Goal: Task Accomplishment & Management: Manage account settings

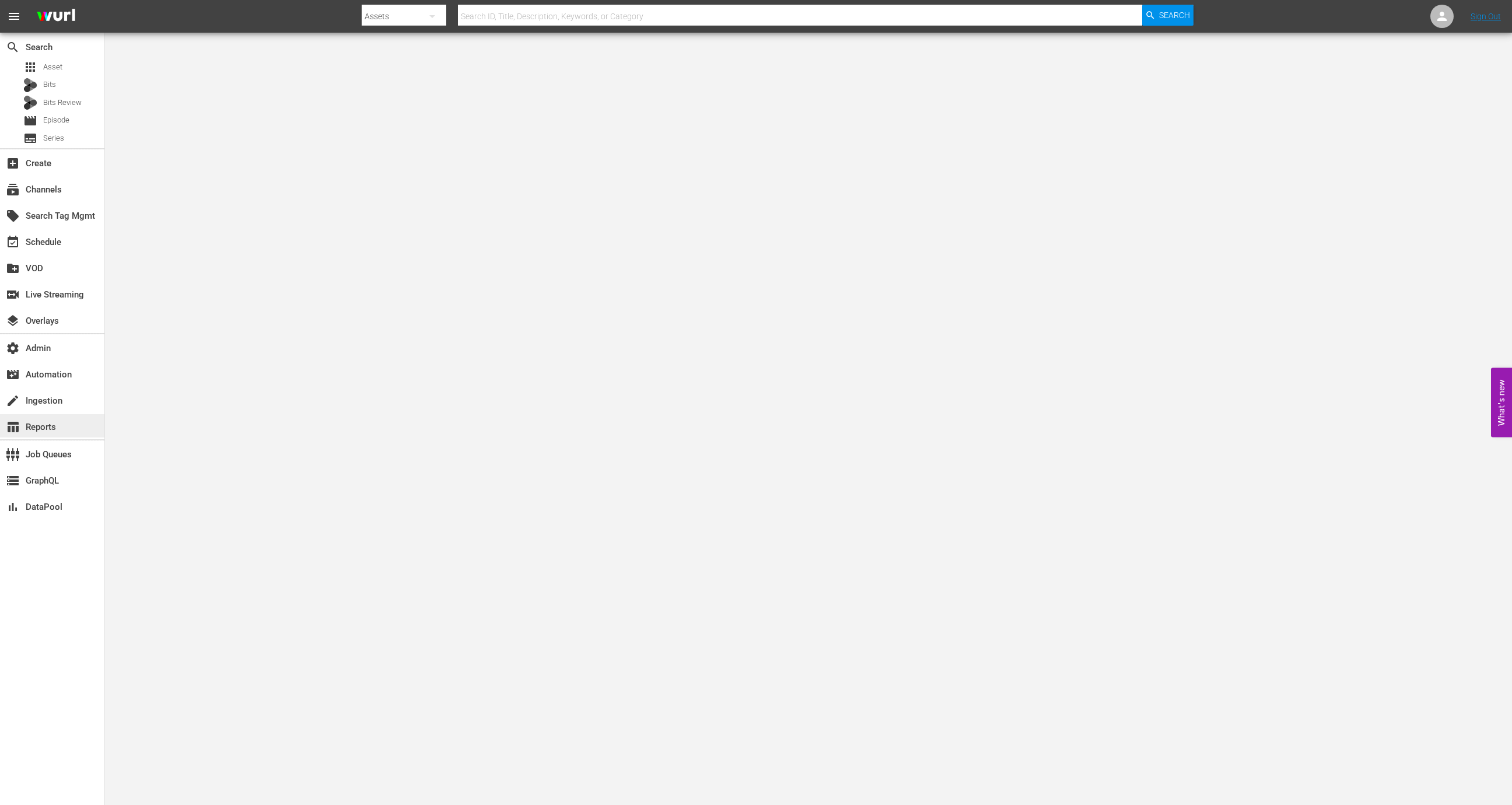
click at [52, 428] on div "table_chart Reports" at bounding box center [32, 425] width 66 height 11
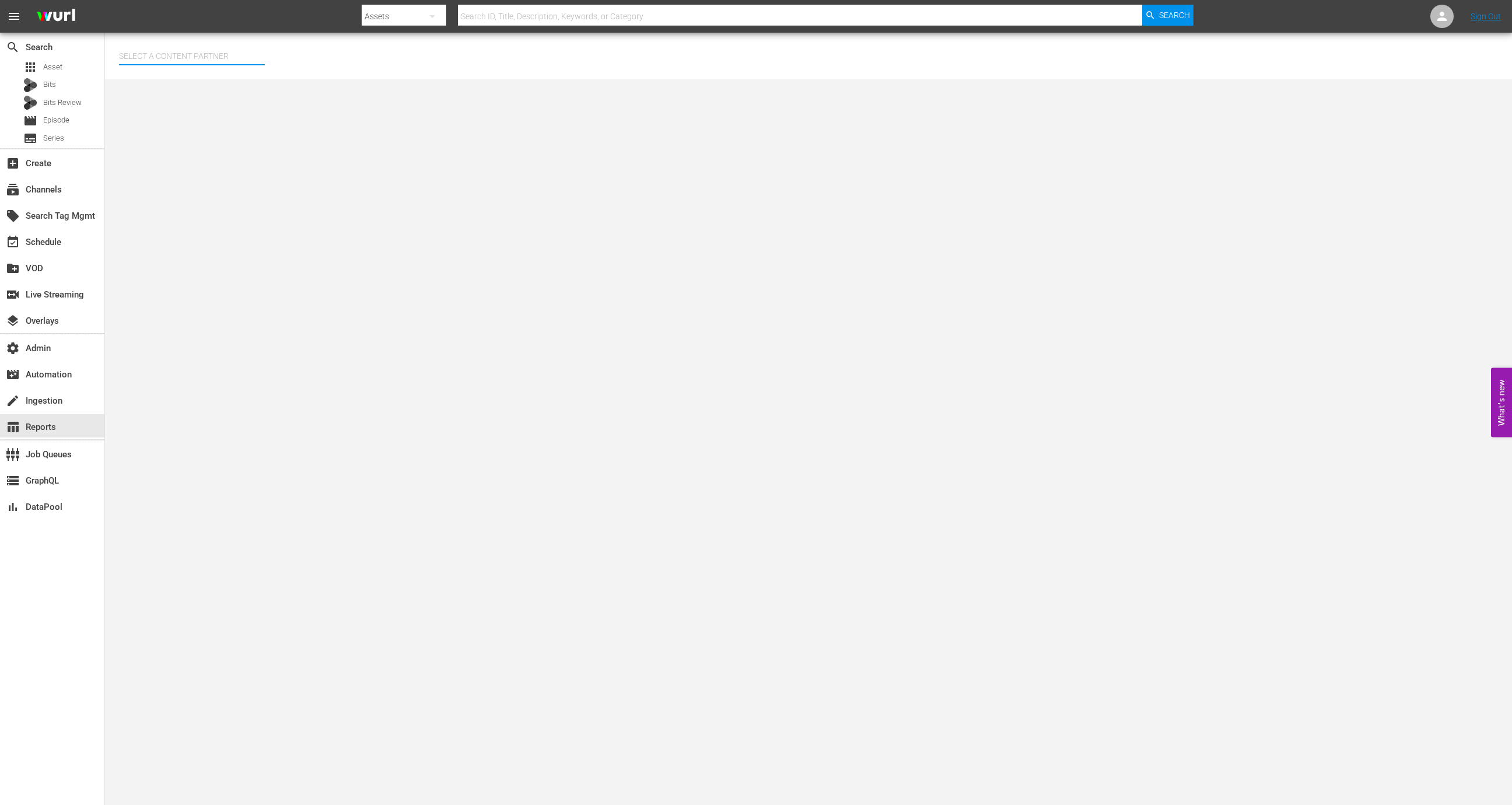
click at [183, 49] on input "text" at bounding box center [191, 56] width 146 height 28
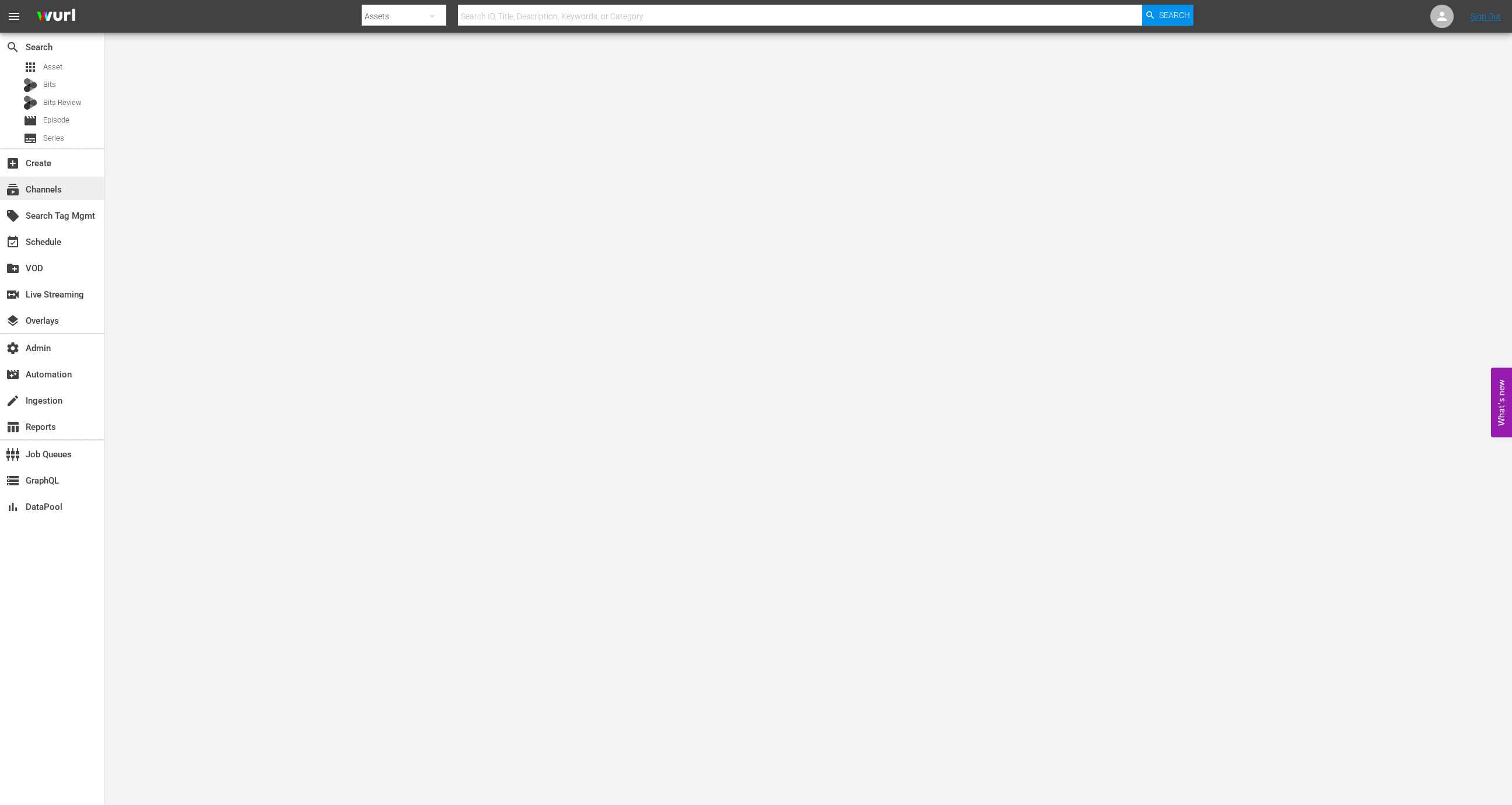
click at [60, 193] on div "subscriptions Channels" at bounding box center [32, 188] width 66 height 11
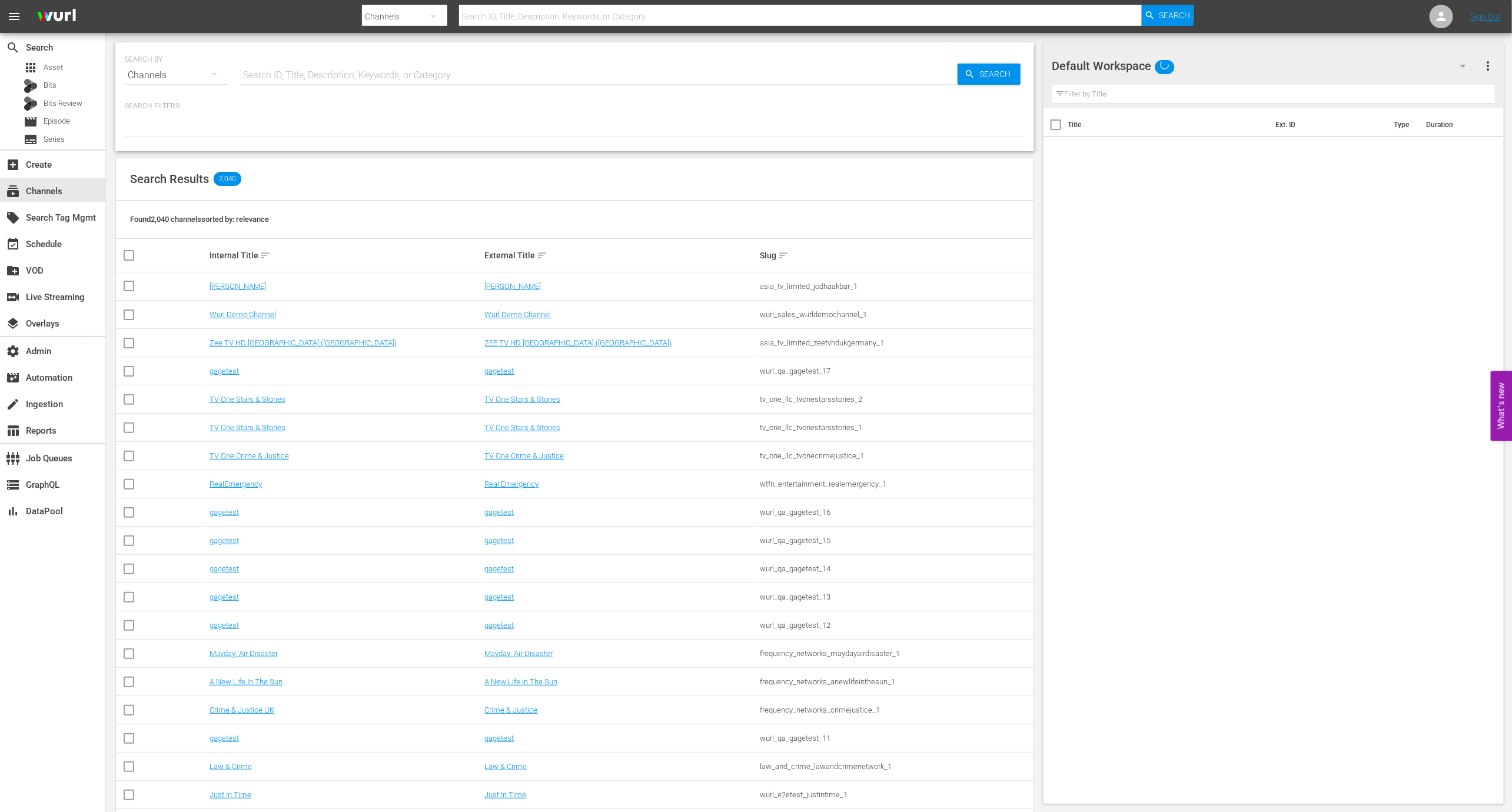
click at [334, 77] on input "text" at bounding box center [599, 74] width 717 height 28
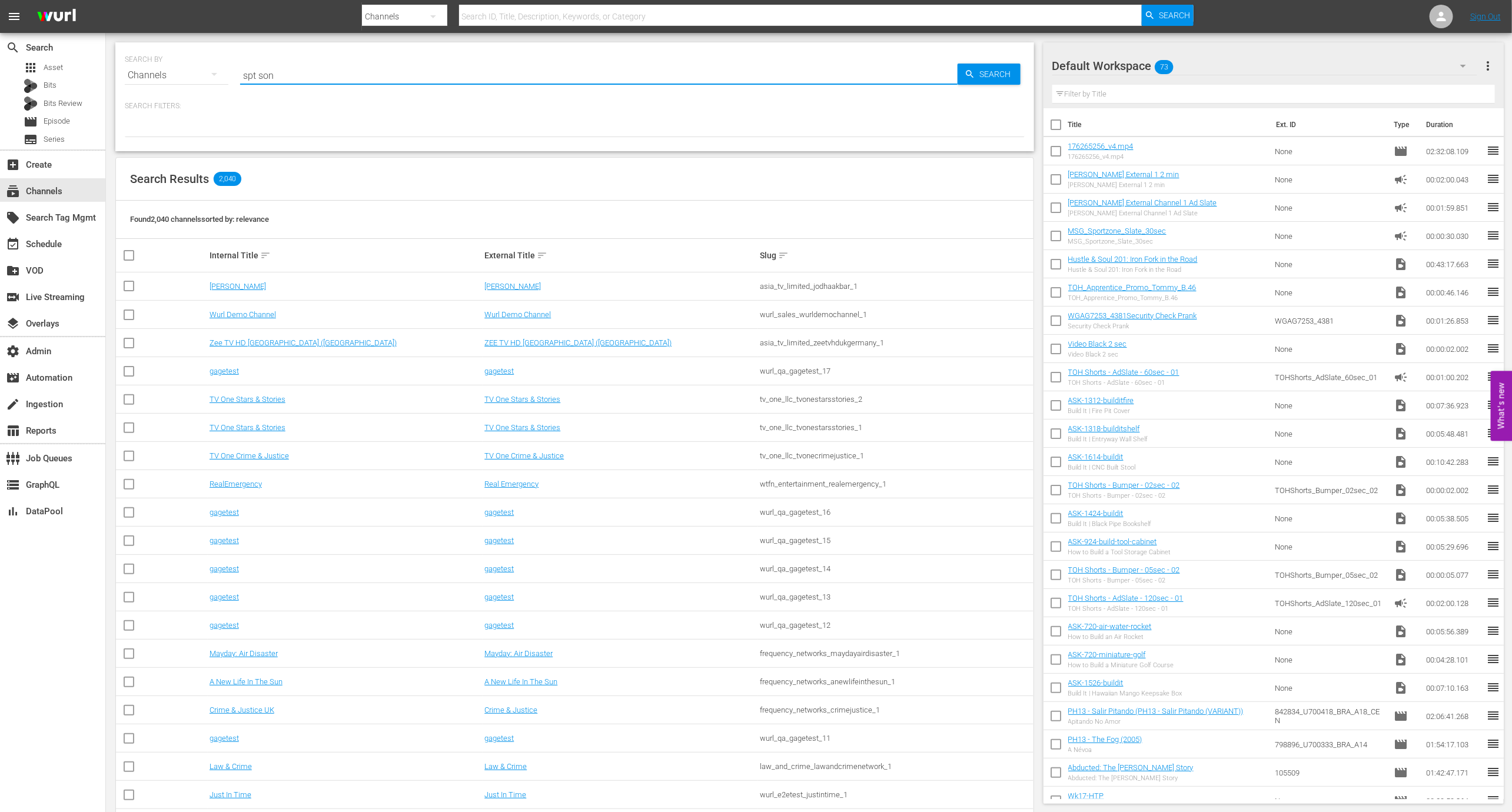
type input "spt sony"
type input "sony"
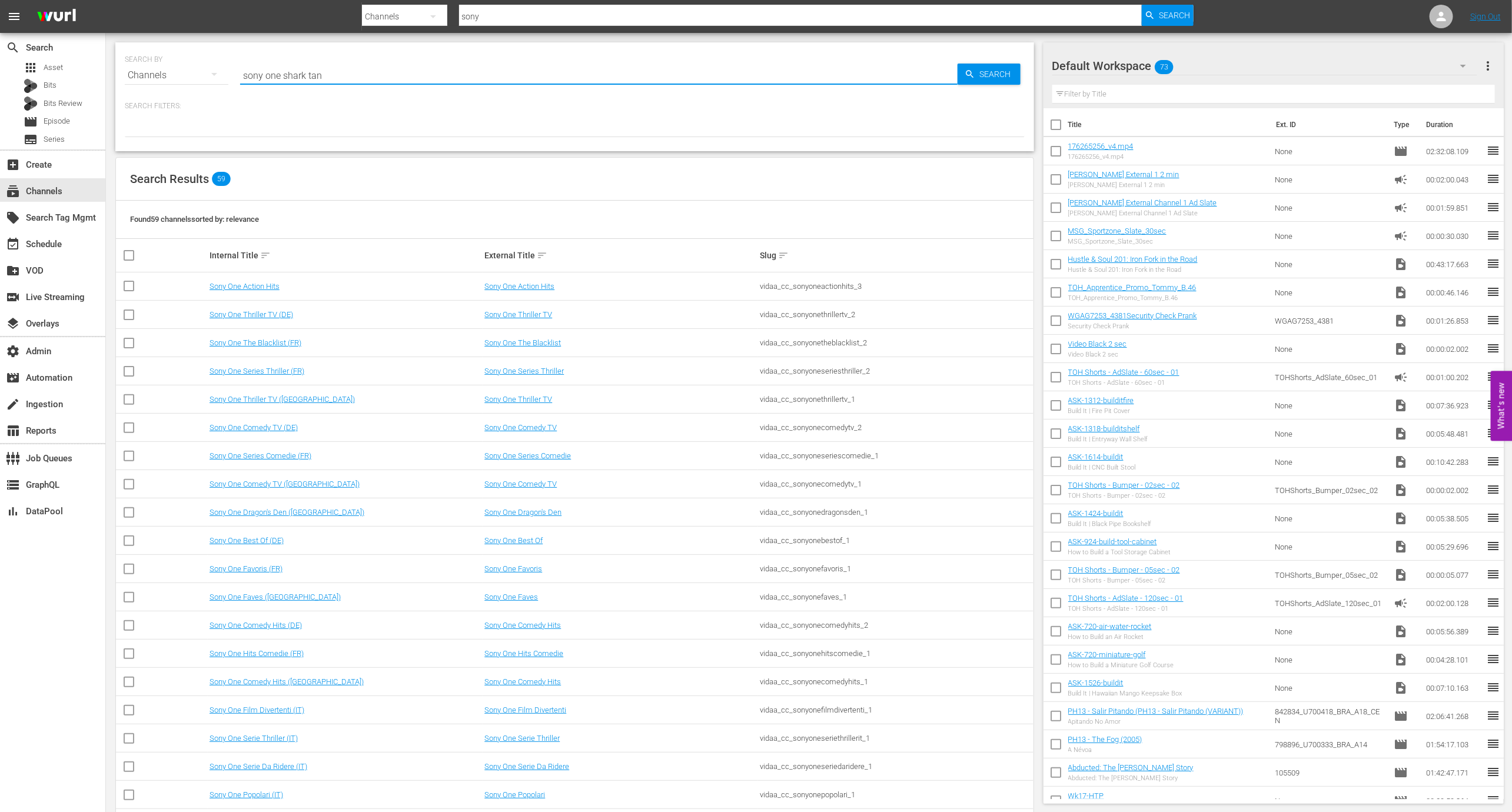
type input "sony one shark tank"
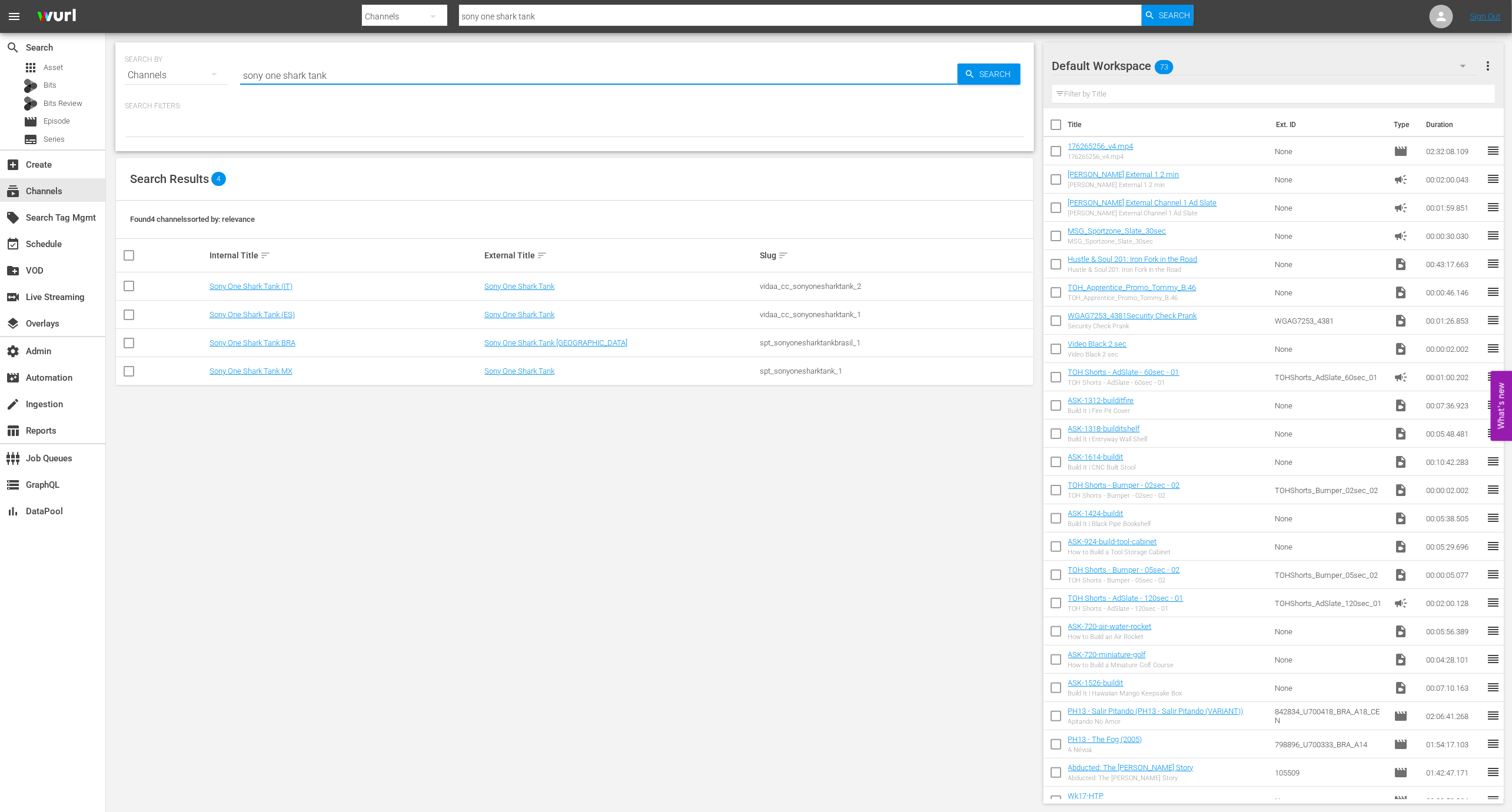
type input "sony one shark tank"
click at [776, 369] on div "spt_sonyonesharktank_1" at bounding box center [896, 371] width 272 height 9
copy div "spt_sonyonesharktank_1"
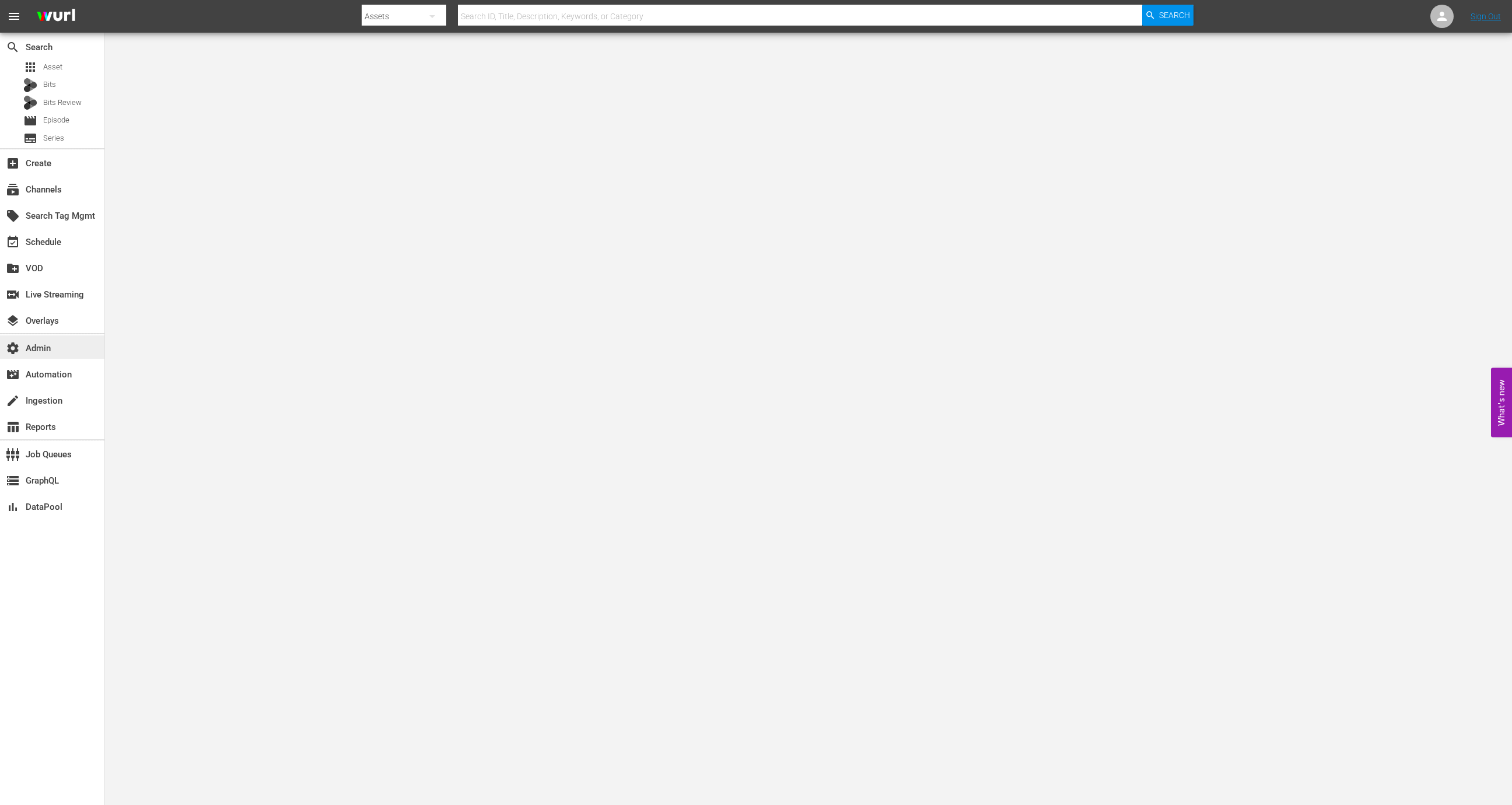
click at [58, 347] on div "settings Admin" at bounding box center [32, 347] width 66 height 11
click at [74, 193] on div "subscriptions Channels" at bounding box center [52, 189] width 104 height 23
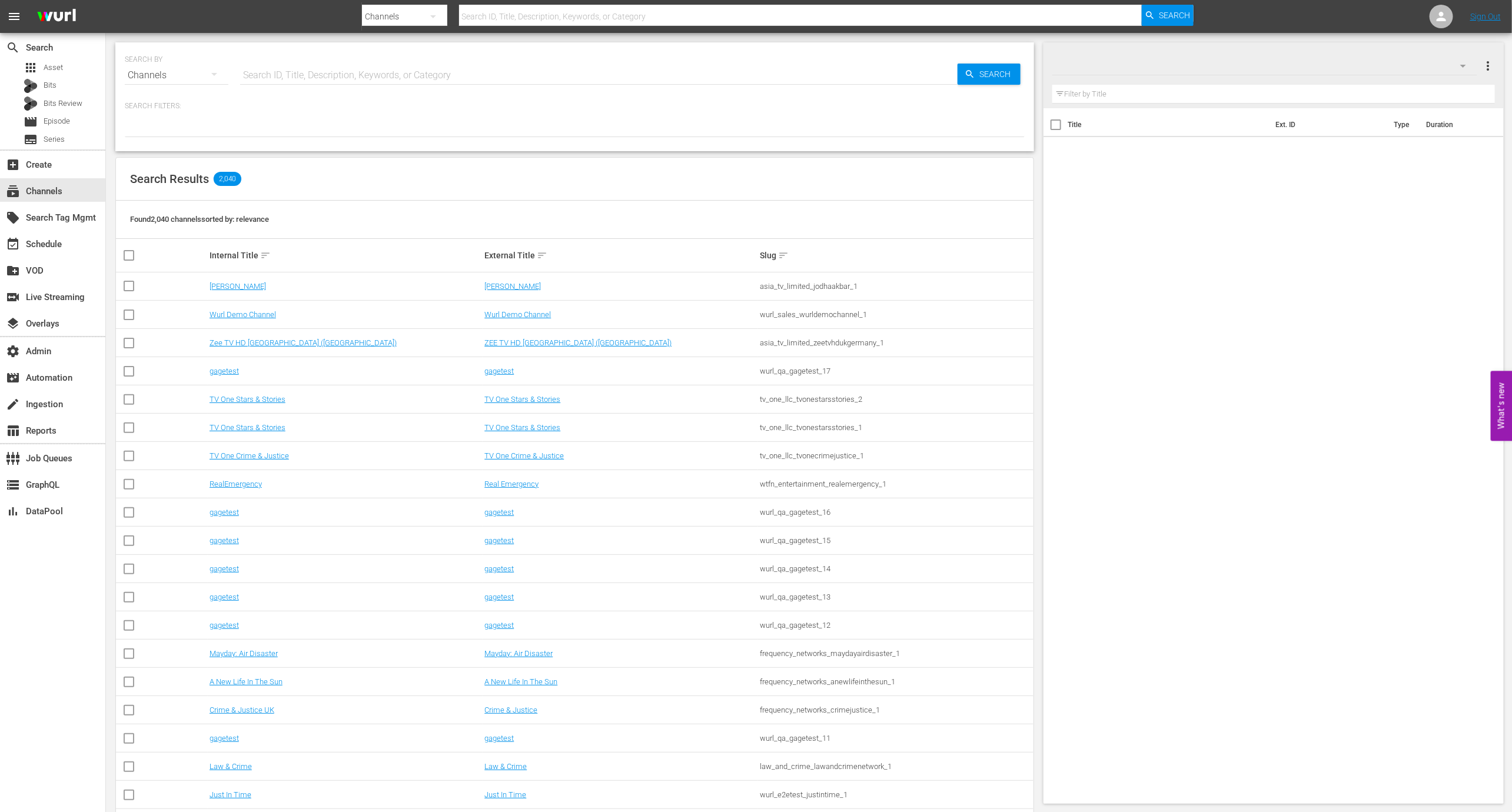
click at [365, 60] on div "SEARCH BY Search By Channels Search ID, Title, Description, Keywords, or Catego…" at bounding box center [575, 68] width 900 height 43
click at [364, 76] on input "text" at bounding box center [599, 74] width 717 height 28
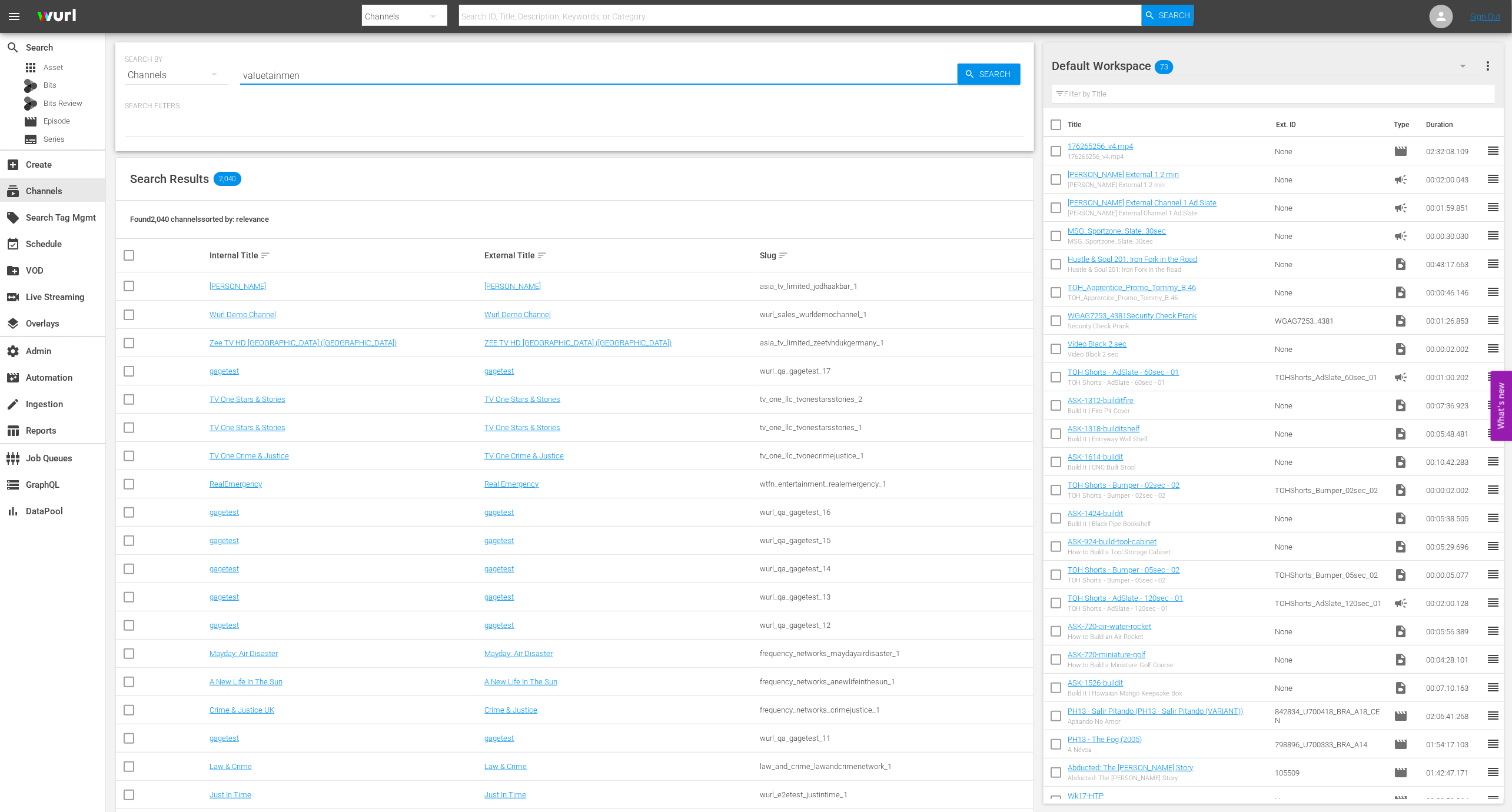
type input "valuetainment"
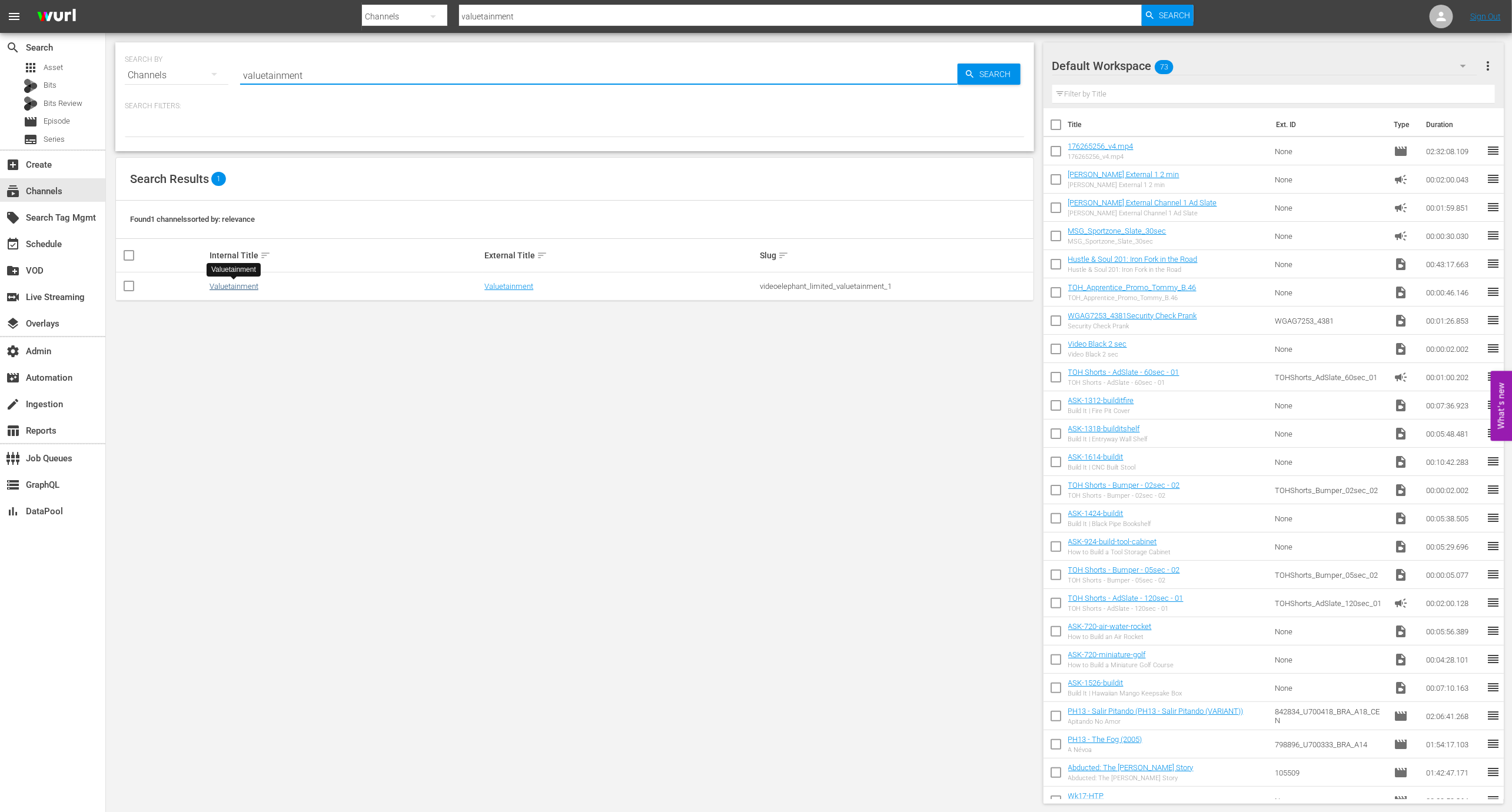
type input "valuetainment"
click at [229, 286] on link "Valuetainment" at bounding box center [234, 287] width 49 height 9
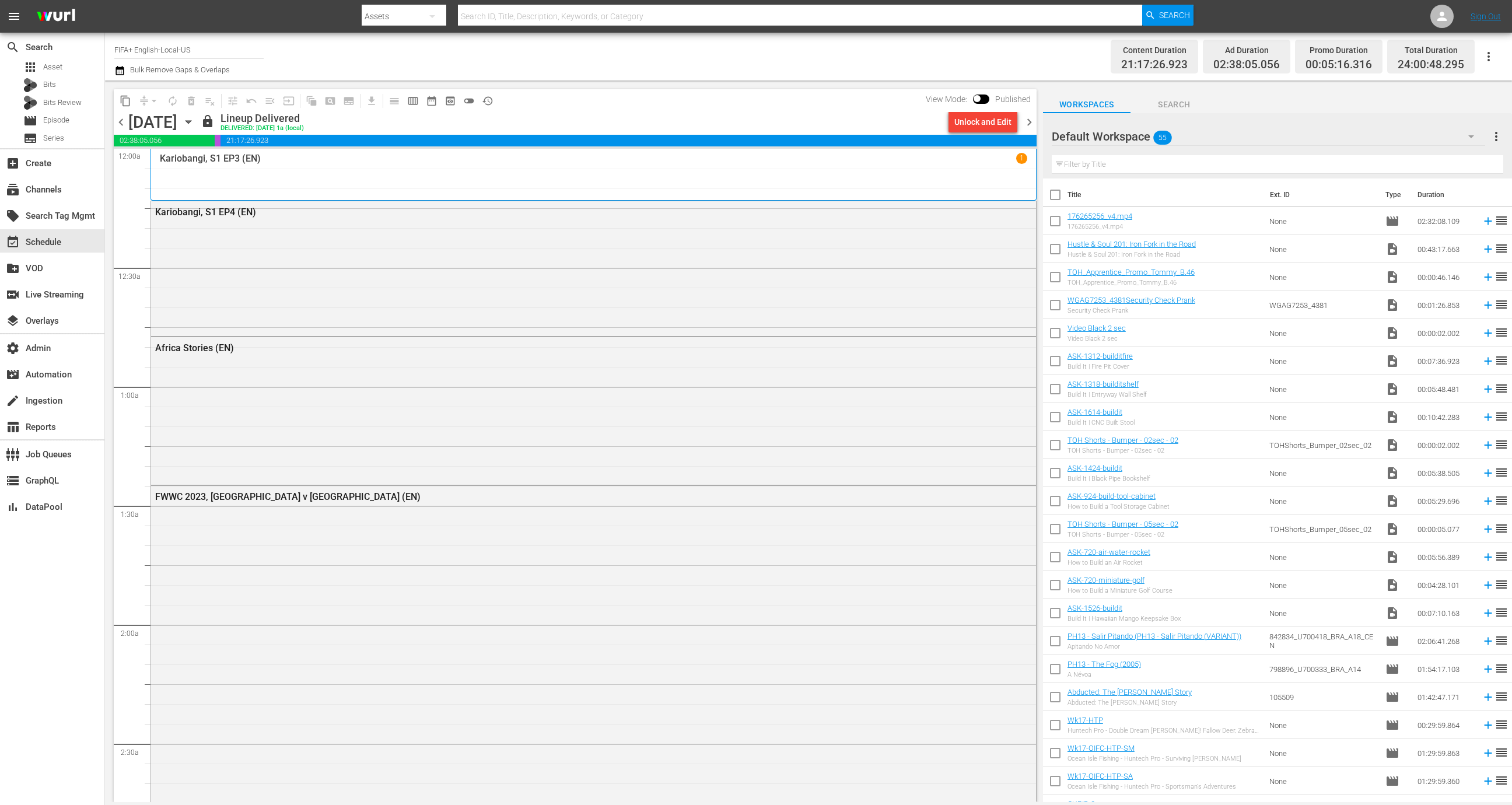
click at [215, 49] on input "FIFA+ English-Local-US" at bounding box center [189, 49] width 149 height 28
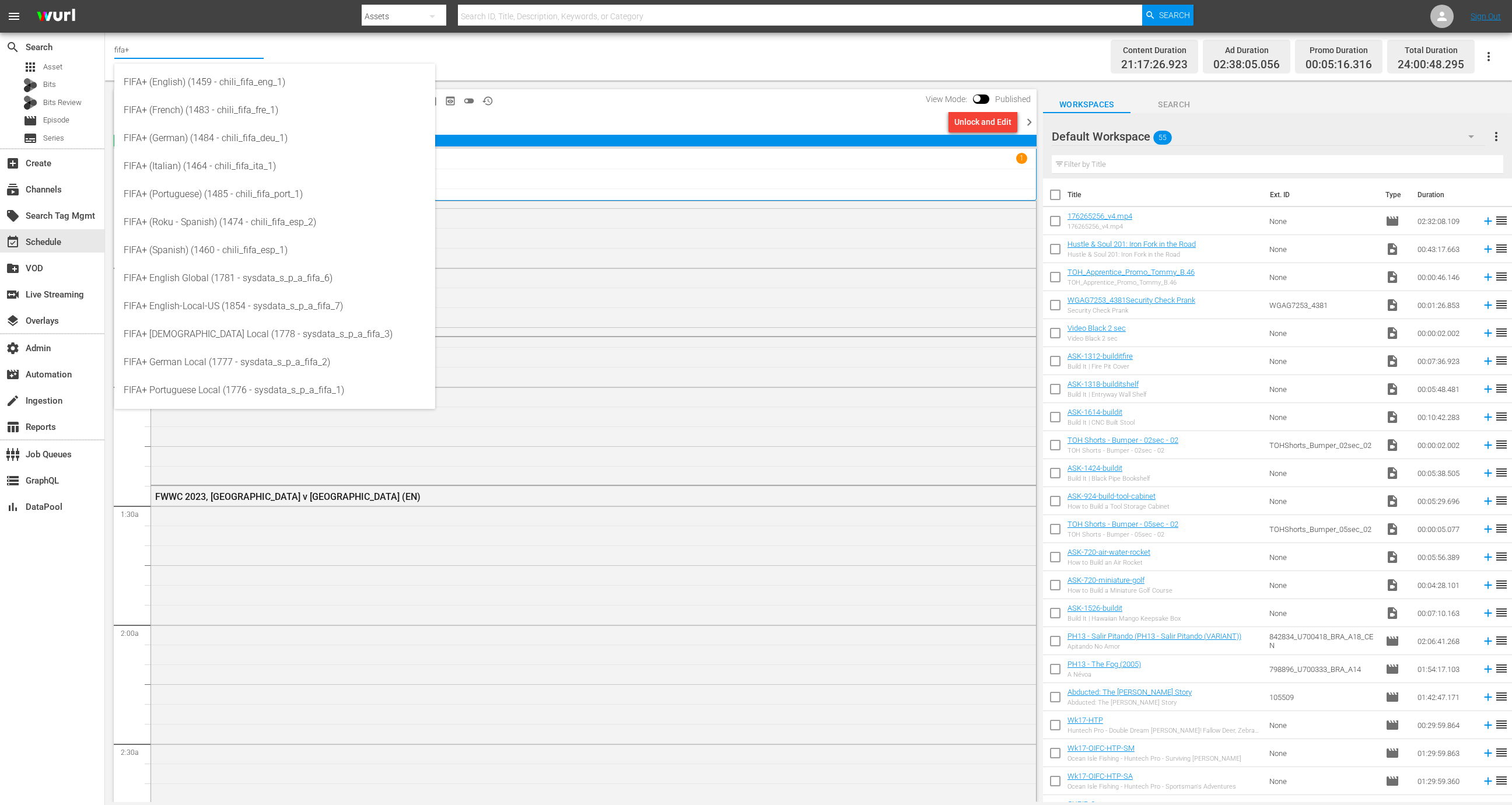
click at [471, 52] on div "Channel Title fifa+ Bulk Remove Gaps & Overlaps" at bounding box center [493, 57] width 757 height 42
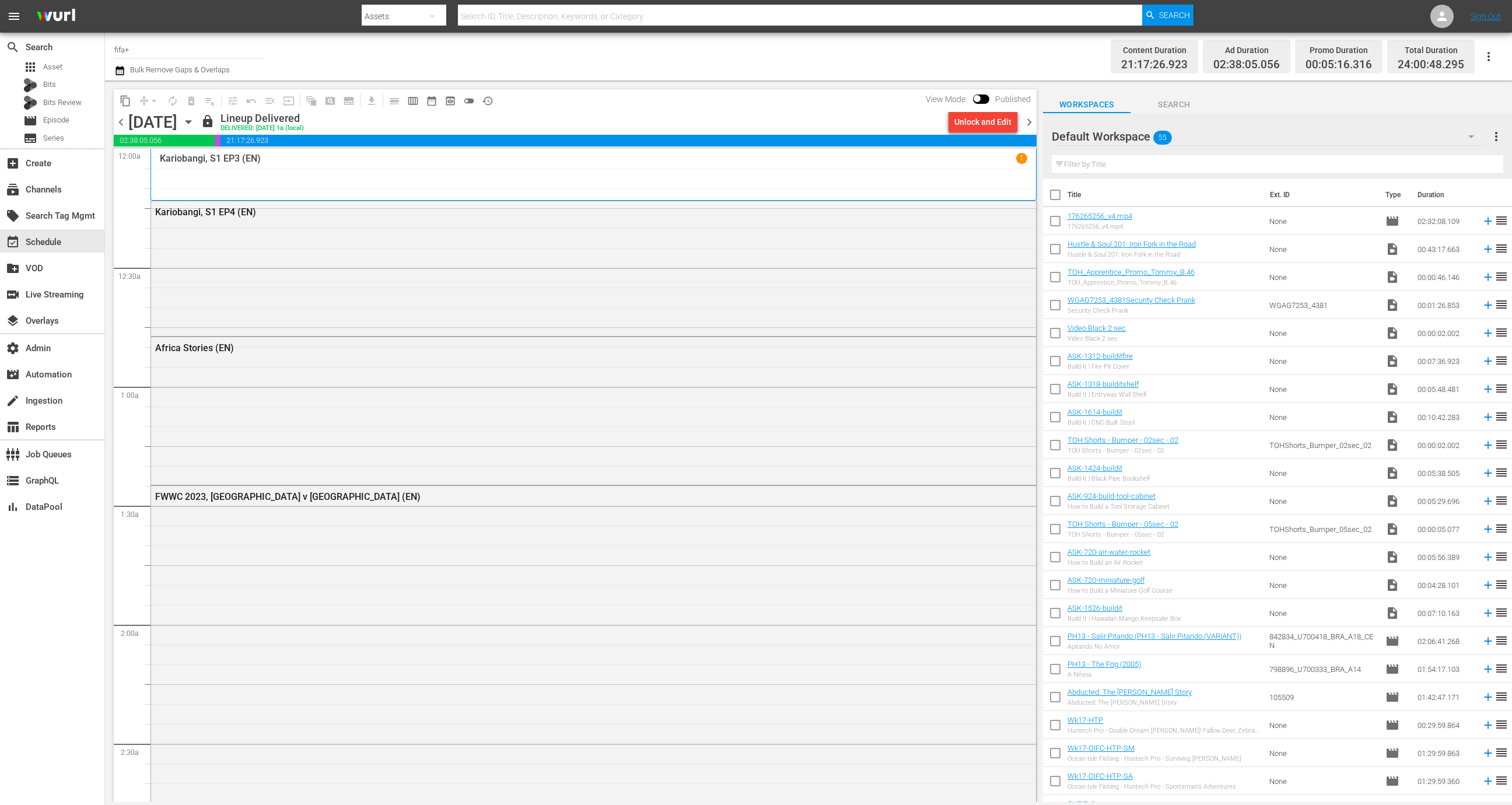
click at [220, 51] on input "fifa+" at bounding box center [189, 49] width 149 height 28
click at [284, 114] on div "FIFA+ English-Local-US (1854 - sysdata_s_p_a_fifa_7)" at bounding box center [275, 110] width 302 height 28
type input "FIFA+ English-Local-US (1854 - sysdata_s_p_a_fifa_7)"
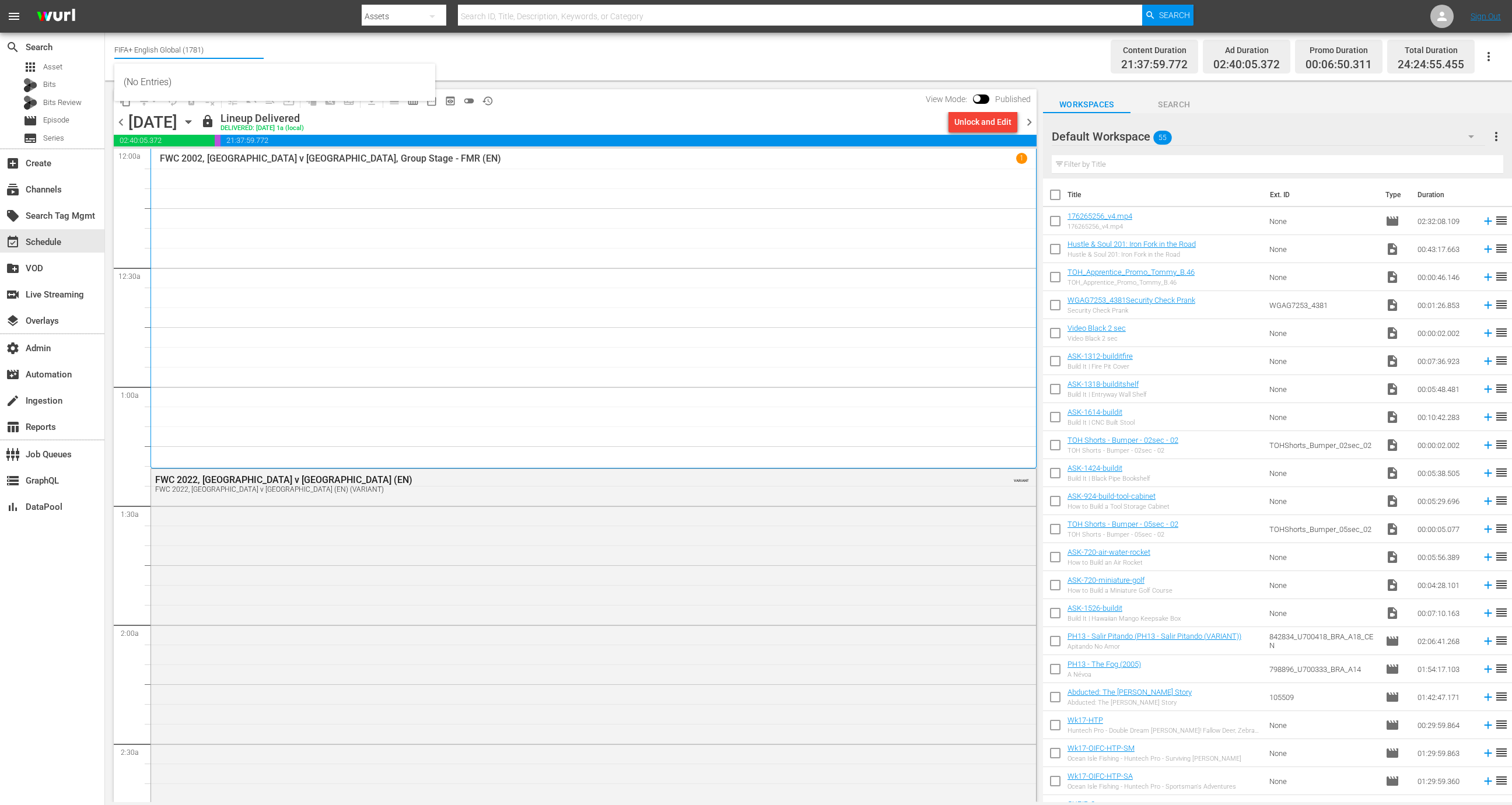
click at [205, 46] on input "FIFA+ English Global (1781)" at bounding box center [189, 49] width 149 height 28
type input "fifa+ engli"
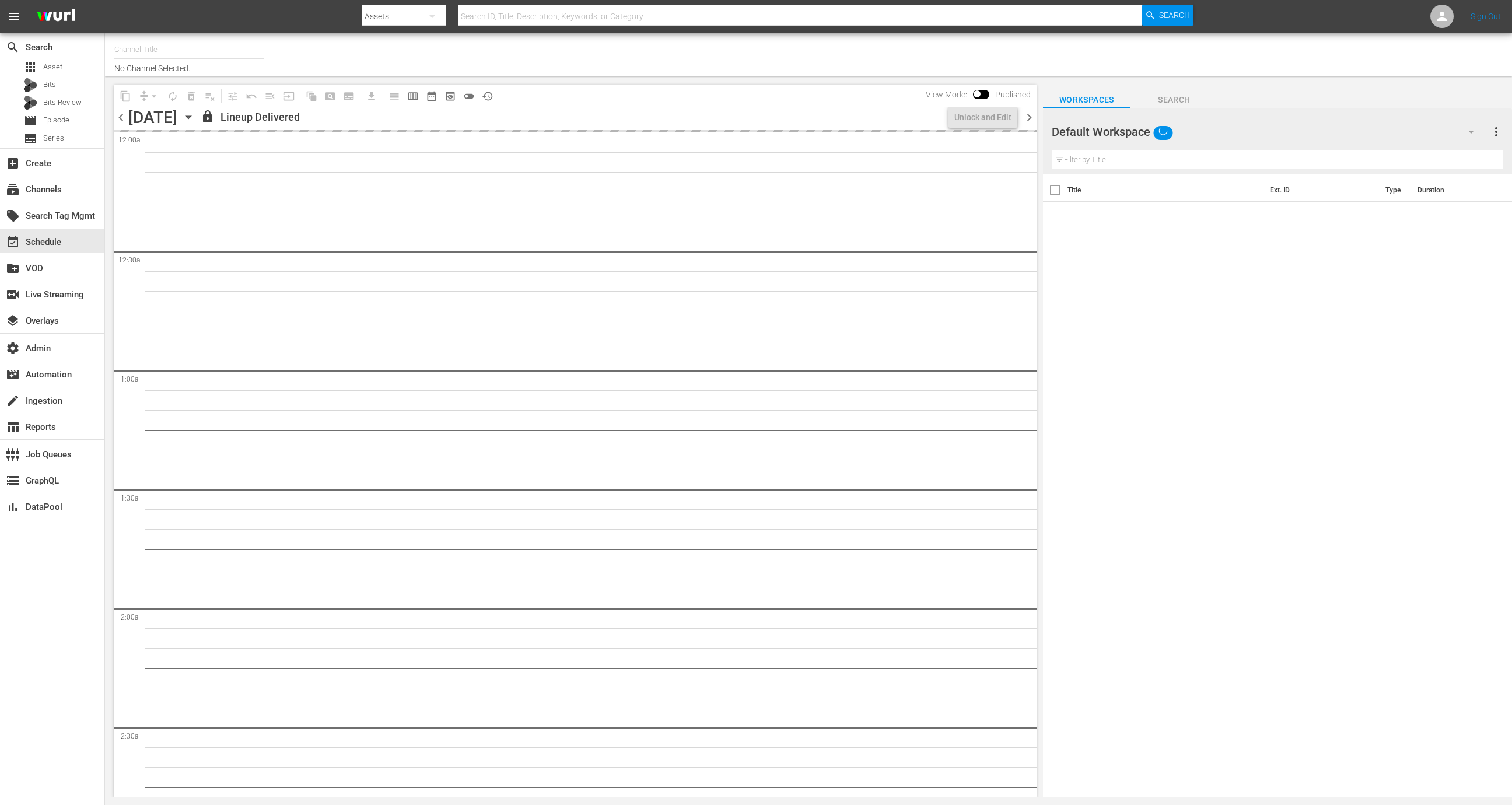
type input "FIFA+ English Global (1781)"
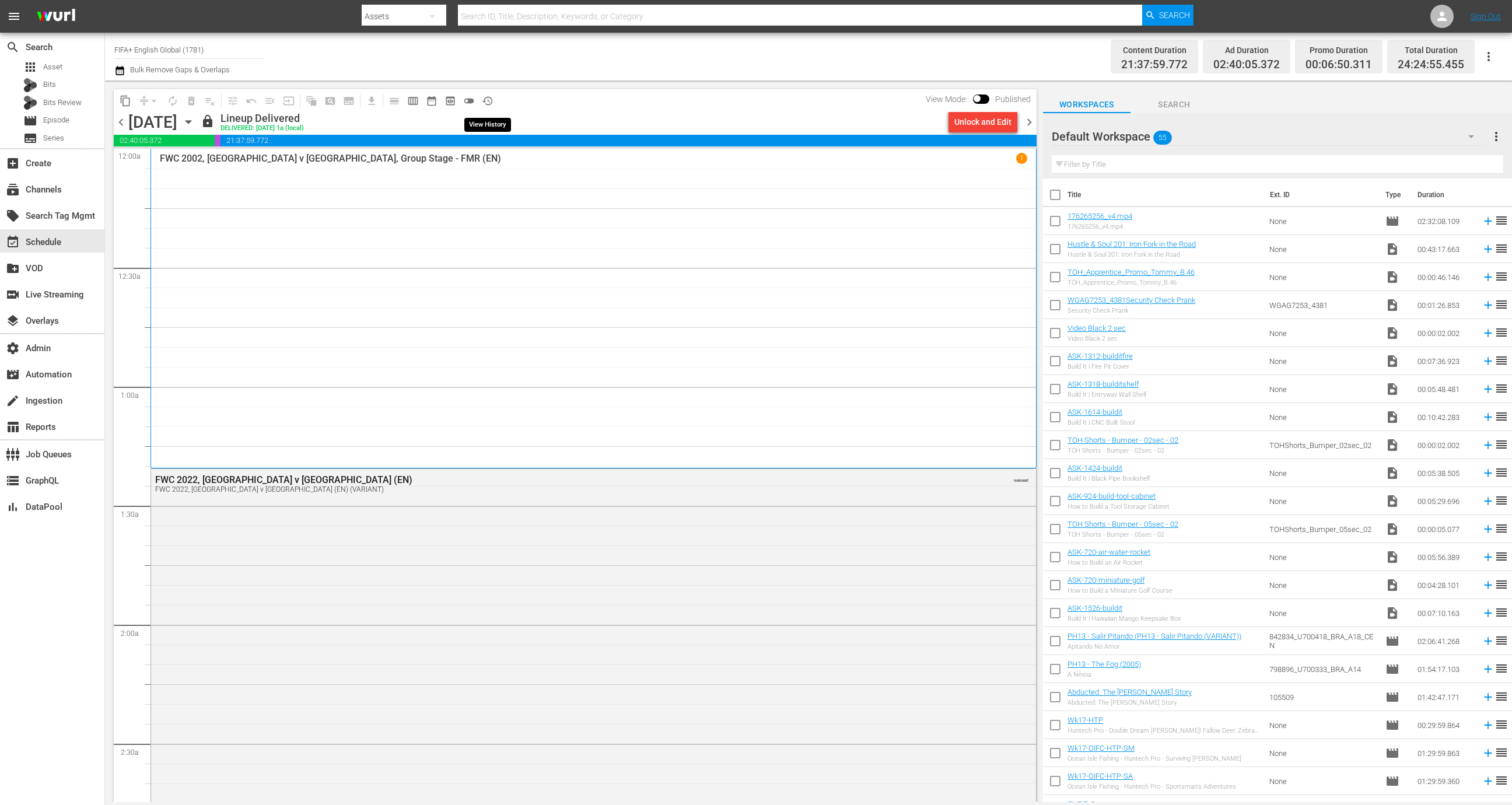
click at [485, 102] on span "history_outlined" at bounding box center [487, 101] width 12 height 12
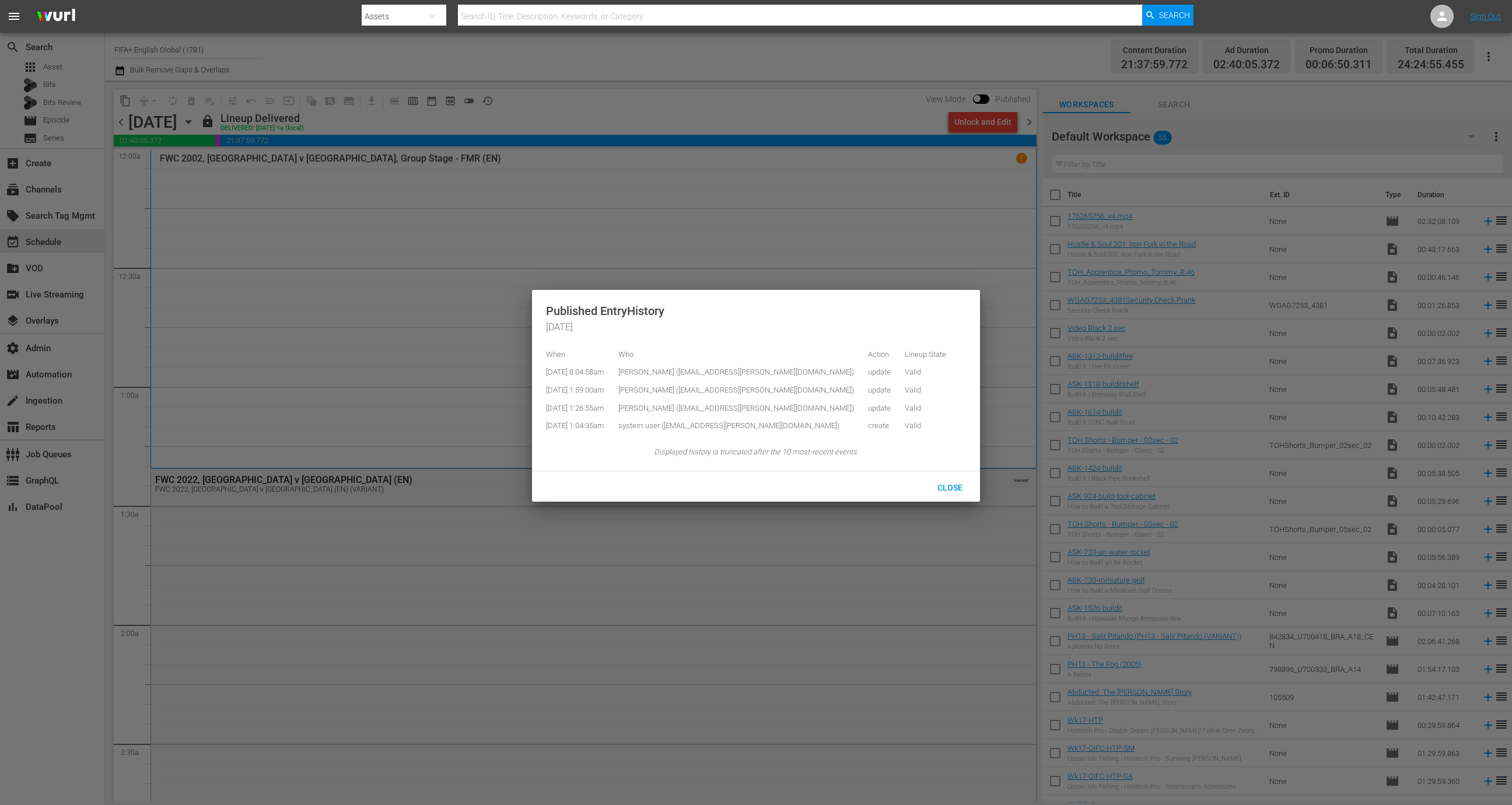
click at [529, 119] on div at bounding box center [756, 402] width 1512 height 805
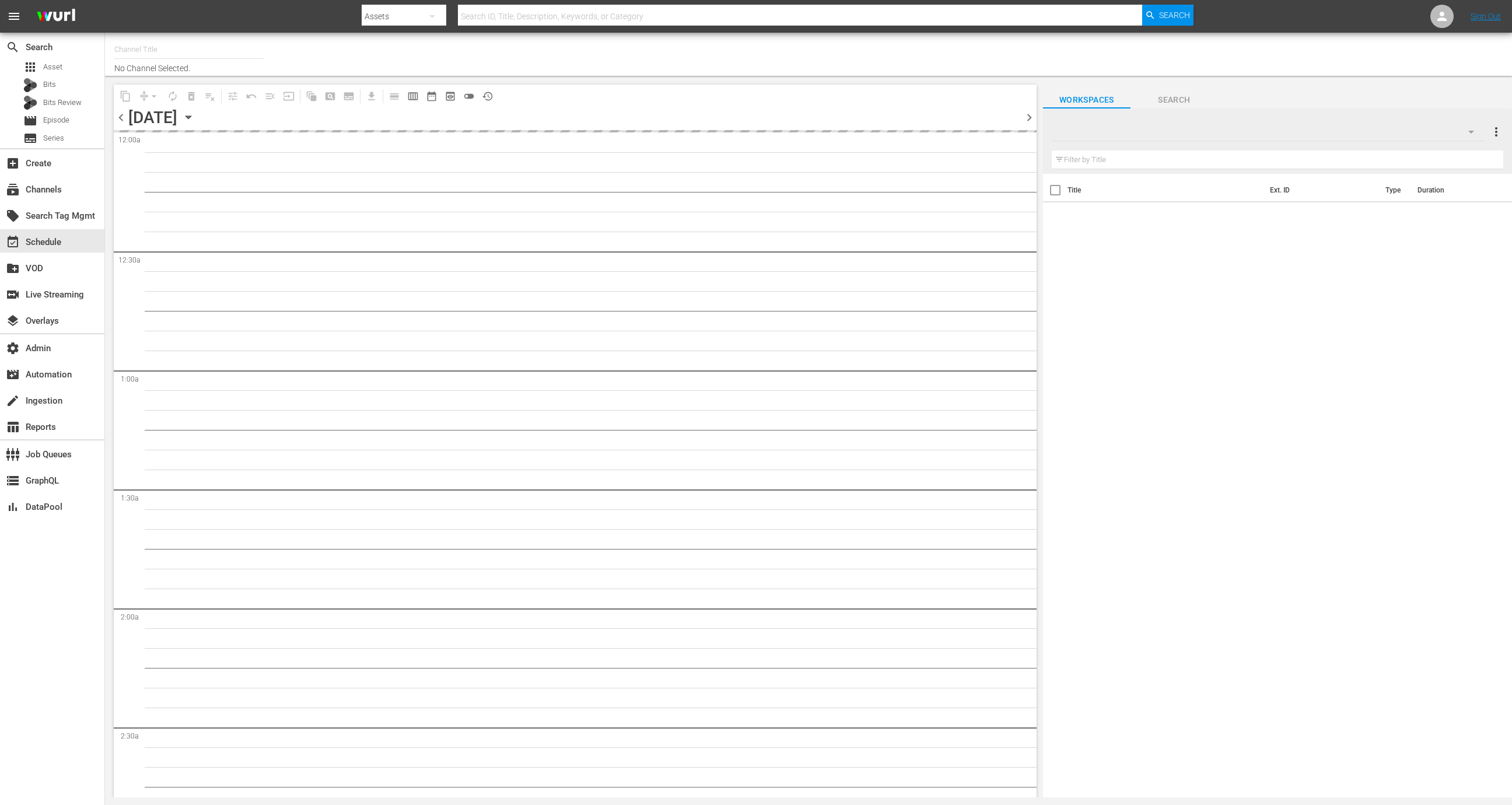
type input "FIFA+ English Global (1781)"
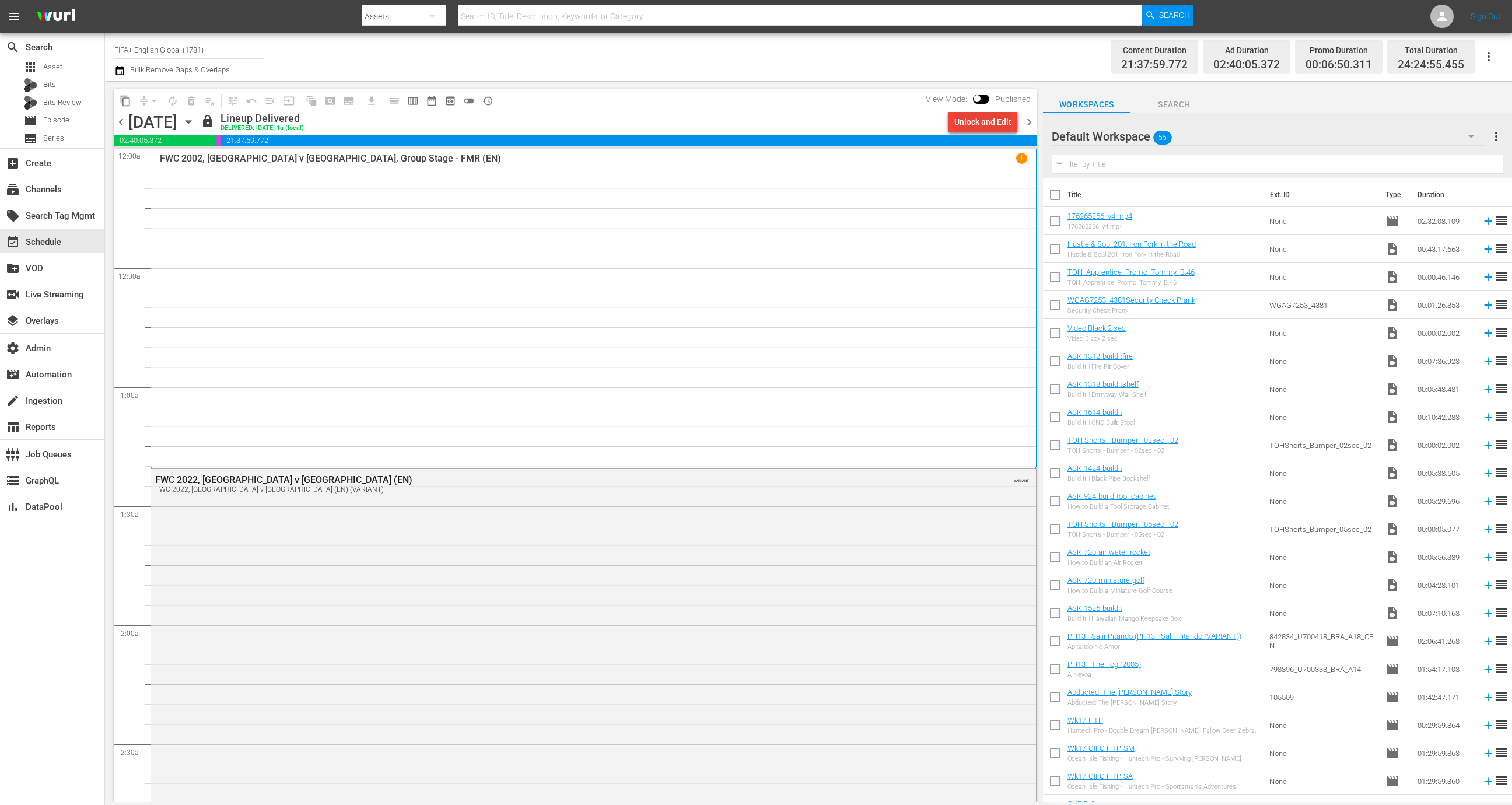
click at [981, 121] on div "Unlock and Edit" at bounding box center [983, 121] width 58 height 21
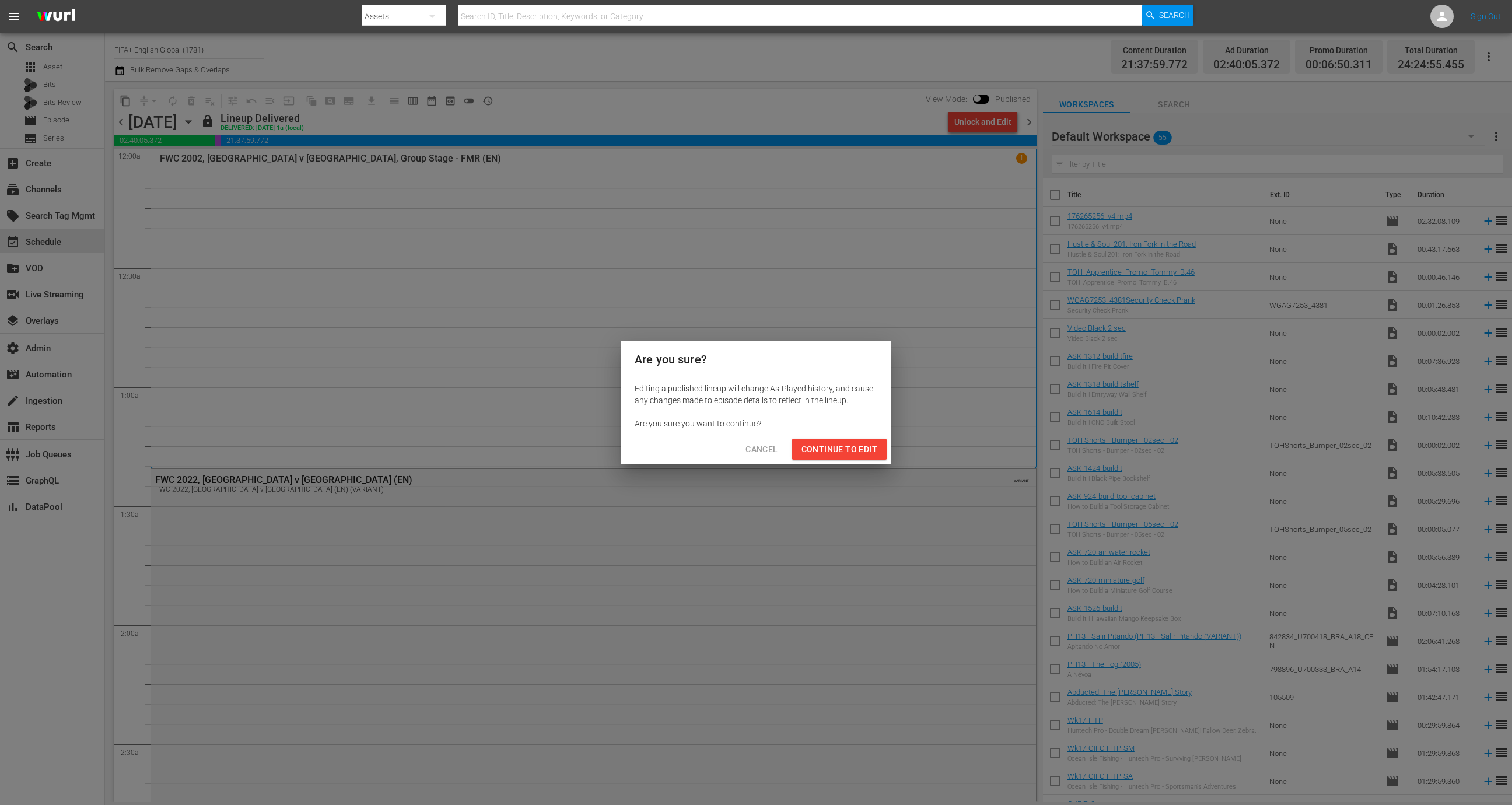
click at [836, 450] on span "Continue to Edit" at bounding box center [839, 450] width 76 height 14
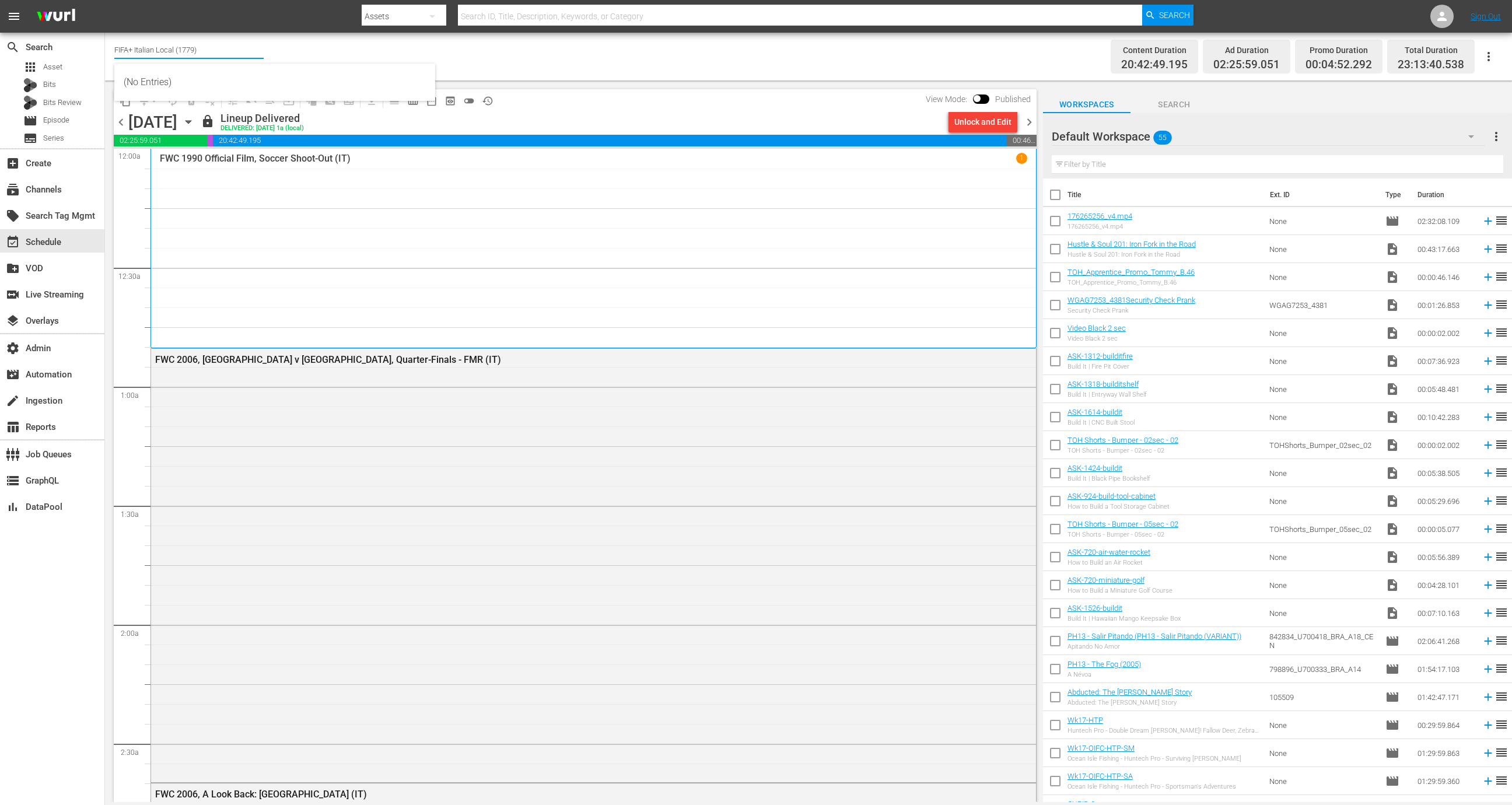
click at [225, 50] on input "FIFA+ Italian Local (1779)" at bounding box center [189, 49] width 149 height 28
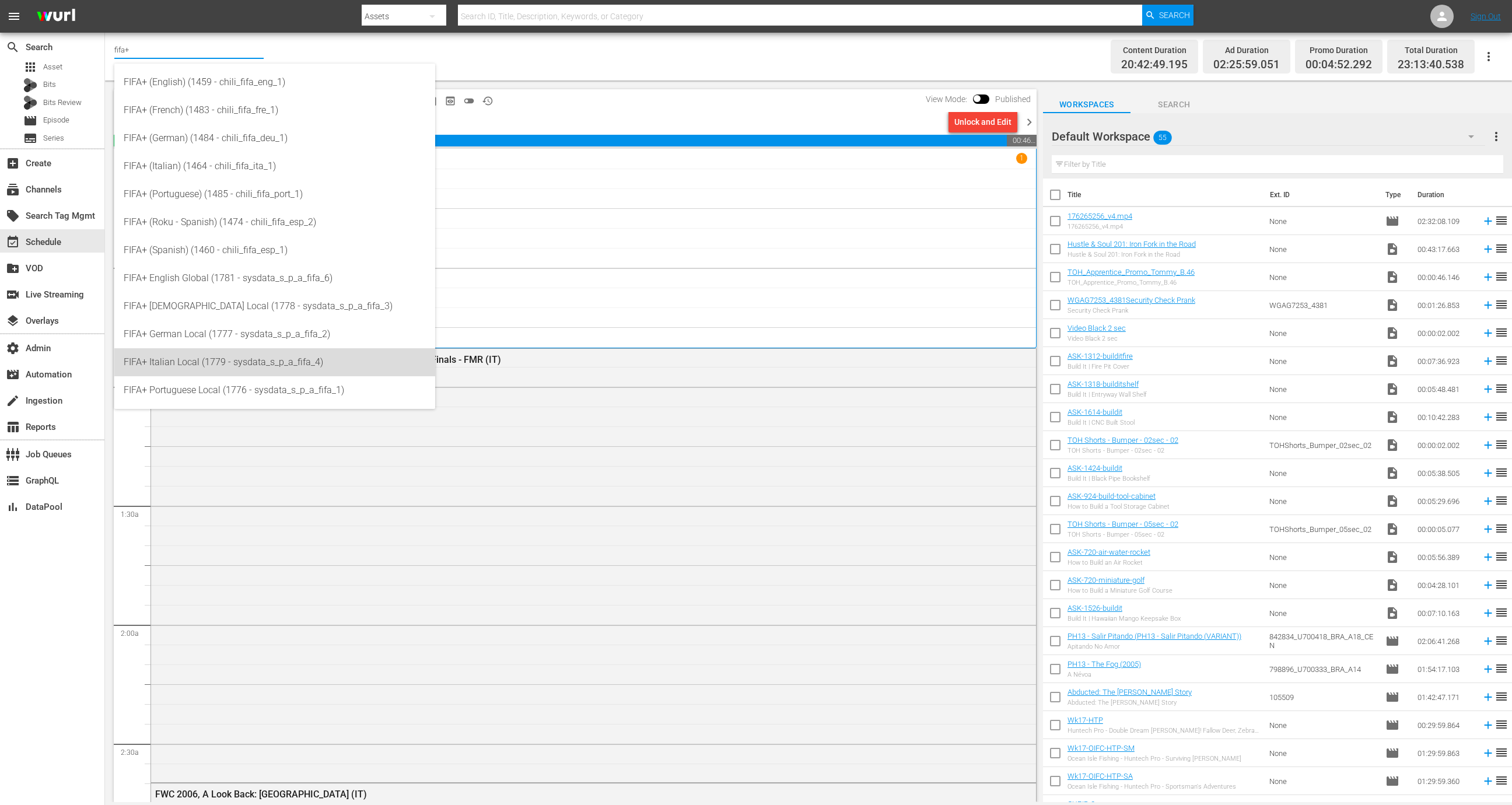
click at [273, 366] on div "FIFA+ Italian Local (1779 - sysdata_s_p_a_fifa_4)" at bounding box center [275, 362] width 302 height 28
type input "FIFA+ Italian Local (1779 - sysdata_s_p_a_fifa_4)"
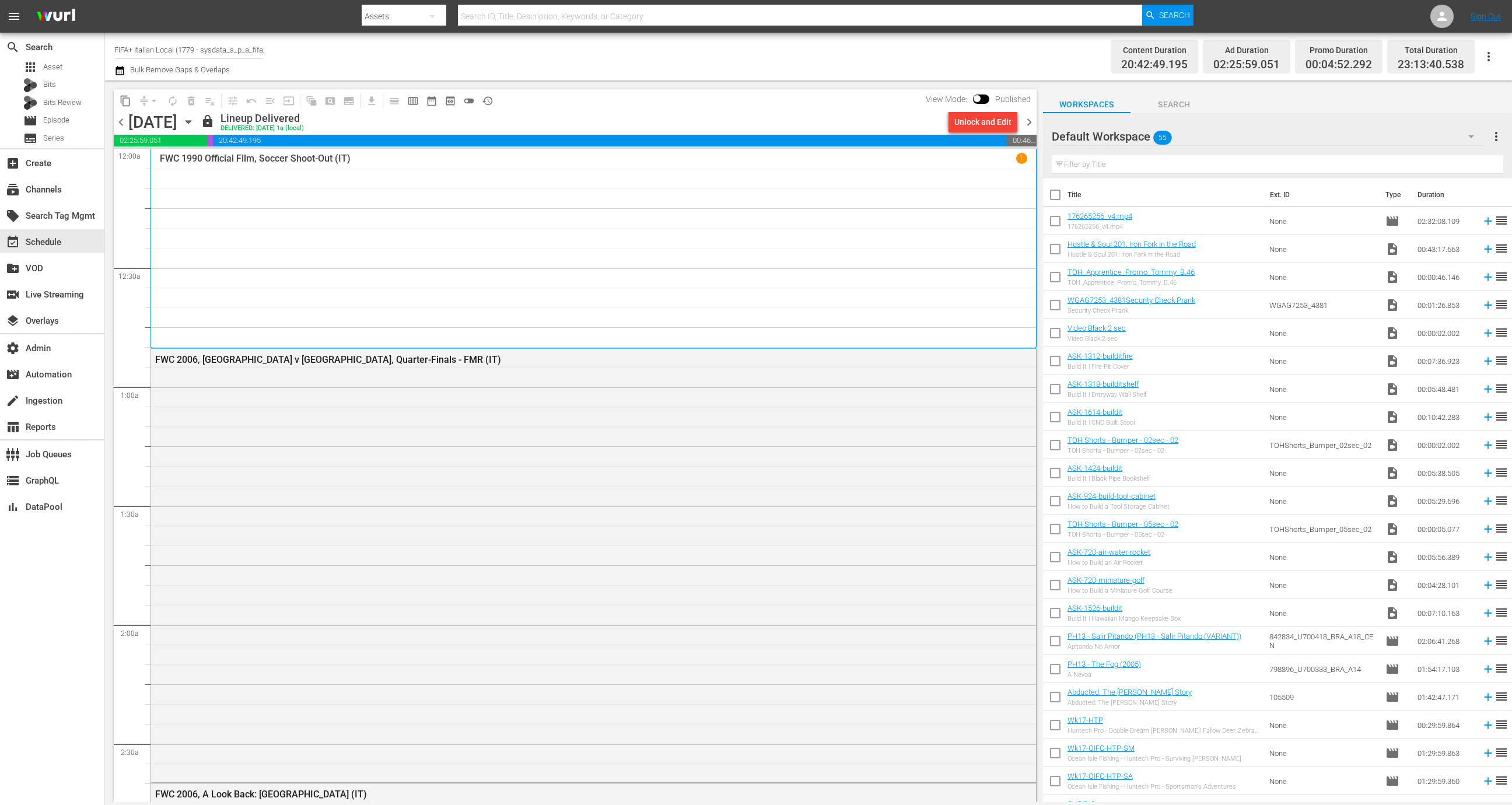
click at [488, 104] on span "history_outlined" at bounding box center [487, 101] width 12 height 12
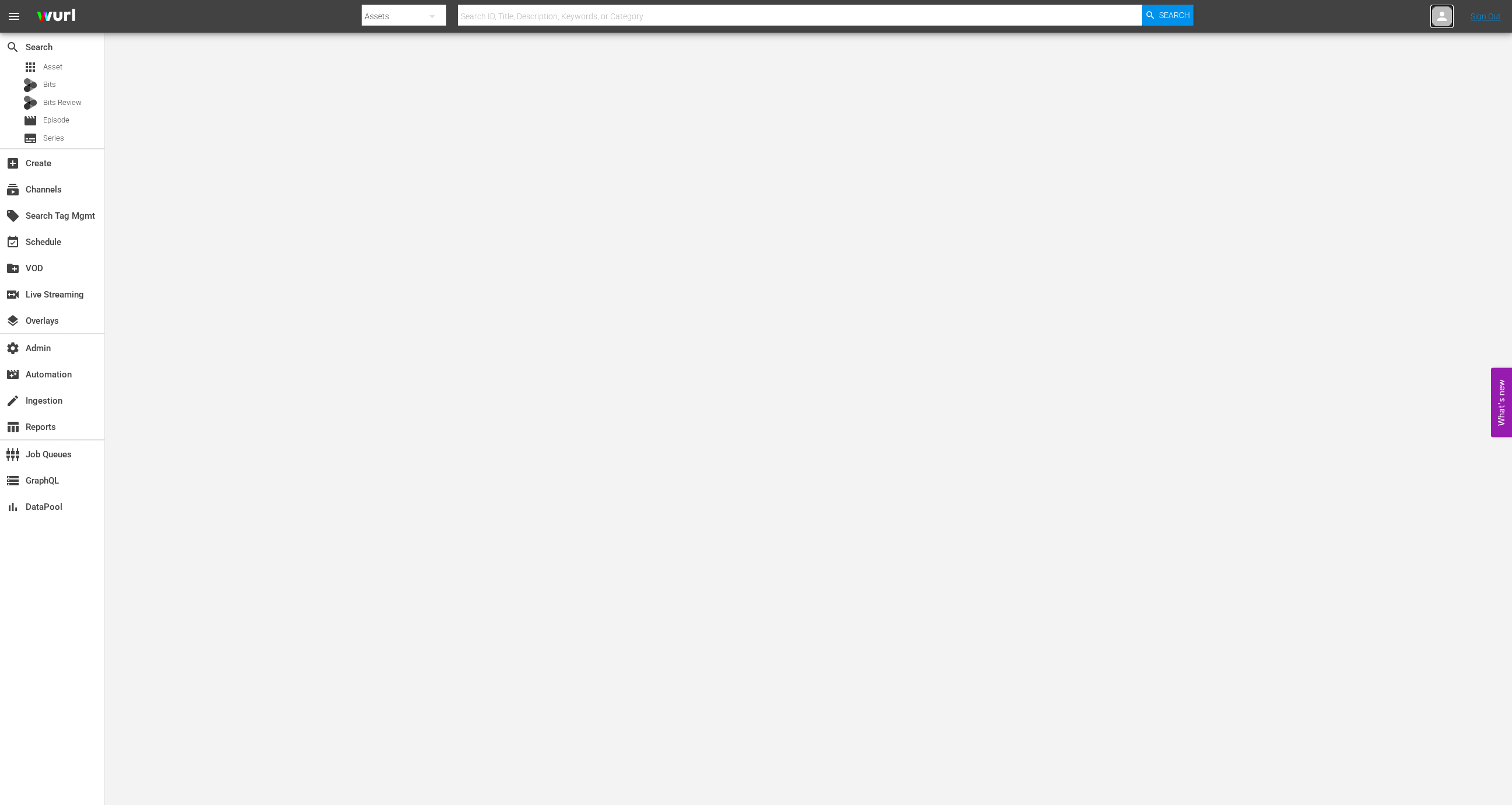
click at [1439, 26] on div at bounding box center [1442, 16] width 23 height 23
click at [1388, 18] on input "text" at bounding box center [1411, 18] width 149 height 28
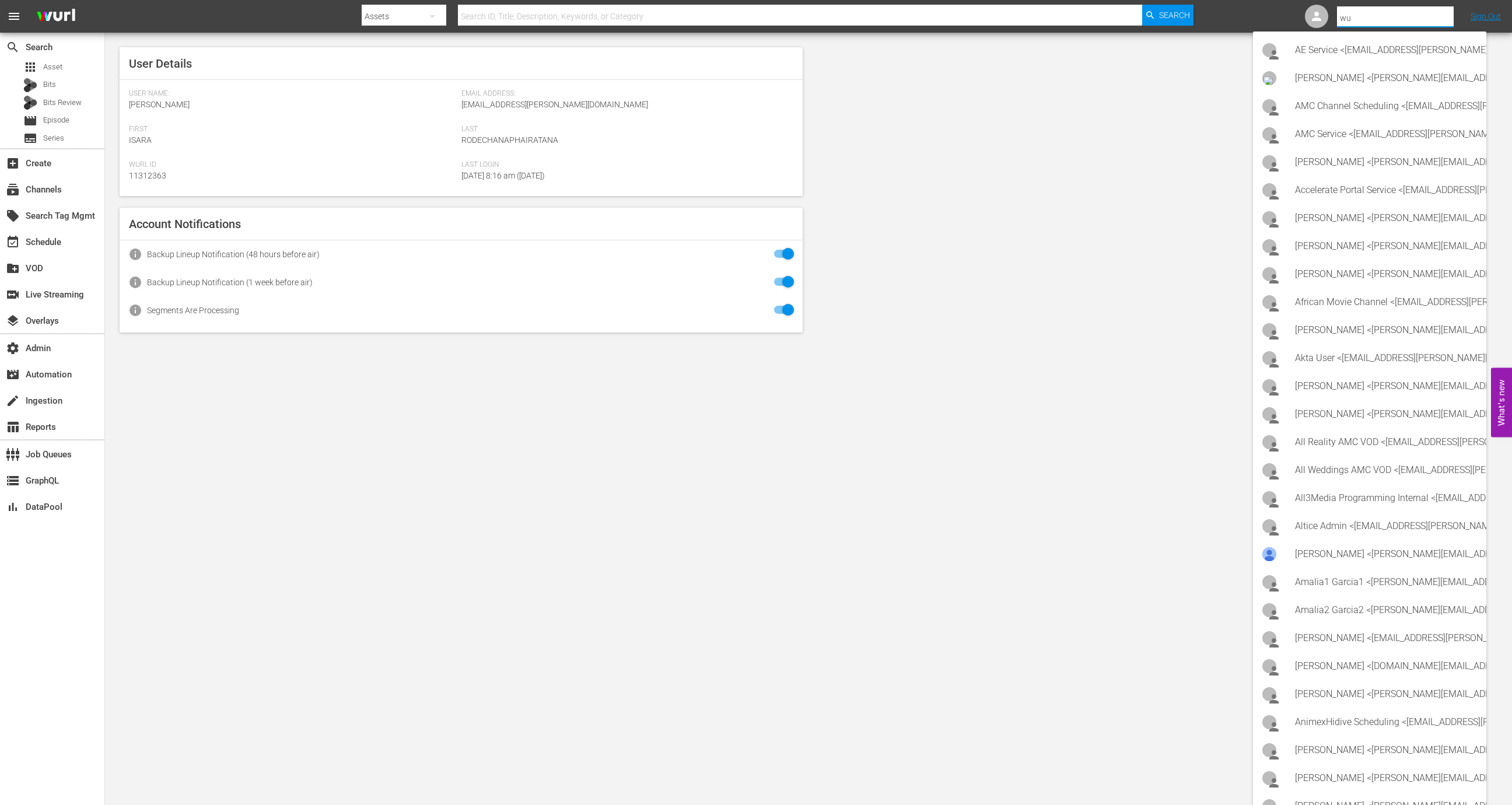
type input "w"
click at [1332, 47] on div "Wurl External <wurlexternal@test123.com>" at bounding box center [1373, 49] width 182 height 28
type input "Wurl External (11313848)"
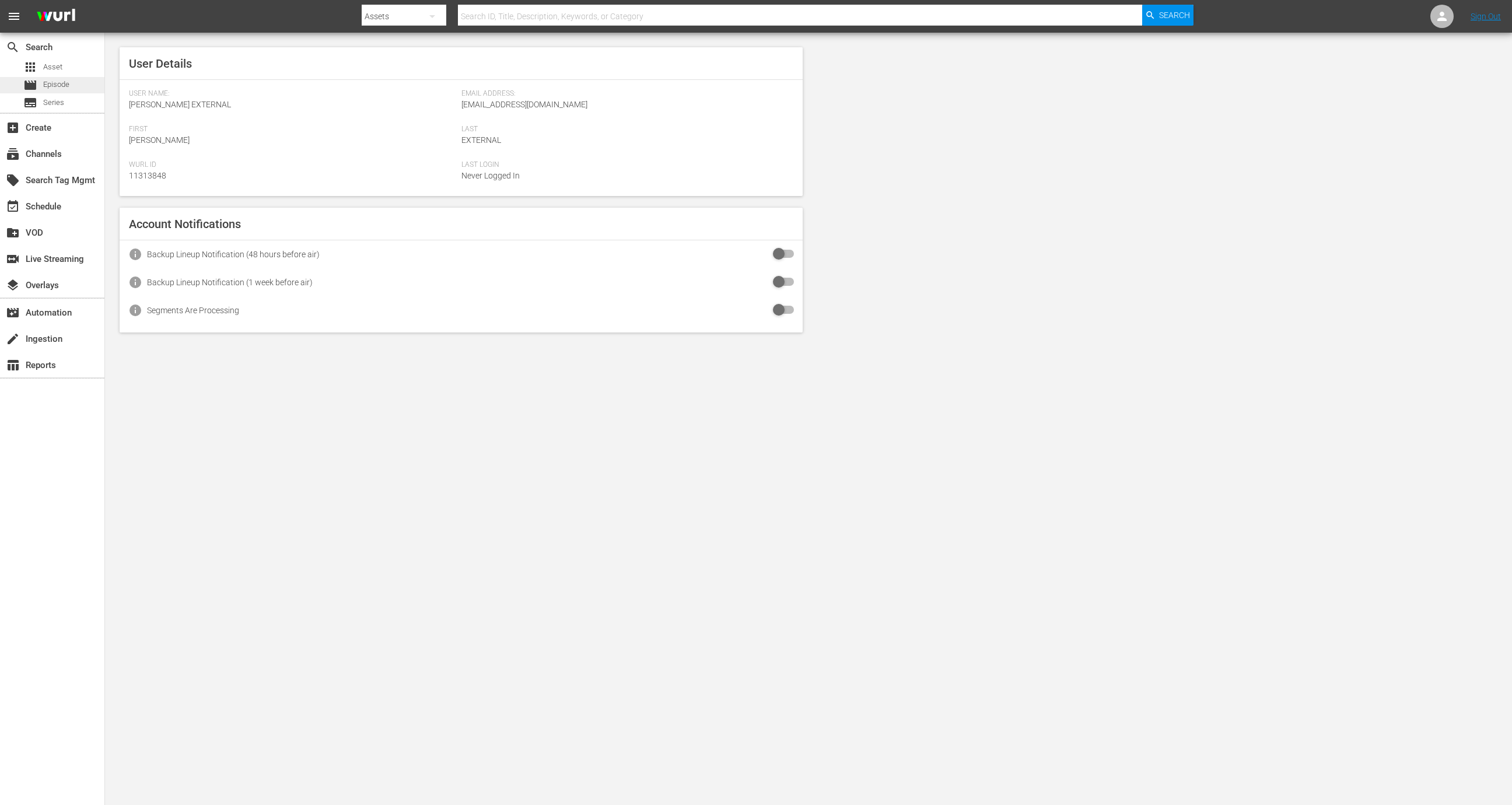
click at [59, 89] on span "Episode" at bounding box center [56, 85] width 26 height 12
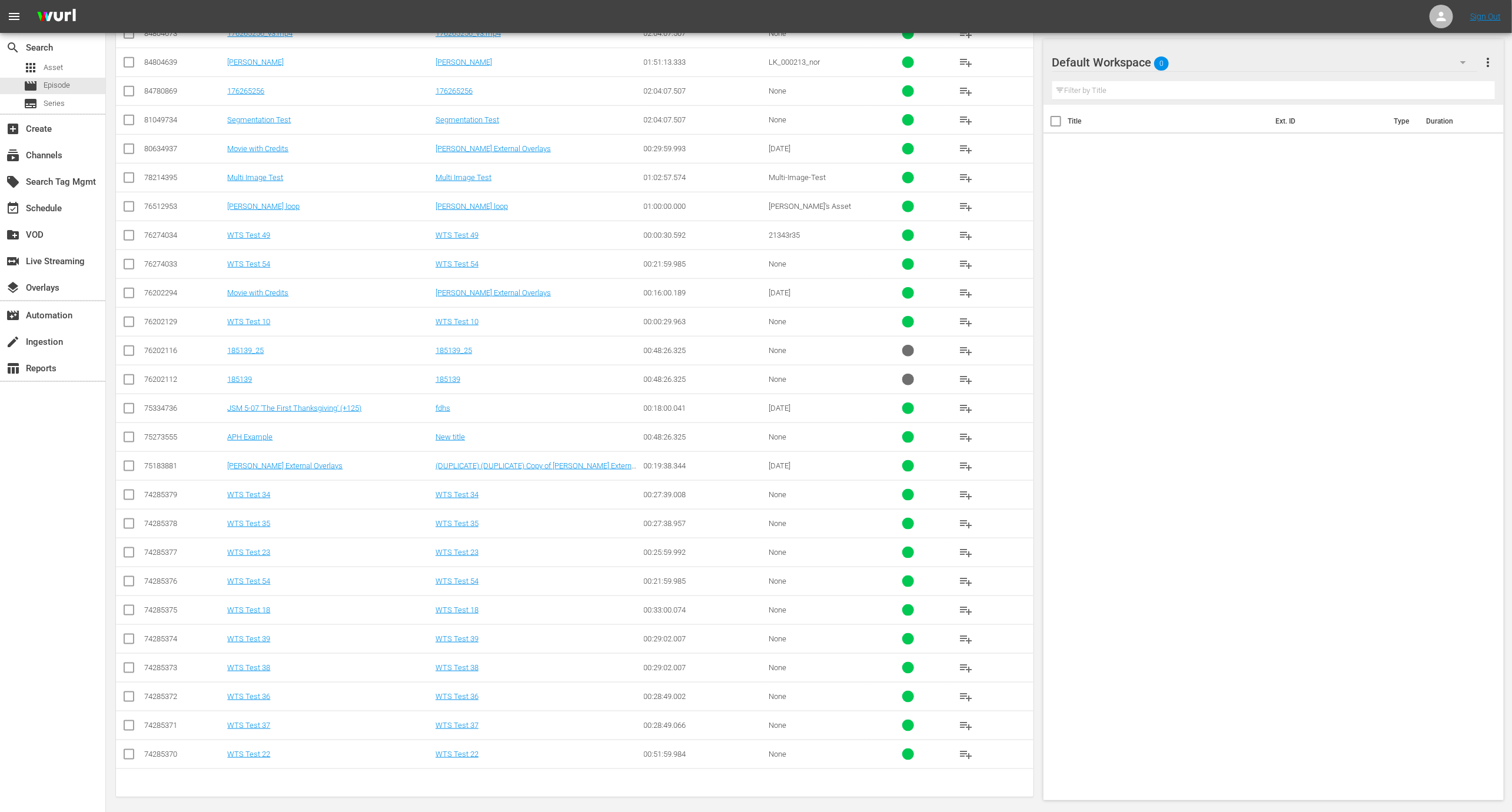
scroll to position [719, 0]
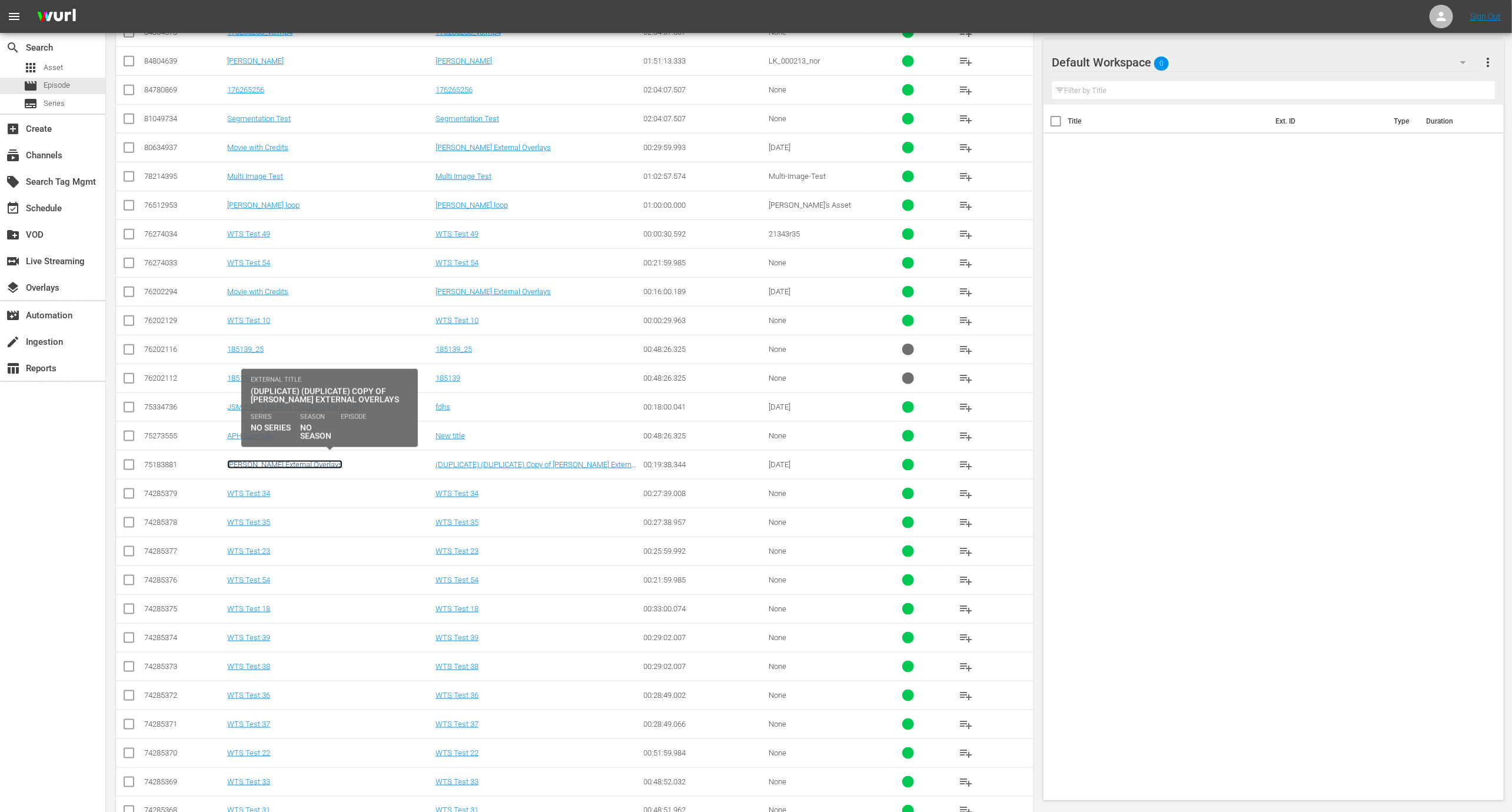
click at [288, 460] on link "Wurl External Overlays" at bounding box center [284, 465] width 115 height 9
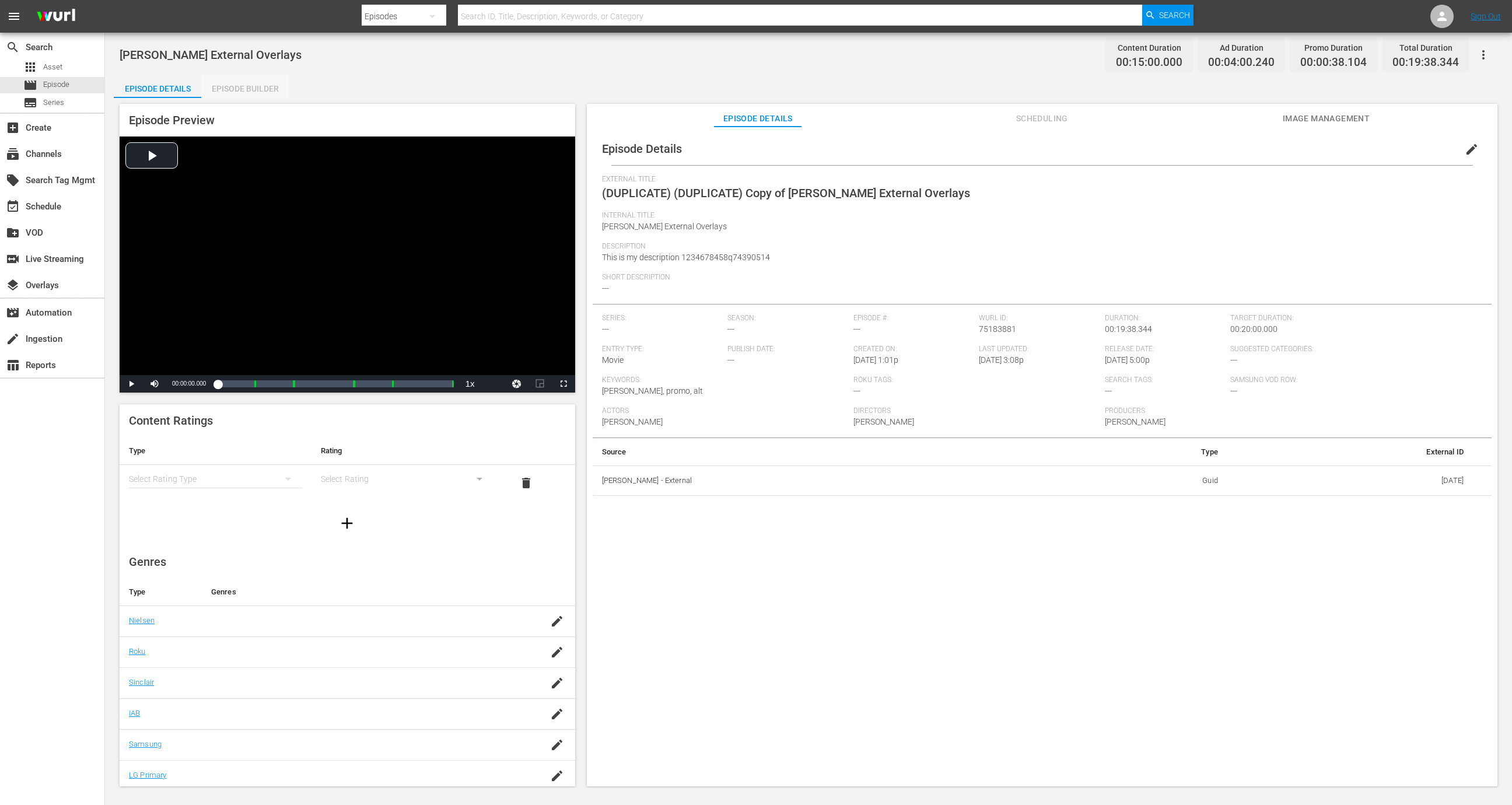
click at [239, 91] on div "Episode Builder" at bounding box center [245, 88] width 87 height 28
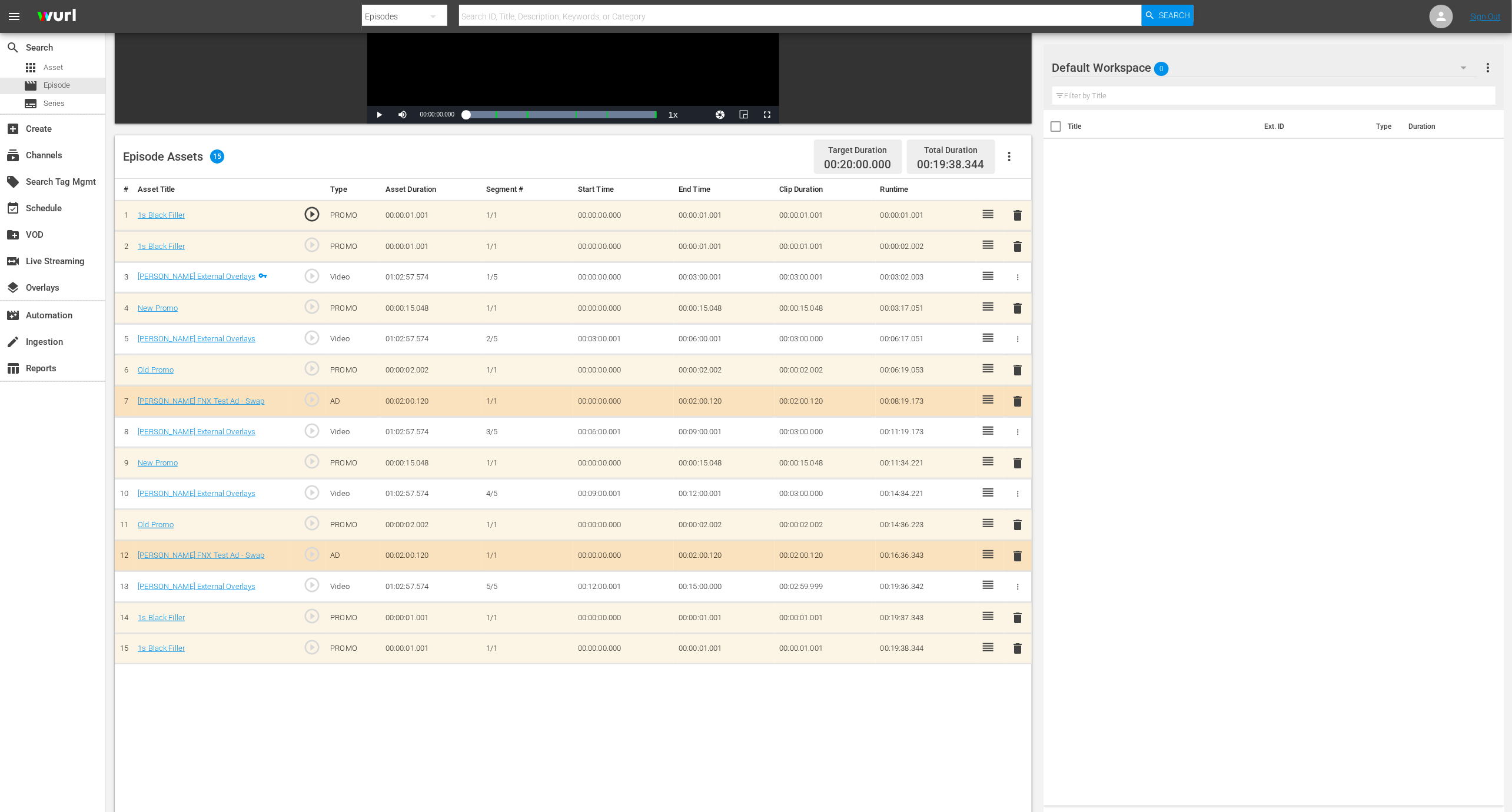
scroll to position [130, 0]
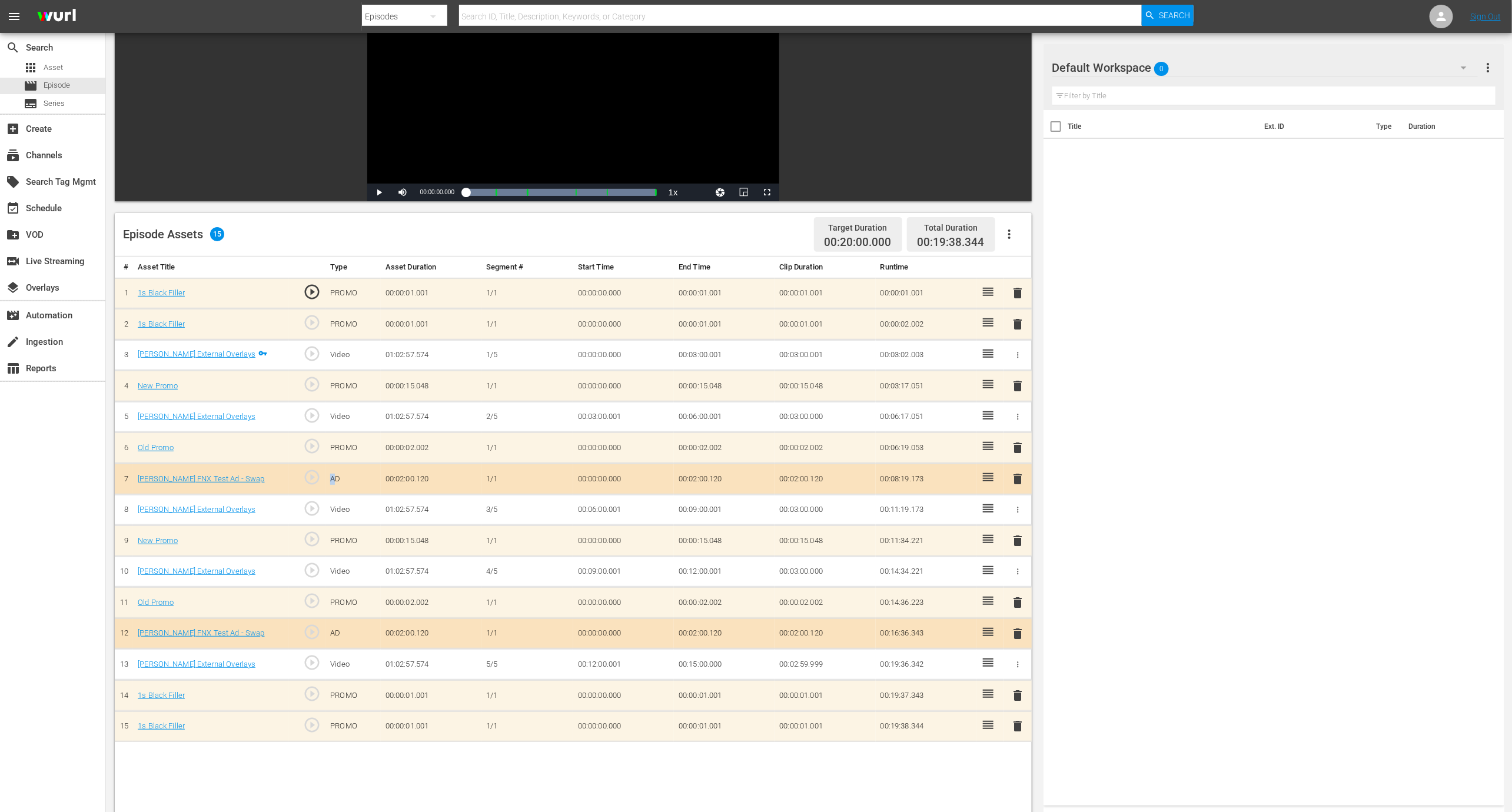
click at [332, 474] on td "AD" at bounding box center [353, 479] width 54 height 31
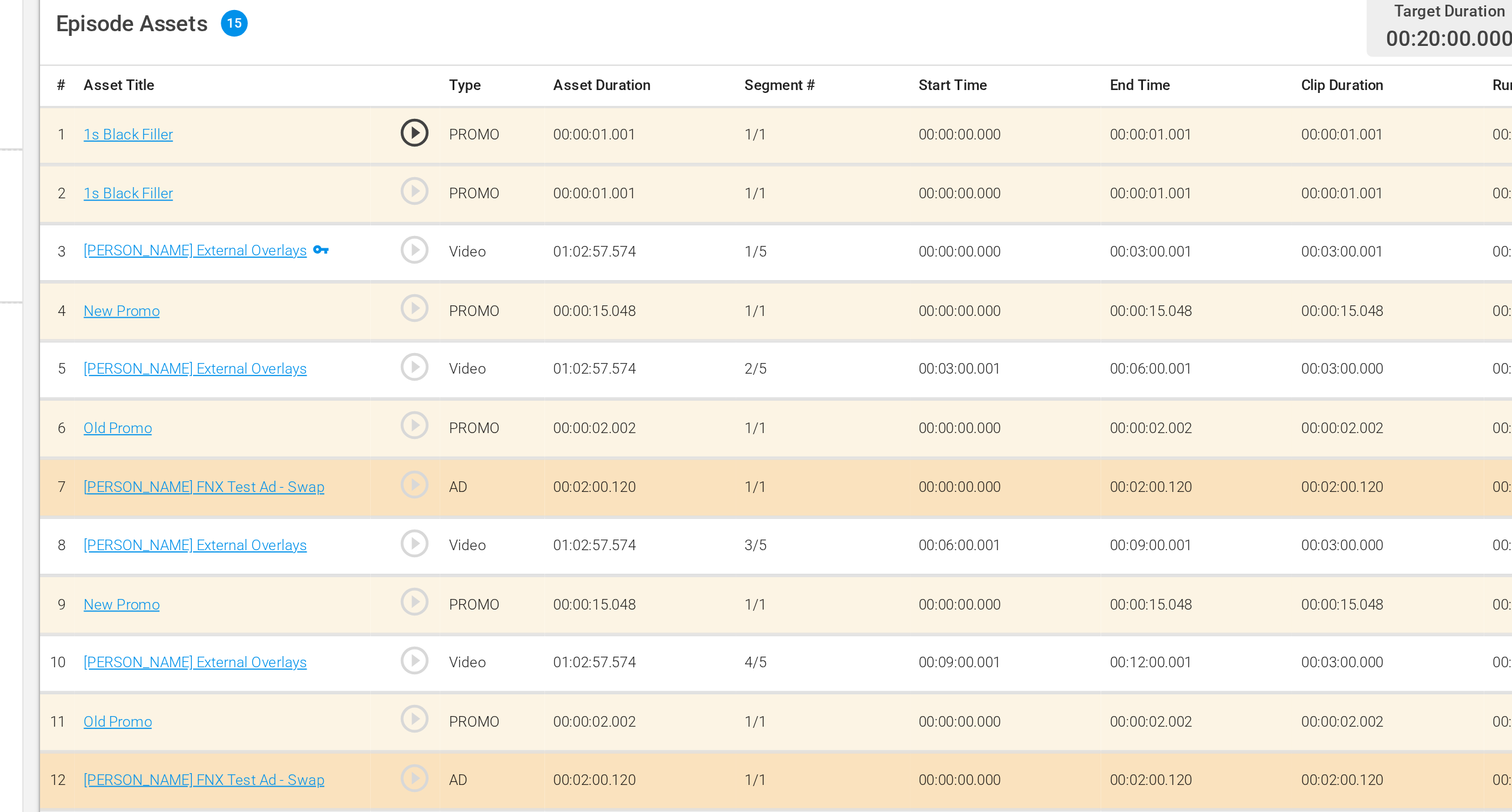
click at [338, 475] on td "AD" at bounding box center [353, 479] width 54 height 31
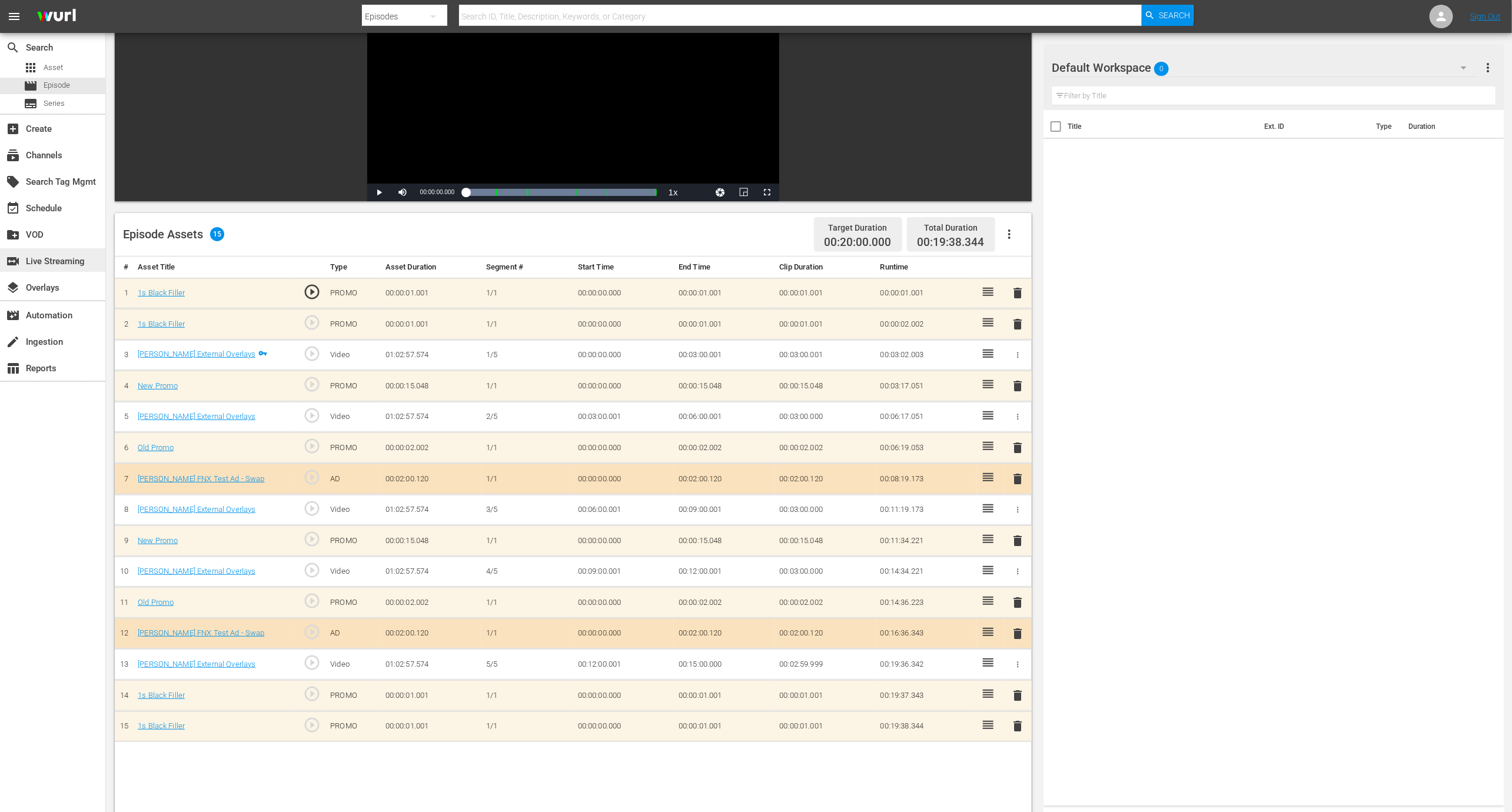
click at [66, 260] on div "switch_video Live Streaming" at bounding box center [33, 259] width 66 height 11
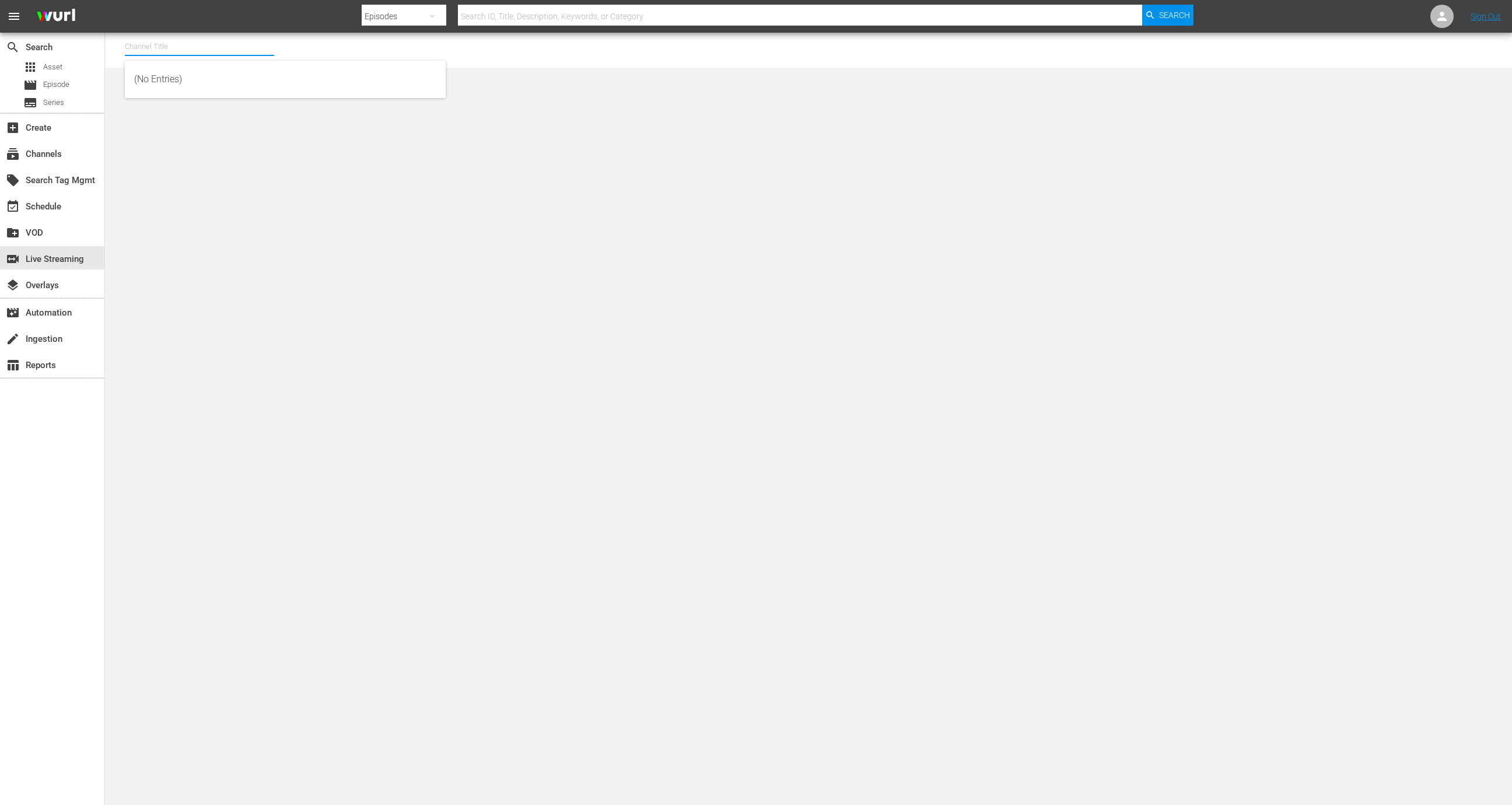
click at [216, 38] on input "text" at bounding box center [200, 46] width 149 height 28
click at [231, 74] on div "Wurl - External (1417 - wurl_external_1)" at bounding box center [285, 79] width 302 height 28
type input "Wurl - External (1417 - wurl_external_1)"
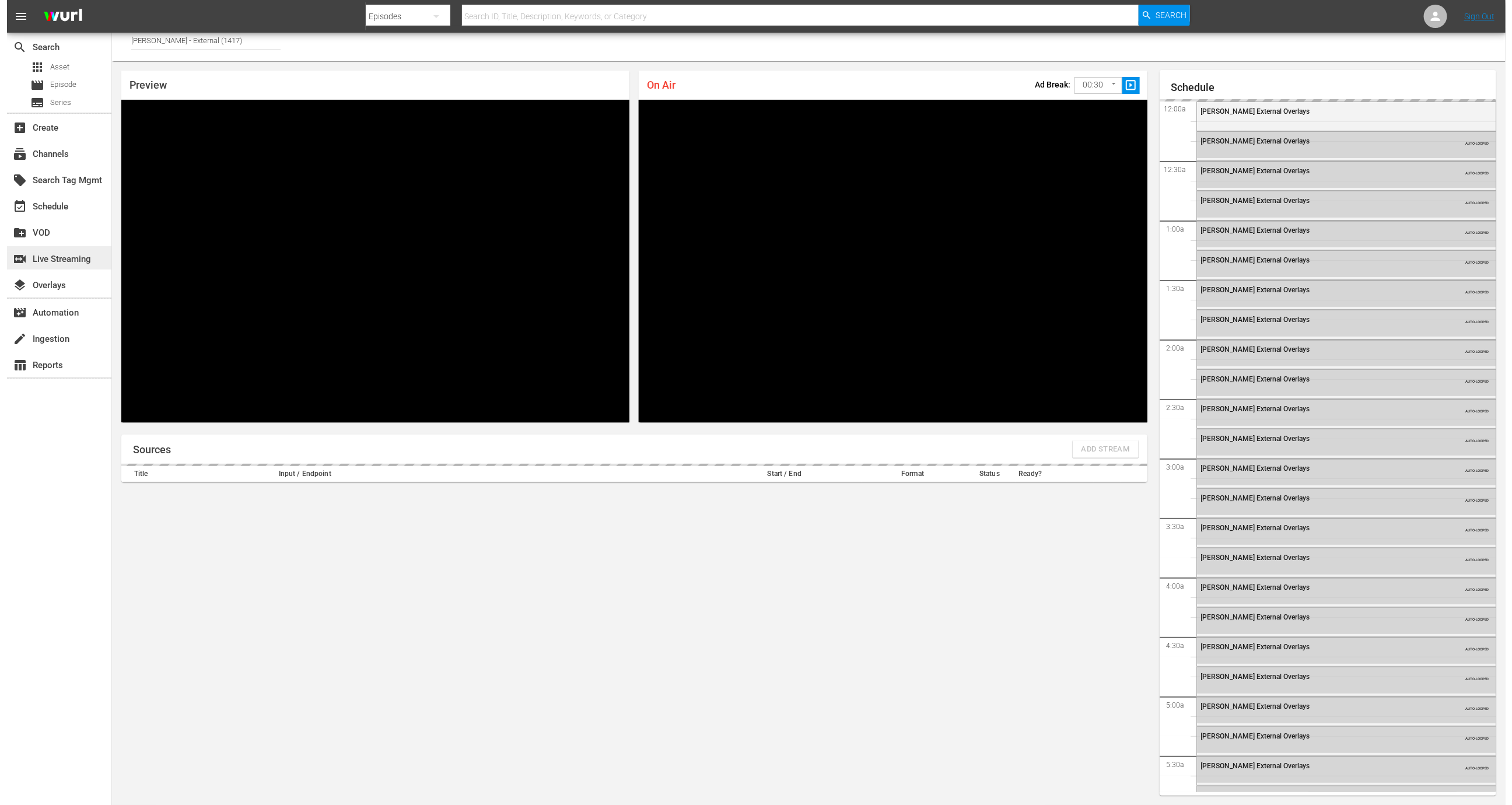
scroll to position [1739, 0]
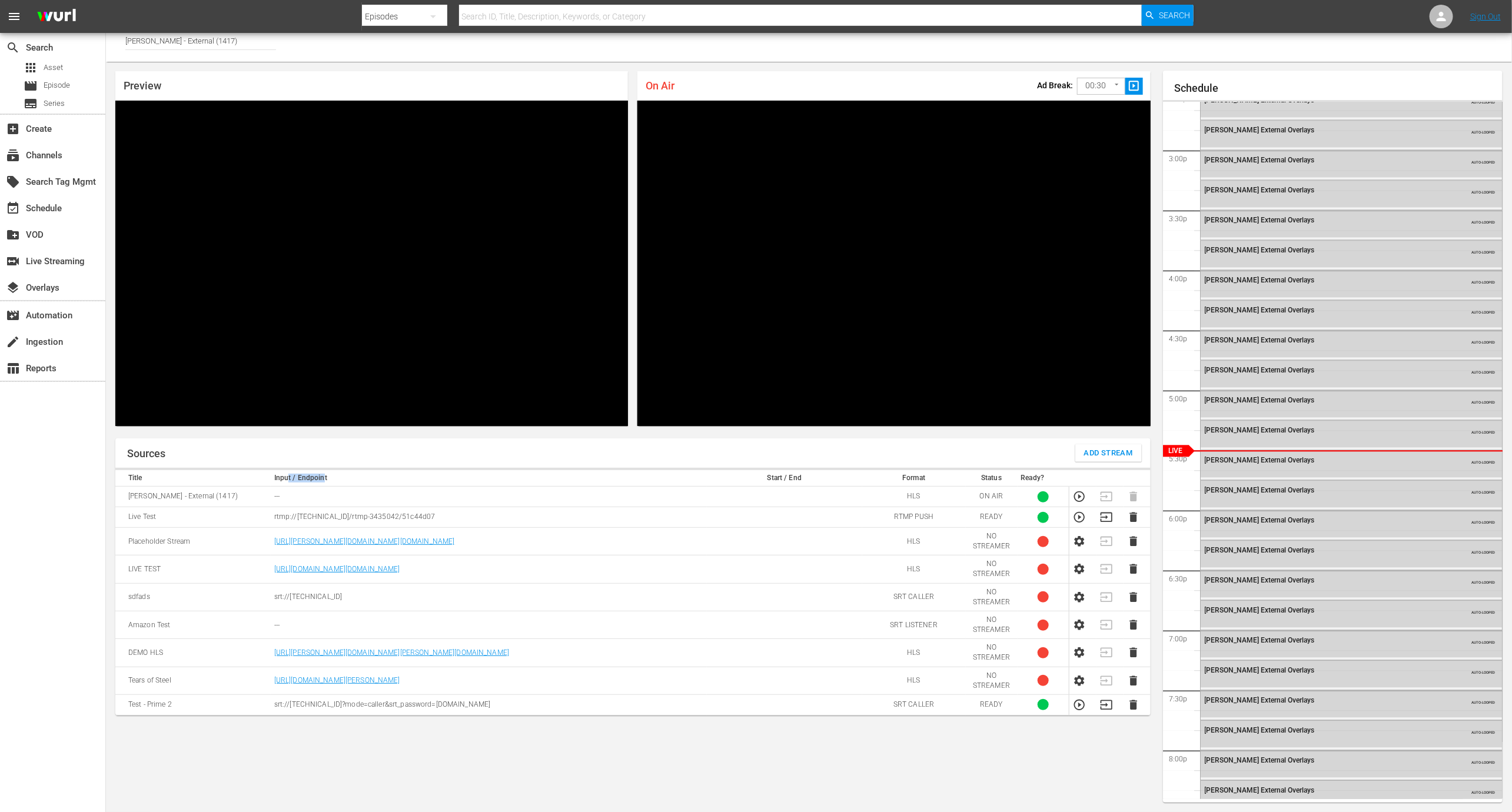
drag, startPoint x: 287, startPoint y: 474, endPoint x: 323, endPoint y: 475, distance: 36.0
click at [323, 475] on th "Input / Endpoint" at bounding box center [488, 478] width 436 height 16
drag, startPoint x: 273, startPoint y: 474, endPoint x: 365, endPoint y: 478, distance: 92.1
click at [367, 478] on th "Input / Endpoint" at bounding box center [488, 478] width 436 height 16
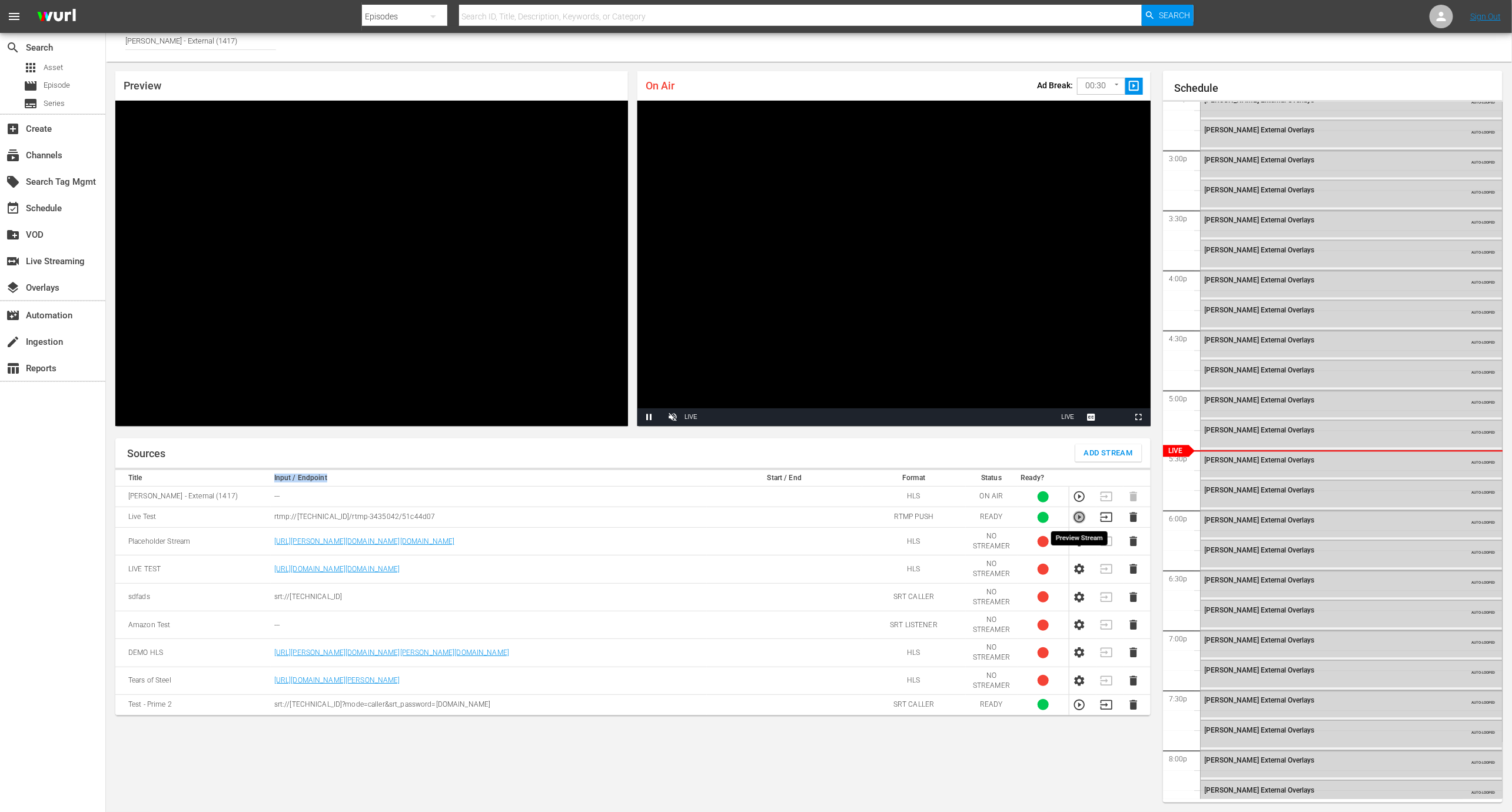
click at [1078, 514] on icon "button" at bounding box center [1079, 517] width 13 height 13
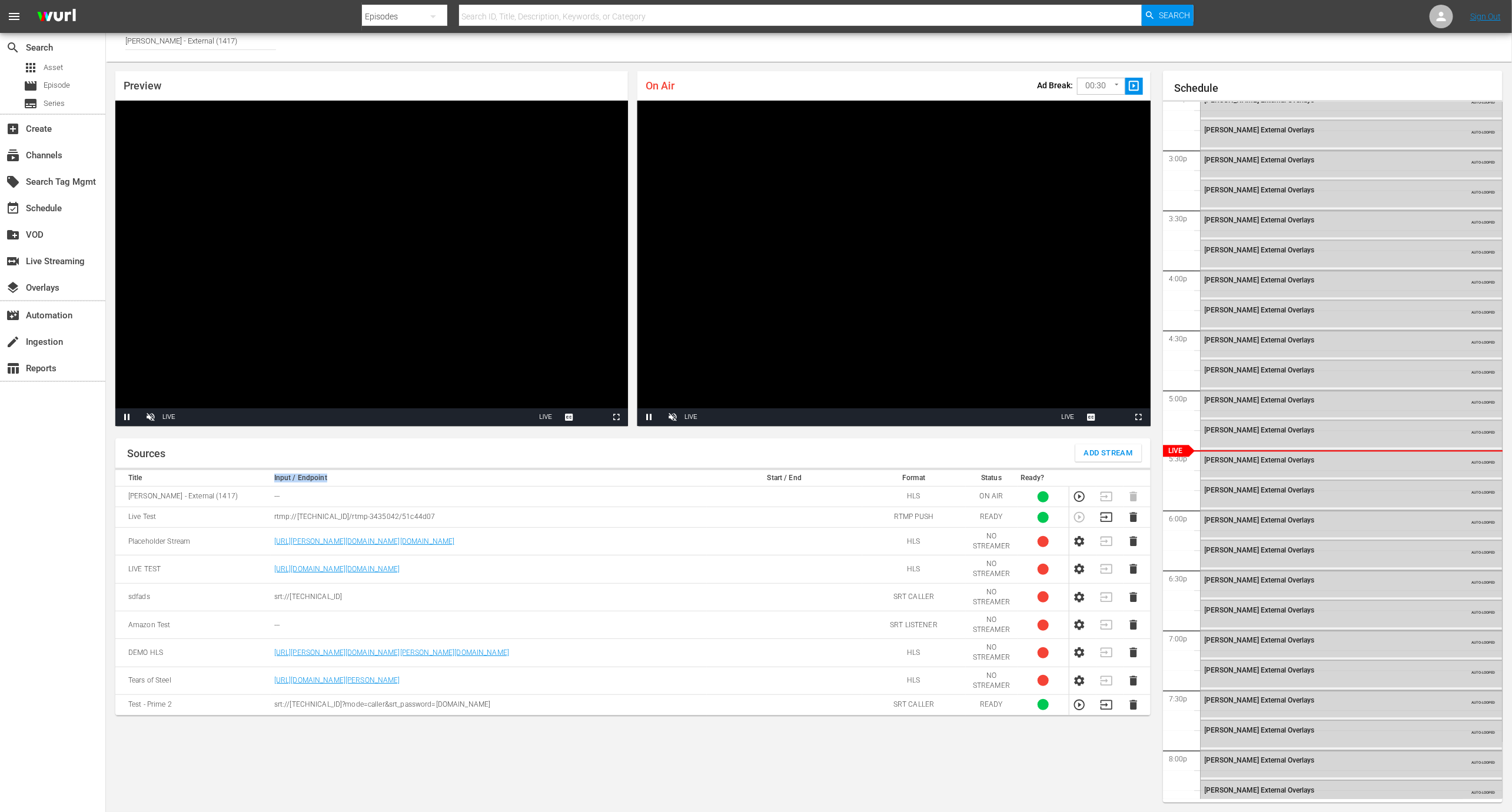
drag, startPoint x: 280, startPoint y: 514, endPoint x: 478, endPoint y: 518, distance: 198.0
click at [478, 518] on p "rtmp://98.87.187.15:1935/rtmp-3435042/51c44d07" at bounding box center [488, 516] width 429 height 10
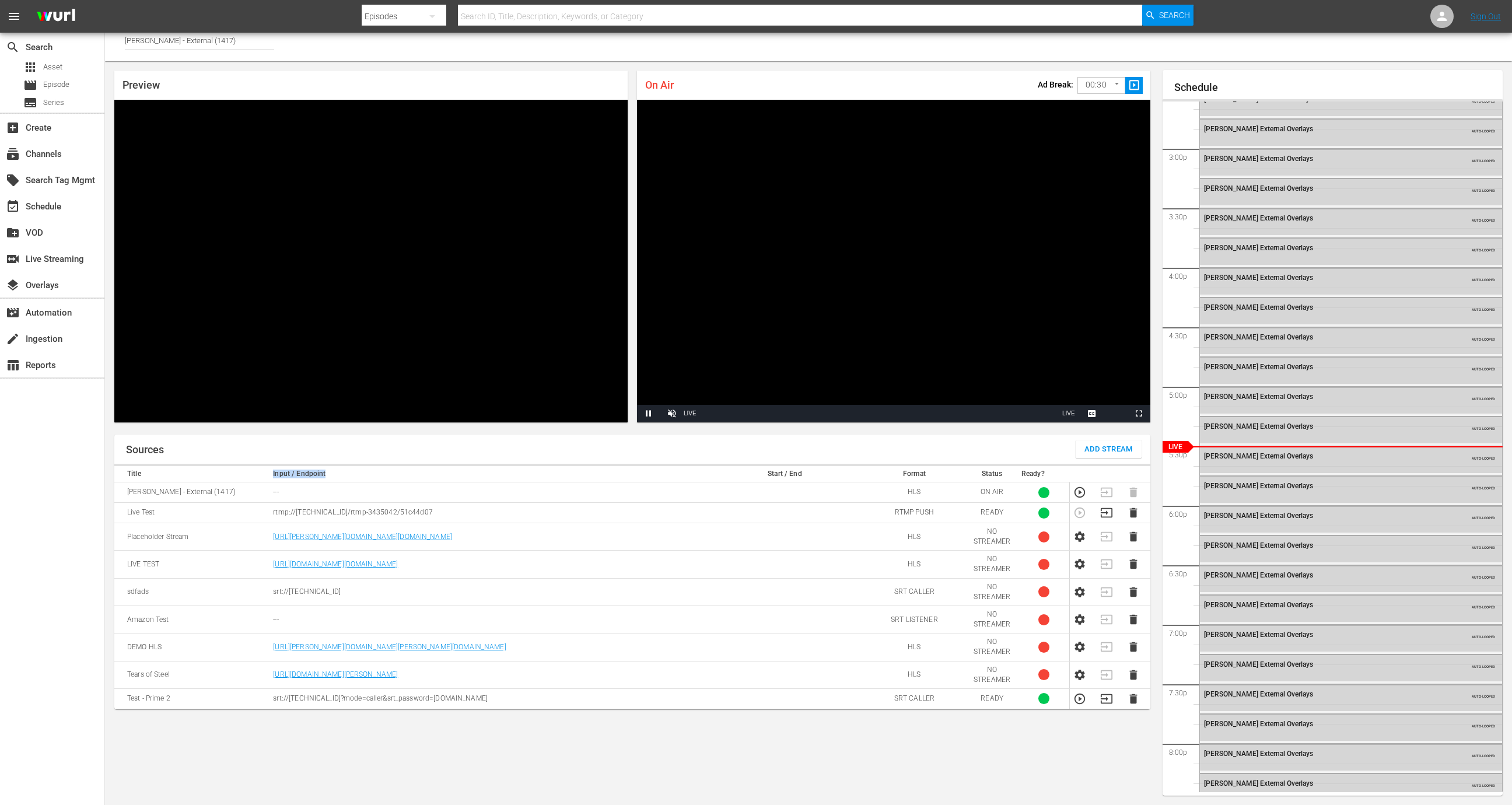
click at [1107, 88] on body "menu Search By Episodes Search ID, Title, Description, Keywords, or Category Se…" at bounding box center [756, 396] width 1512 height 805
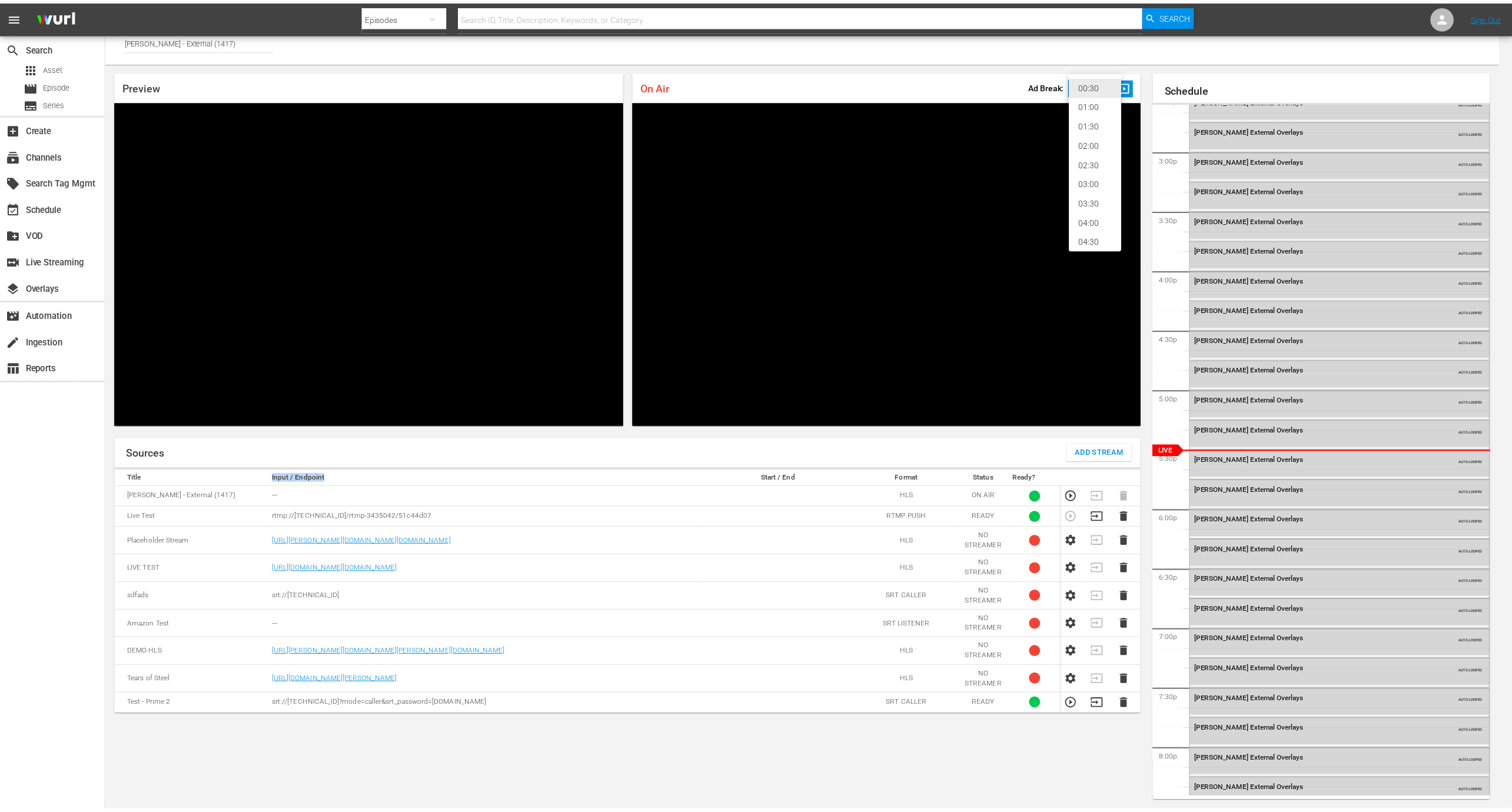
scroll to position [24, 0]
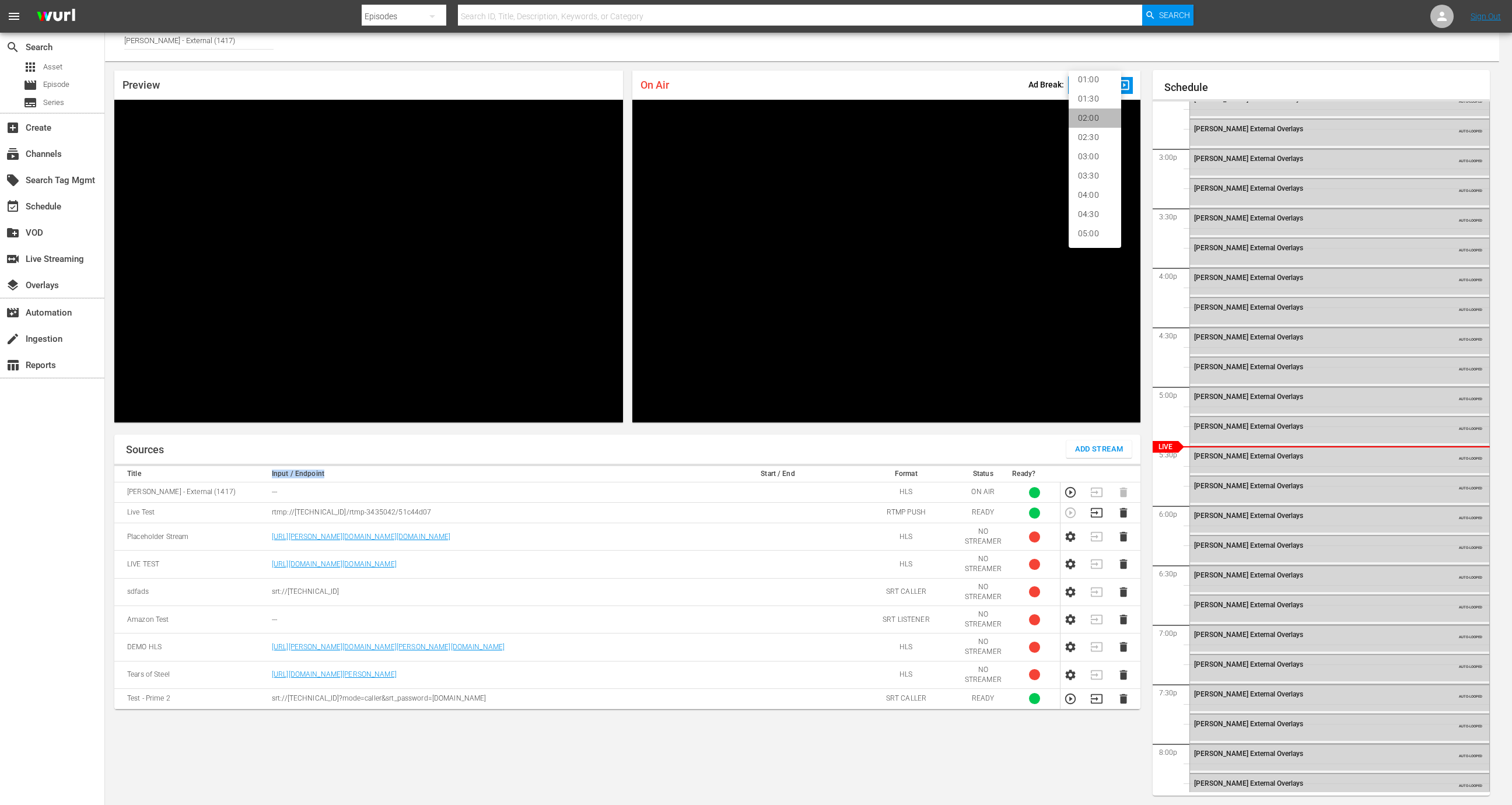
click at [1093, 122] on li "02:00" at bounding box center [1095, 118] width 52 height 19
type input "120"
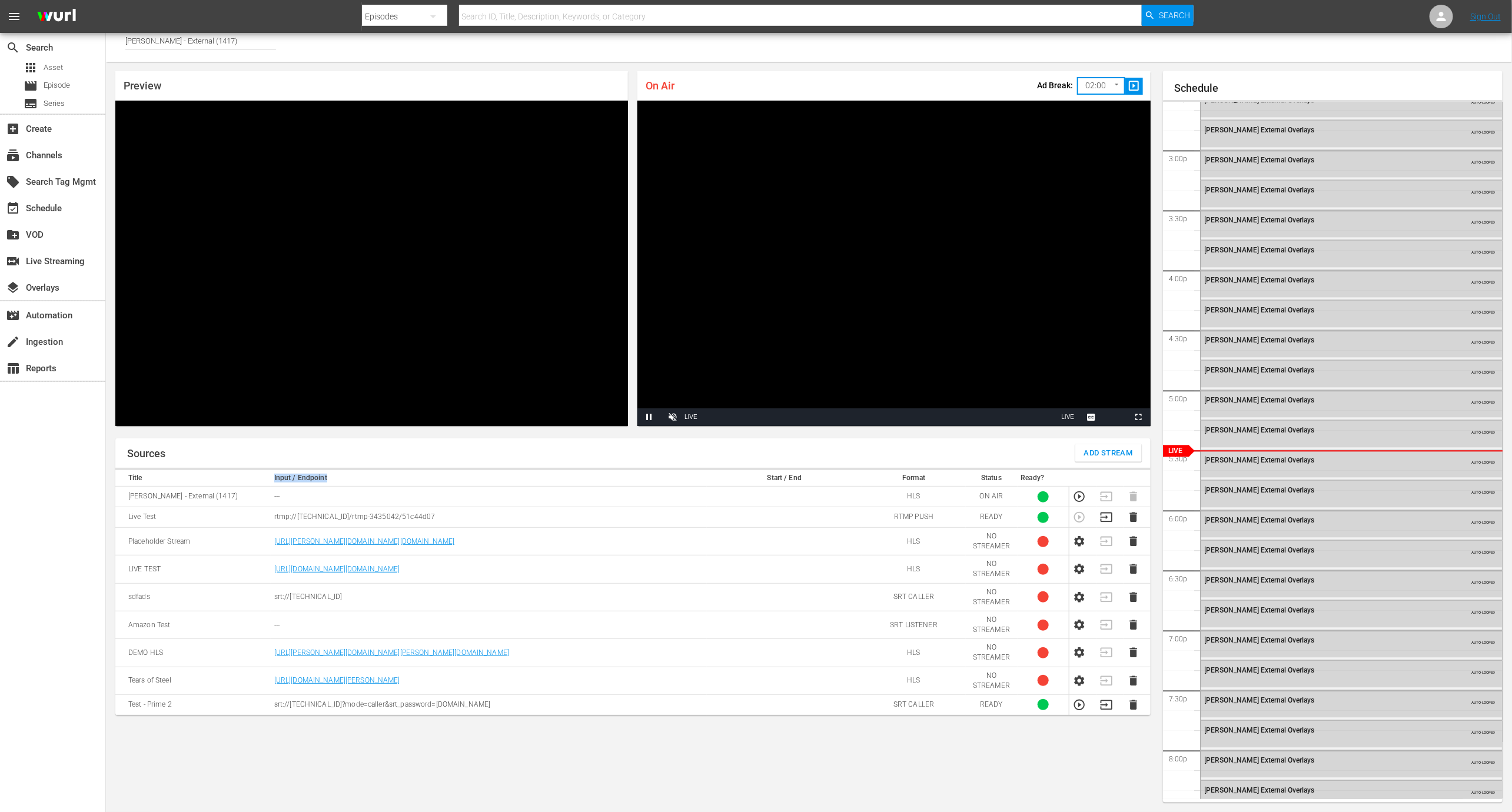
click at [1132, 83] on span "slideshow_sharp" at bounding box center [1133, 86] width 14 height 14
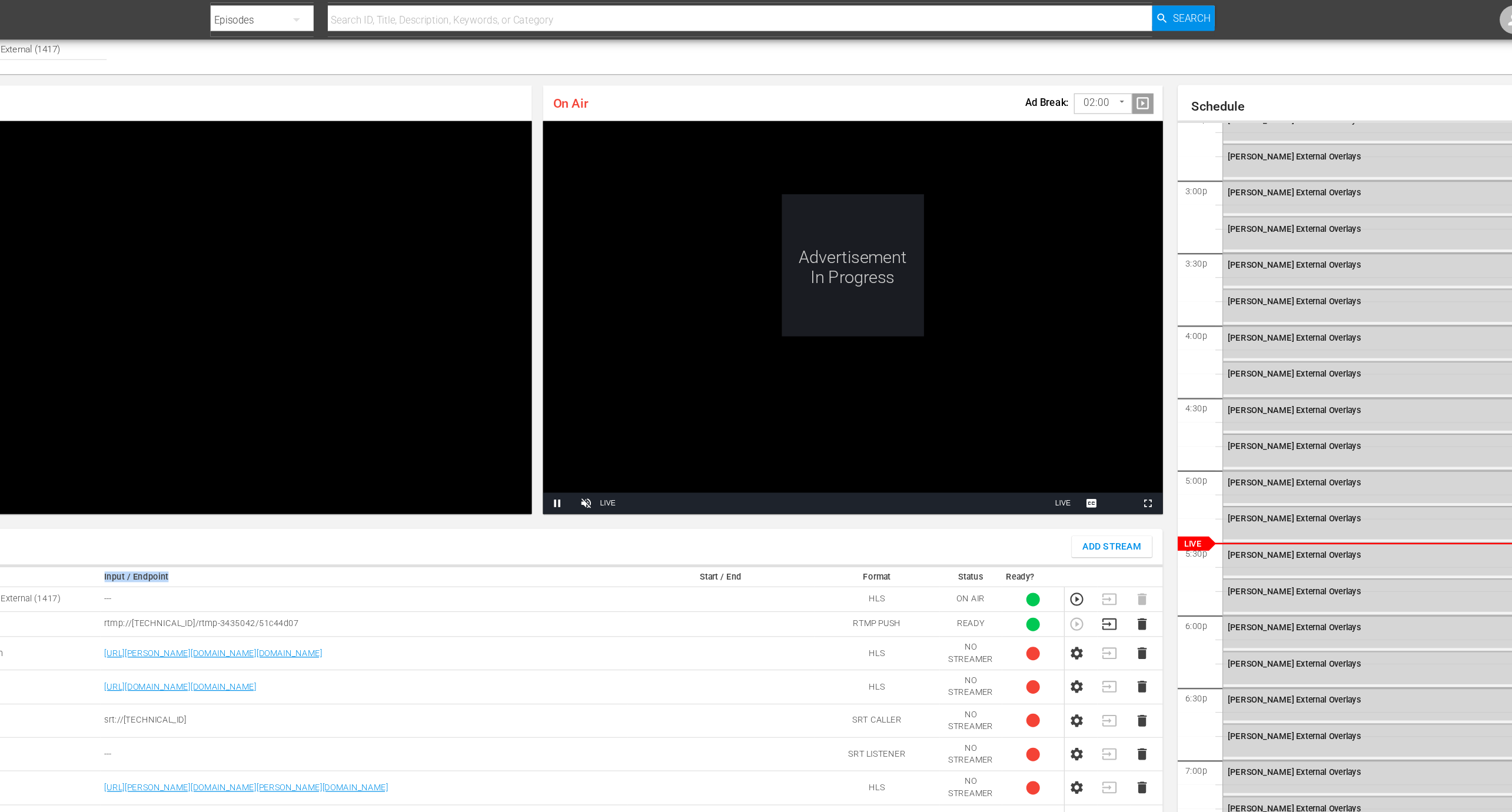
scroll to position [0, 0]
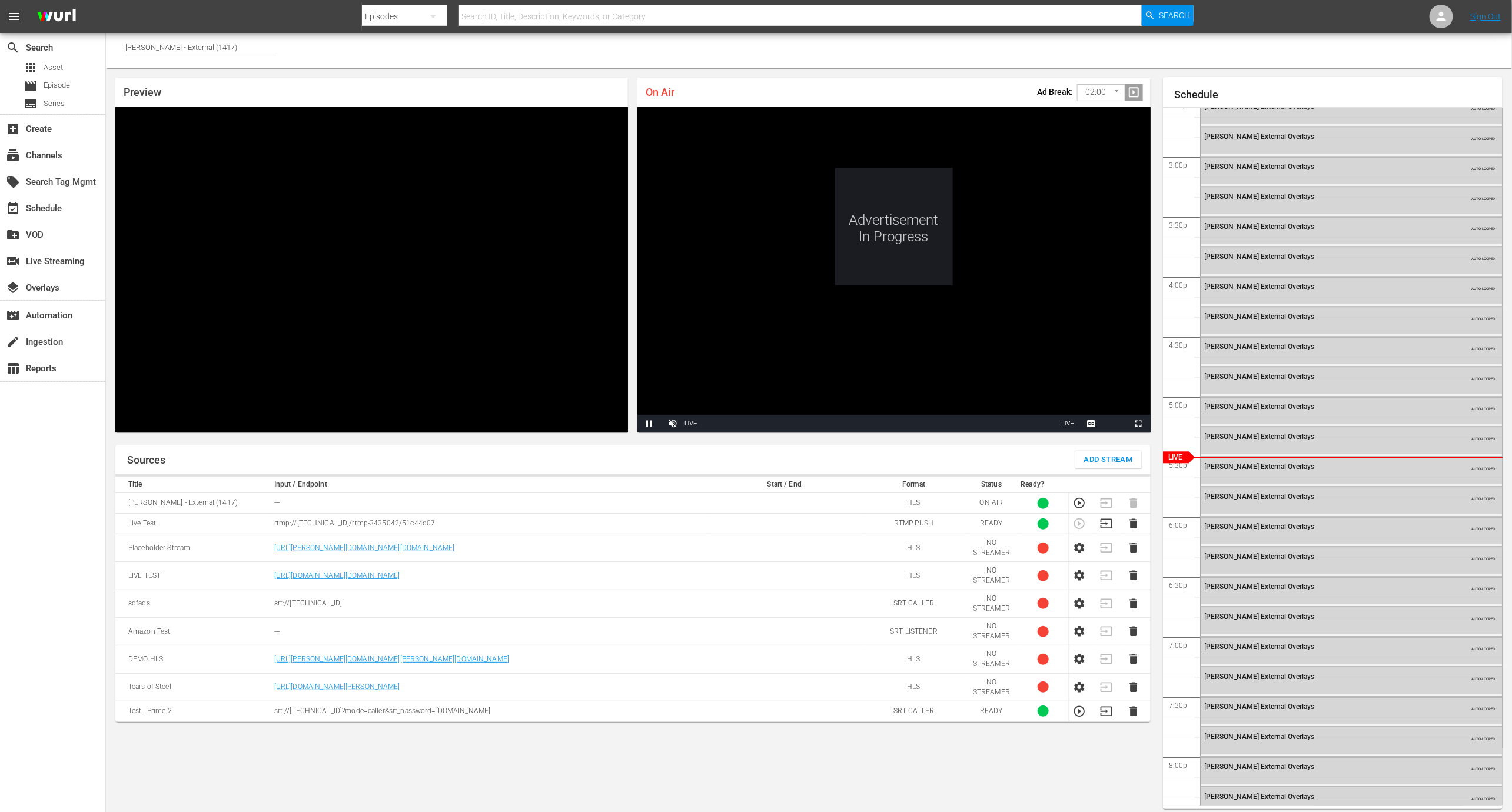
click at [1117, 518] on td at bounding box center [1110, 523] width 27 height 21
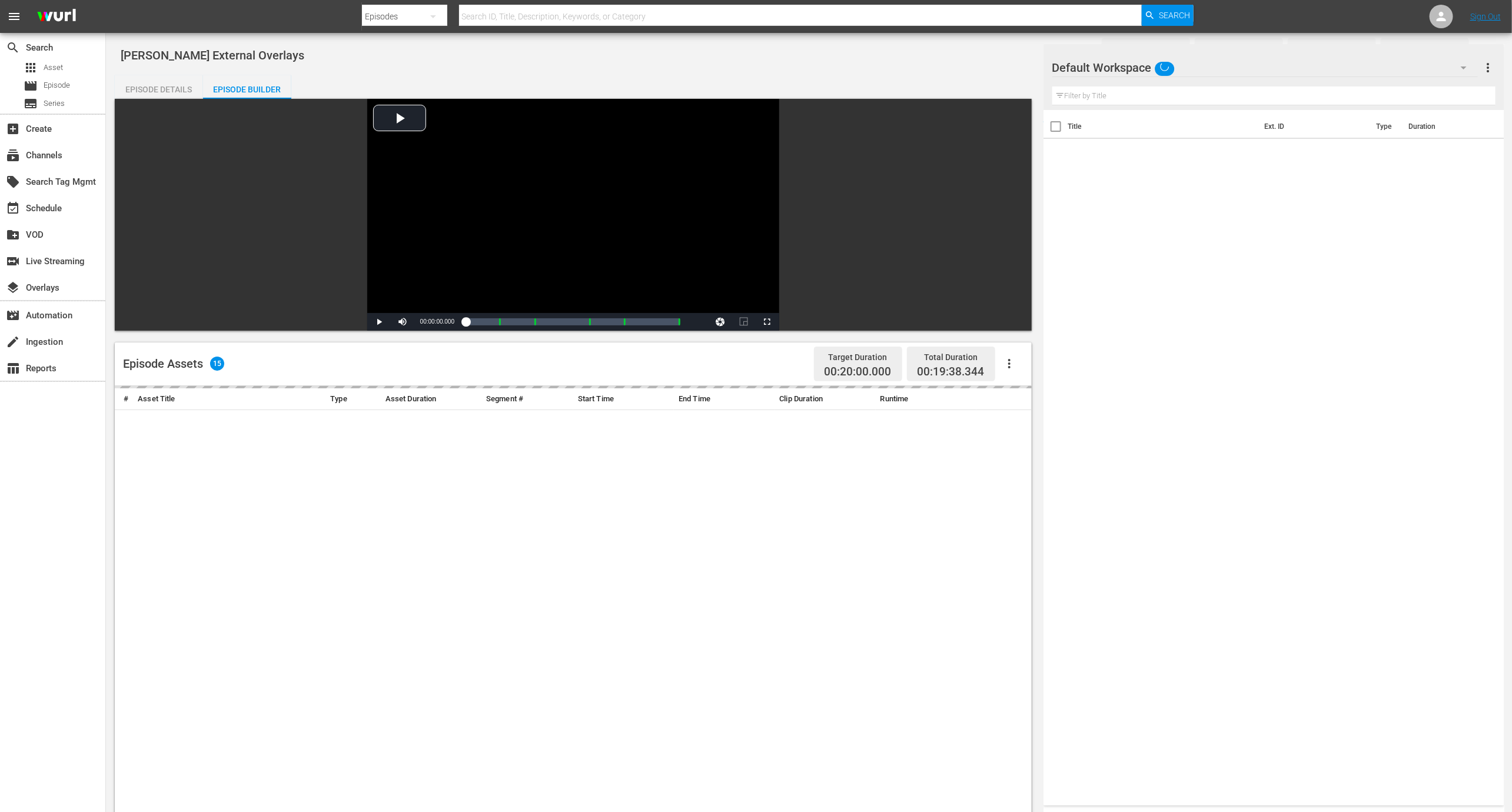
scroll to position [130, 0]
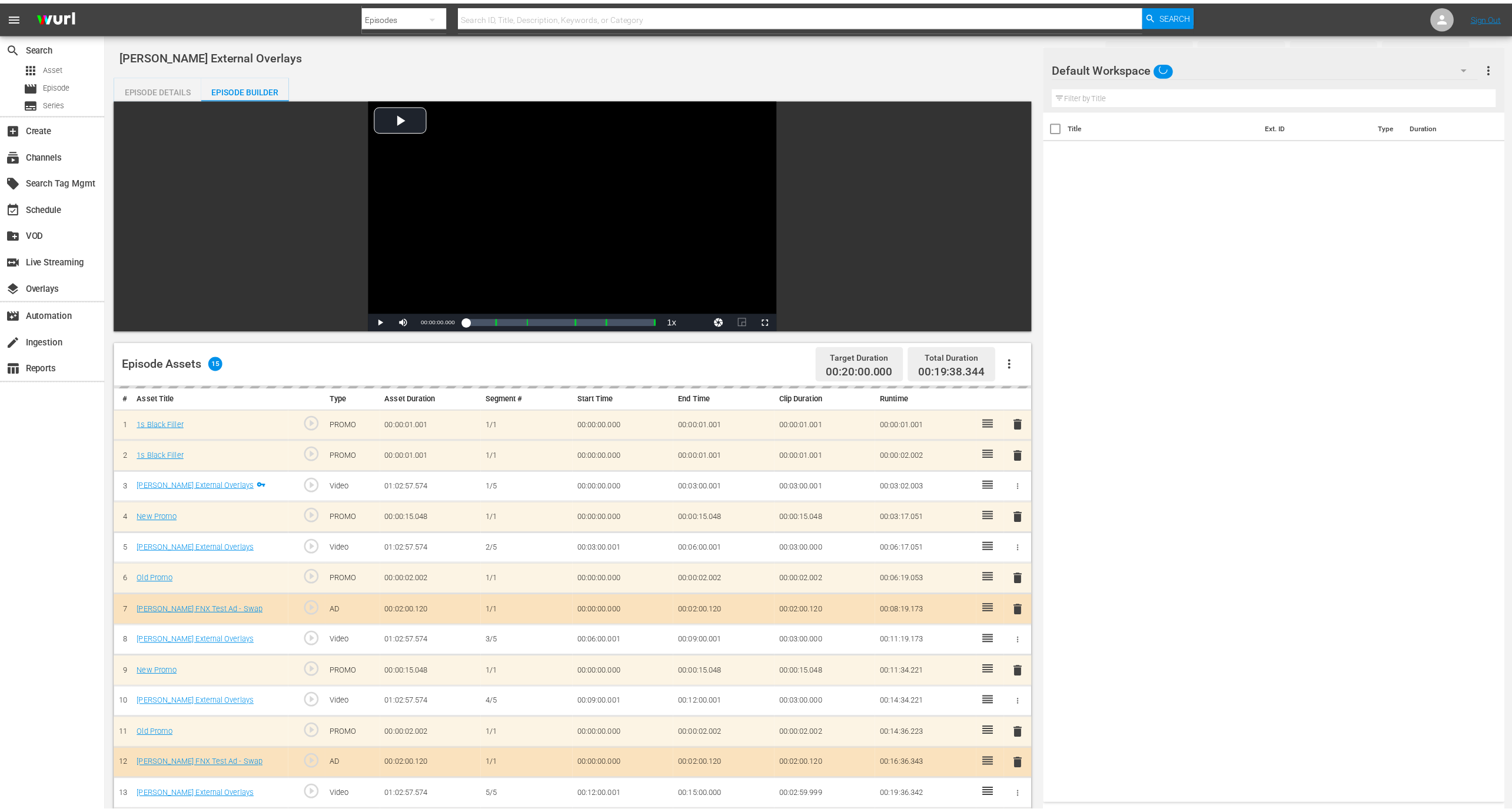
scroll to position [130, 0]
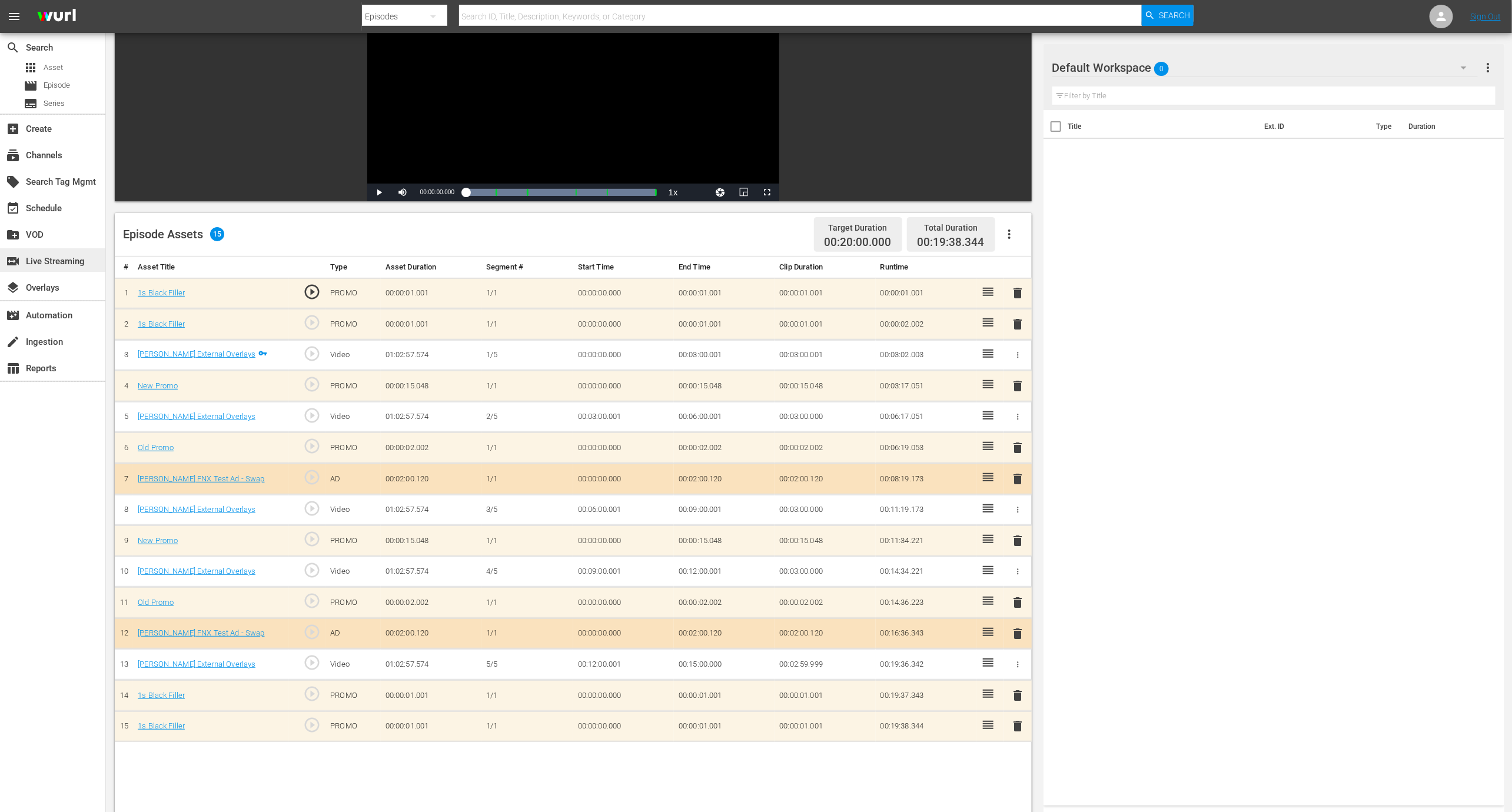
click at [88, 257] on div "switch_video Live Streaming" at bounding box center [53, 260] width 105 height 24
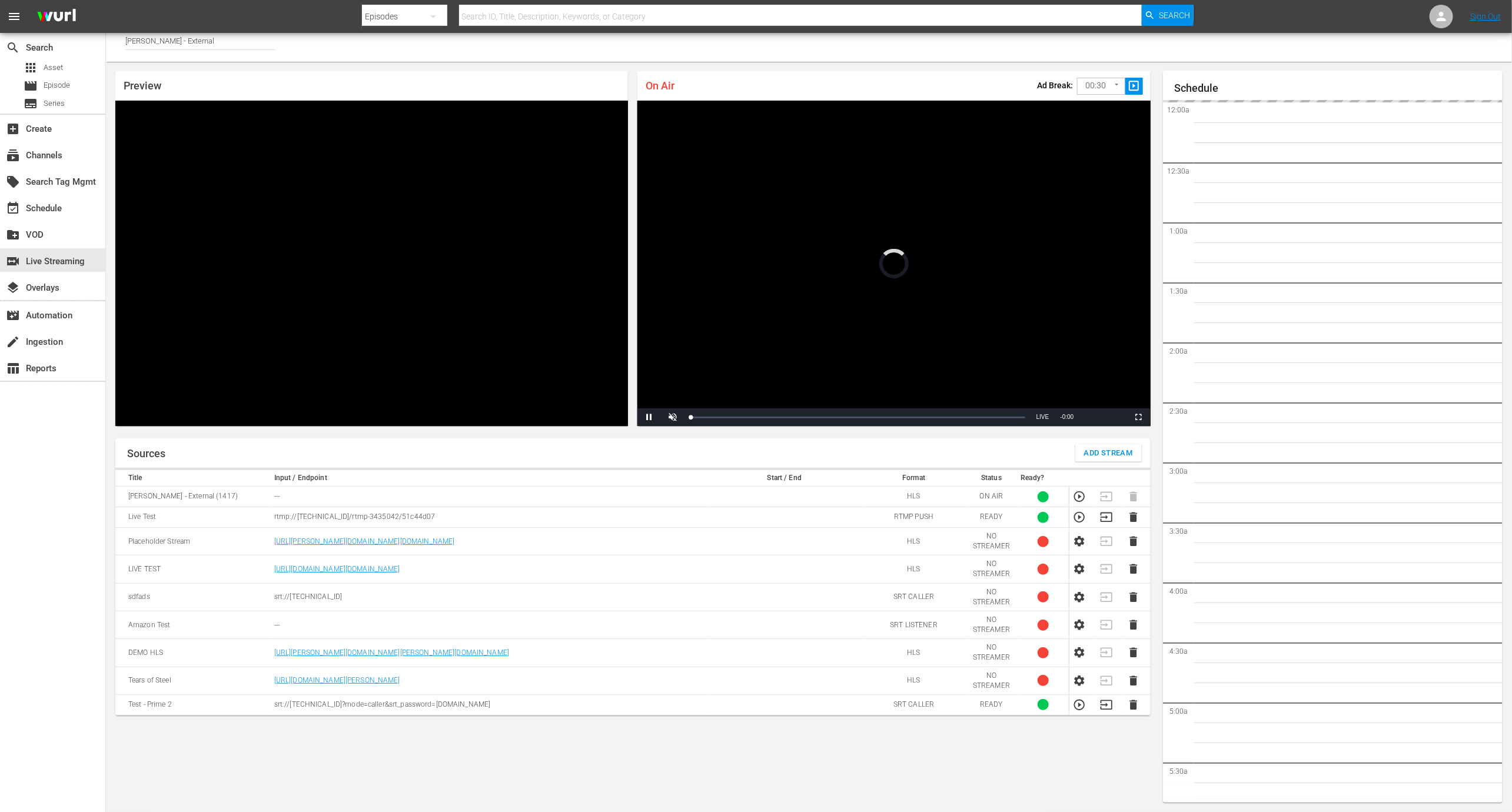
scroll to position [1758, 0]
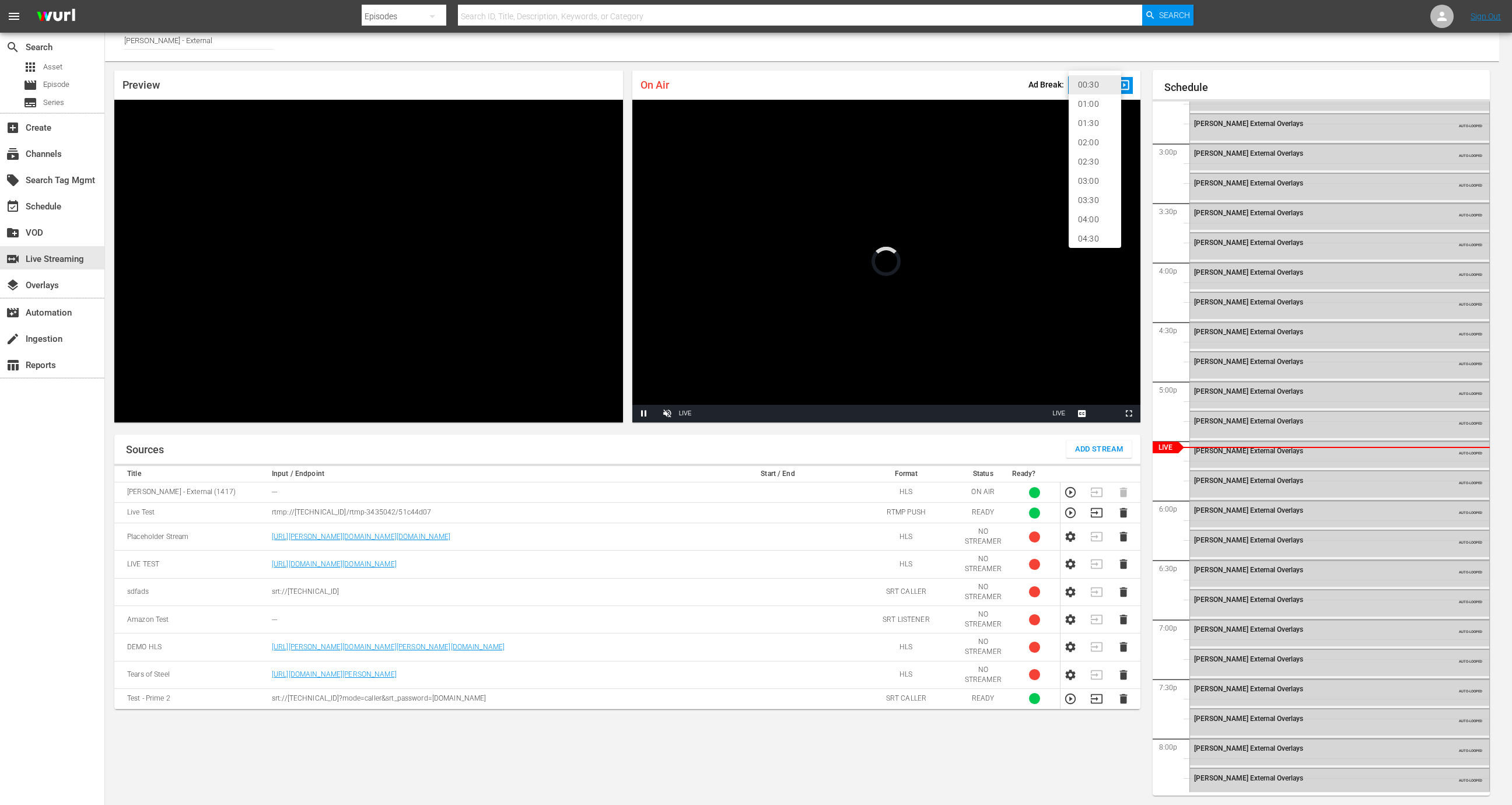
click at [1097, 82] on body "menu Search By Episodes Search ID, Title, Description, Keywords, or Category Se…" at bounding box center [756, 396] width 1512 height 805
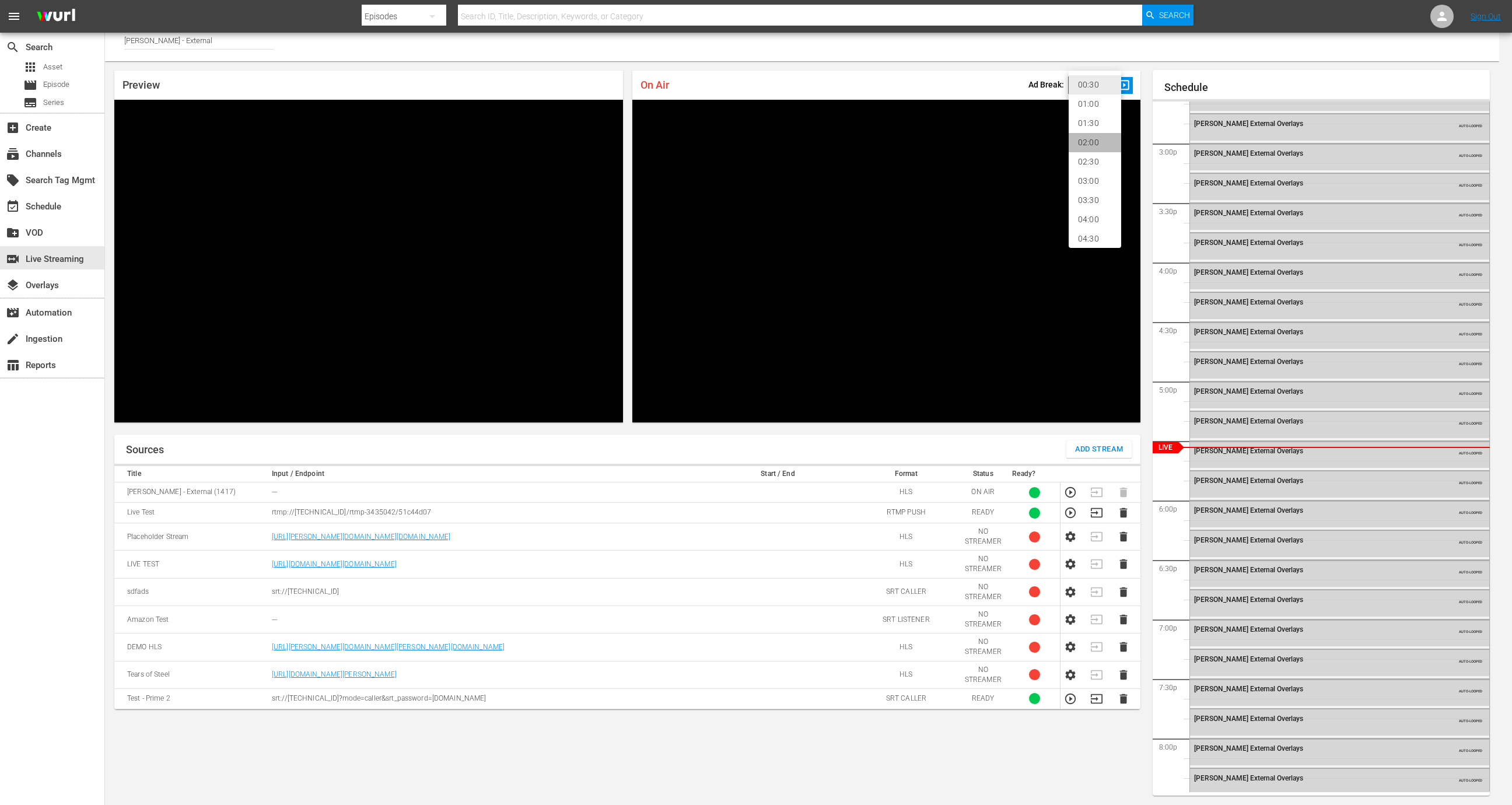
click at [1094, 142] on li "02:00" at bounding box center [1095, 142] width 52 height 19
type input "120"
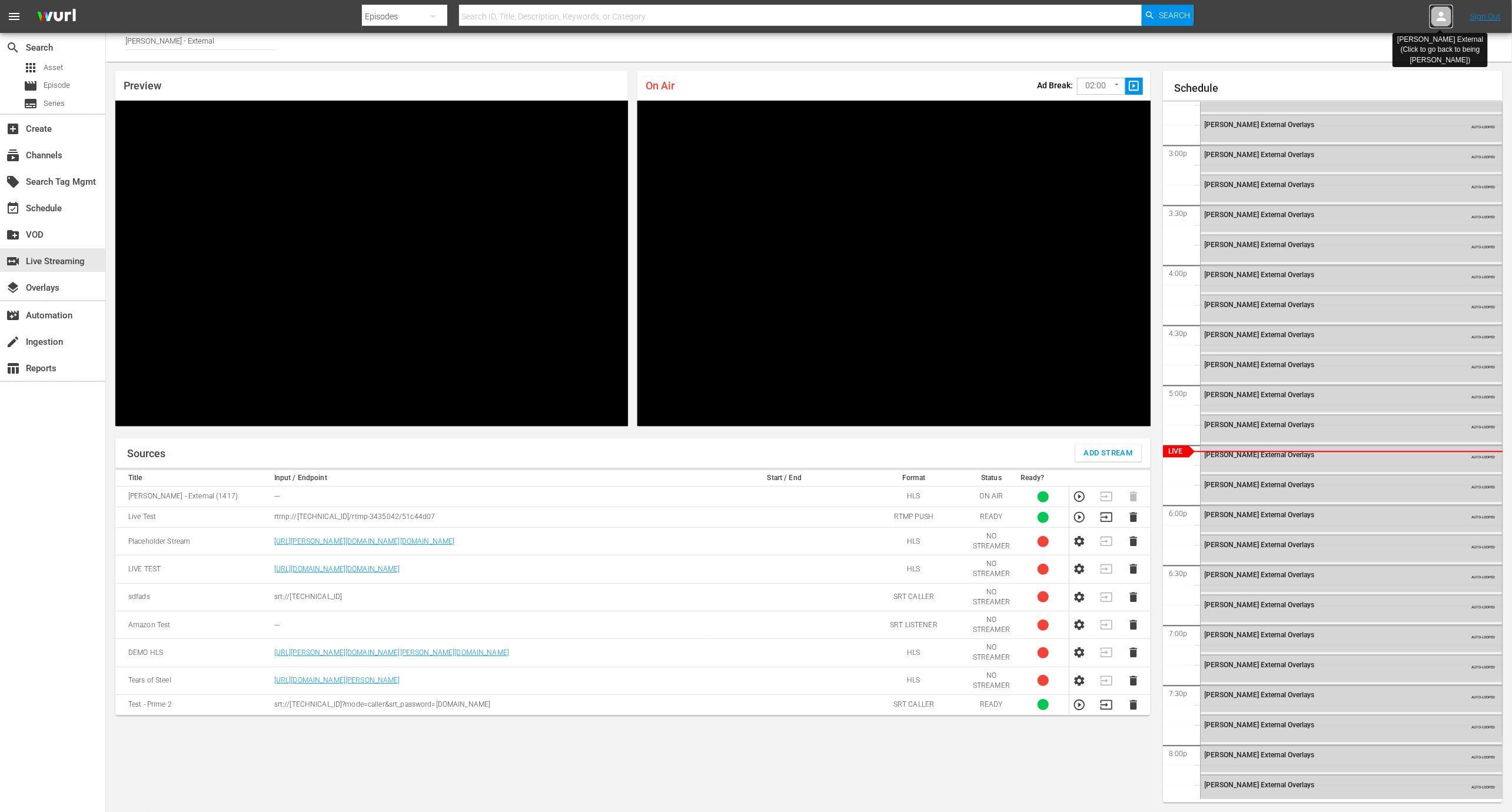
click at [1443, 17] on icon at bounding box center [1441, 16] width 9 height 9
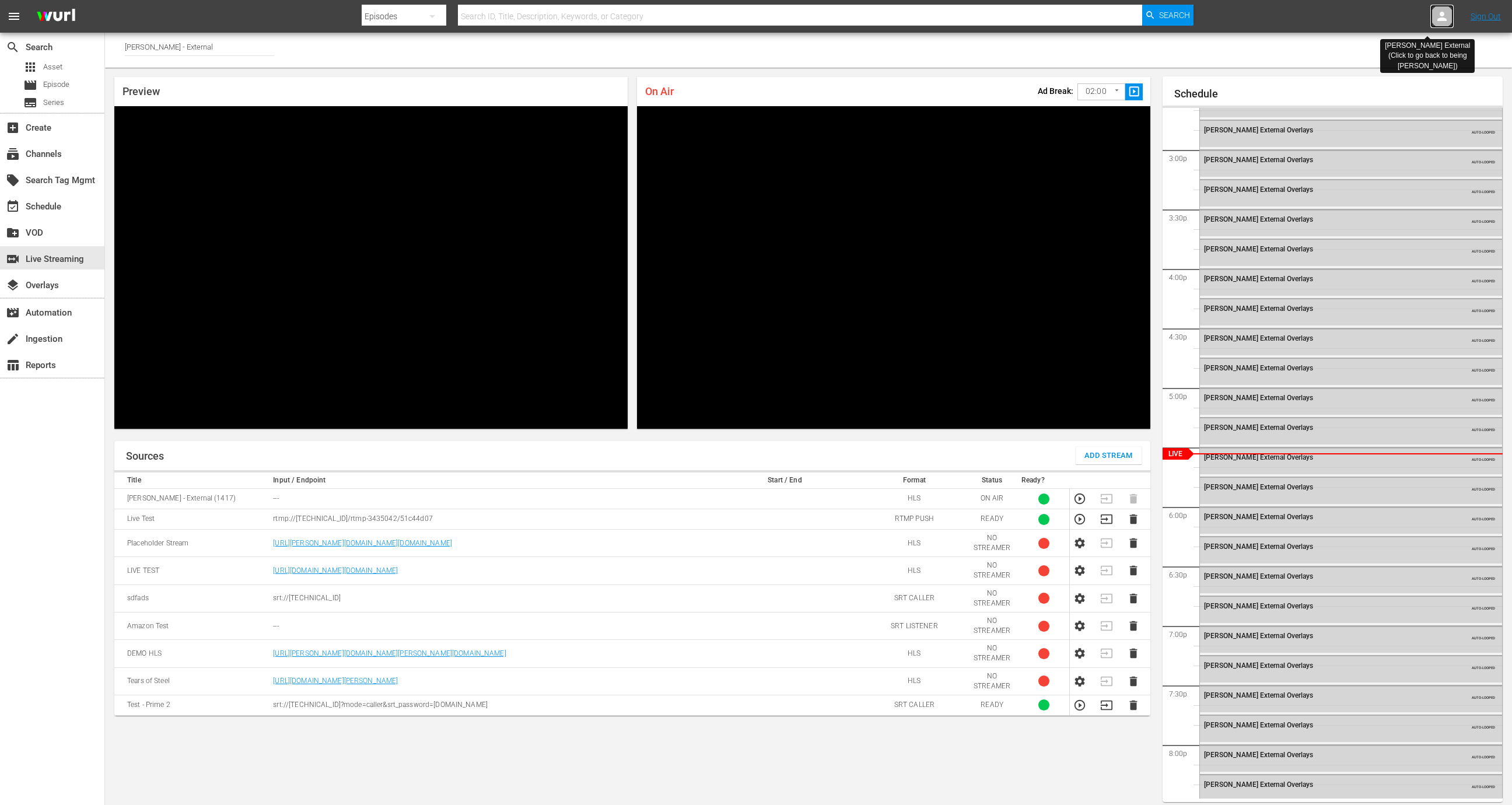
click at [1430, 17] on div at bounding box center [1442, 16] width 23 height 23
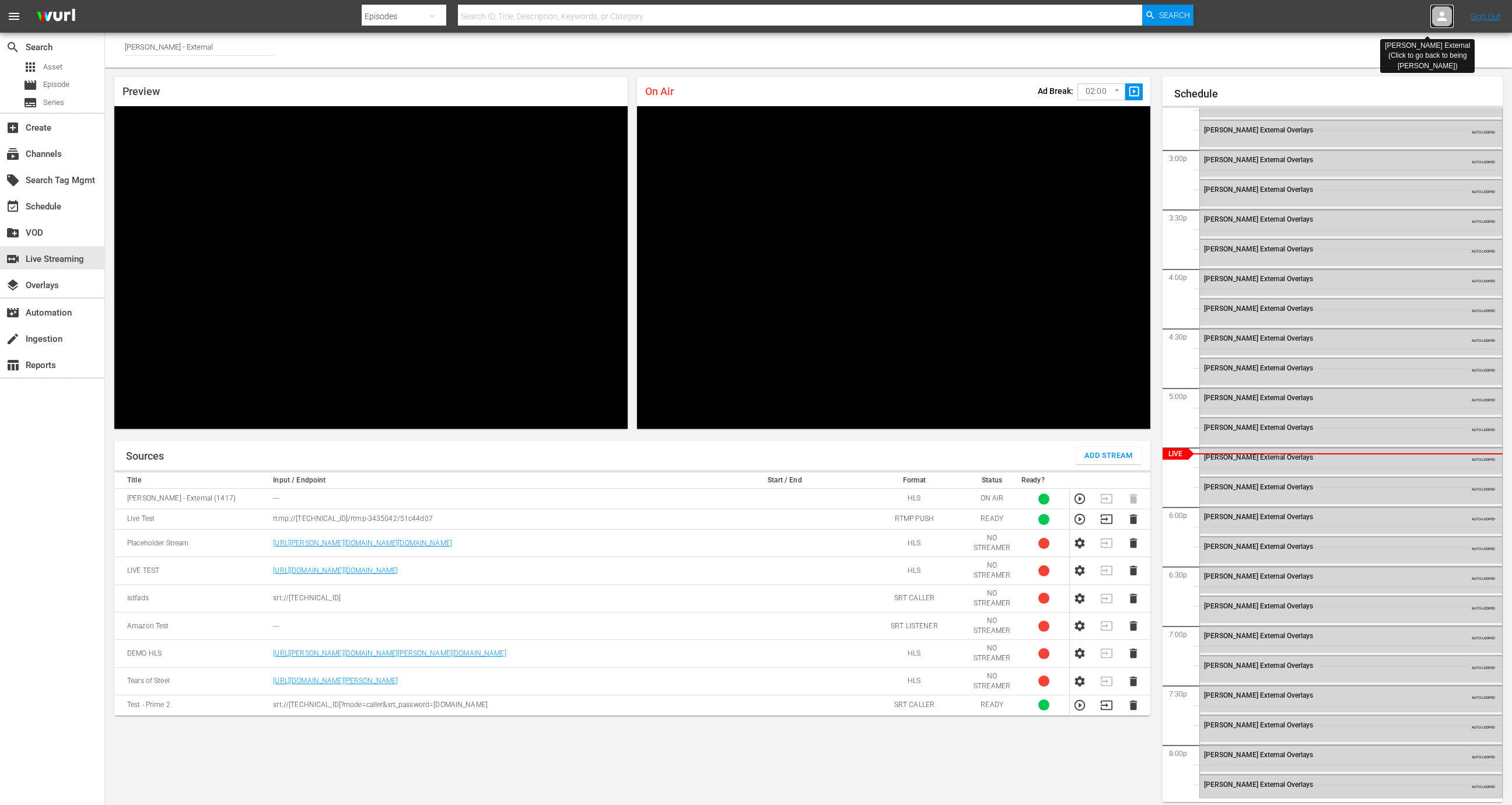
click at [1430, 17] on div at bounding box center [1442, 16] width 23 height 23
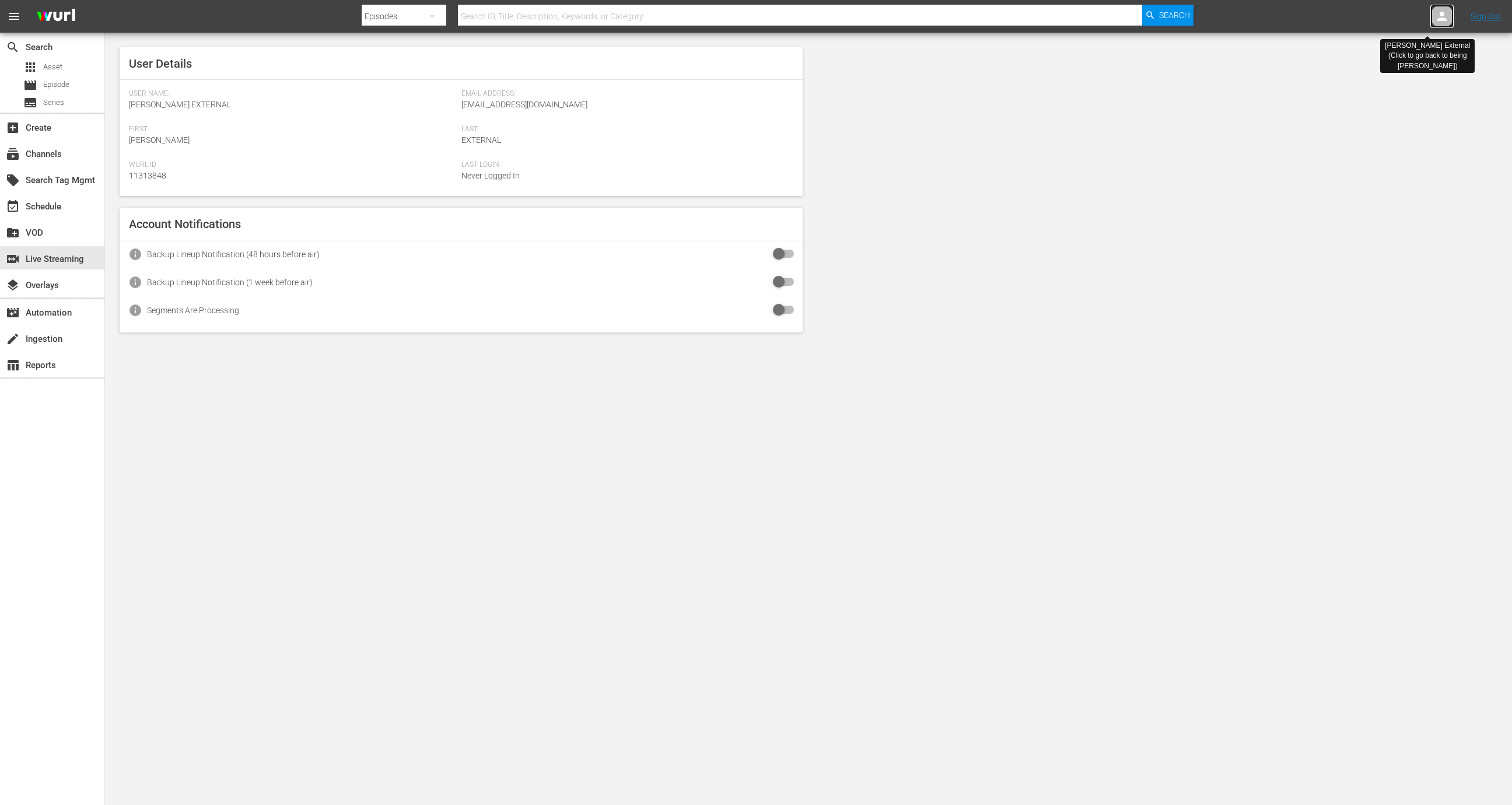
click at [1430, 17] on div at bounding box center [1442, 16] width 23 height 23
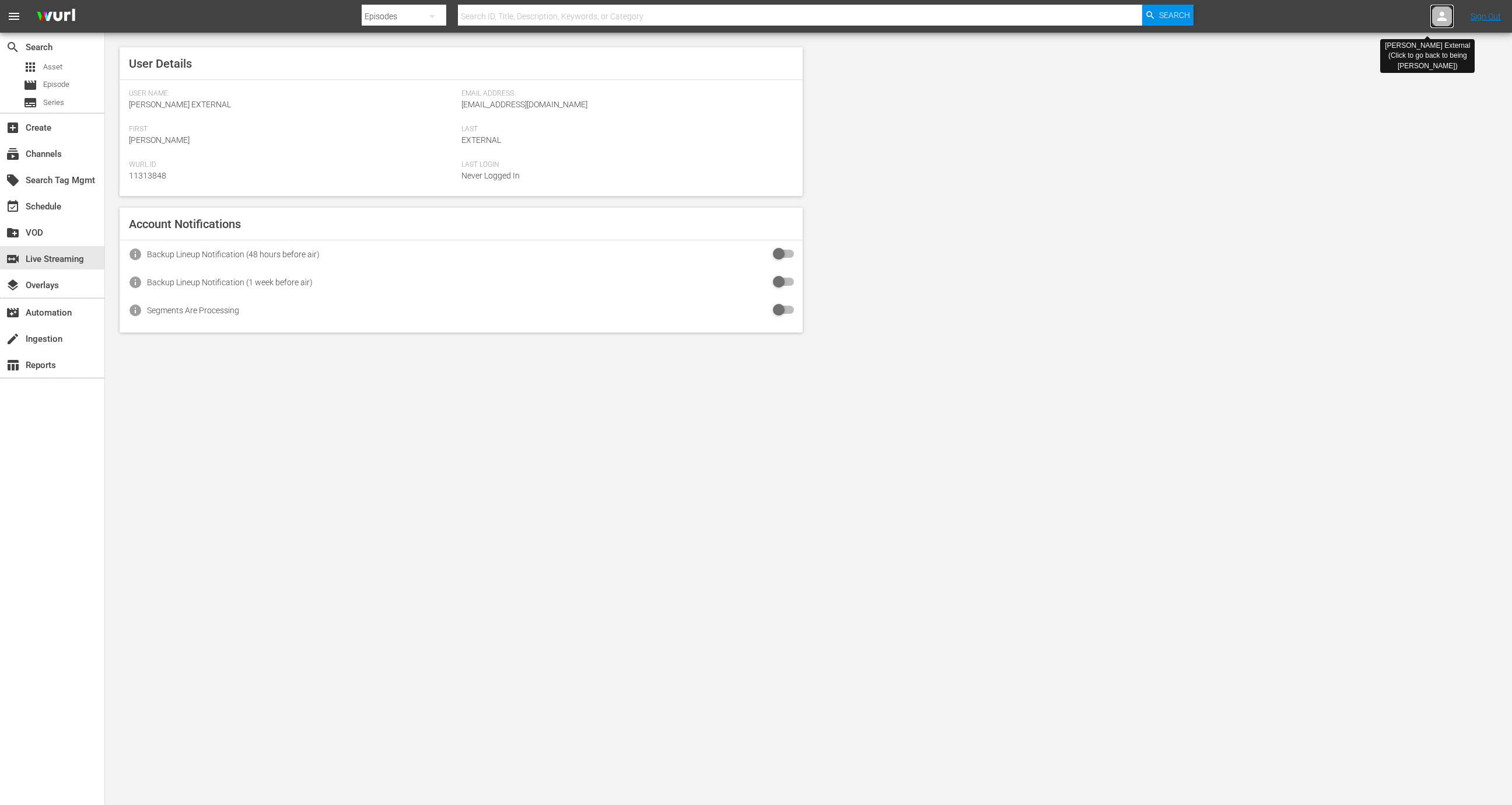
click at [1430, 17] on div at bounding box center [1442, 16] width 23 height 23
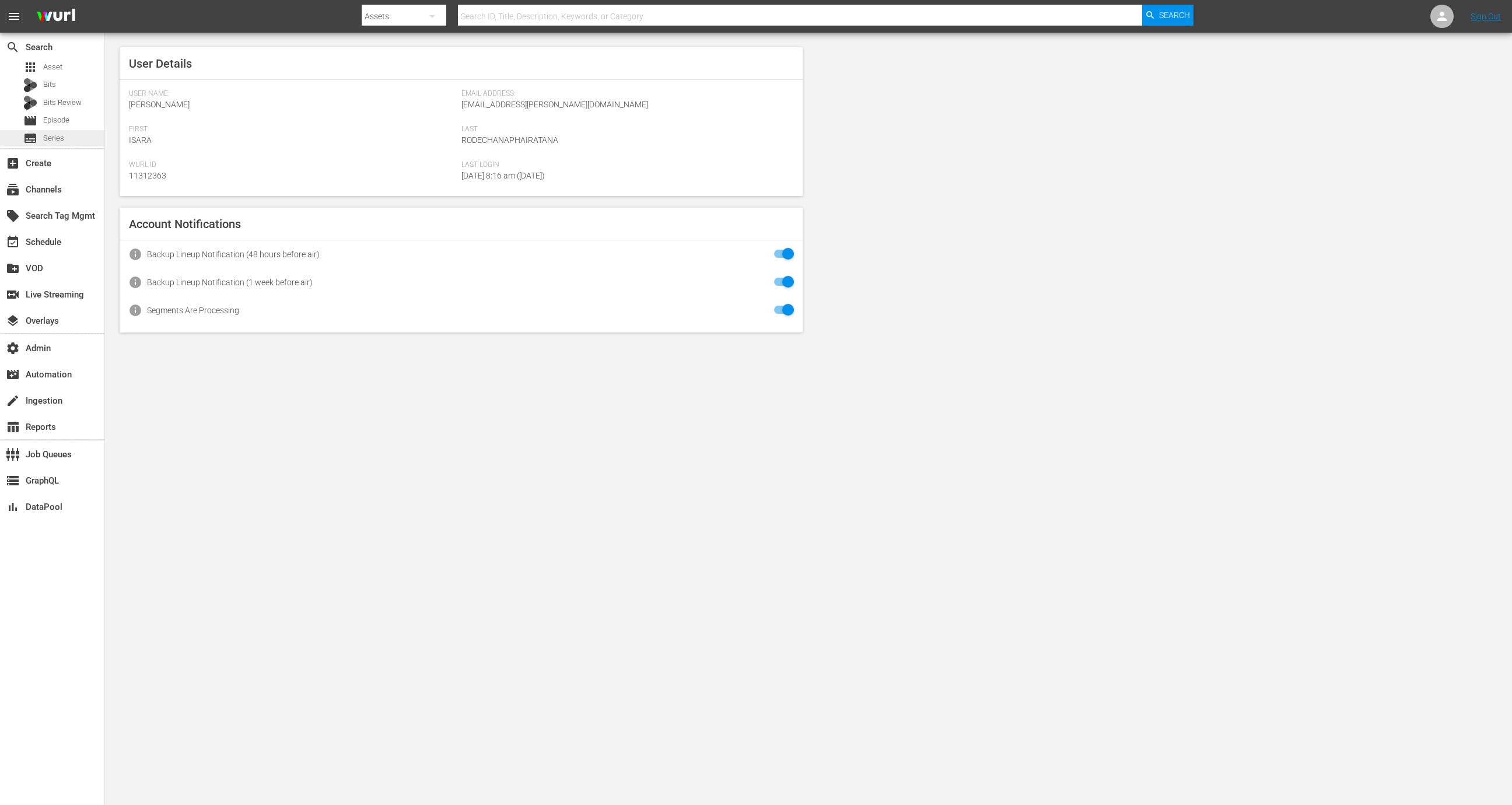
click at [72, 138] on div "subtitles Series" at bounding box center [52, 139] width 104 height 16
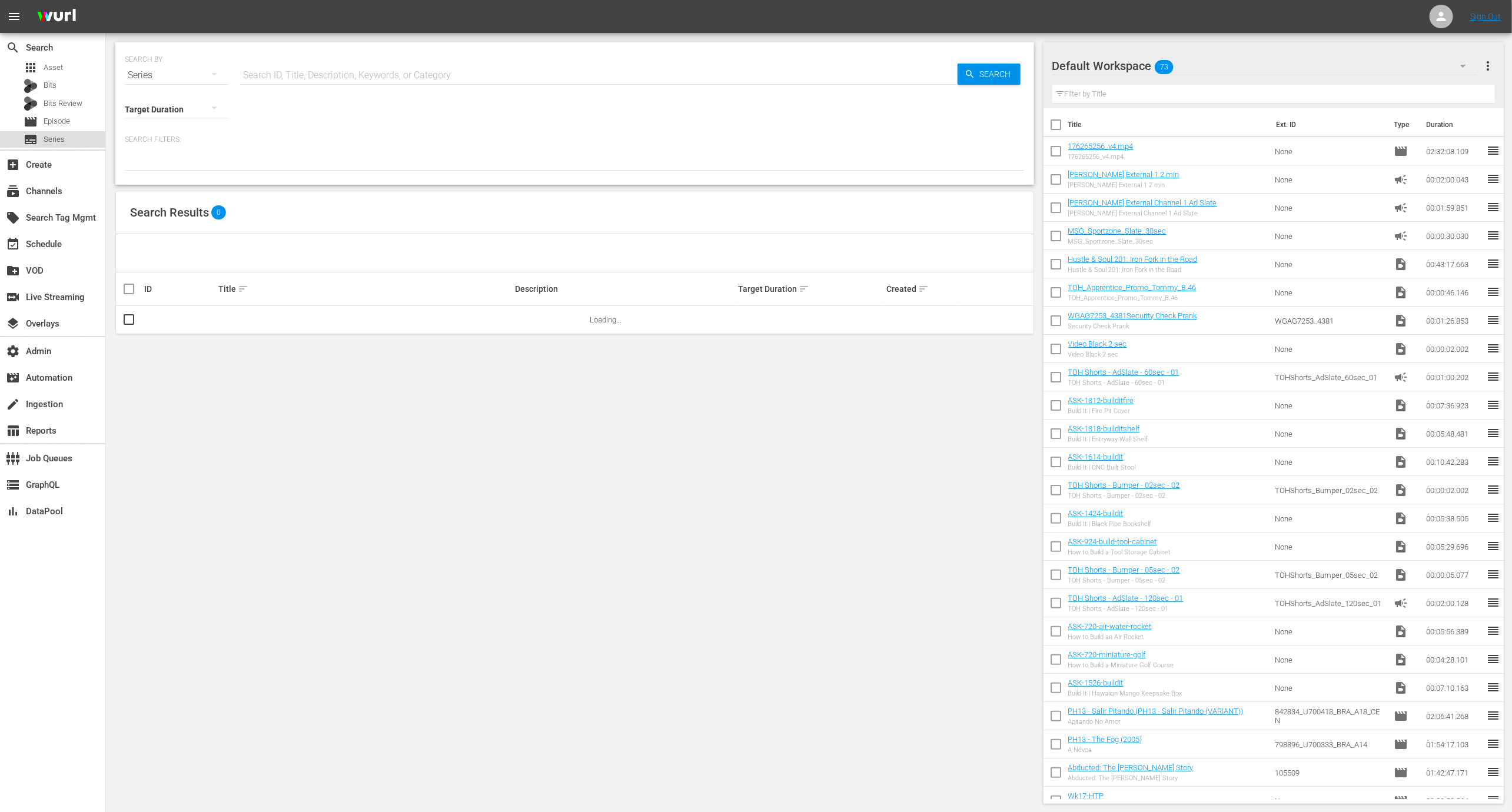
click at [89, 137] on div "subtitles Series" at bounding box center [53, 140] width 105 height 16
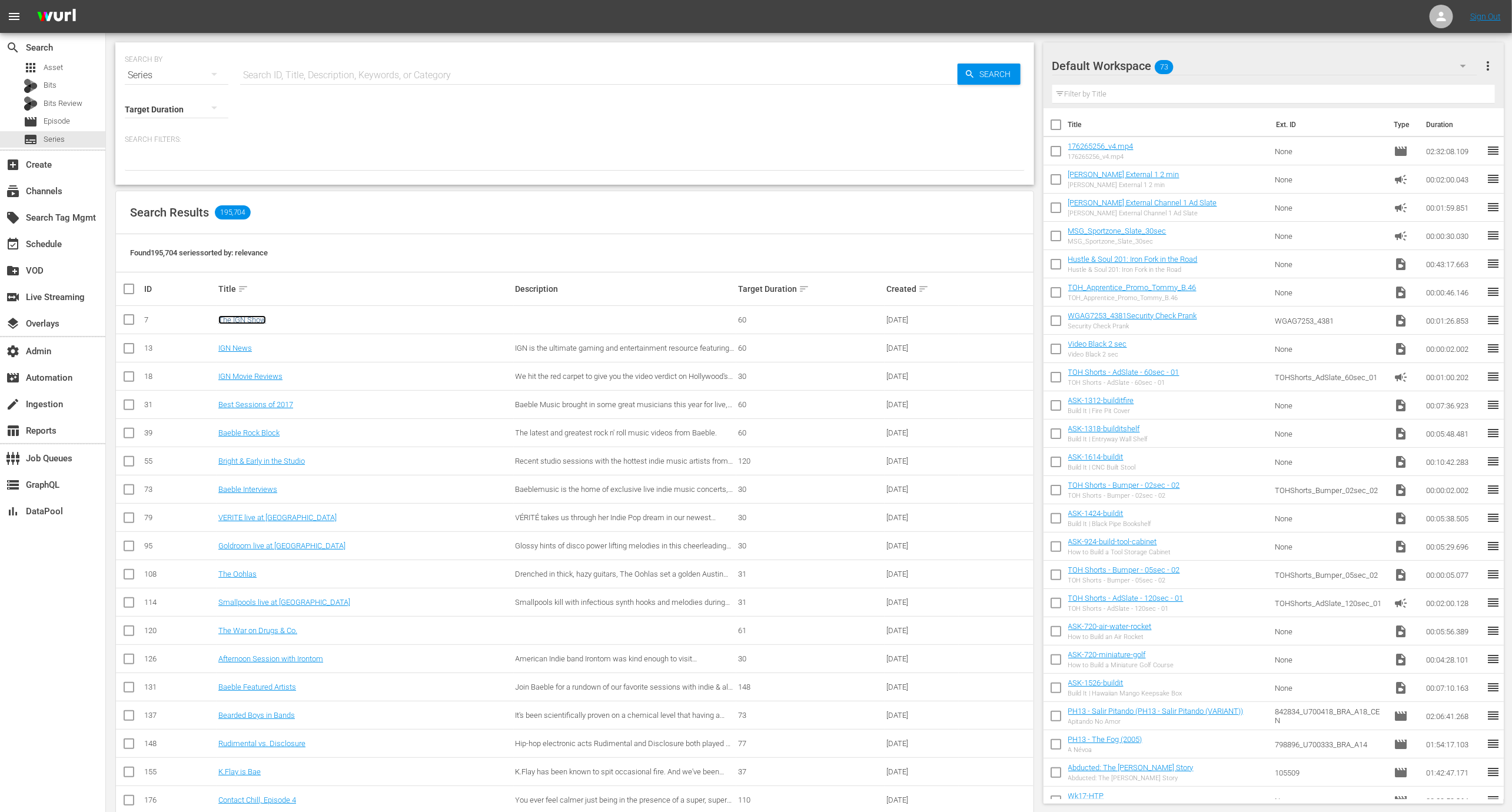
click at [231, 318] on link "The IGN Show" at bounding box center [242, 320] width 48 height 9
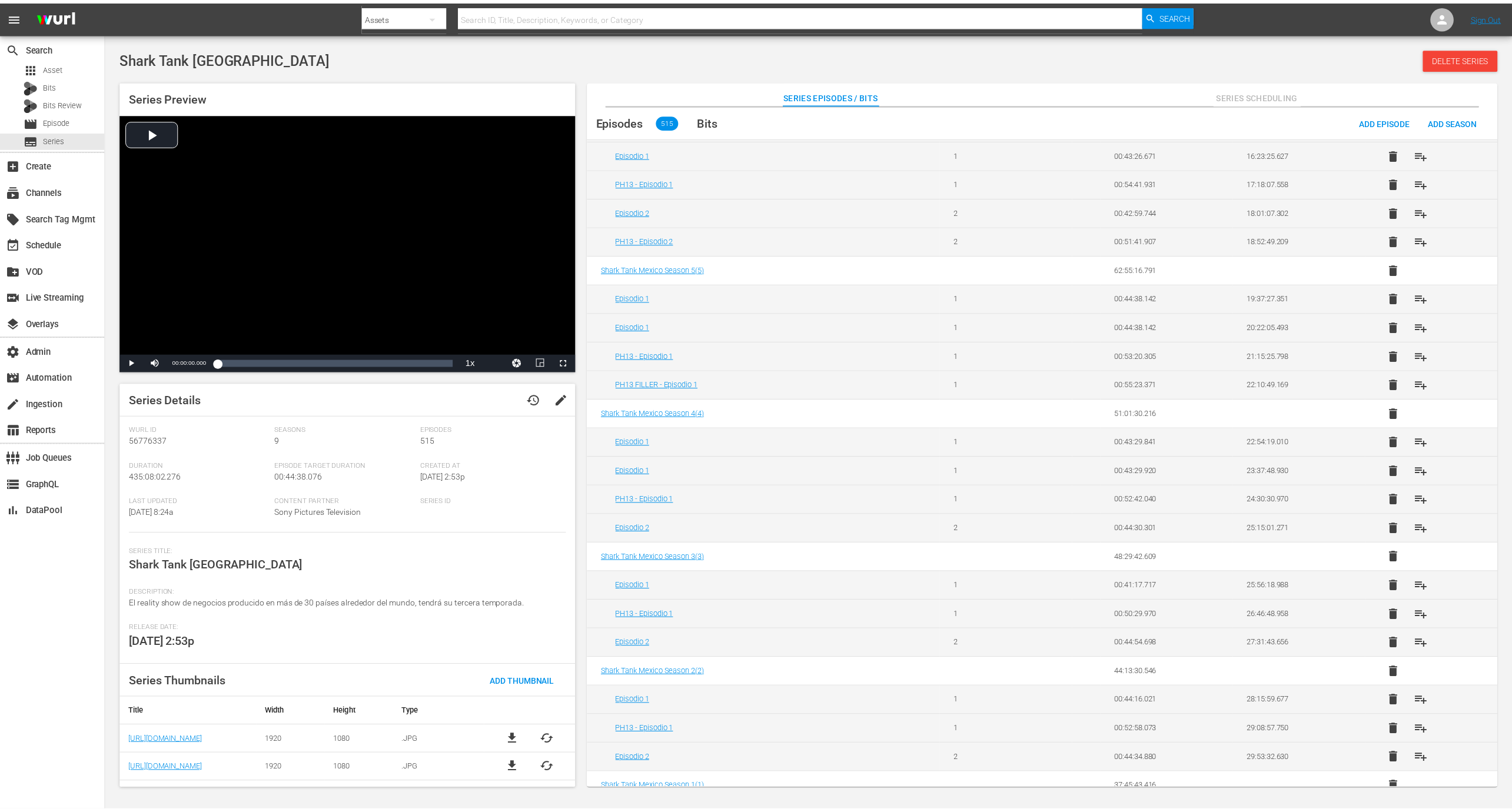
scroll to position [788, 0]
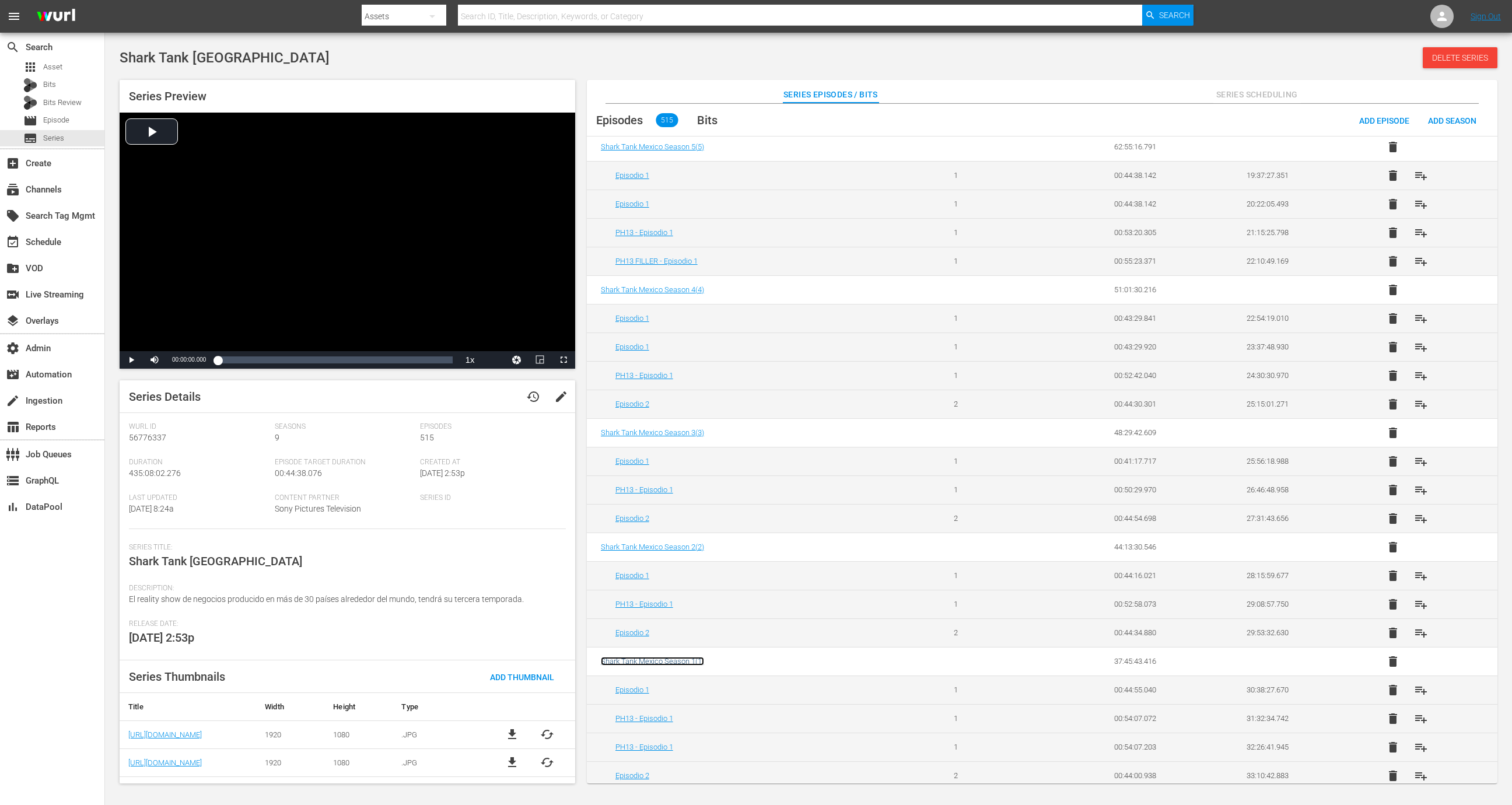
click at [632, 657] on span "Shark Tank Mexico Season 1 ( 1 )" at bounding box center [652, 661] width 103 height 9
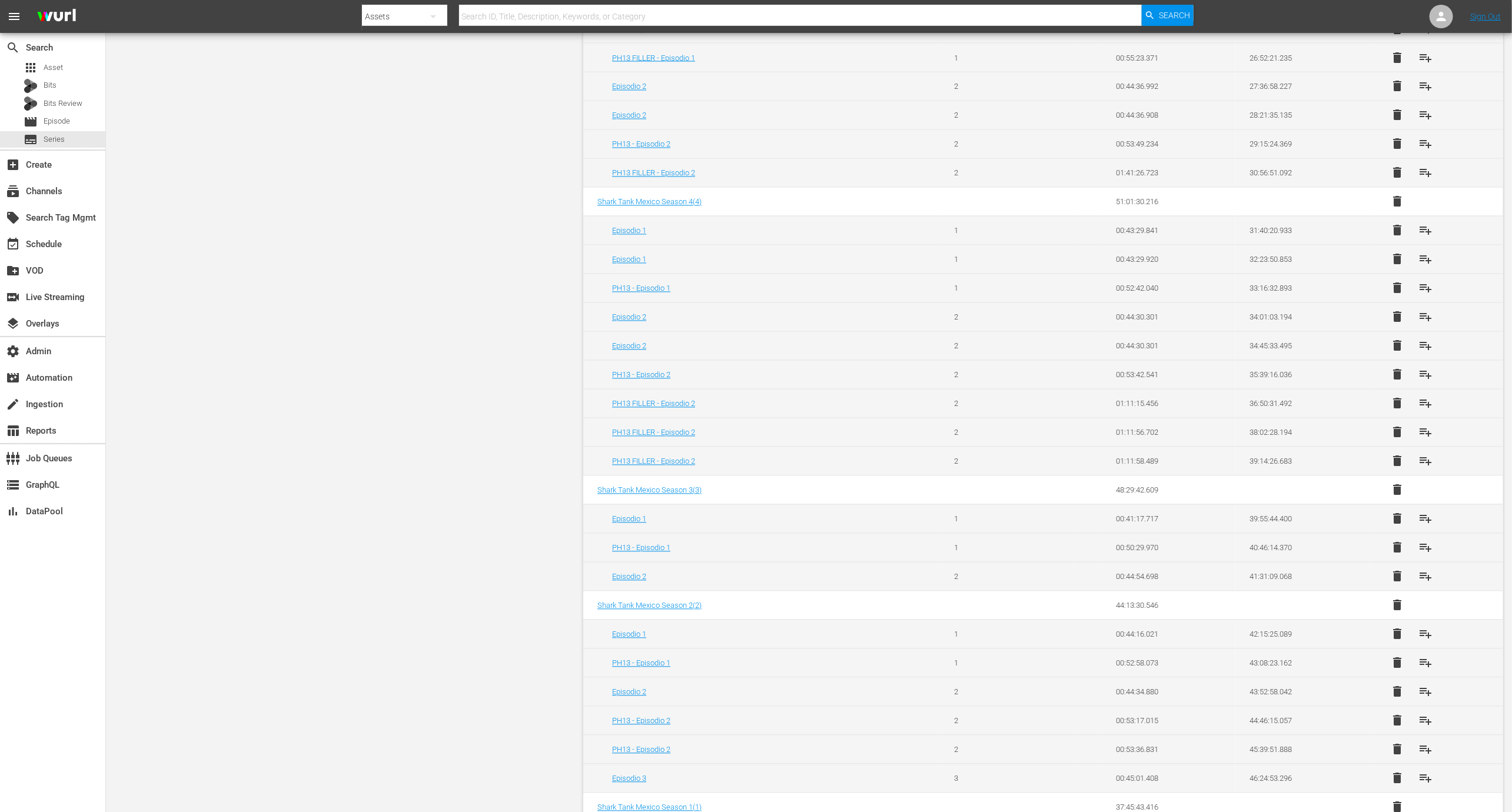
scroll to position [1627, 0]
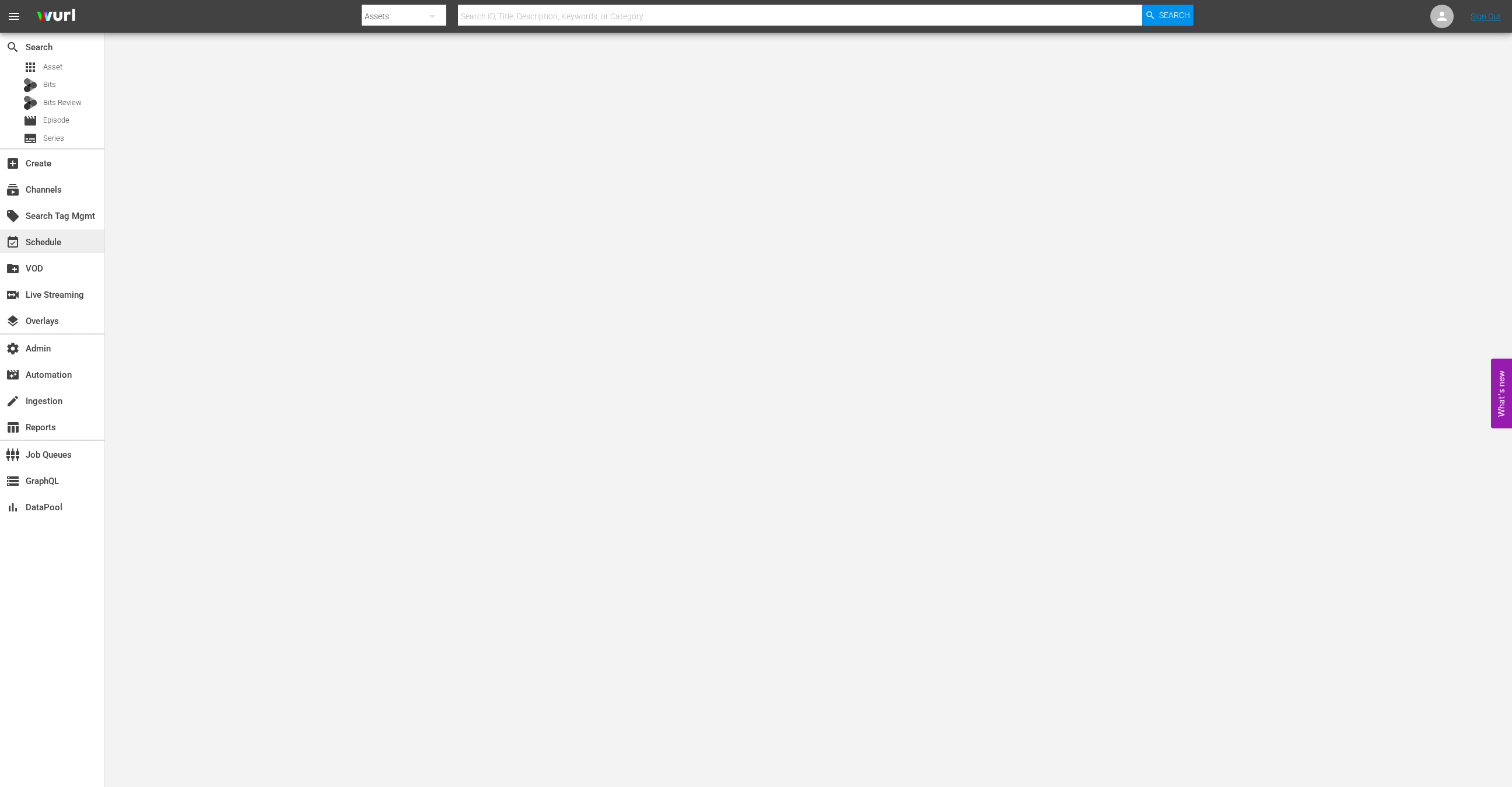
click at [64, 248] on div "event_available Schedule" at bounding box center [52, 241] width 104 height 23
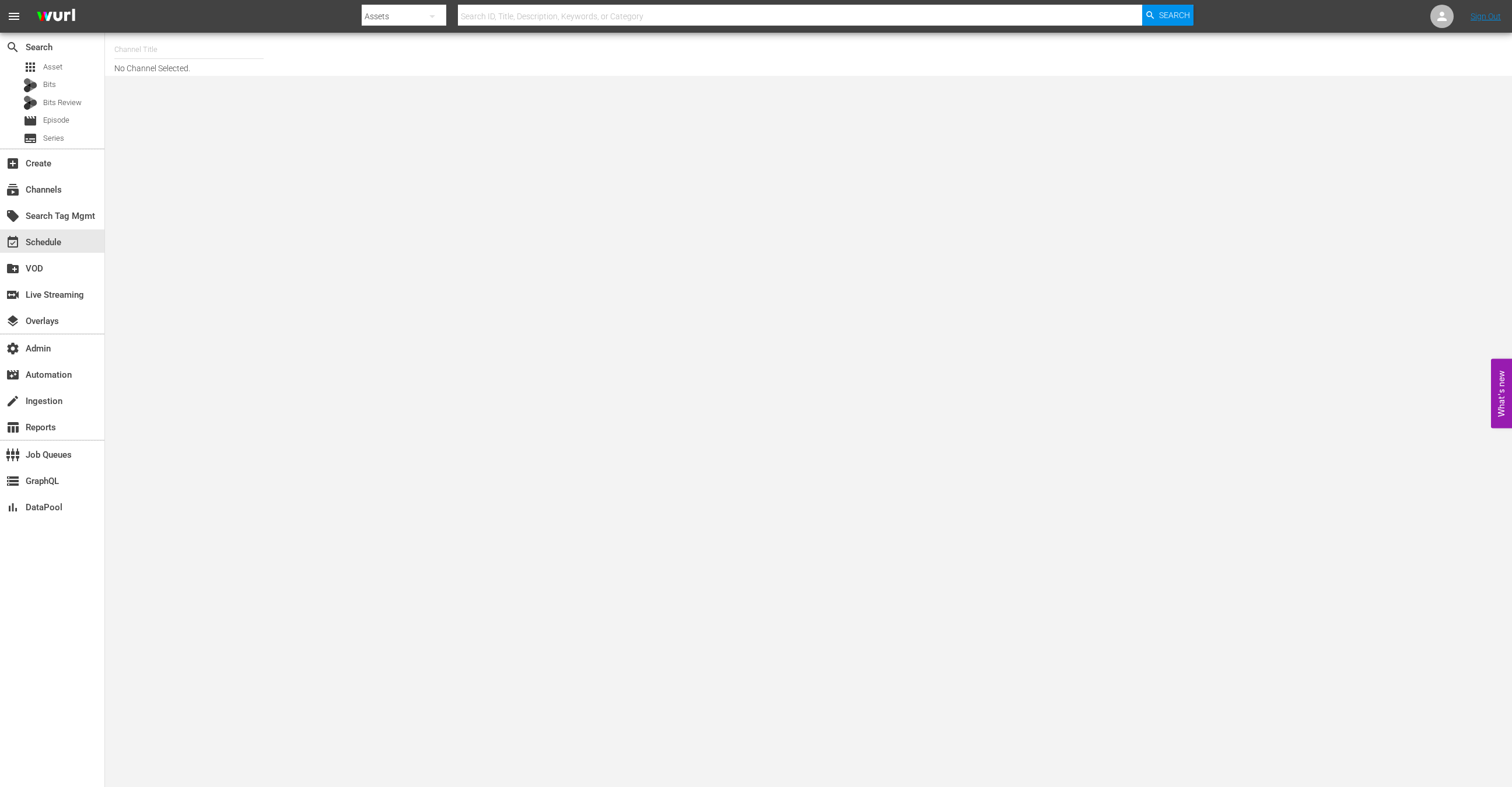
click at [176, 54] on input "text" at bounding box center [189, 49] width 149 height 28
click at [228, 82] on div "MSG SportsZone (1386 - amc_msgsportszone_1)" at bounding box center [275, 82] width 302 height 28
type input "MSG SportsZone (1386 - amc_msgsportszone_1)"
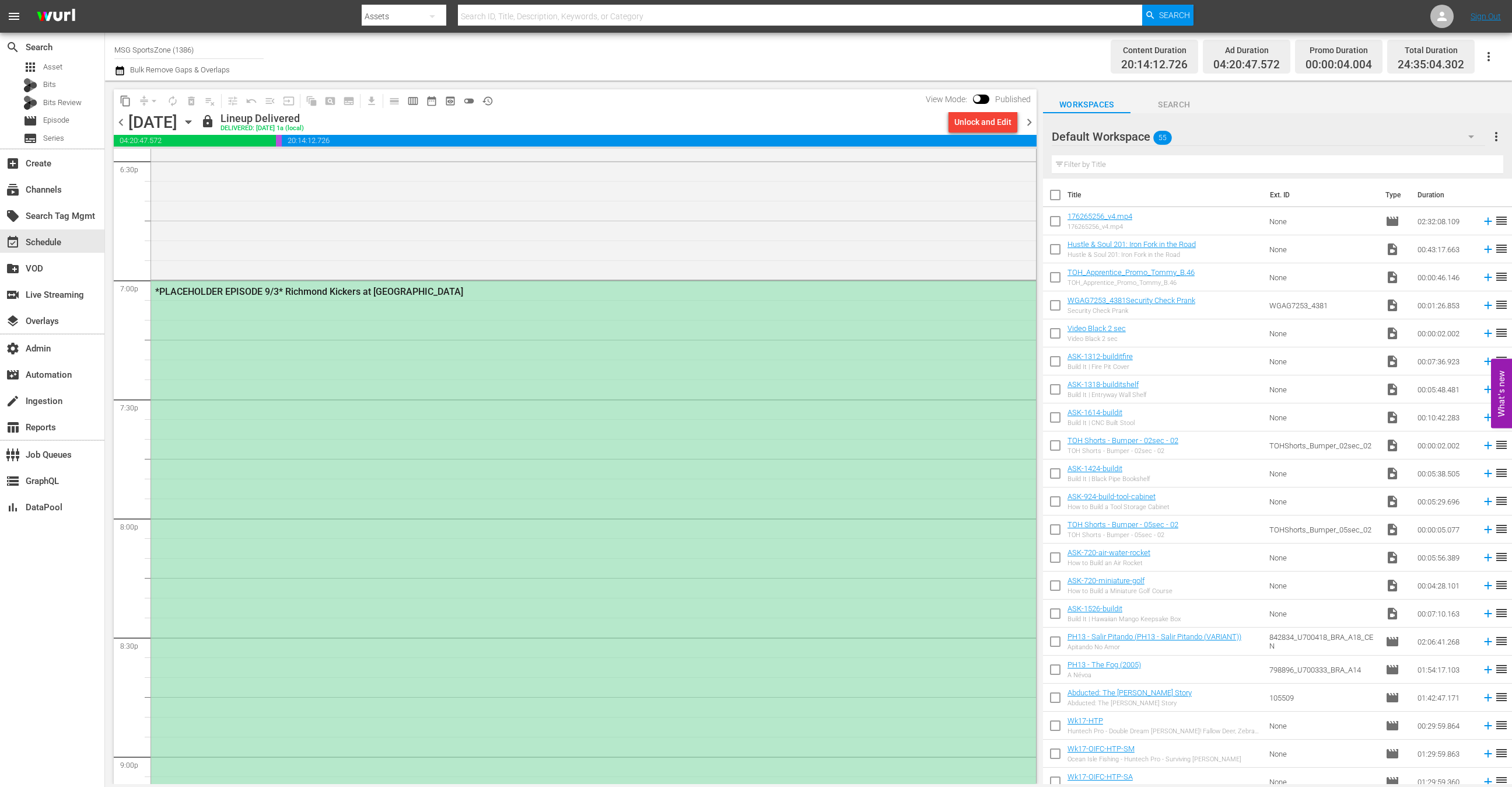
scroll to position [4452, 0]
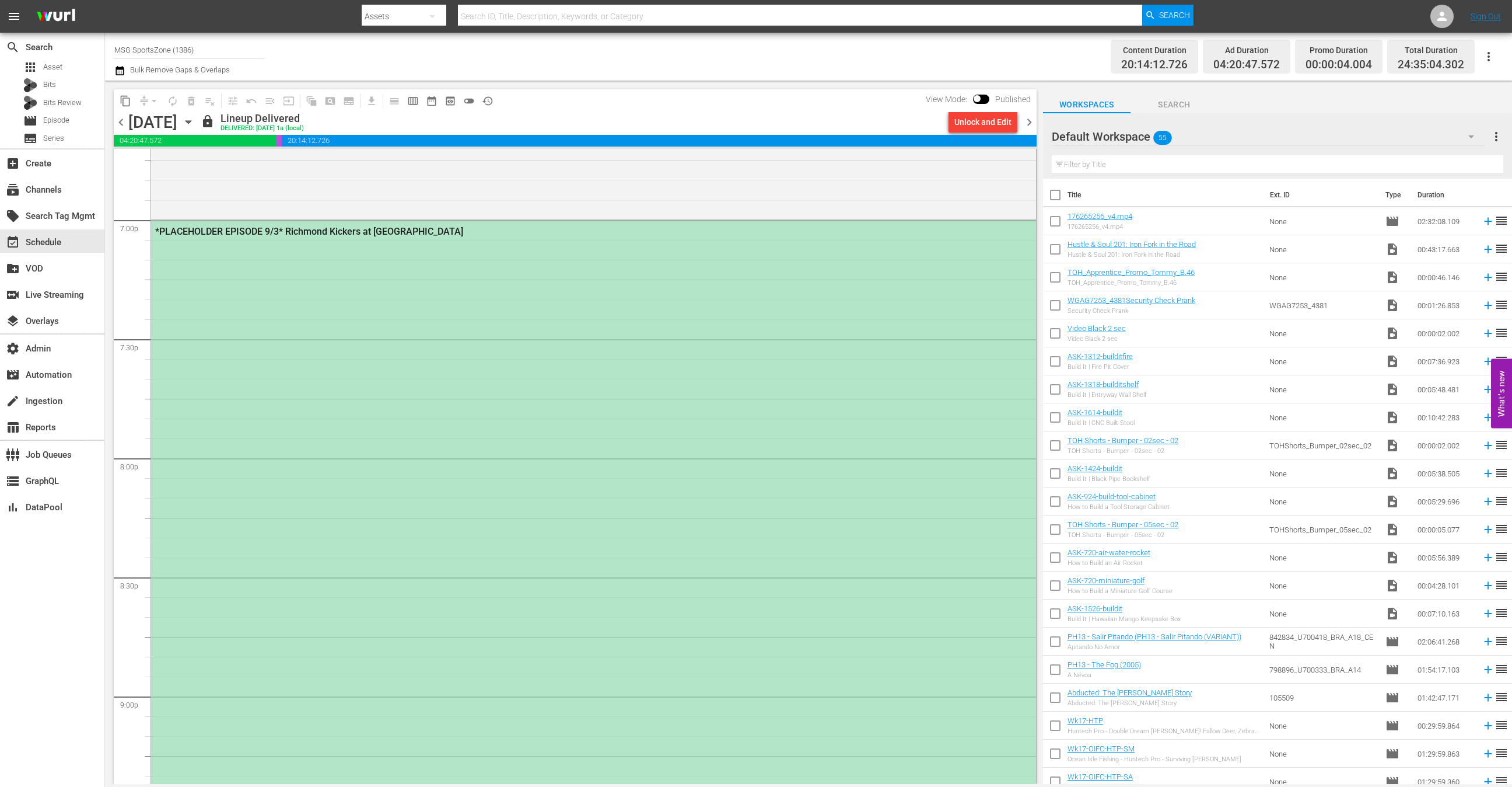
click at [497, 381] on div "*PLACEHOLDER EPISODE 9/3* Richmond Kickers at [GEOGRAPHIC_DATA]" at bounding box center [593, 576] width 885 height 711
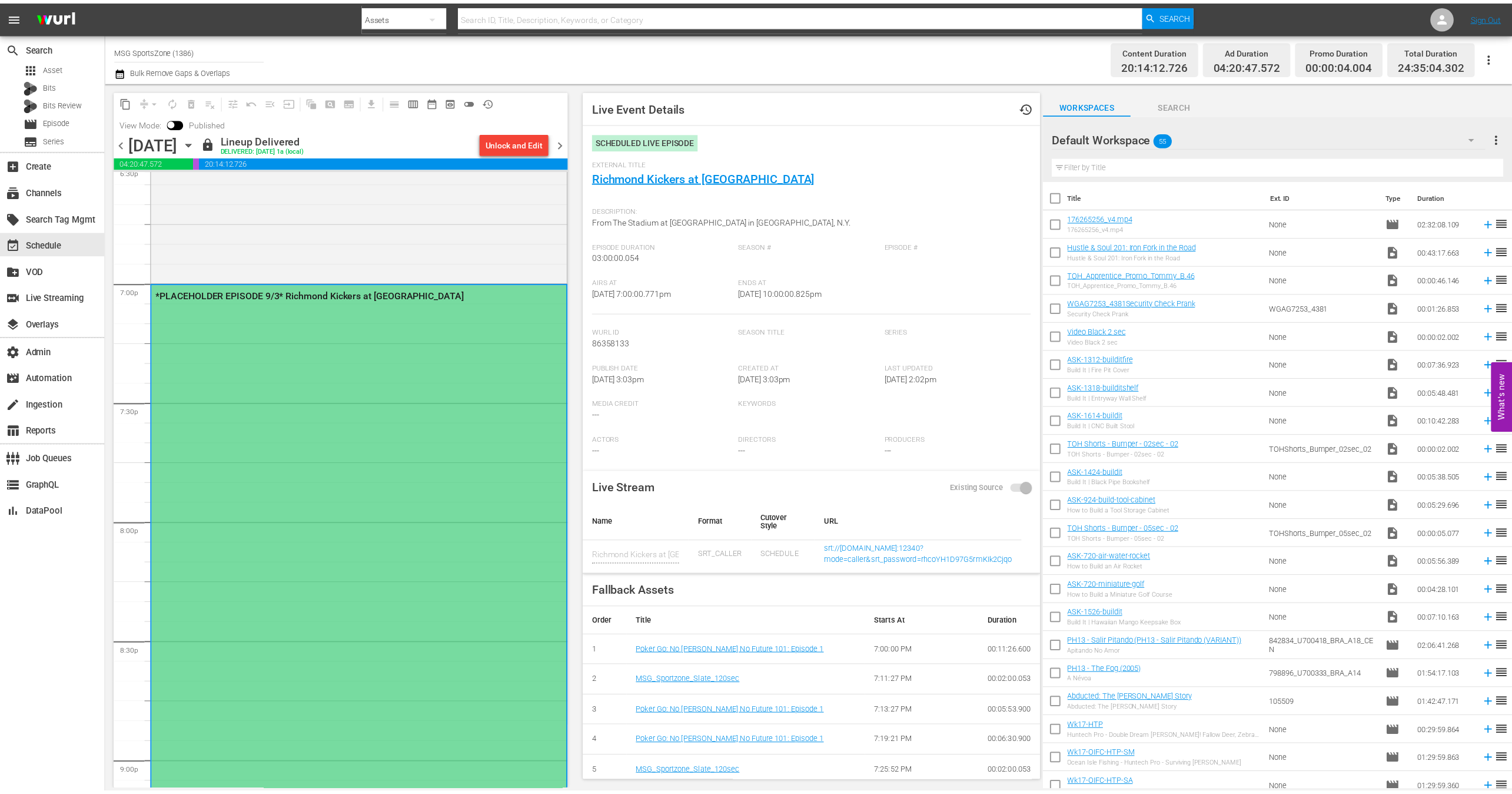
scroll to position [4355, 0]
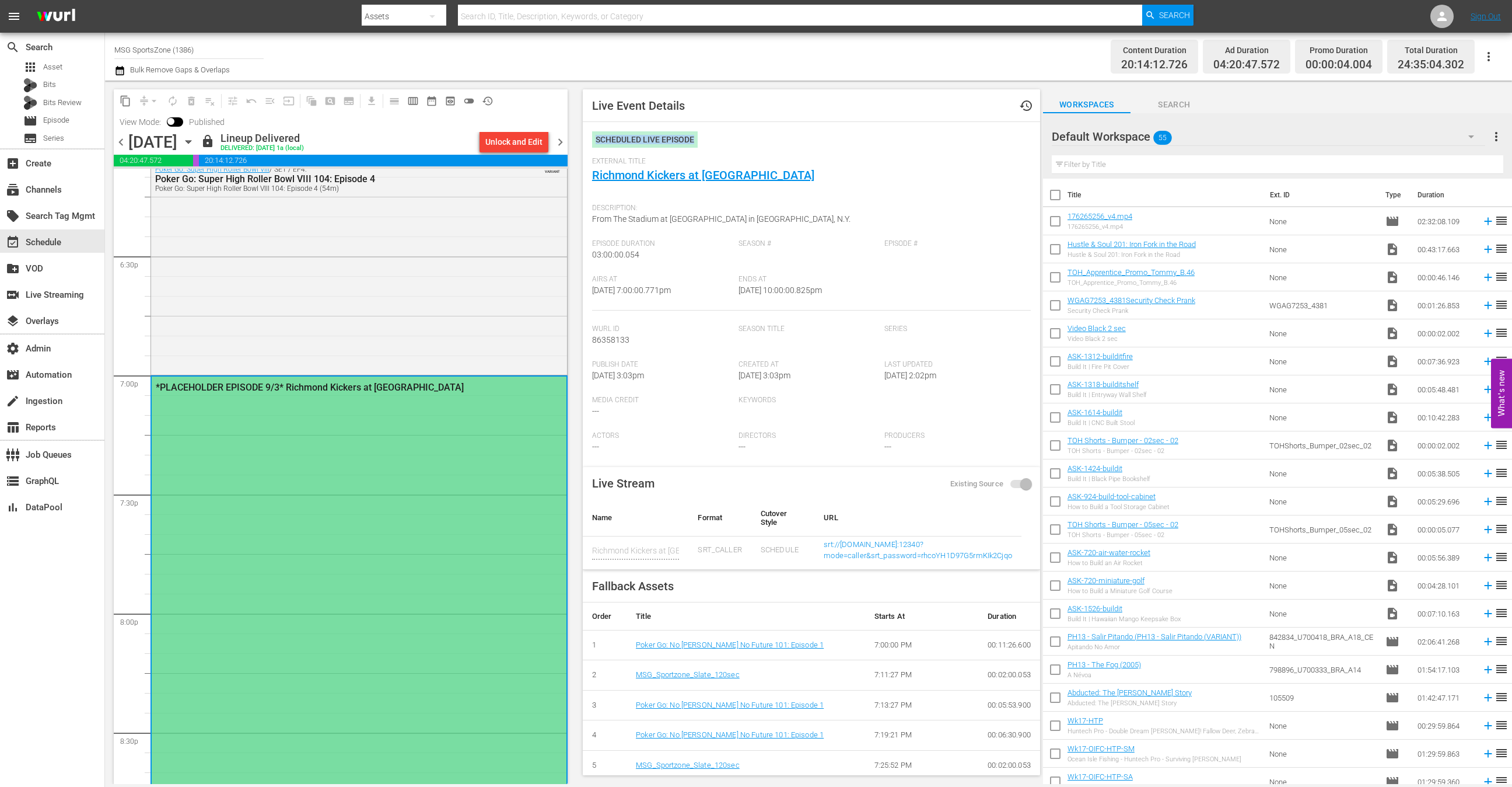
drag, startPoint x: 594, startPoint y: 137, endPoint x: 707, endPoint y: 150, distance: 113.7
click at [707, 150] on div "Scheduled Live Episode" at bounding box center [811, 144] width 439 height 26
click at [689, 553] on td "SRT_CALLER" at bounding box center [719, 552] width 62 height 33
click at [689, 551] on td "SRT_CALLER" at bounding box center [719, 552] width 62 height 33
click at [693, 550] on td "SRT_CALLER" at bounding box center [719, 552] width 62 height 33
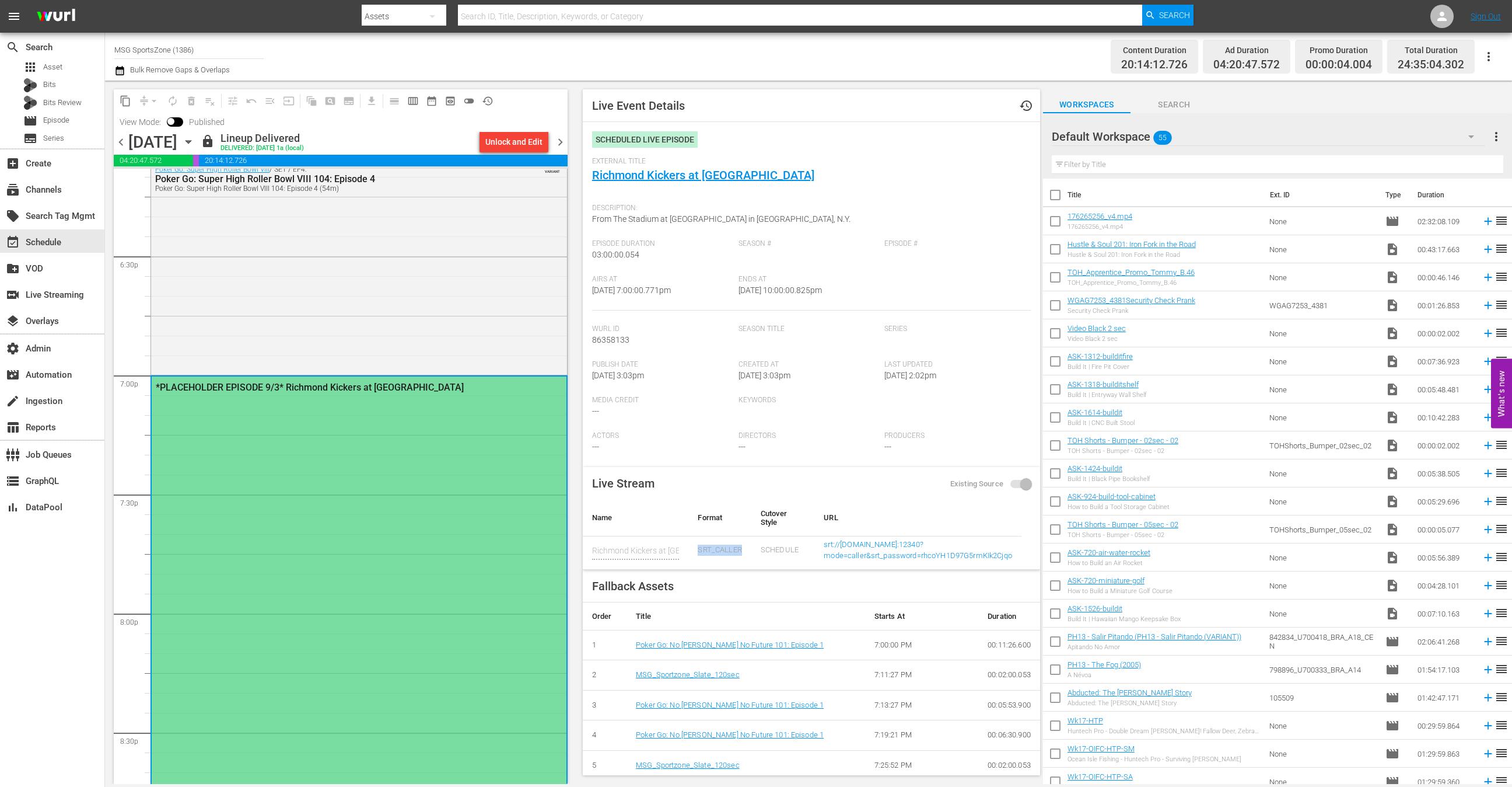
click at [693, 550] on td "SRT_CALLER" at bounding box center [719, 552] width 62 height 33
drag, startPoint x: 625, startPoint y: 287, endPoint x: 683, endPoint y: 288, distance: 58.0
click at [683, 288] on div "Airs At 9/3/25 @ 7:00:00.771pm" at bounding box center [664, 293] width 147 height 36
click at [695, 175] on link "Richmond Kickers at Westchester SC" at bounding box center [702, 175] width 222 height 14
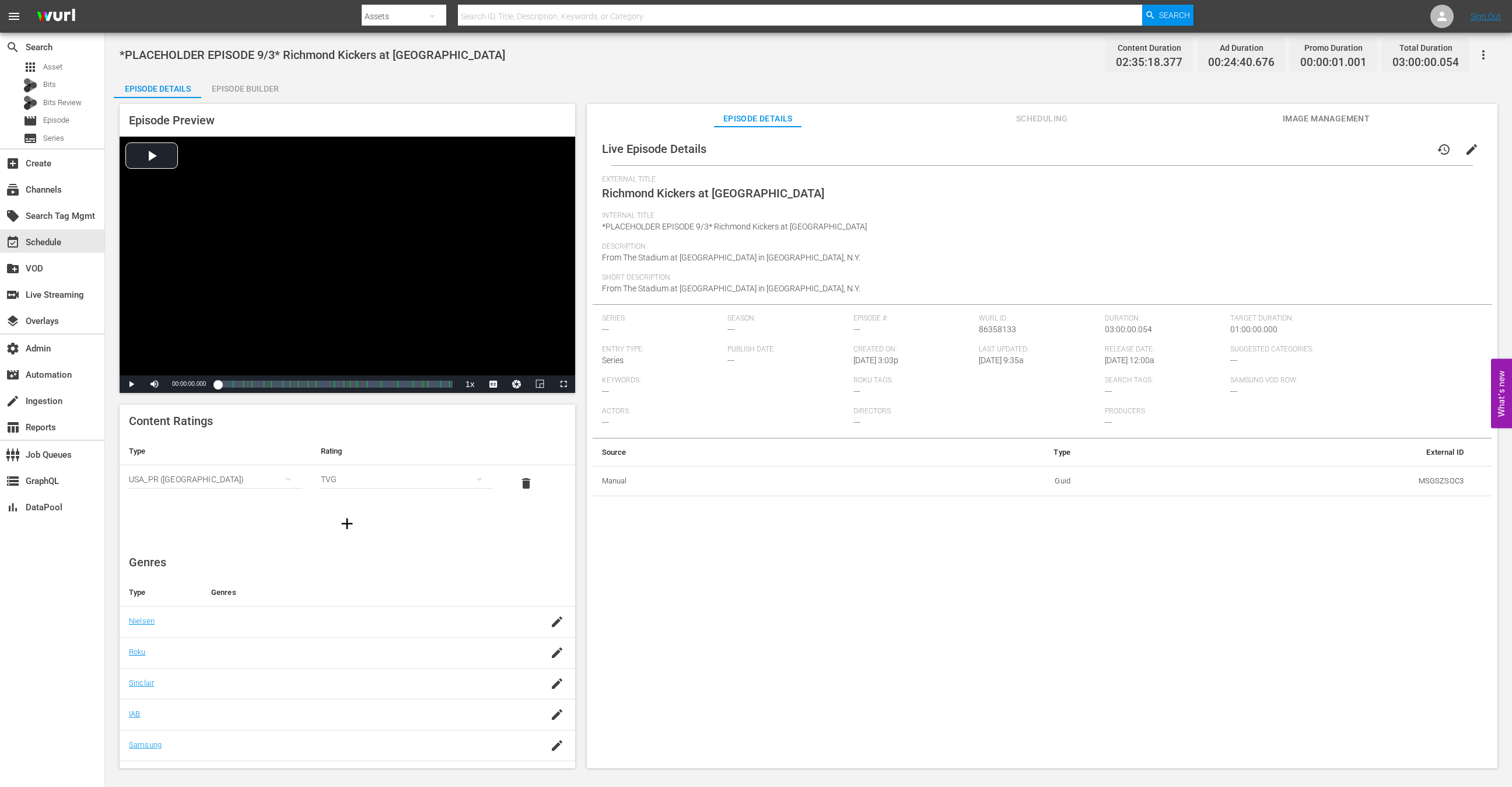
click at [1464, 149] on span "edit" at bounding box center [1472, 149] width 14 height 14
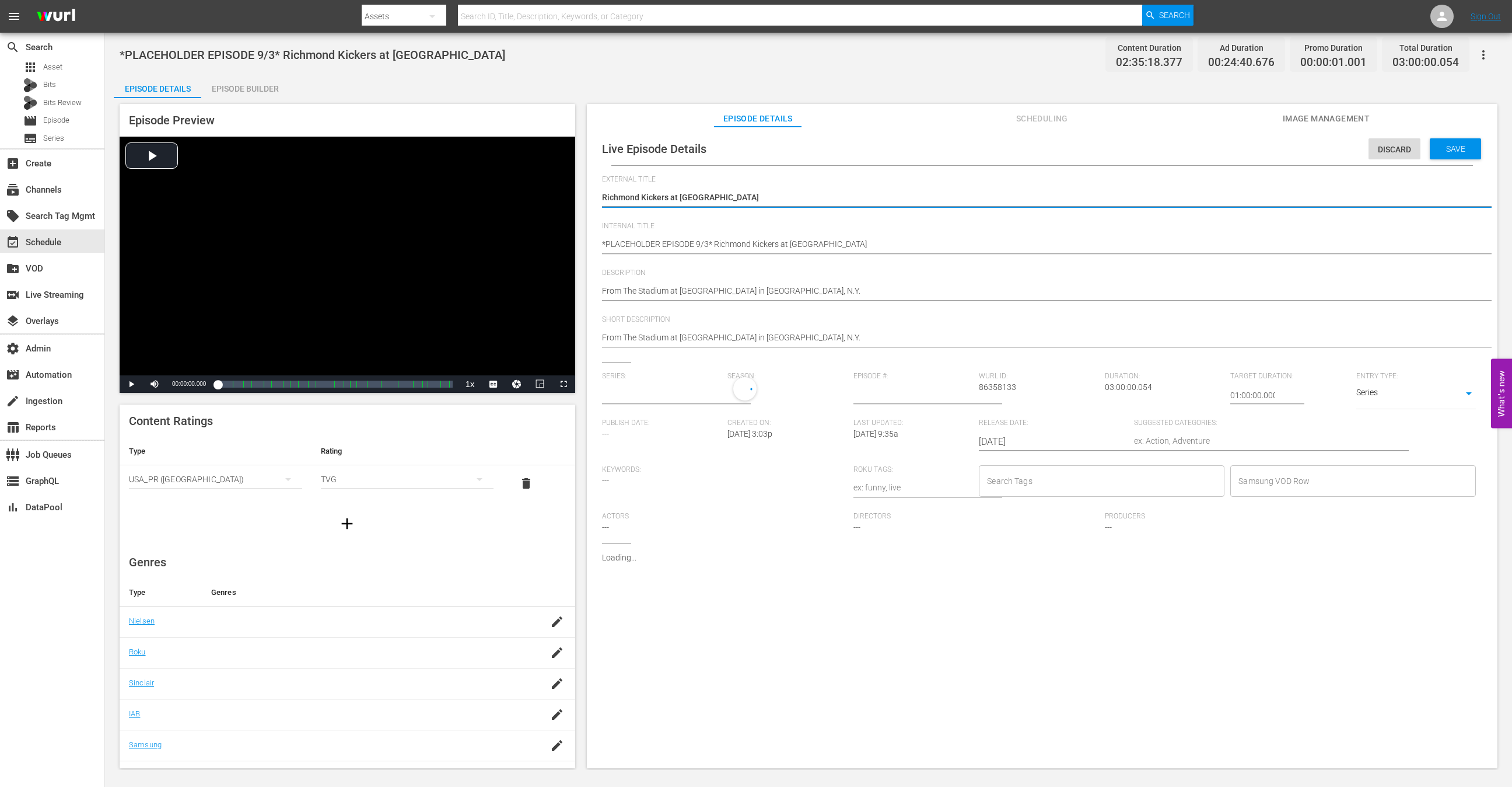
type input "No Series"
click at [668, 147] on span "Live Episode Details" at bounding box center [654, 149] width 104 height 14
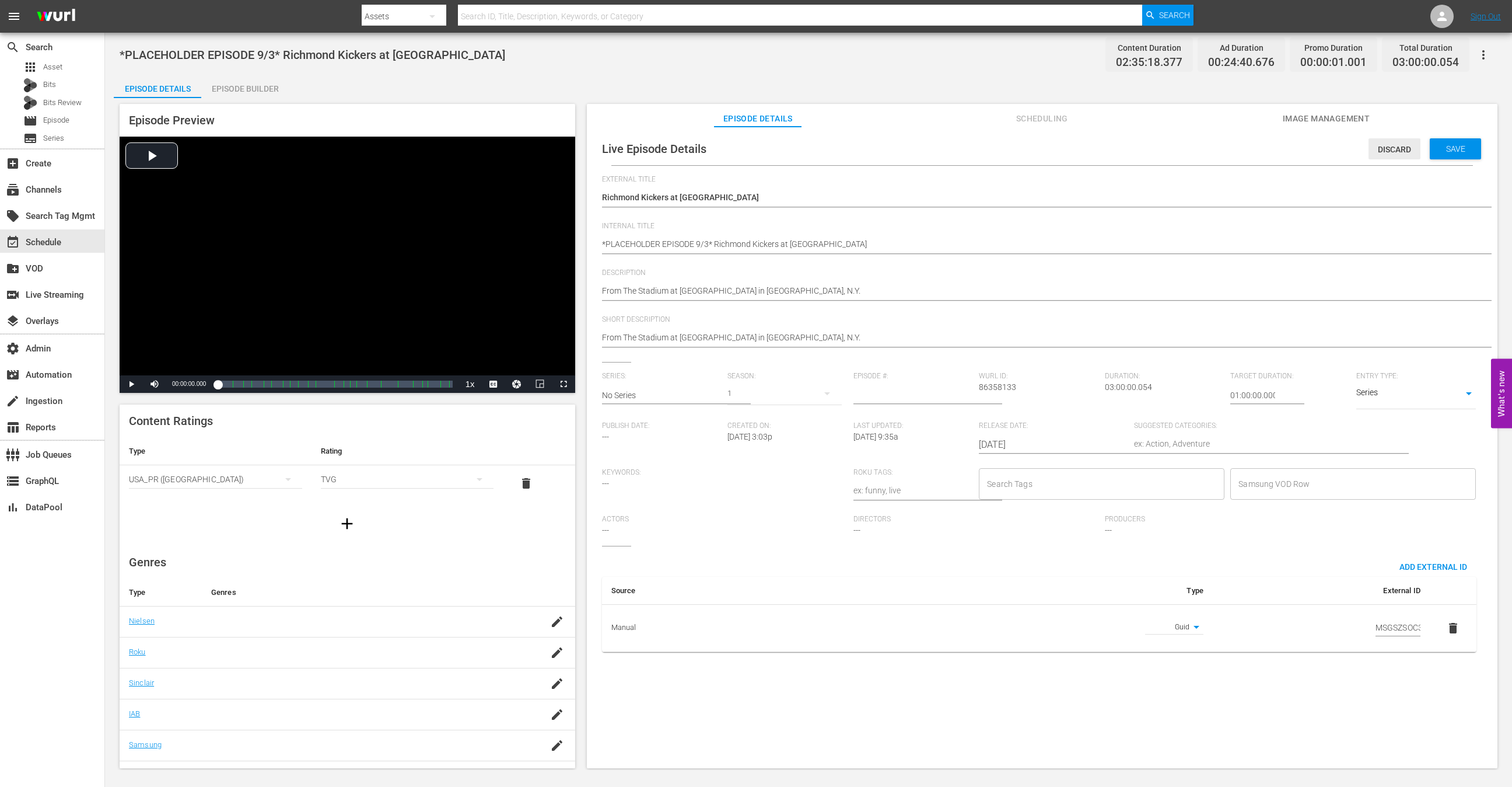
click at [1392, 146] on span "Discard" at bounding box center [1394, 149] width 52 height 9
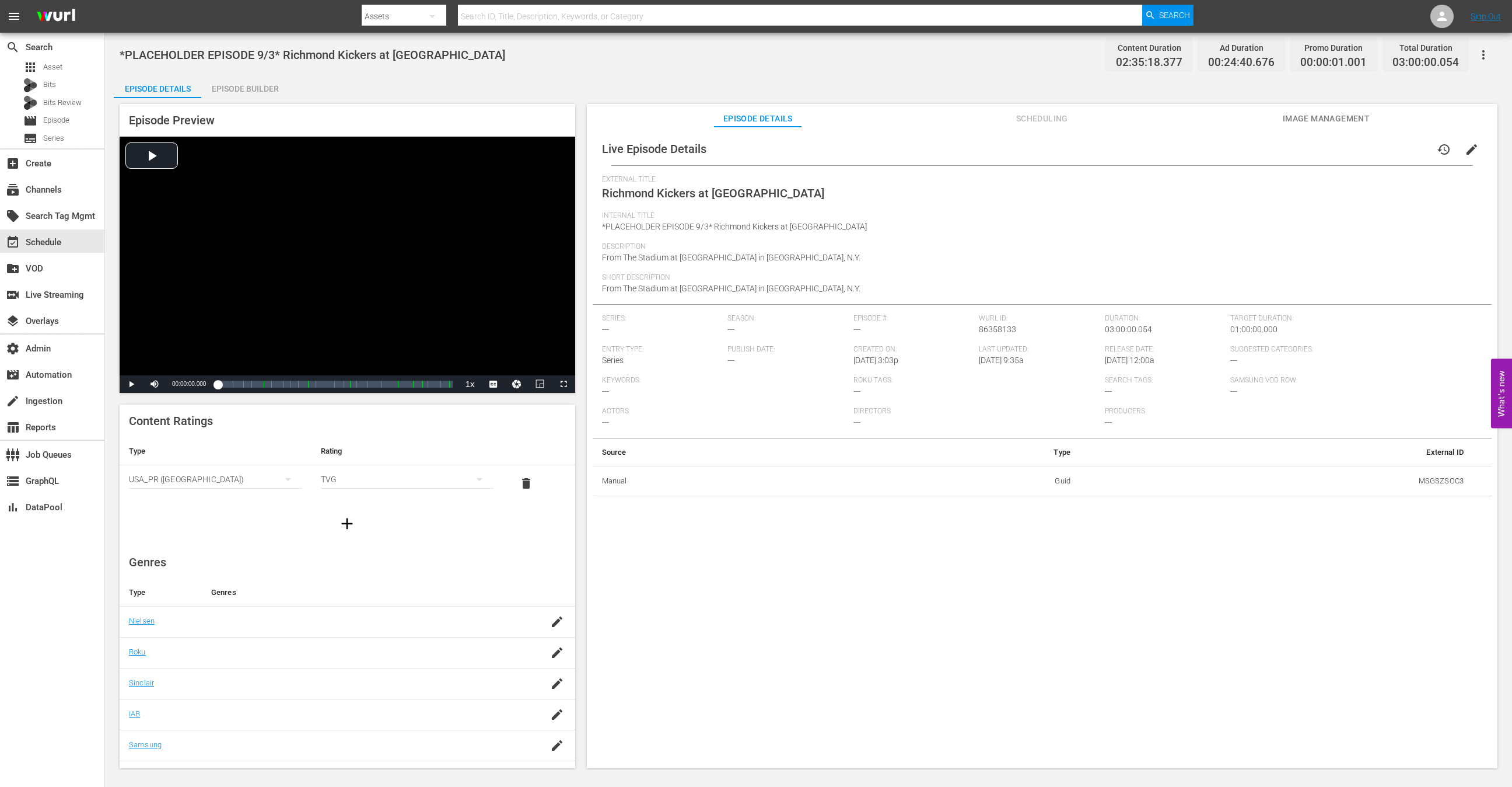
click at [1029, 117] on span "Scheduling" at bounding box center [1041, 119] width 87 height 14
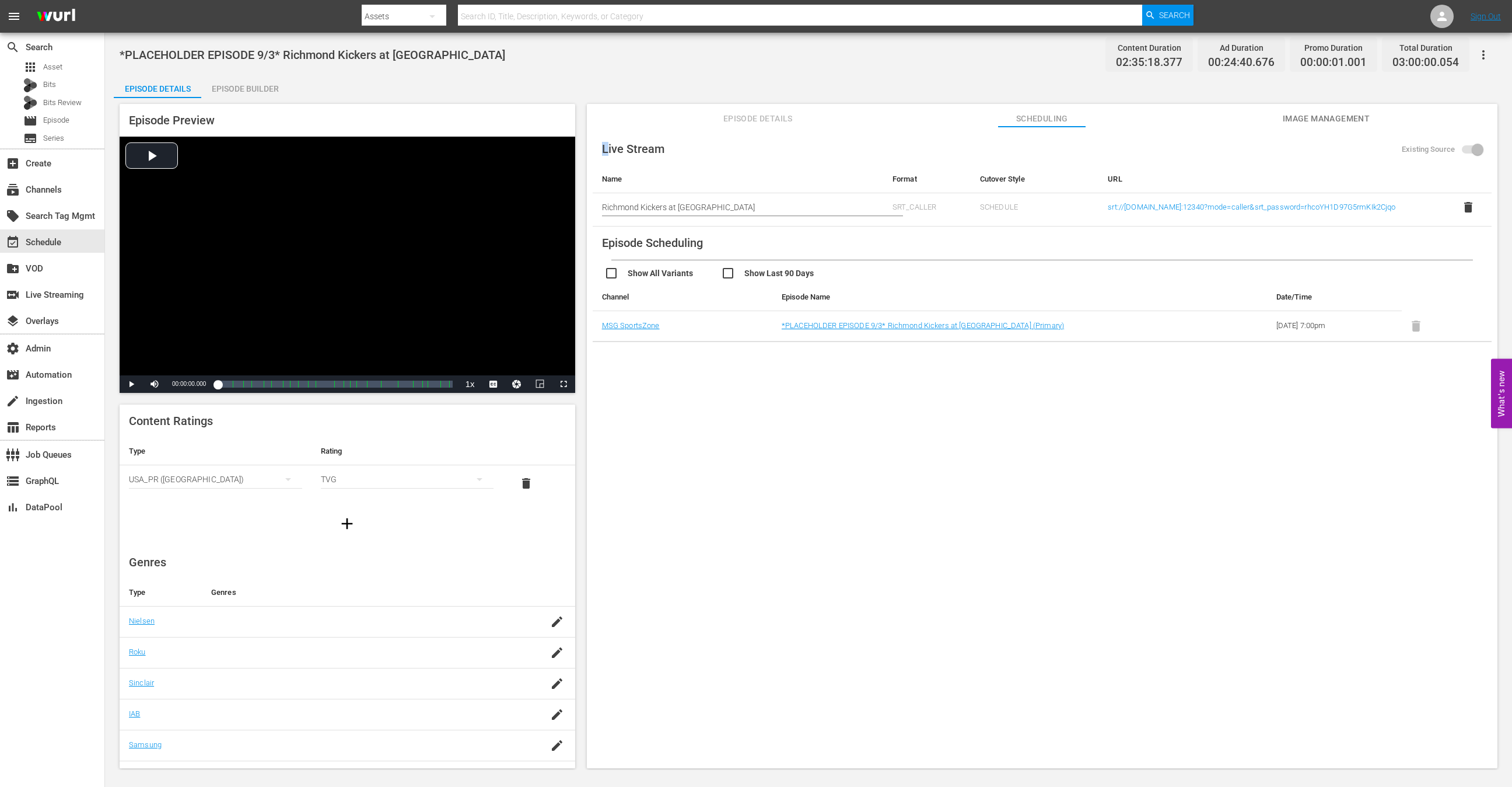
drag, startPoint x: 606, startPoint y: 142, endPoint x: 687, endPoint y: 150, distance: 81.4
click at [687, 150] on div "Live Stream Existing Source Name Format Cutover Style URL Start typing live str…" at bounding box center [1042, 179] width 899 height 94
click at [598, 156] on div "Live Stream Existing Source Name Format Cutover Style URL Start typing live str…" at bounding box center [1042, 179] width 899 height 94
click at [43, 303] on div "switch_video Live Streaming" at bounding box center [52, 293] width 104 height 23
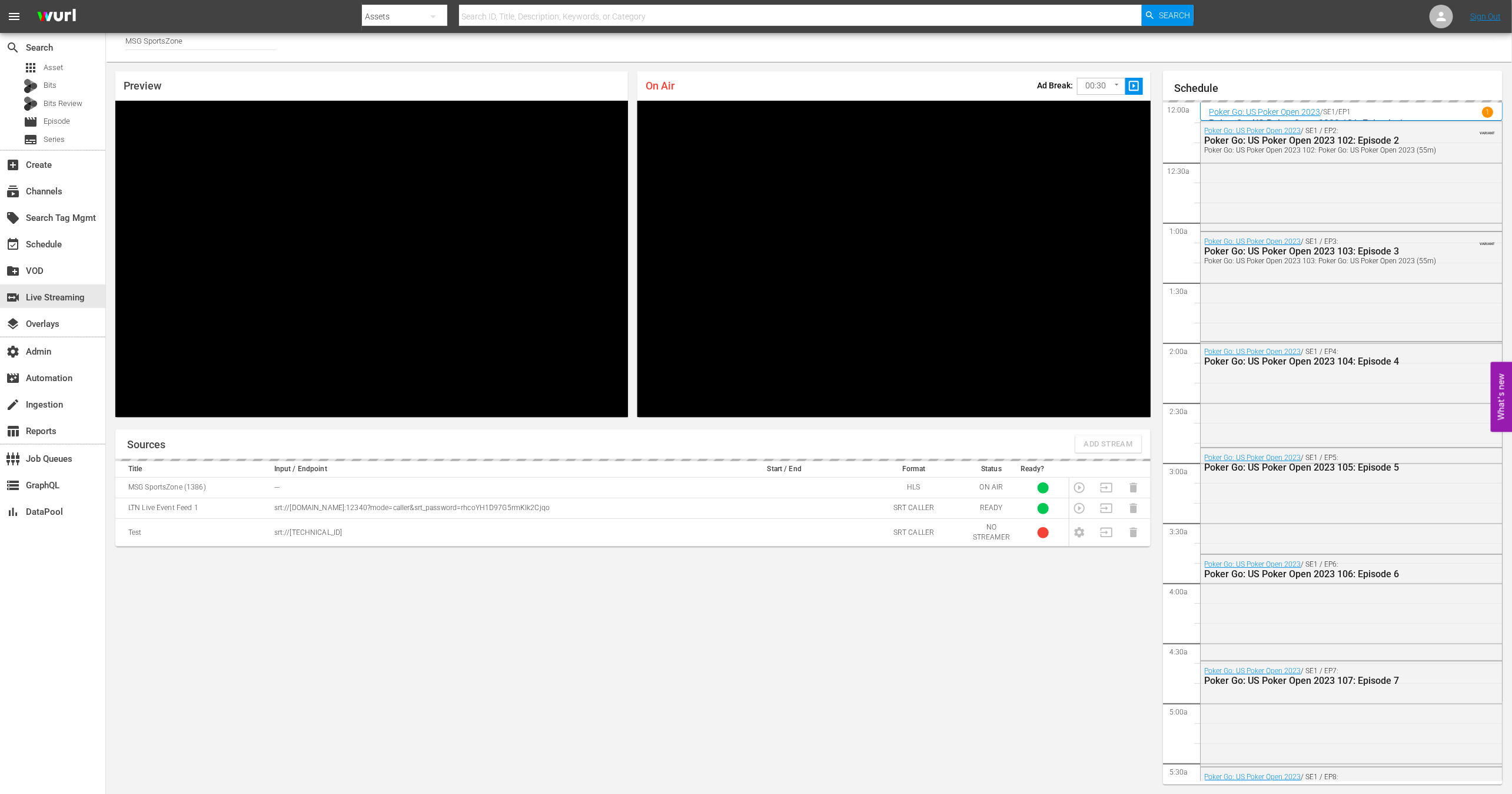
scroll to position [1794, 0]
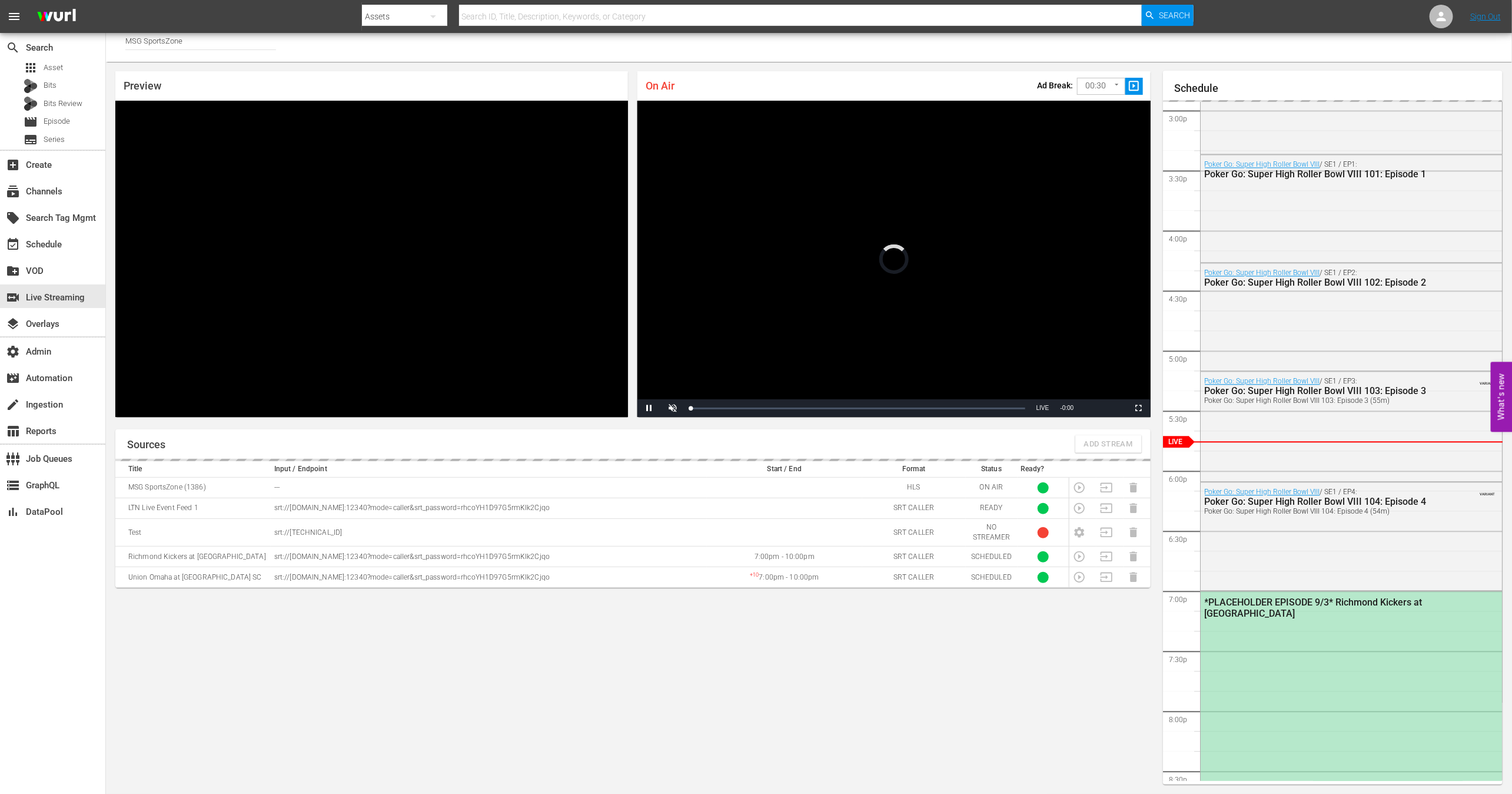
click at [151, 560] on td "Richmond Kickers at Westchester SC" at bounding box center [192, 556] width 155 height 21
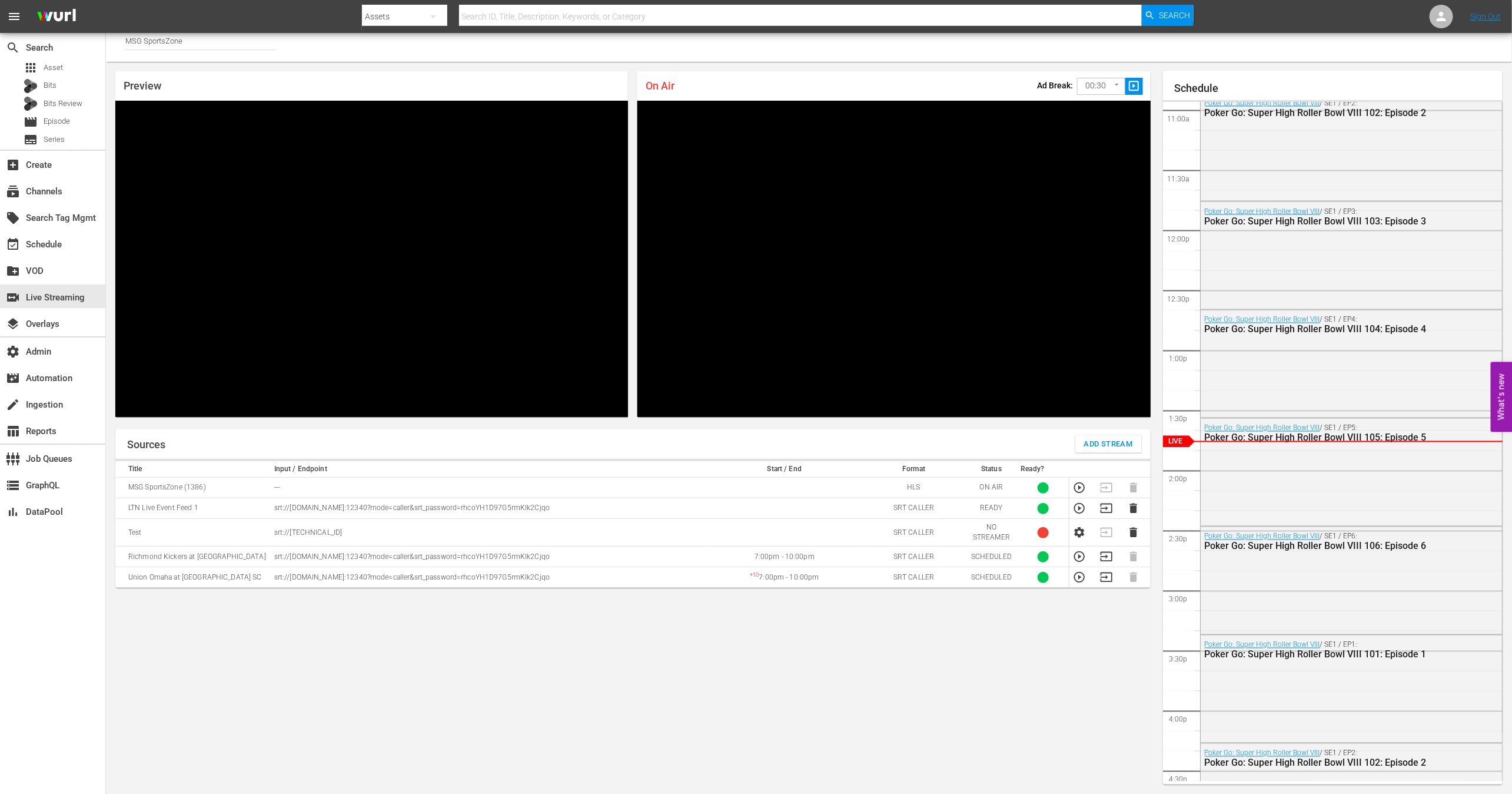
click at [327, 554] on p "srt://ltnp-nyc-o-server1-cc.ltnglobal.com:12340?mode=caller&srt_password=rhcoYH…" at bounding box center [488, 556] width 429 height 10
click at [978, 554] on td "SCHEDULED" at bounding box center [991, 556] width 52 height 21
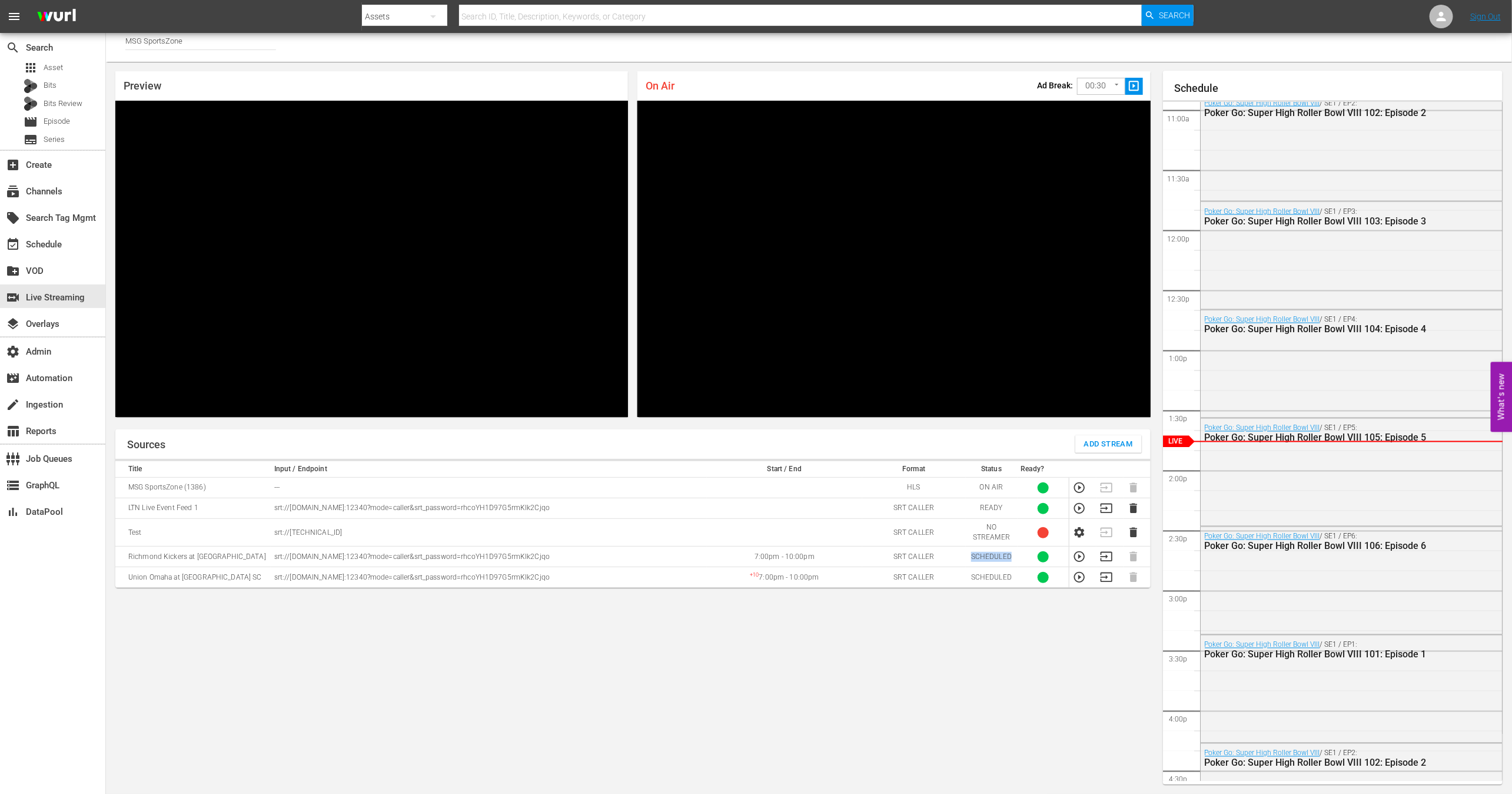
click at [978, 554] on td "SCHEDULED" at bounding box center [991, 556] width 52 height 21
click at [990, 466] on th "Status" at bounding box center [991, 469] width 52 height 16
click at [990, 561] on td "SCHEDULED" at bounding box center [991, 556] width 52 height 21
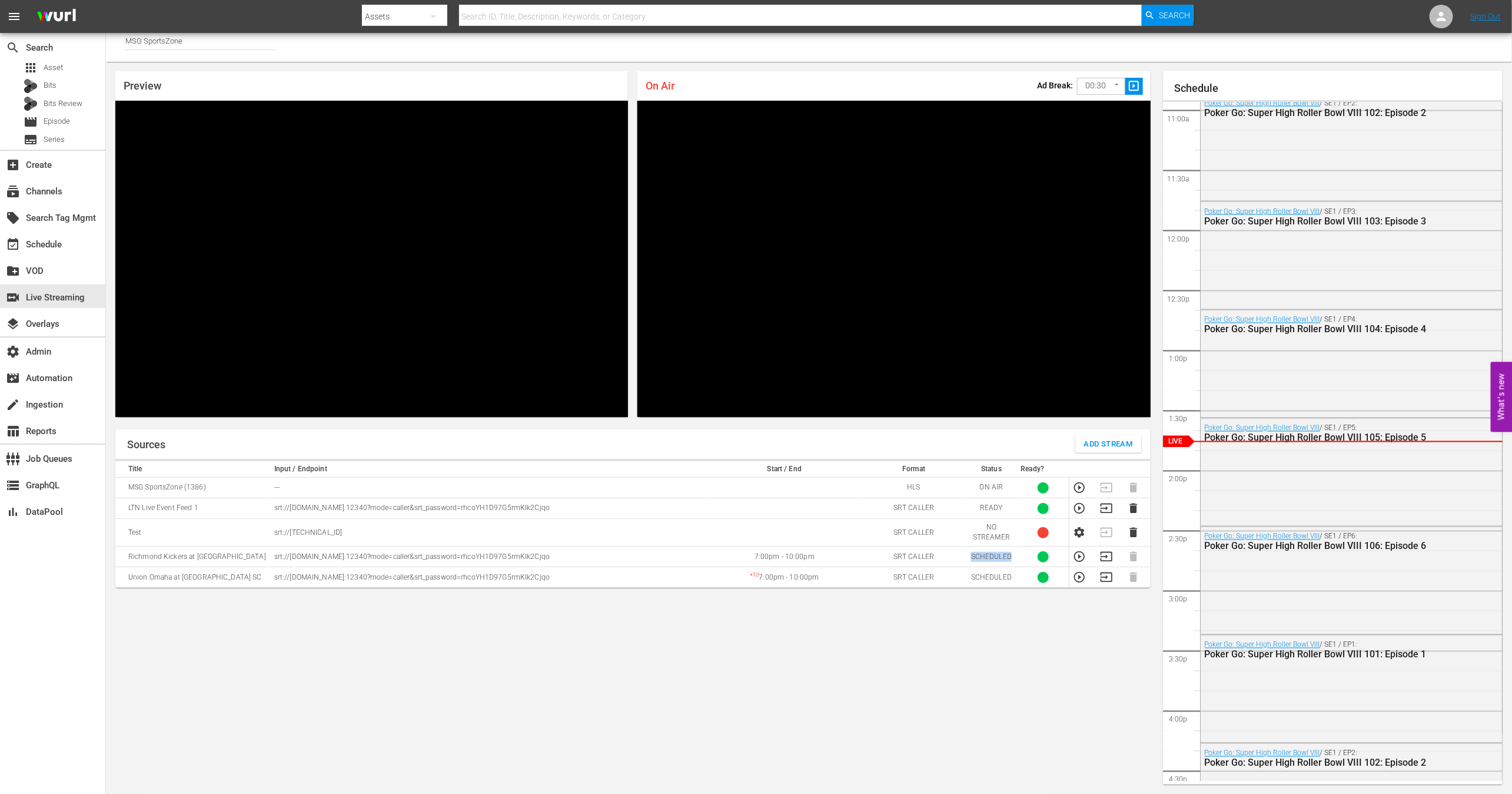
click at [990, 561] on td "SCHEDULED" at bounding box center [991, 556] width 52 height 21
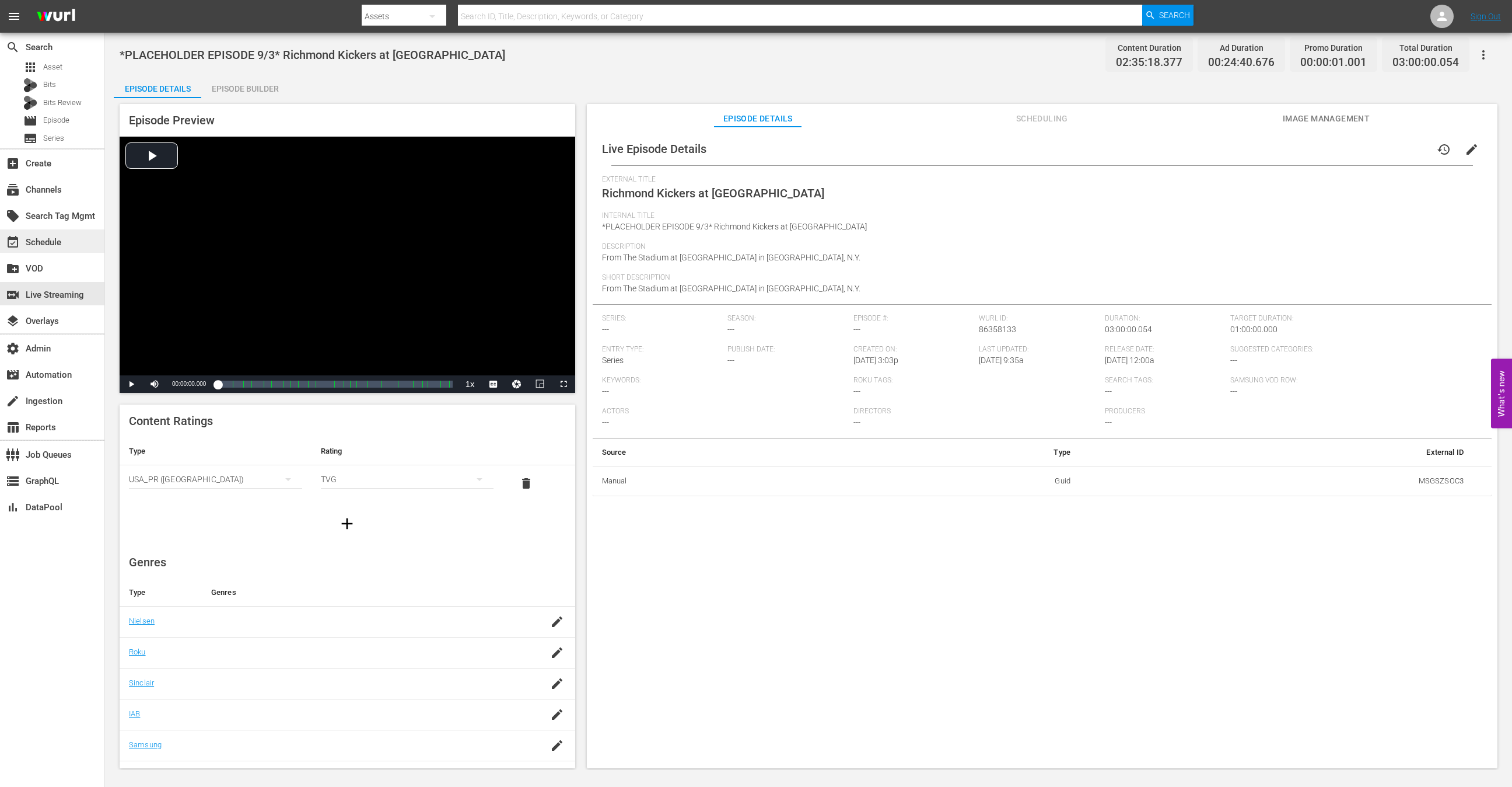
click at [58, 236] on div "event_available Schedule" at bounding box center [32, 240] width 66 height 11
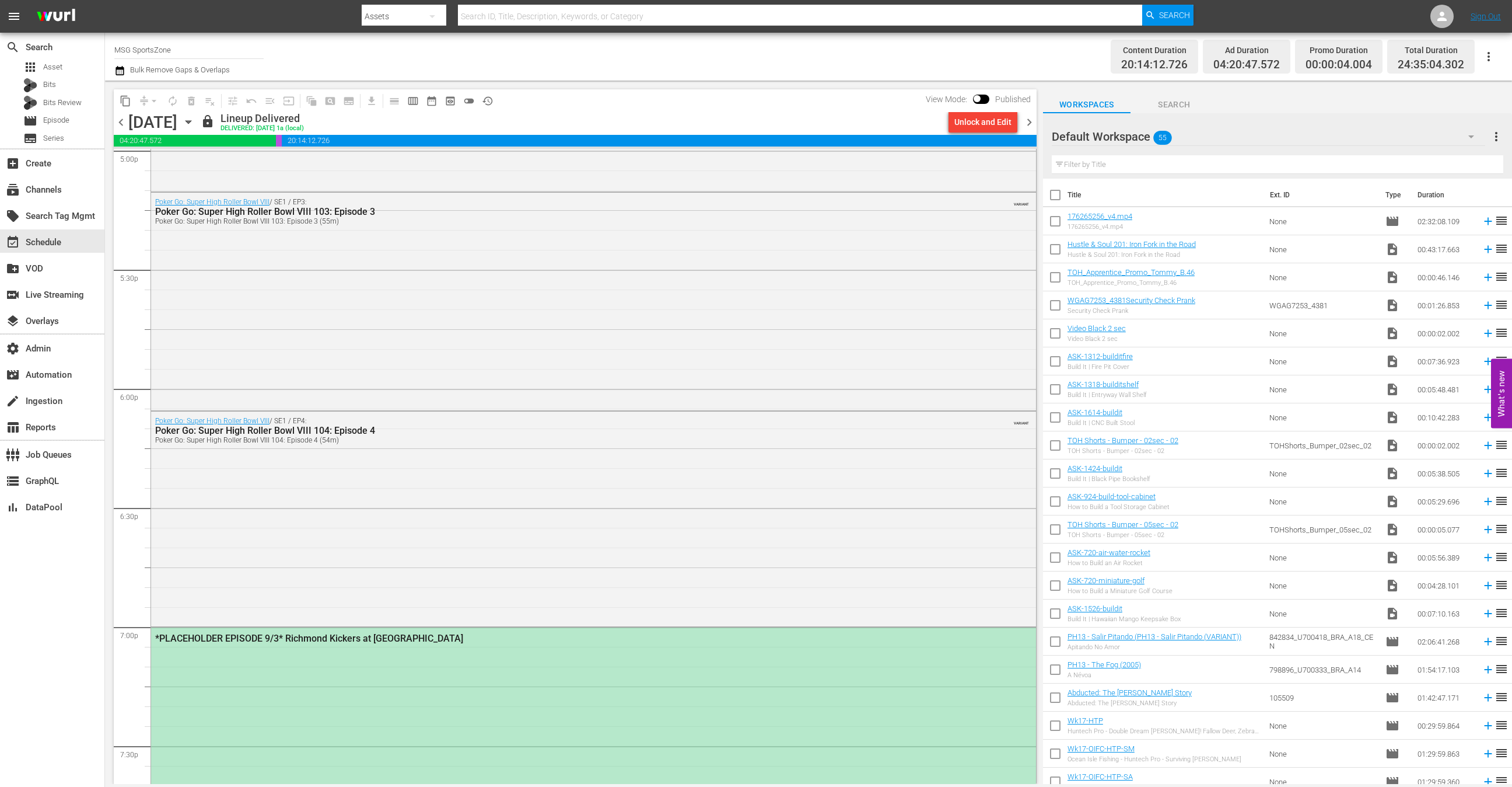
scroll to position [4378, 0]
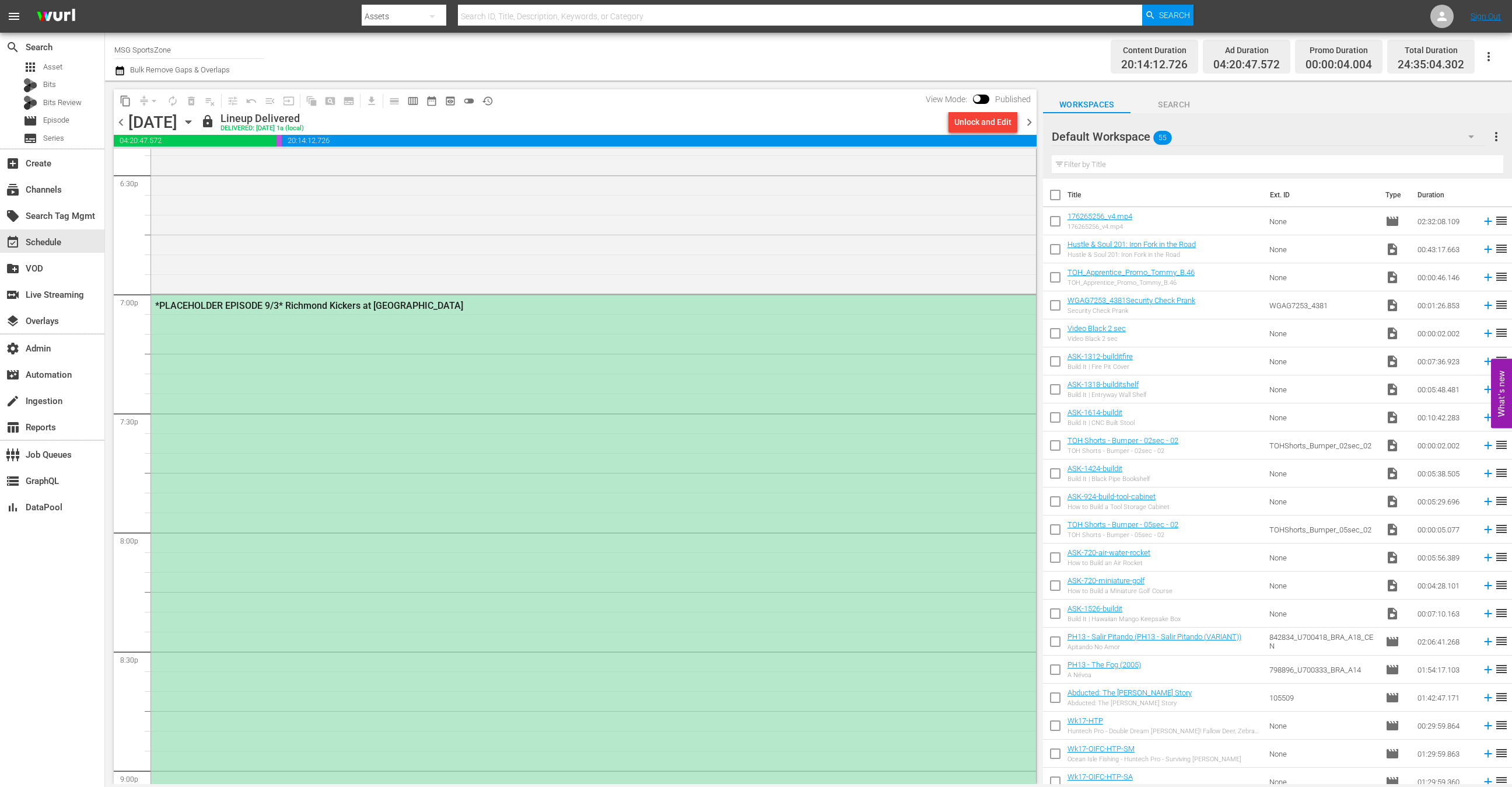
drag, startPoint x: 782, startPoint y: 396, endPoint x: 742, endPoint y: 396, distance: 40.0
click at [778, 396] on div "*PLACEHOLDER EPISODE 9/3* Richmond Kickers at Westchester SC" at bounding box center [593, 650] width 885 height 711
click at [1043, 172] on span "No Event Selected" at bounding box center [1047, 121] width 9 height 100
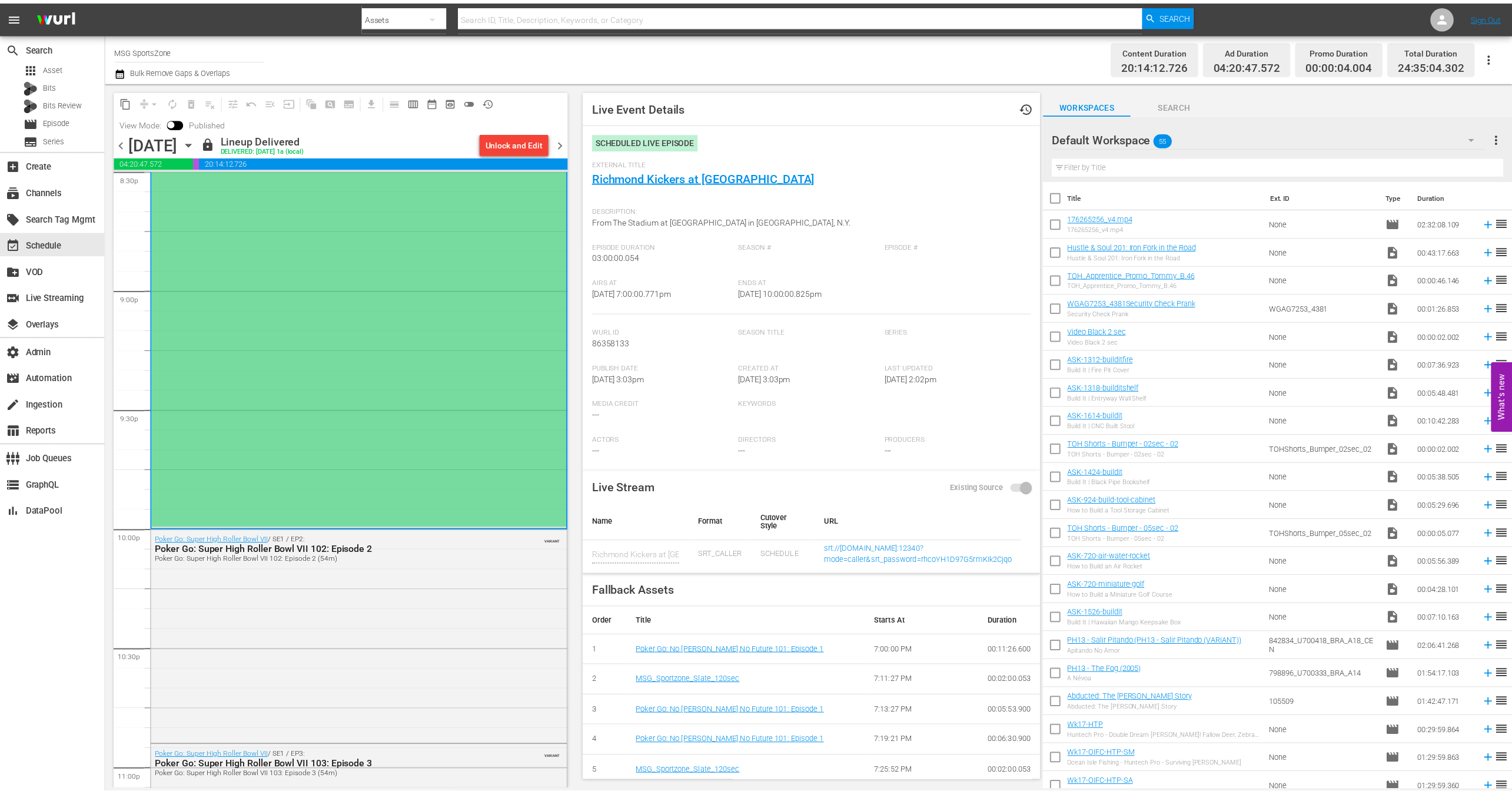
scroll to position [4919, 0]
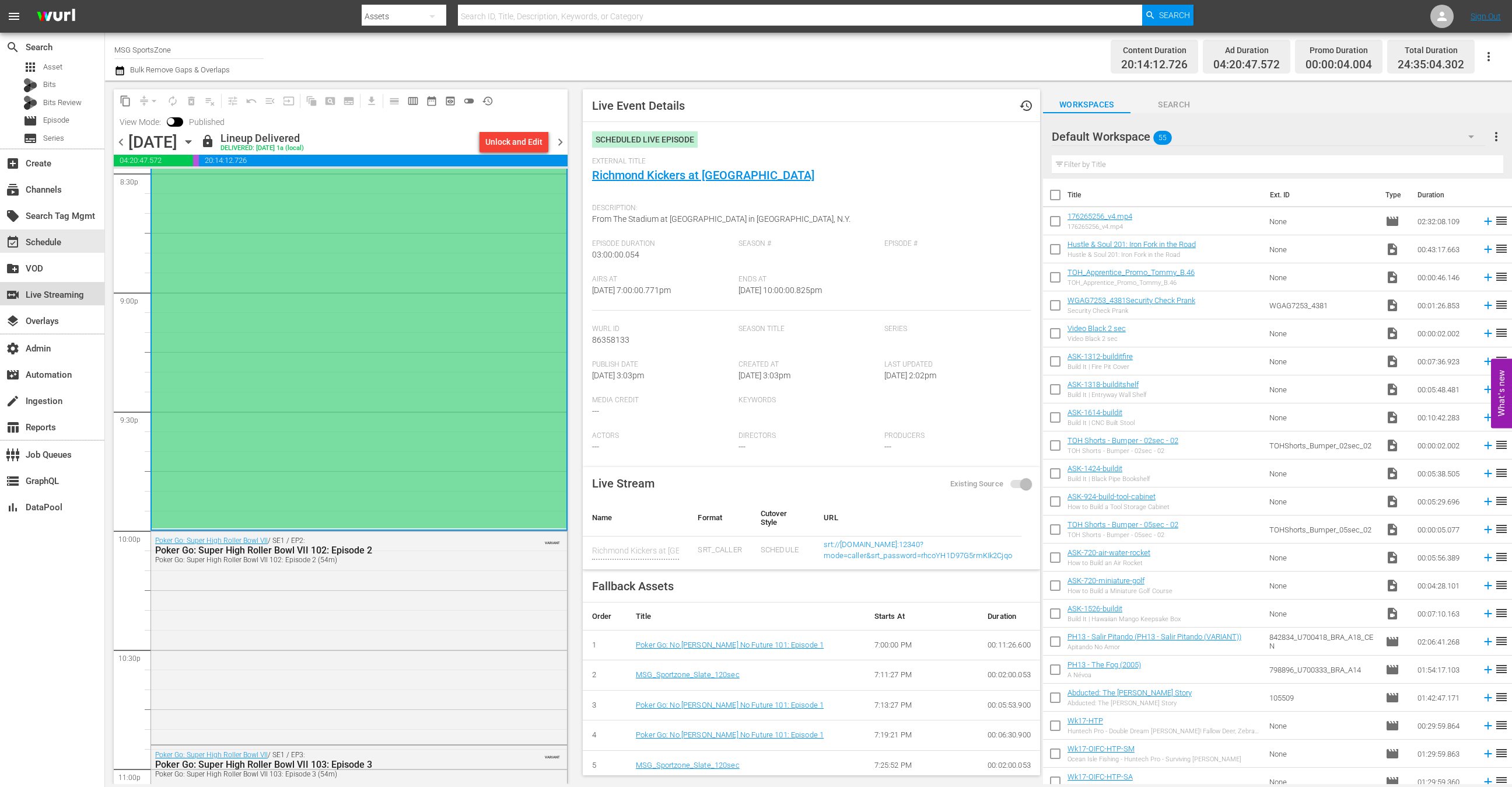
click at [54, 295] on div "switch_video Live Streaming" at bounding box center [32, 293] width 66 height 11
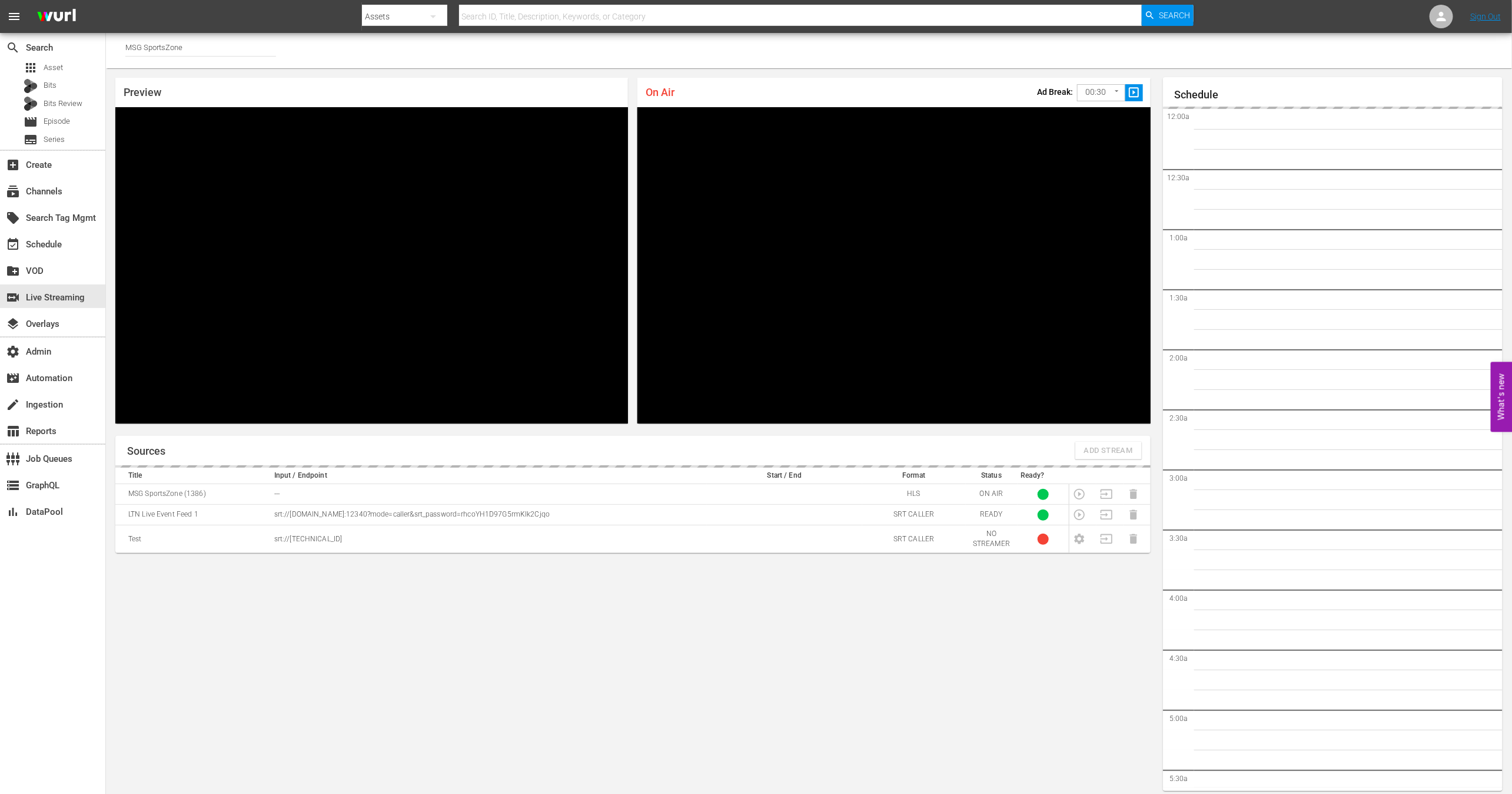
scroll to position [6, 0]
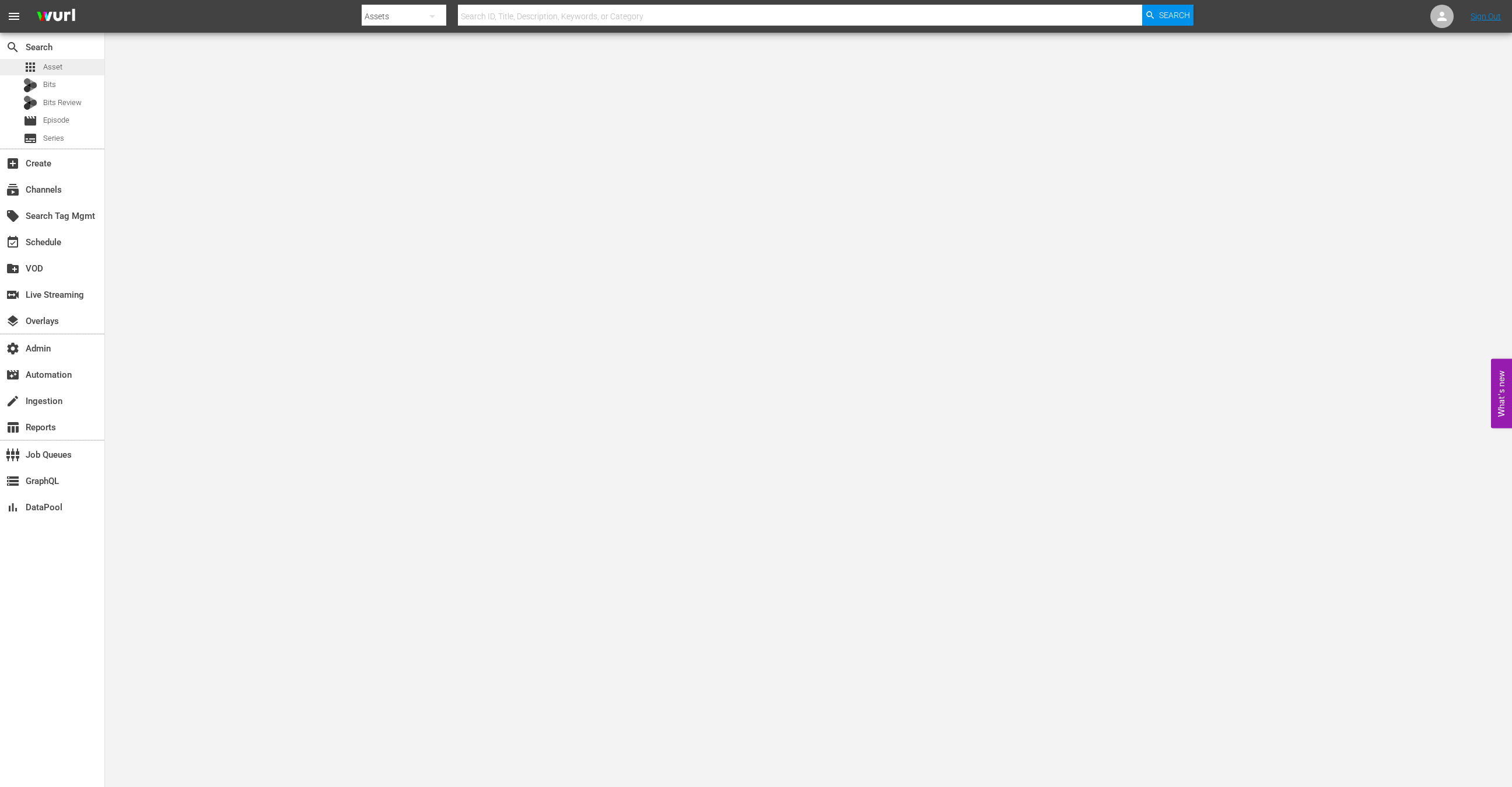
click at [64, 70] on div "apps Asset" at bounding box center [52, 67] width 104 height 16
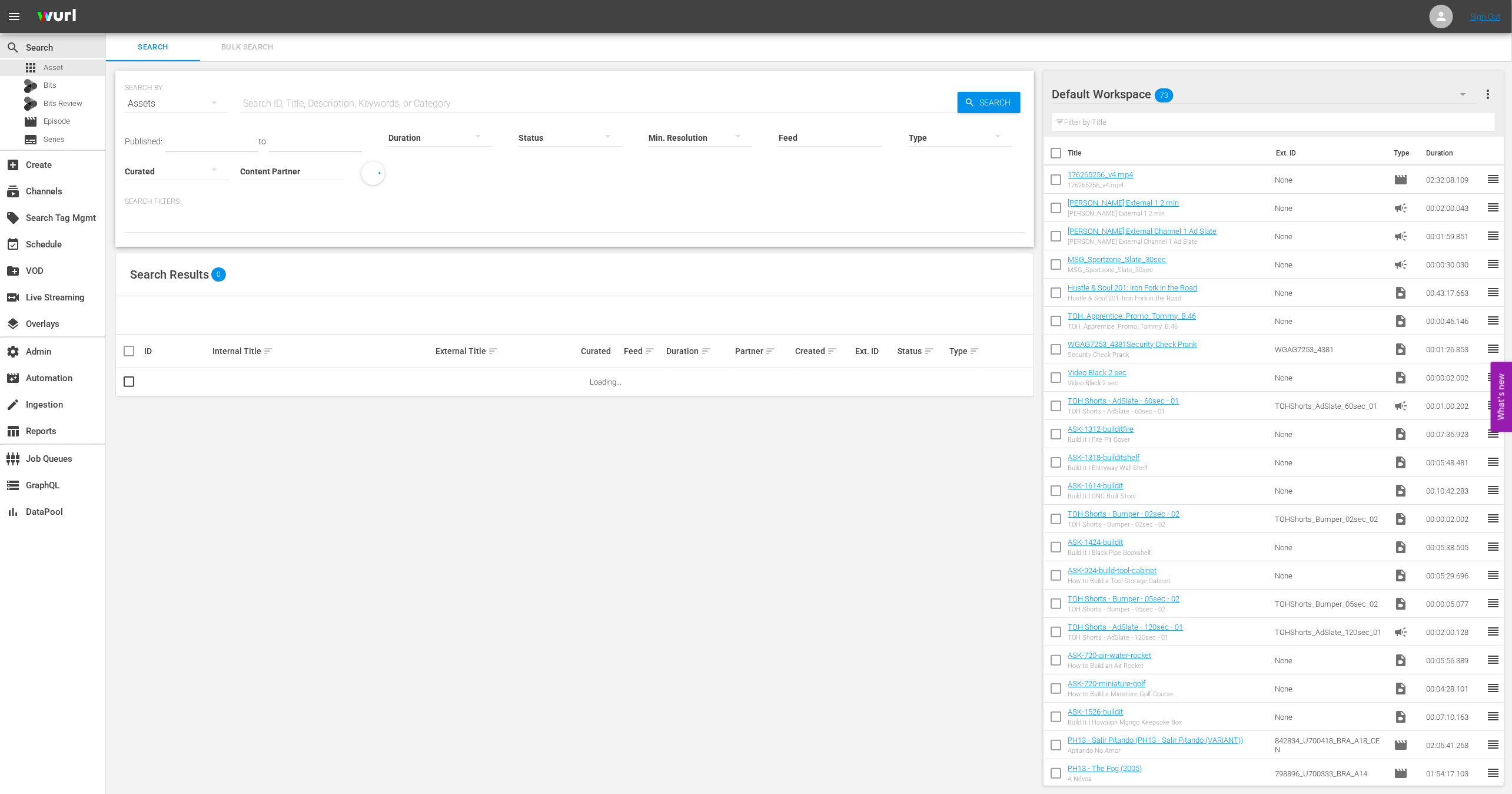
click at [292, 172] on input "Content Partner" at bounding box center [292, 172] width 103 height 43
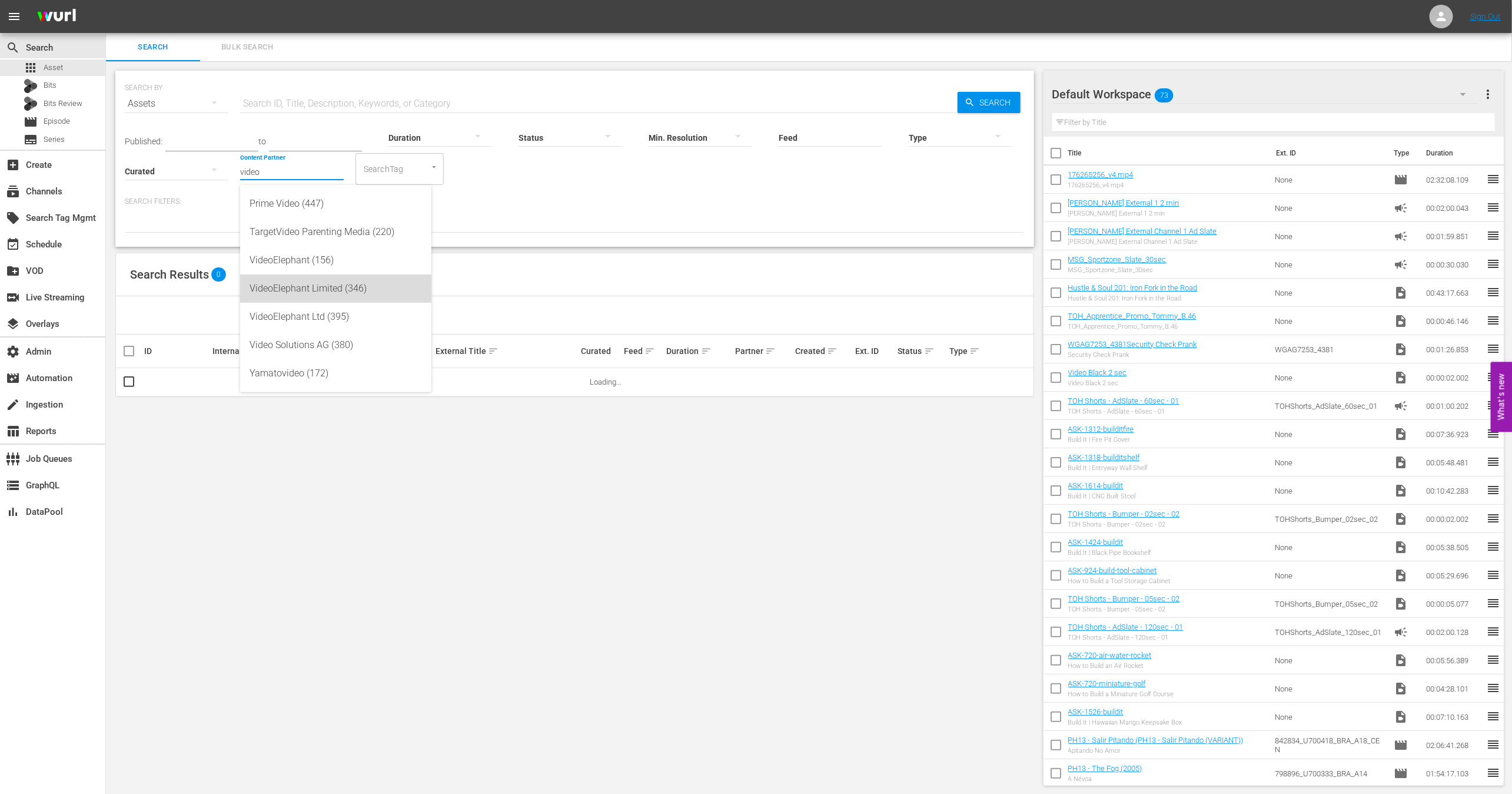
click at [324, 289] on div "VideoElephant Limited (346)" at bounding box center [336, 288] width 172 height 28
type input "VideoElephant Limited (346)"
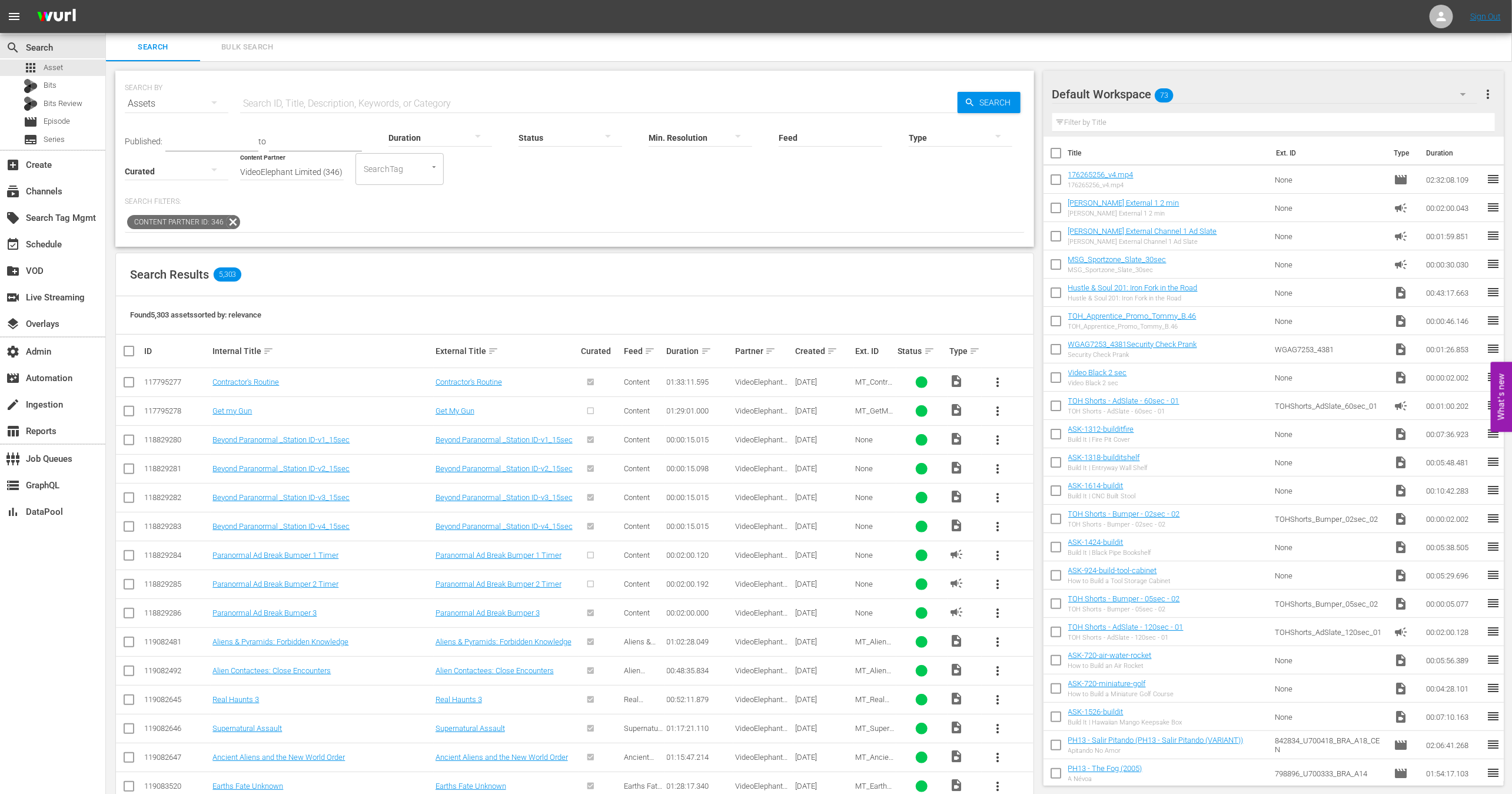
click at [836, 351] on div "Created sort" at bounding box center [823, 351] width 56 height 15
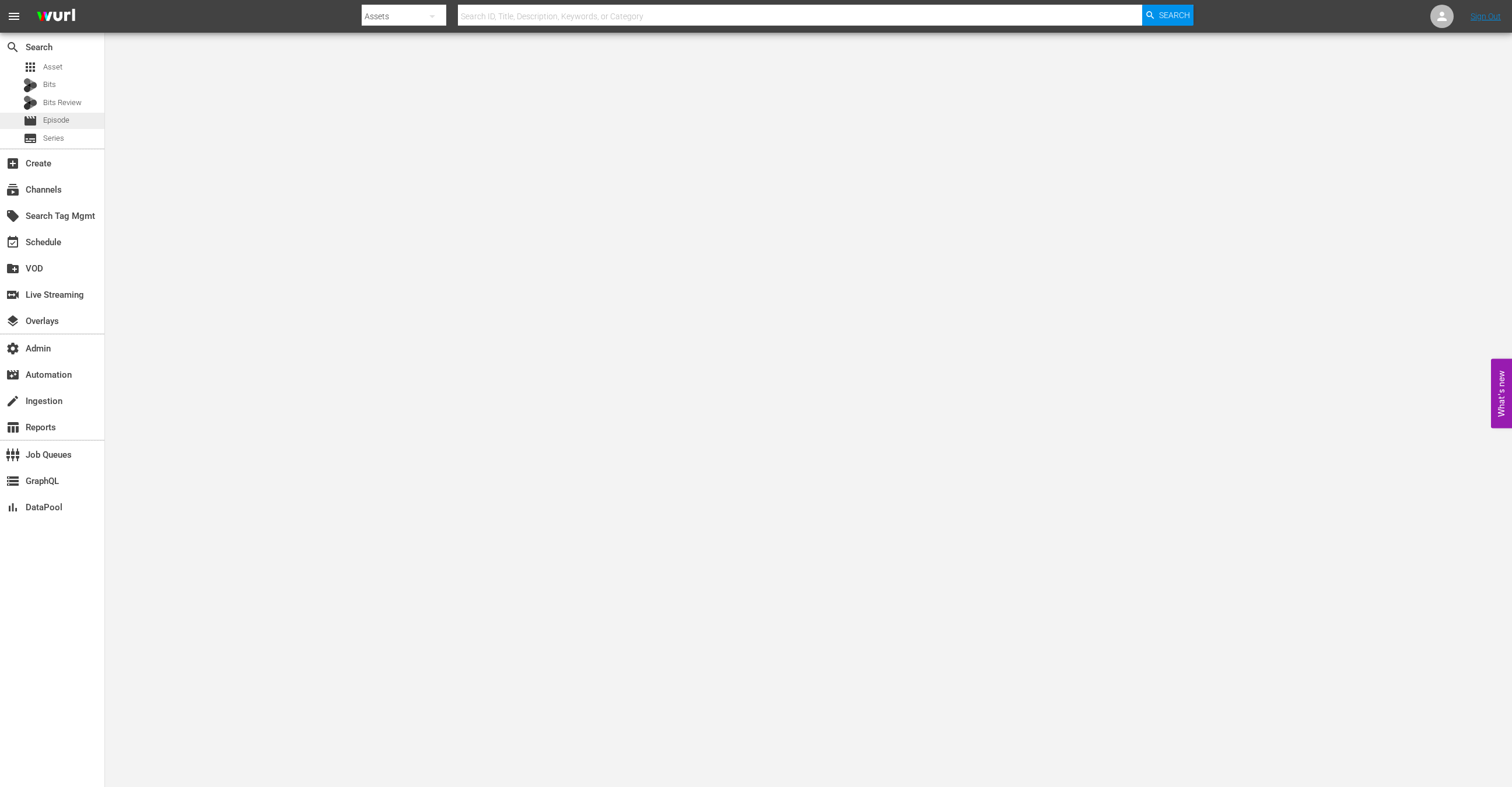
click at [59, 124] on span "Episode" at bounding box center [56, 120] width 26 height 12
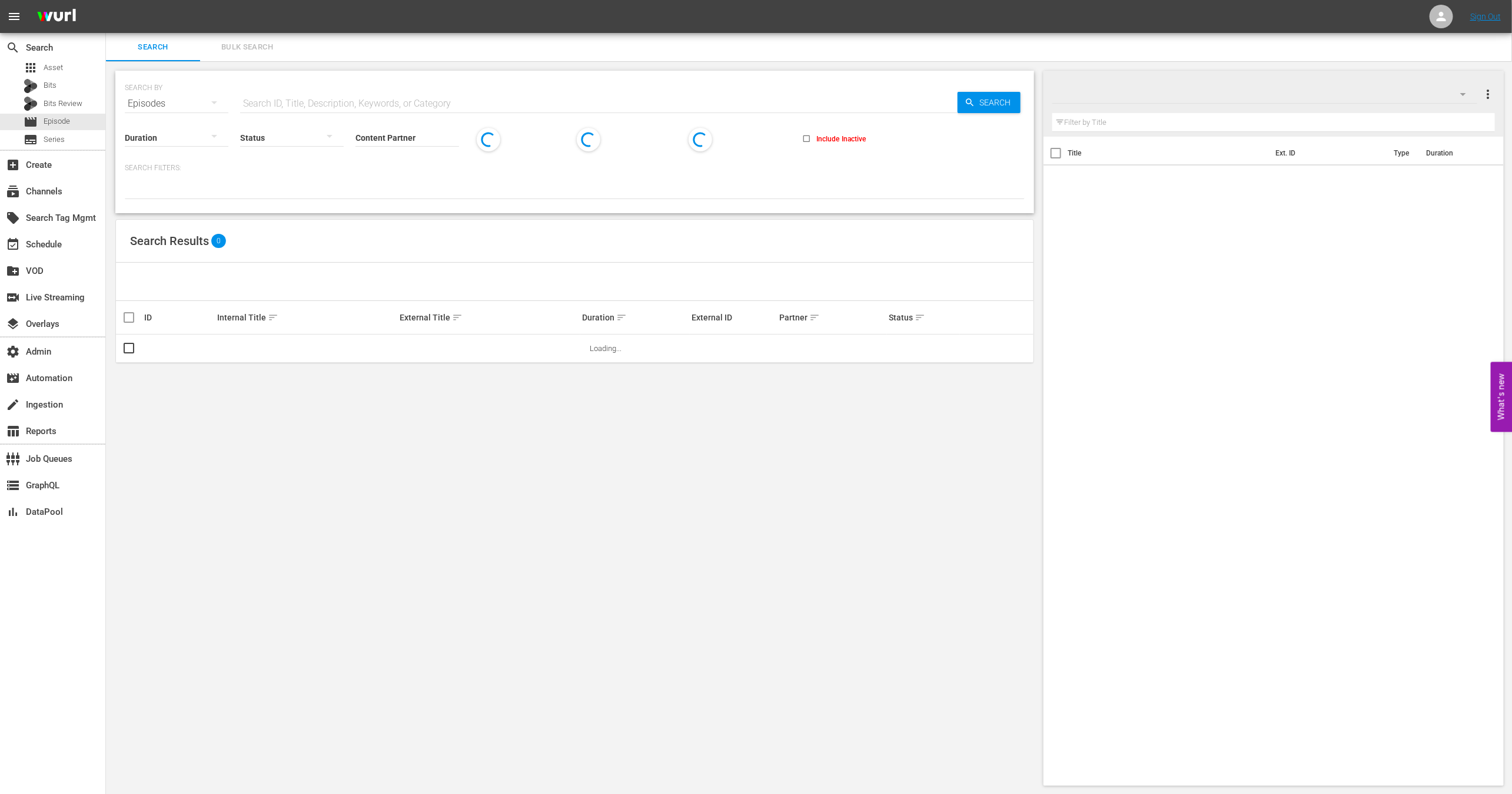
click at [326, 94] on input "text" at bounding box center [599, 103] width 717 height 28
paste input "93553548"
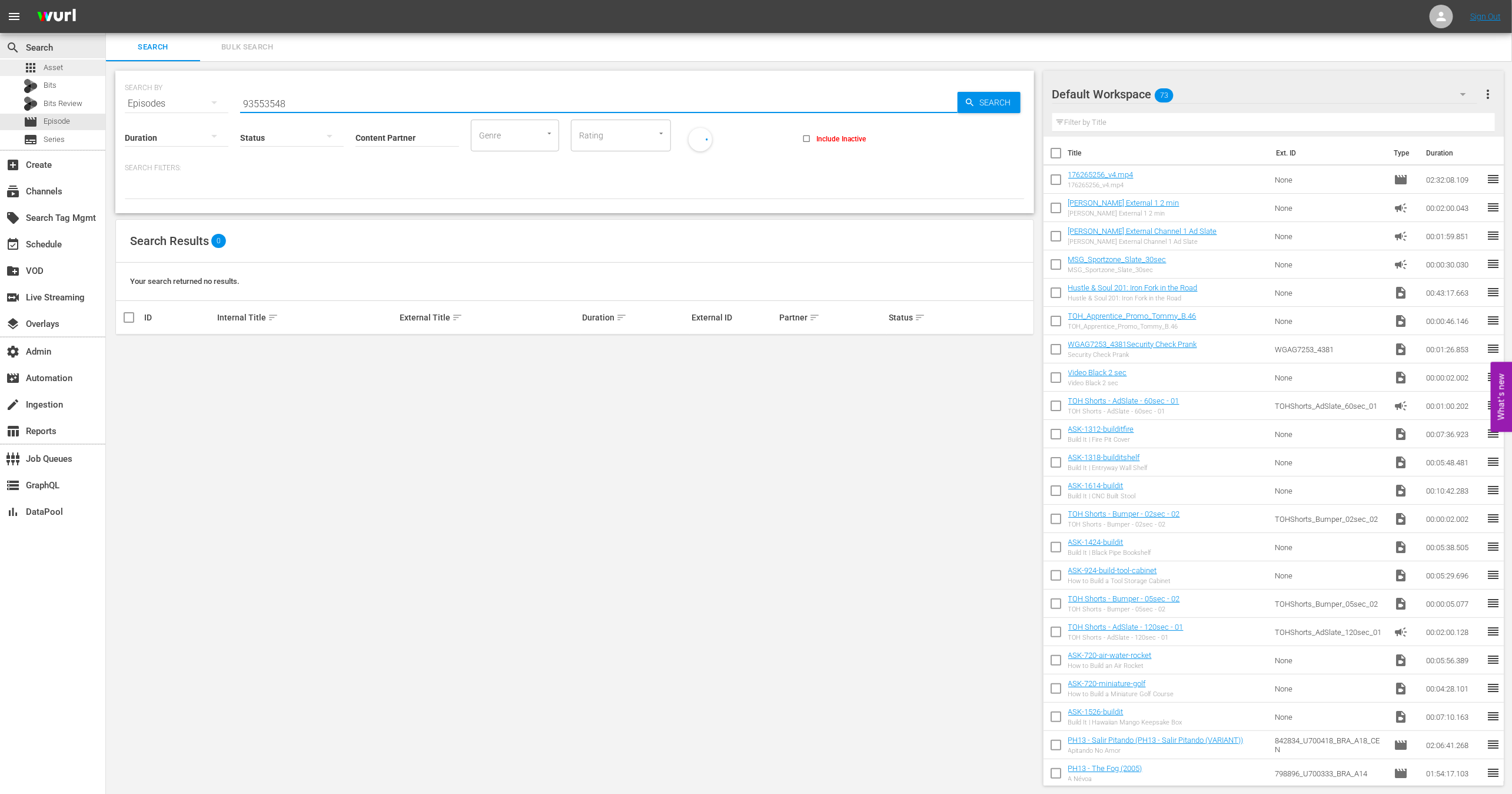
type input "93553548"
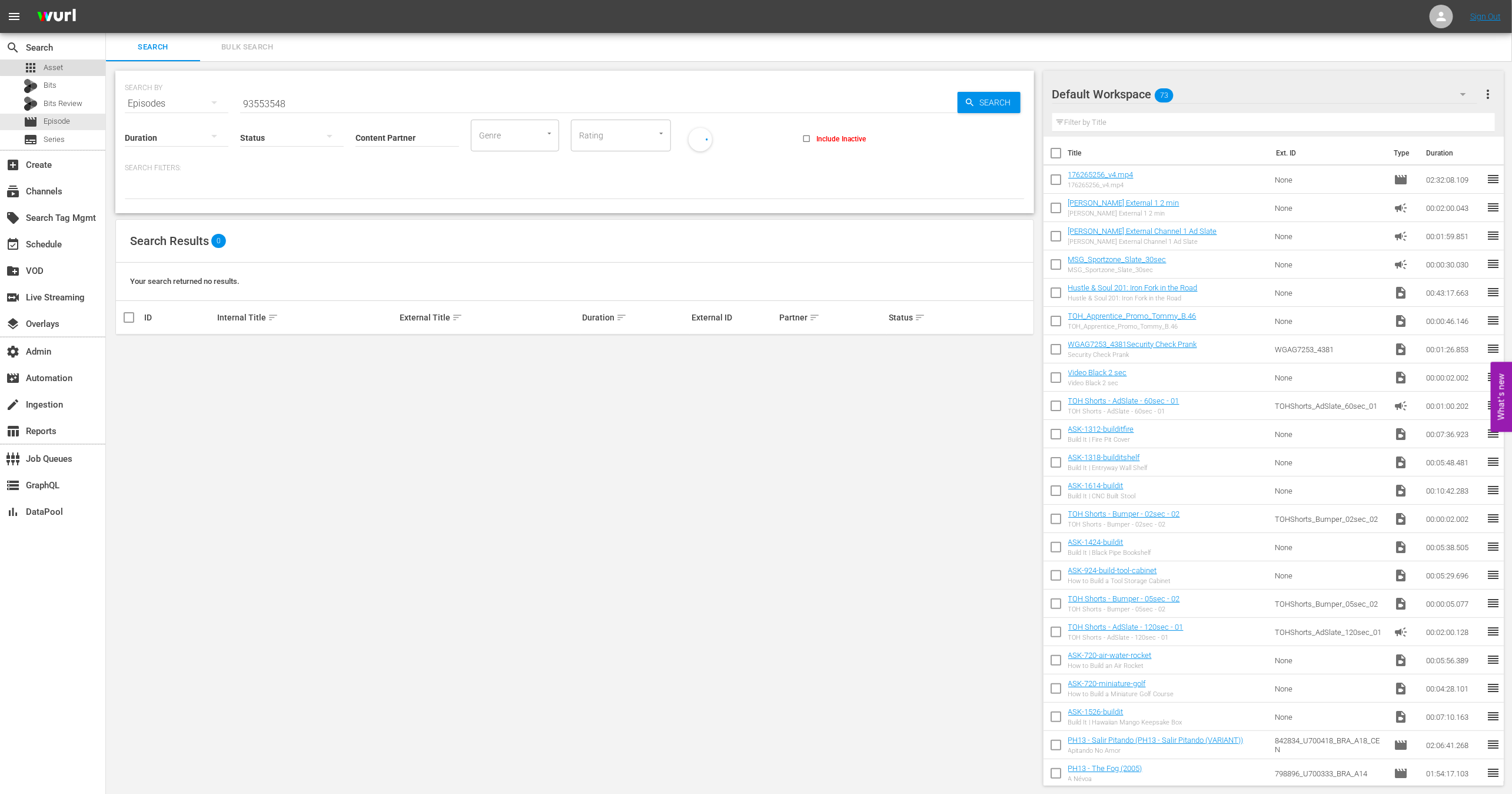
click at [60, 66] on span "Asset" at bounding box center [53, 67] width 19 height 12
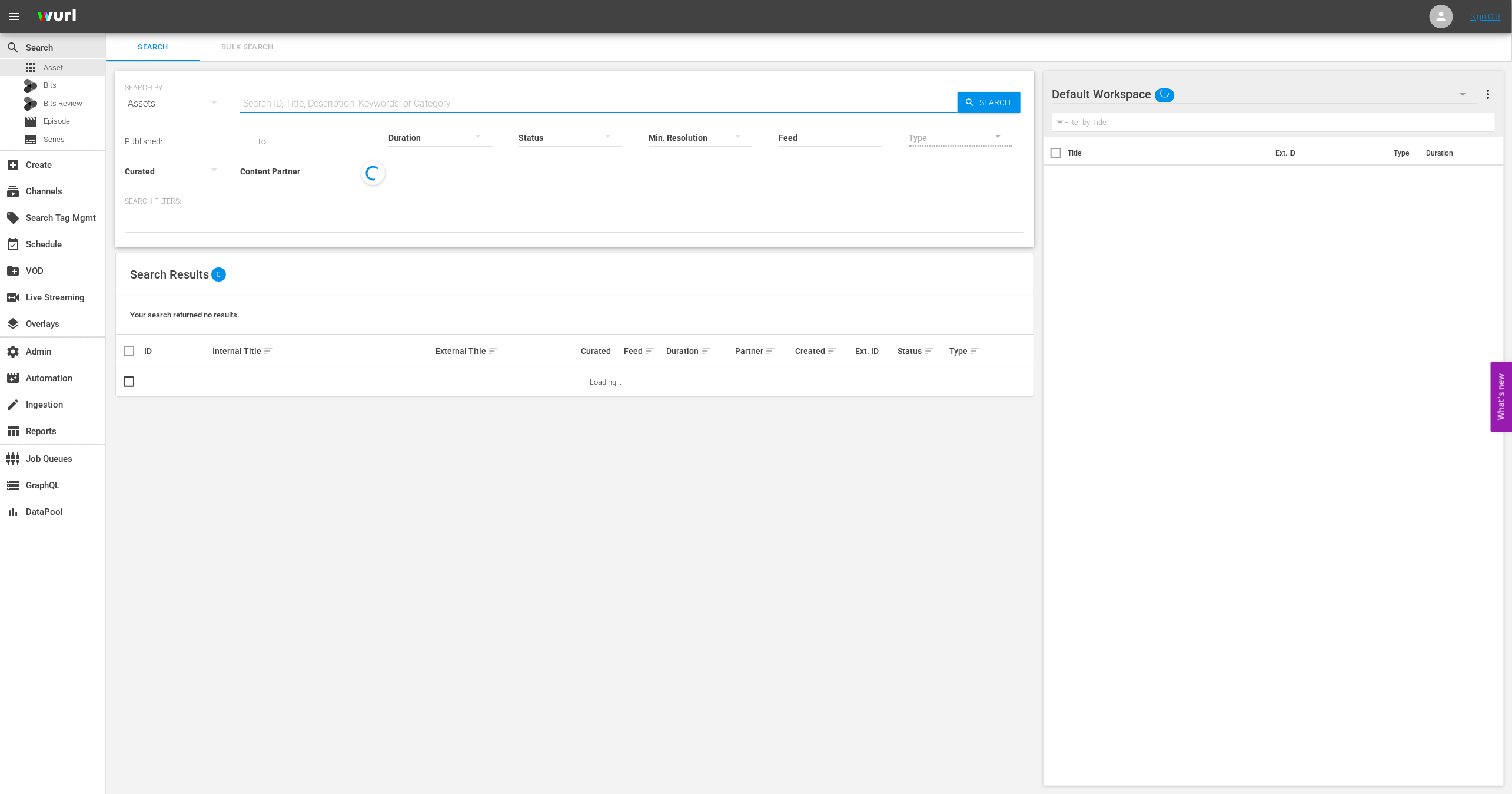
click at [323, 110] on input "text" at bounding box center [599, 103] width 717 height 28
paste input "93553548"
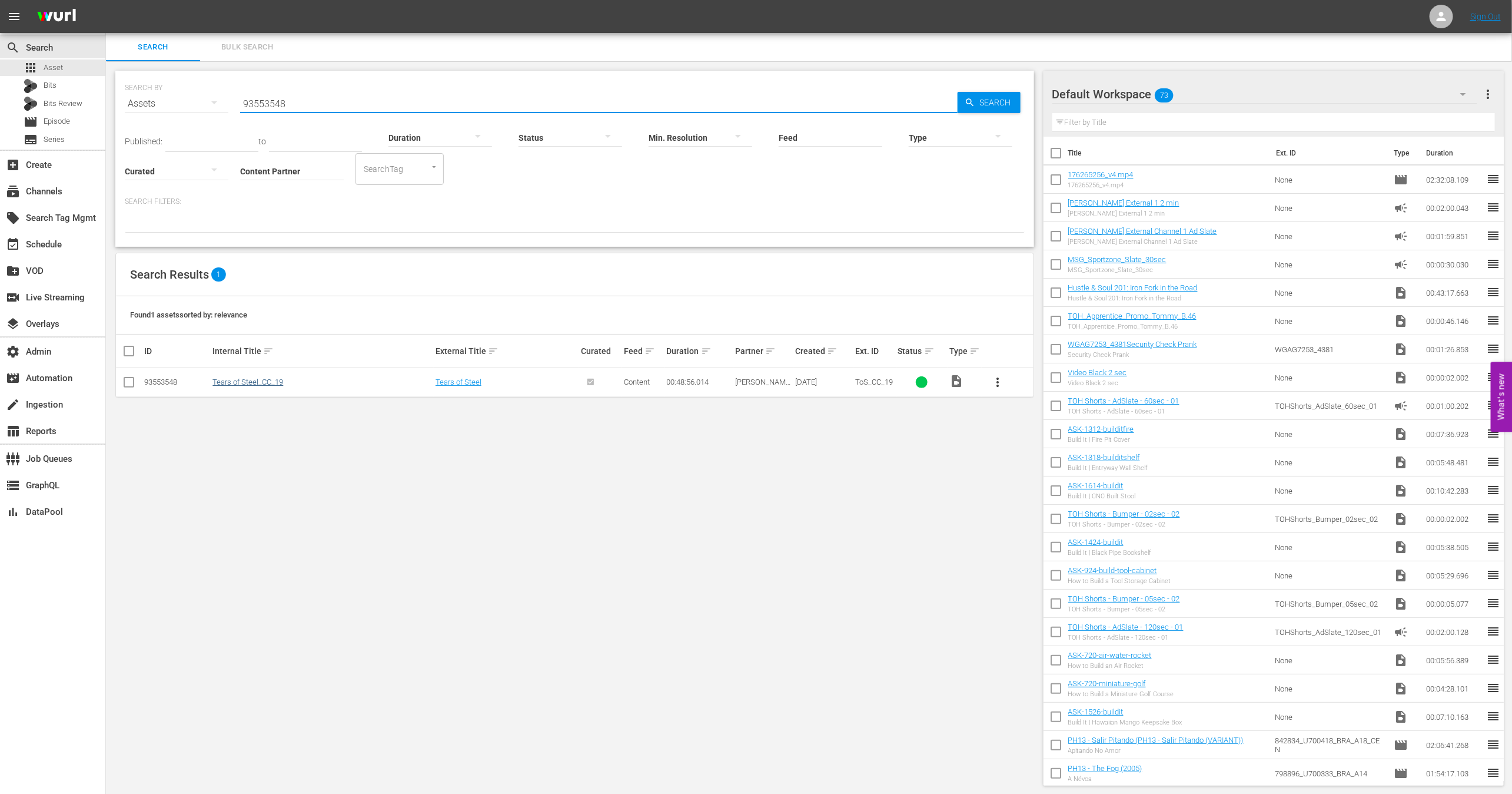
type input "93553548"
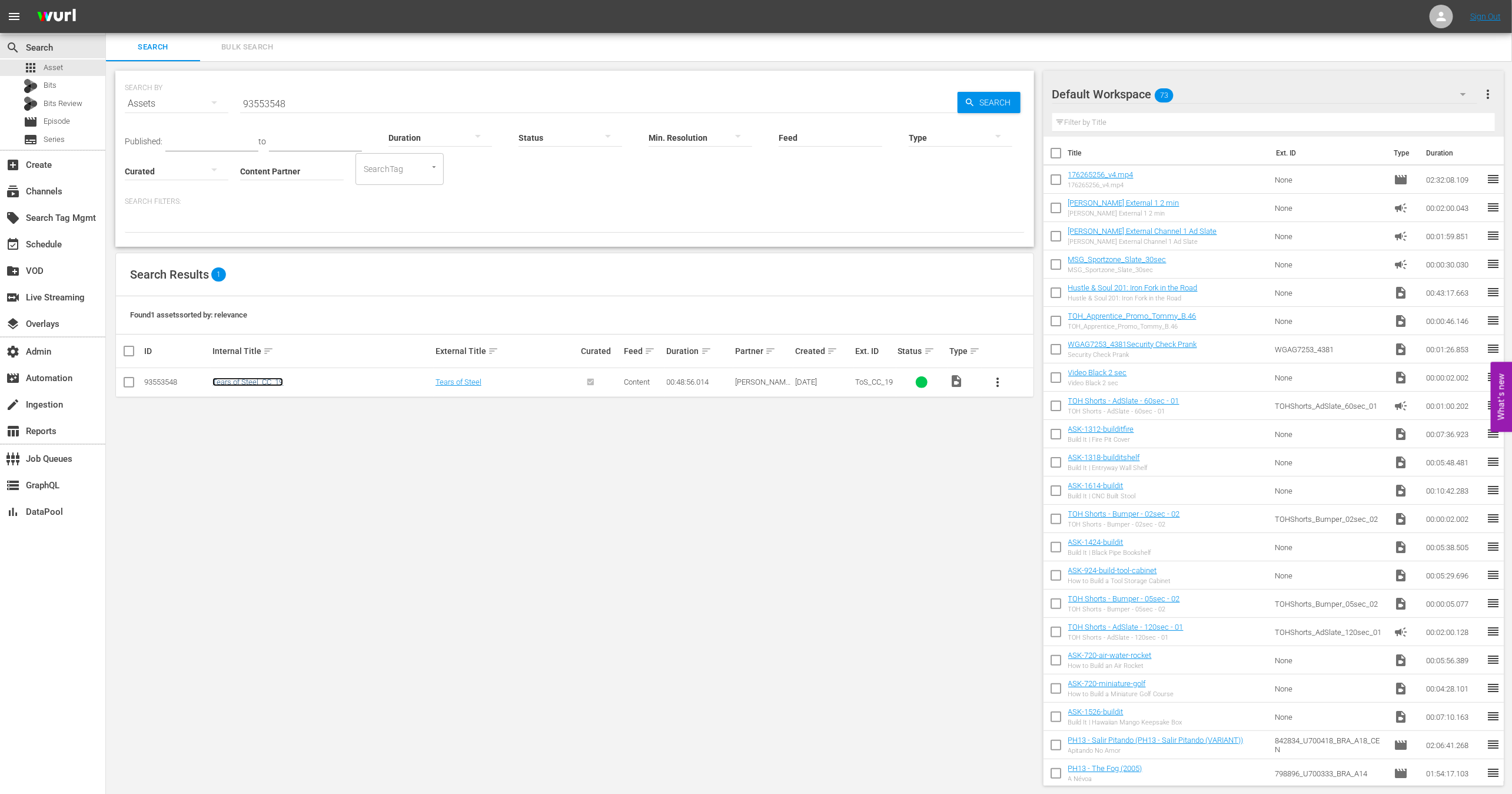
click at [263, 383] on link "Tears of Steel_CC_19" at bounding box center [248, 382] width 71 height 9
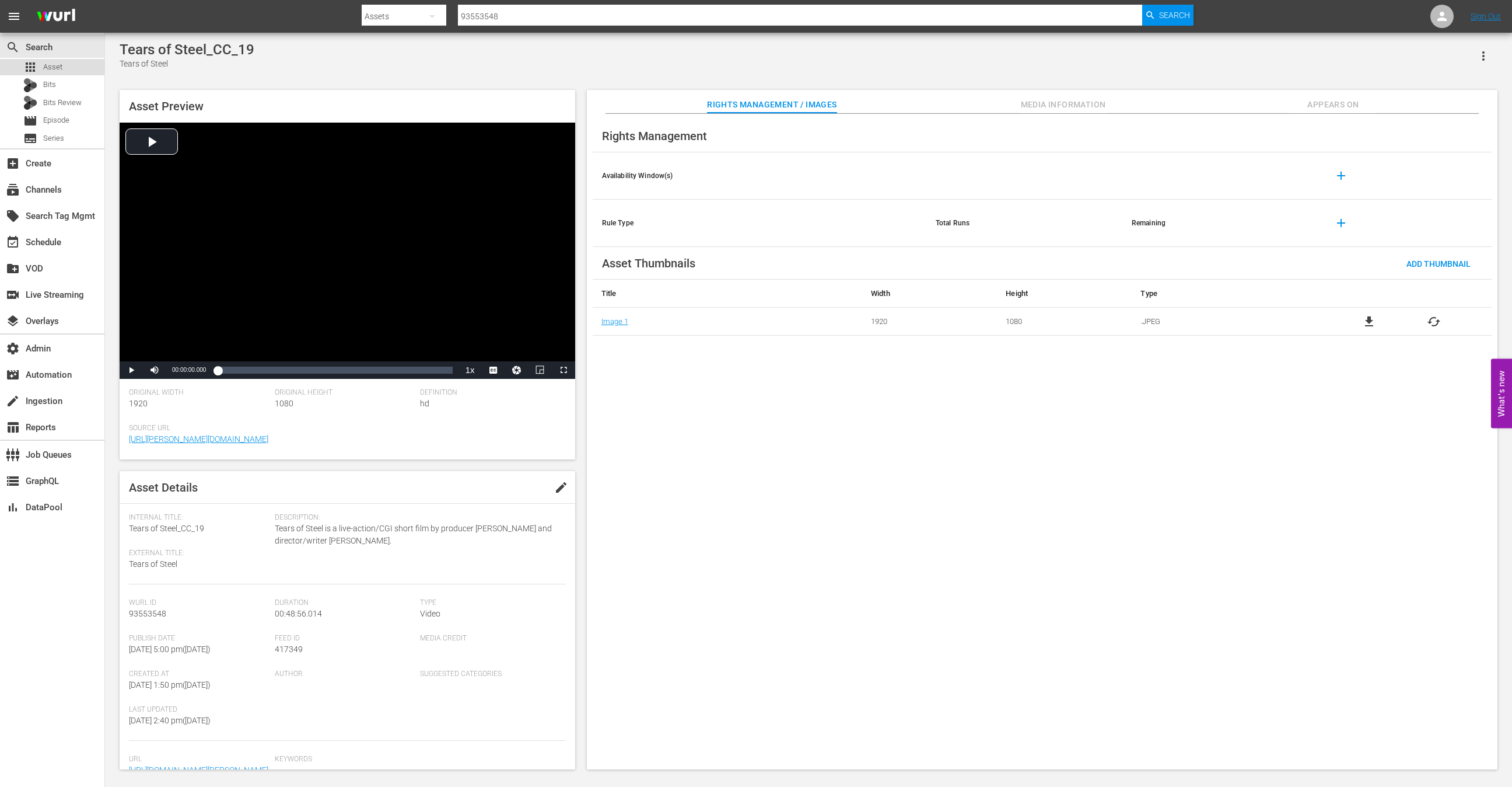
click at [62, 69] on div "apps Asset" at bounding box center [52, 67] width 104 height 16
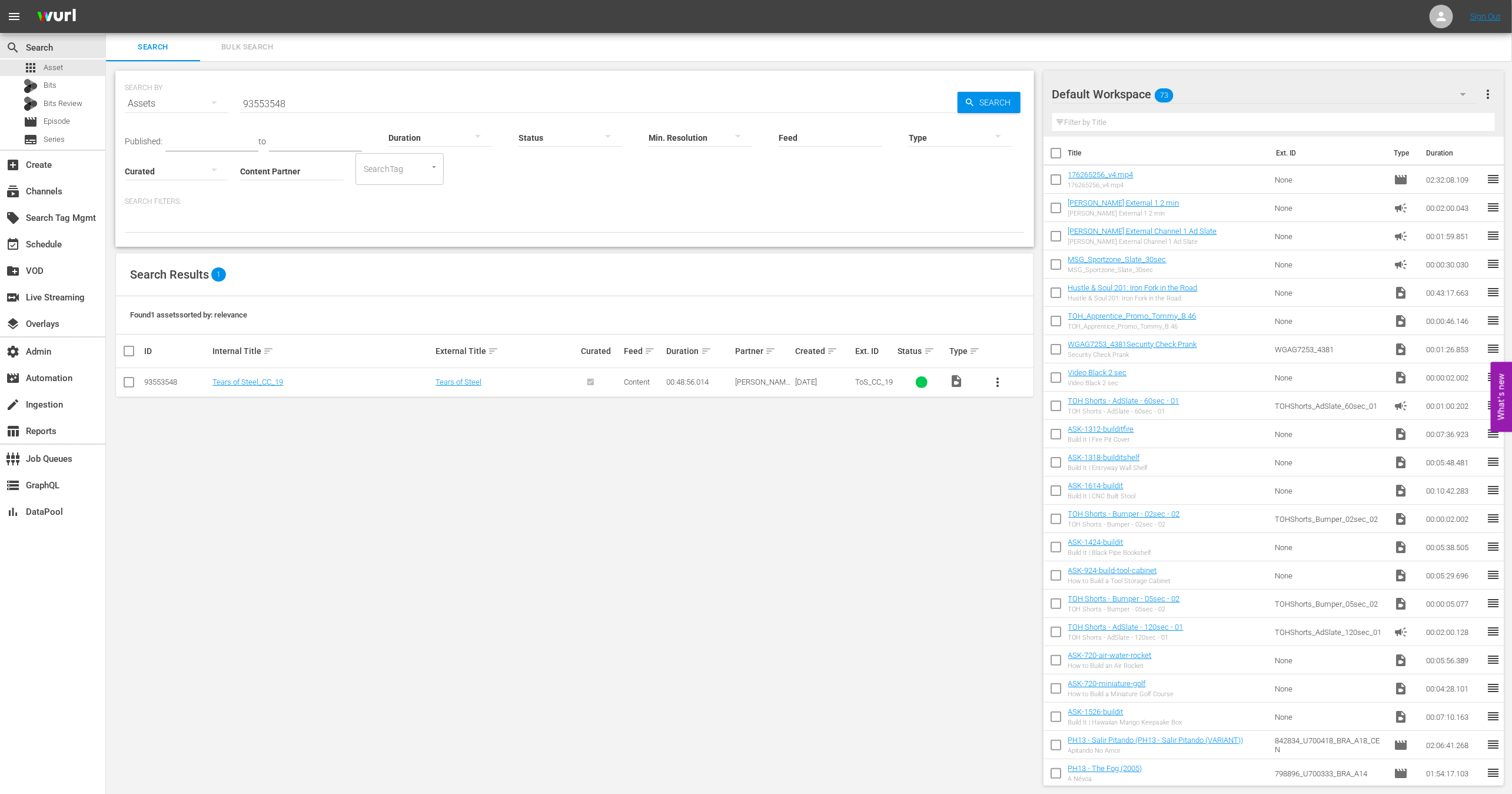
click at [299, 104] on input "93553548" at bounding box center [599, 103] width 717 height 28
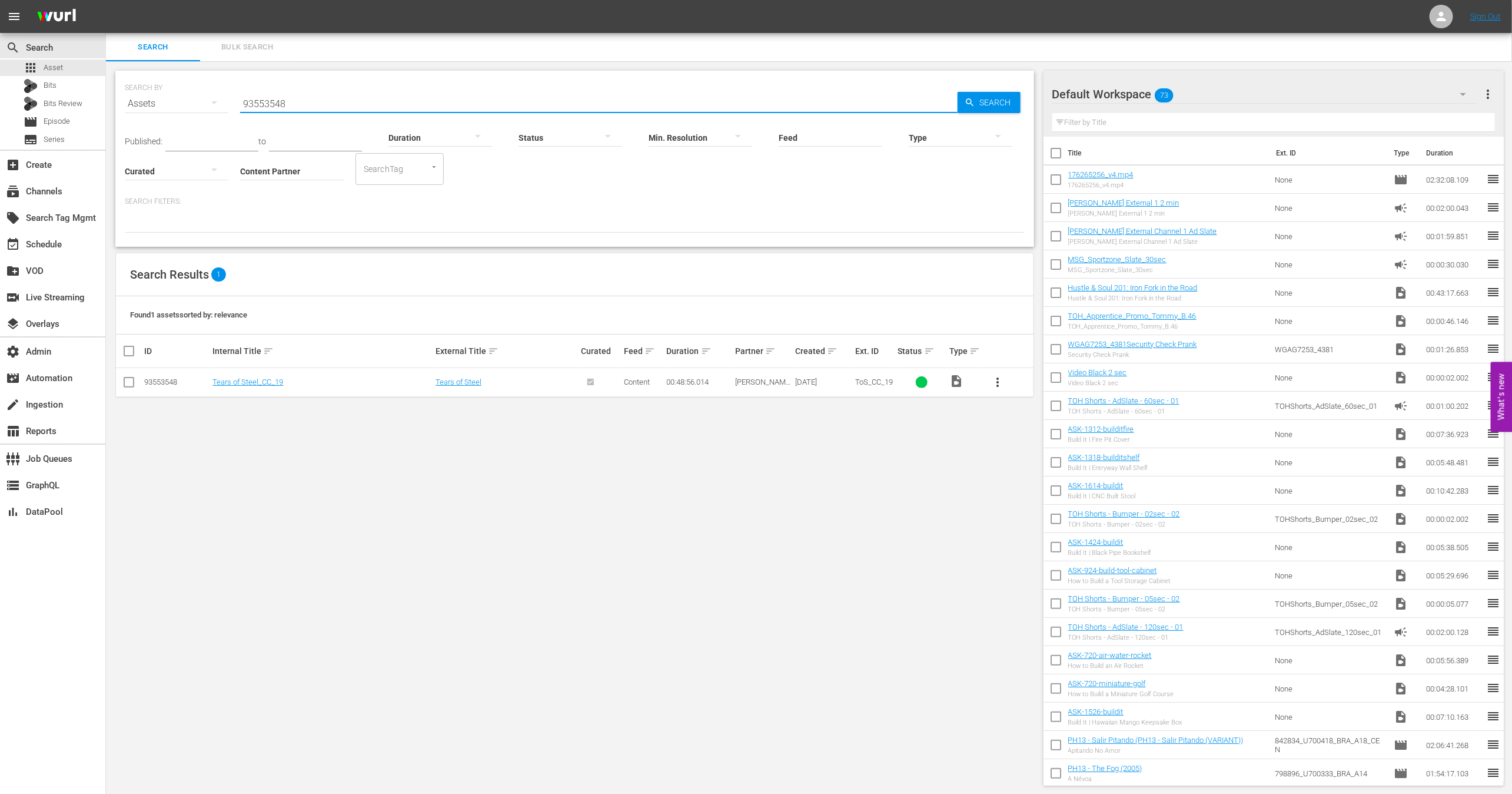
click at [299, 104] on input "93553548" at bounding box center [599, 103] width 717 height 28
click at [290, 185] on input "Content Partner" at bounding box center [292, 172] width 103 height 43
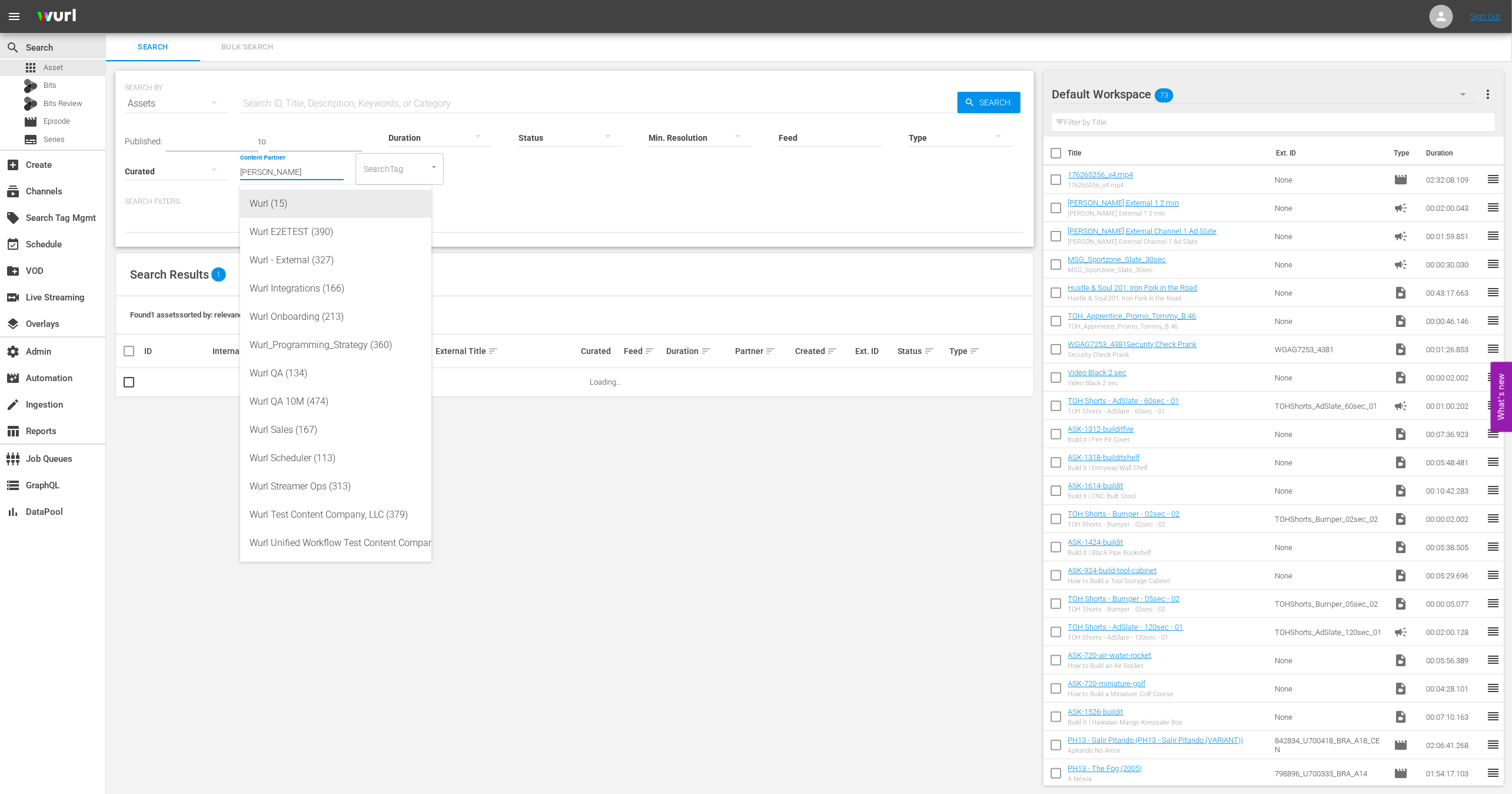
click at [327, 212] on div "Wurl (15)" at bounding box center [336, 203] width 172 height 28
type input "Wurl (15)"
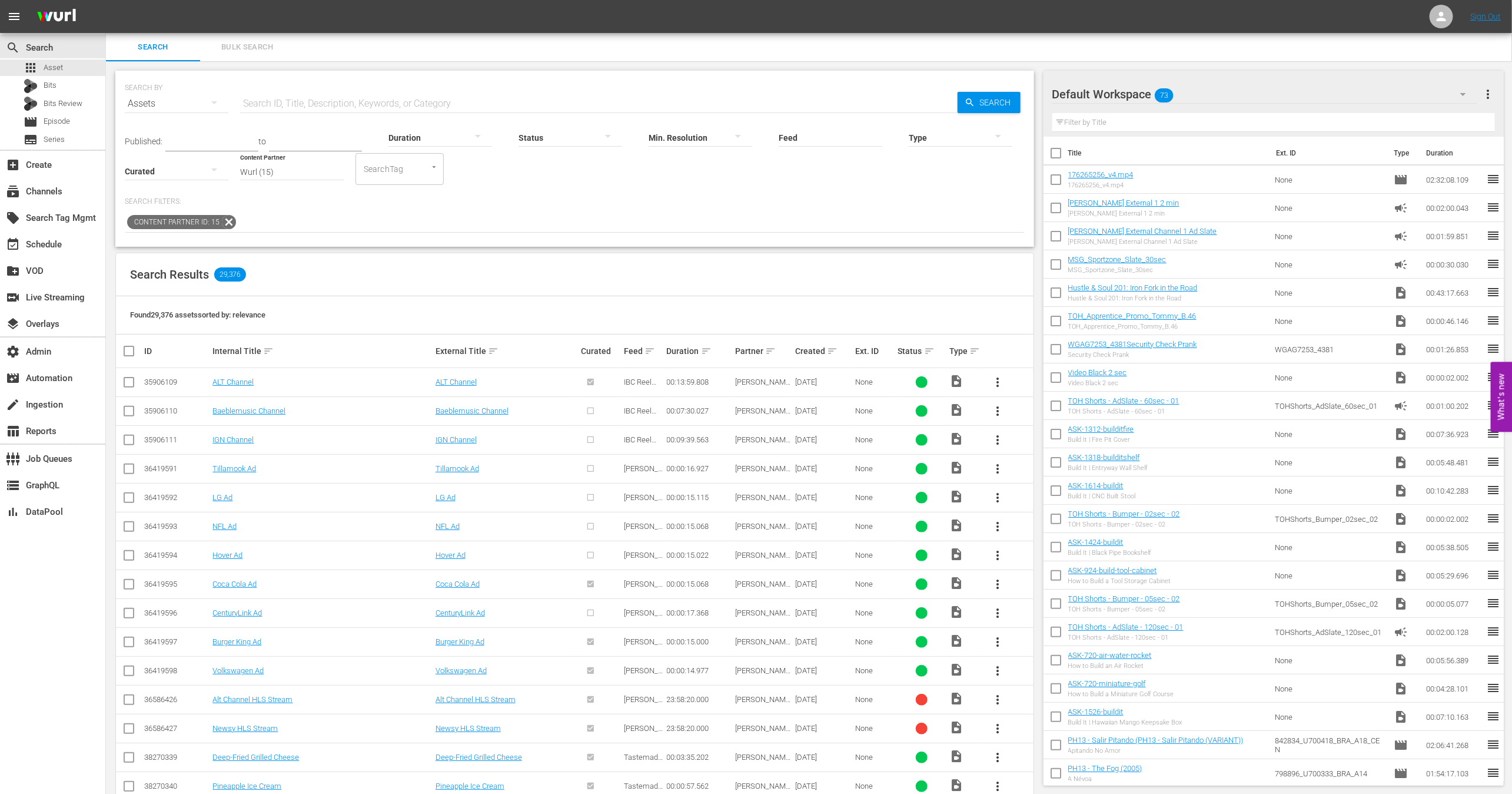
click at [230, 271] on span "29,376" at bounding box center [229, 275] width 32 height 15
click at [222, 273] on span "29,376" at bounding box center [229, 275] width 32 height 15
click at [227, 221] on icon at bounding box center [229, 222] width 15 height 15
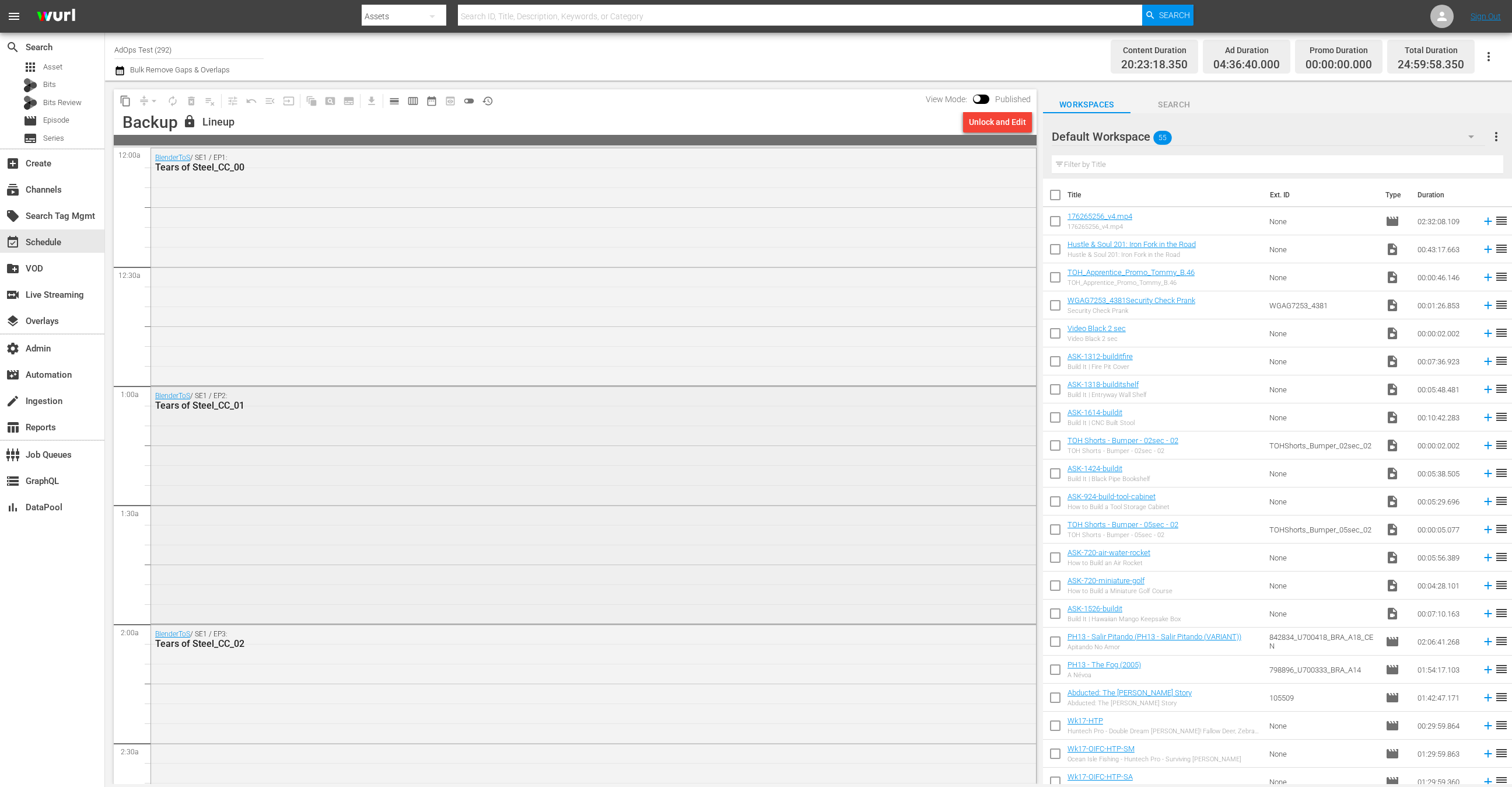
click at [280, 446] on div "BlenderToS / SE1 / EP2: Tears of Steel_CC_01" at bounding box center [593, 503] width 885 height 235
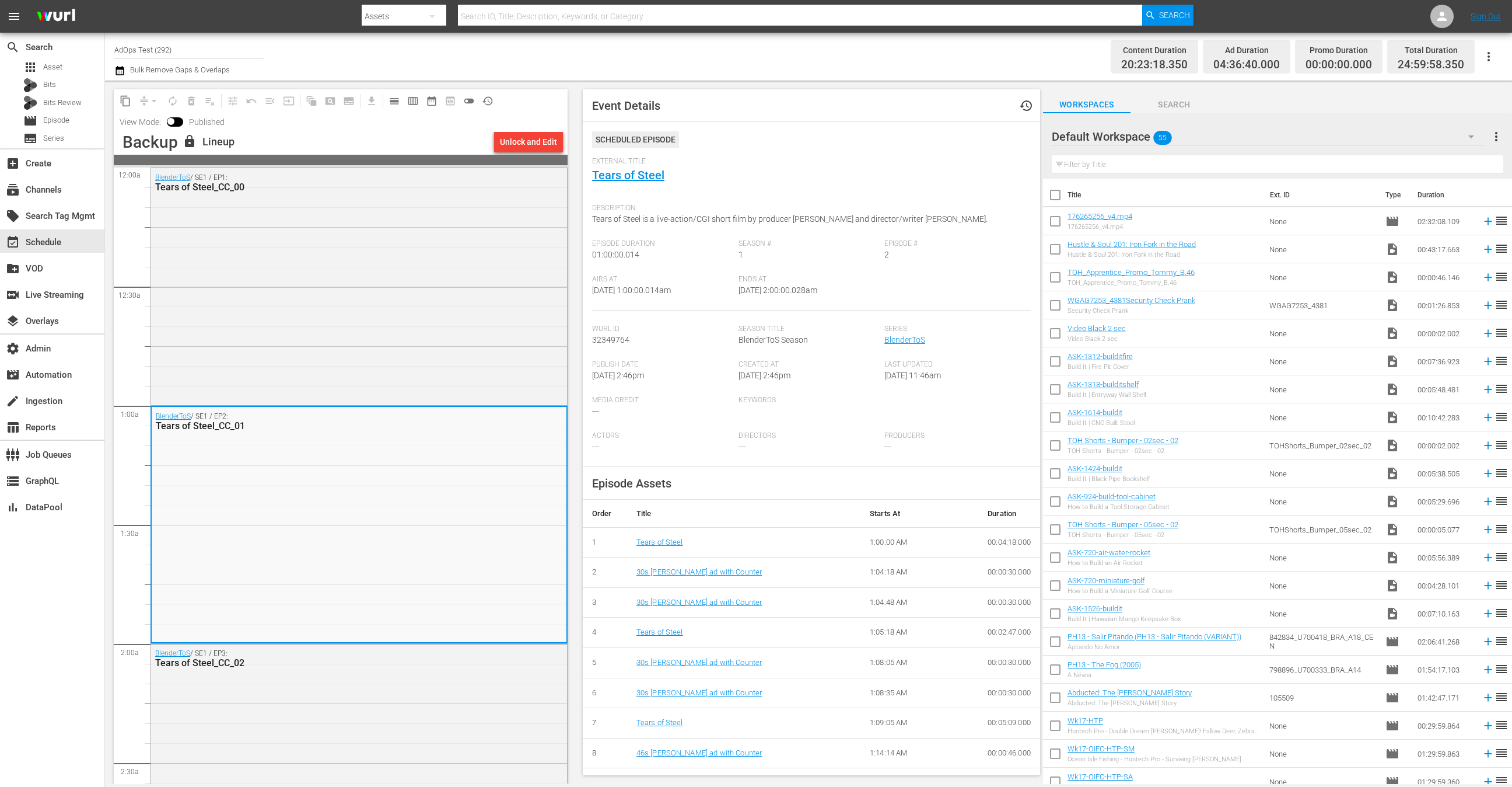
click at [178, 57] on input "AdOps Test (292)" at bounding box center [189, 49] width 149 height 28
click at [206, 79] on div "AdOps Test (292 - adops_test_1)" at bounding box center [275, 82] width 302 height 28
type input "AdOps Test (292 - adops_test_1)"
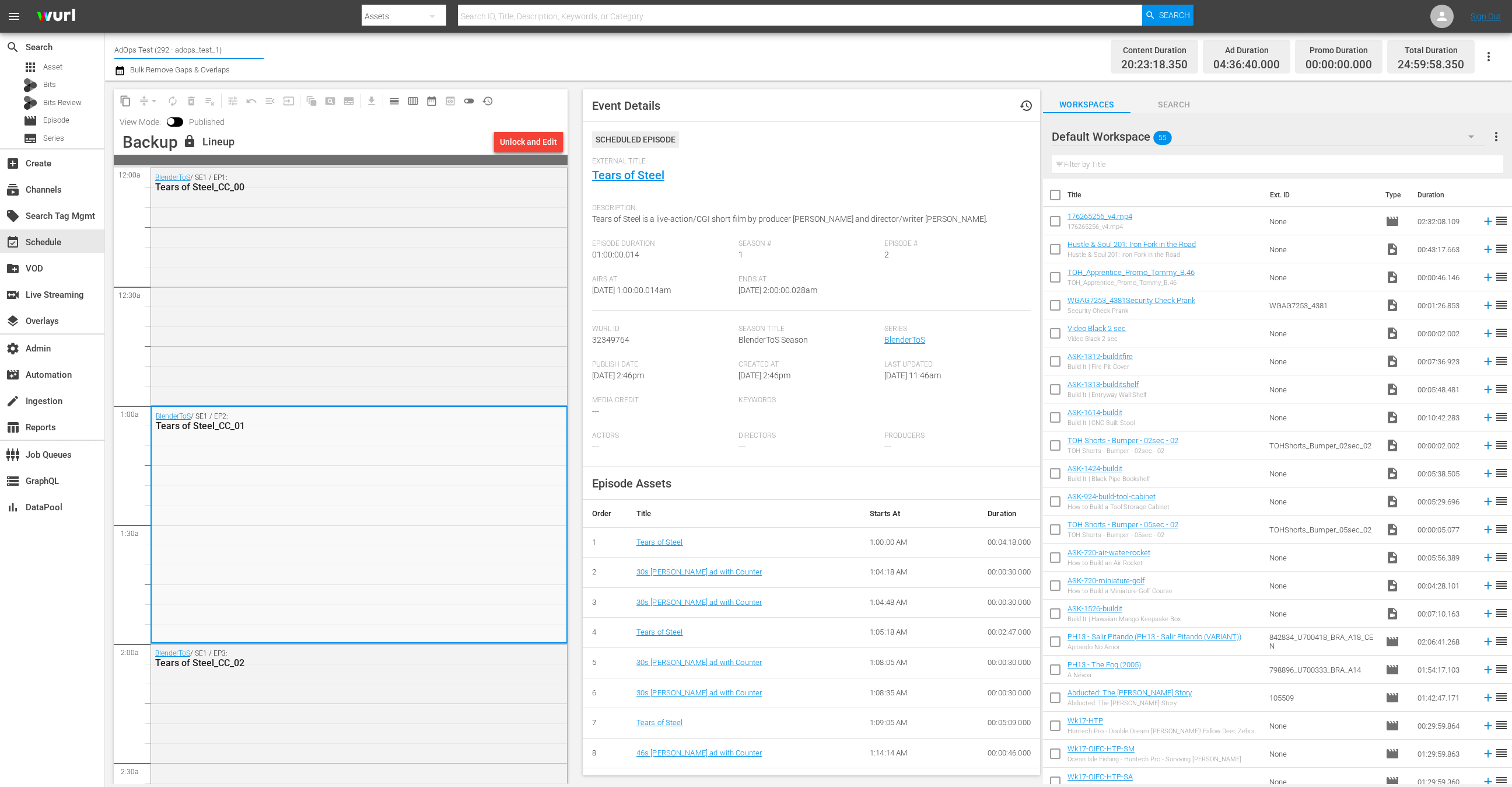
drag, startPoint x: 177, startPoint y: 49, endPoint x: 217, endPoint y: 50, distance: 40.0
click at [217, 50] on input "AdOps Test (292 - adops_test_1)" at bounding box center [189, 49] width 149 height 28
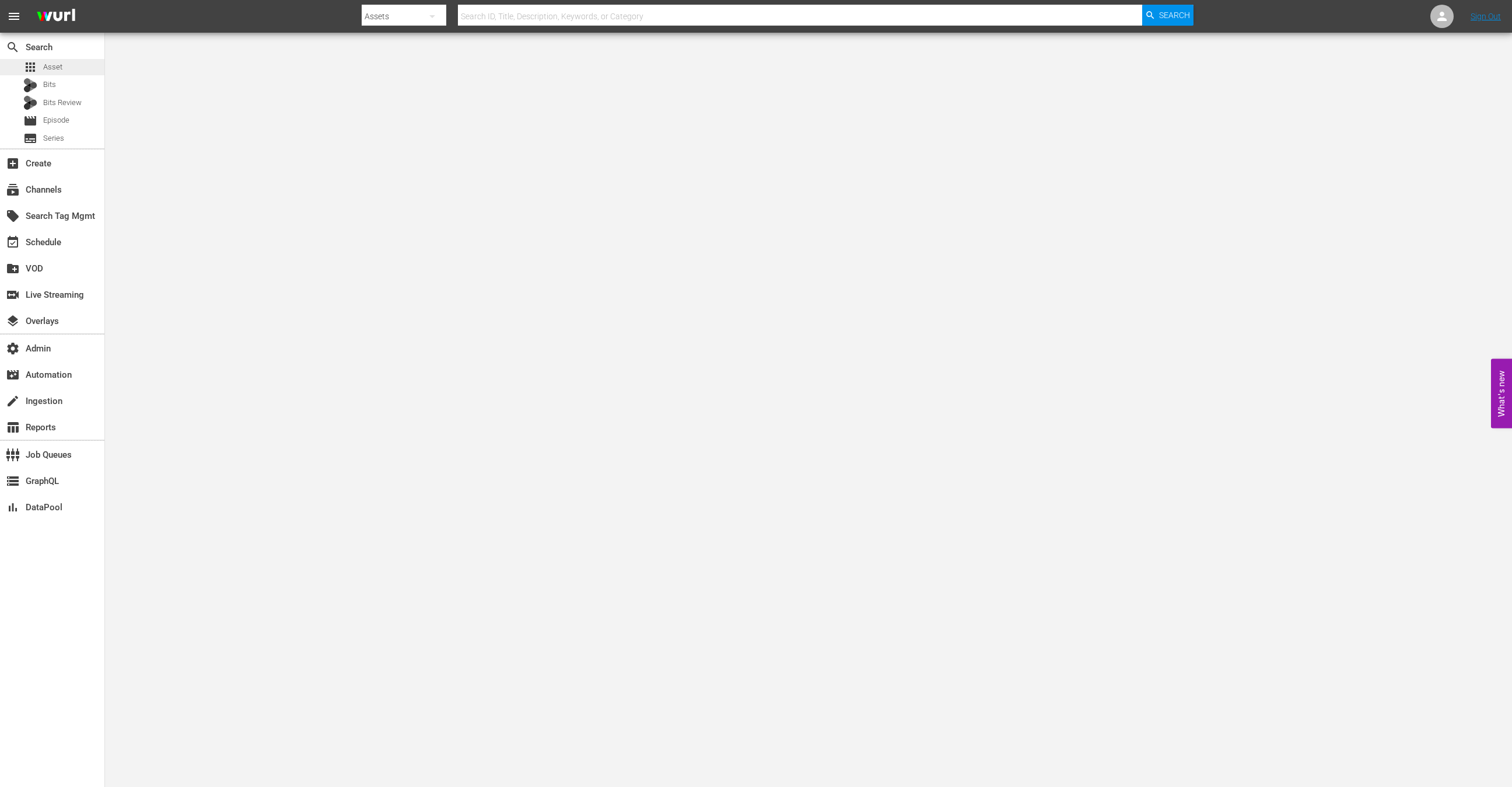
click at [78, 61] on div "apps Asset" at bounding box center [52, 67] width 104 height 16
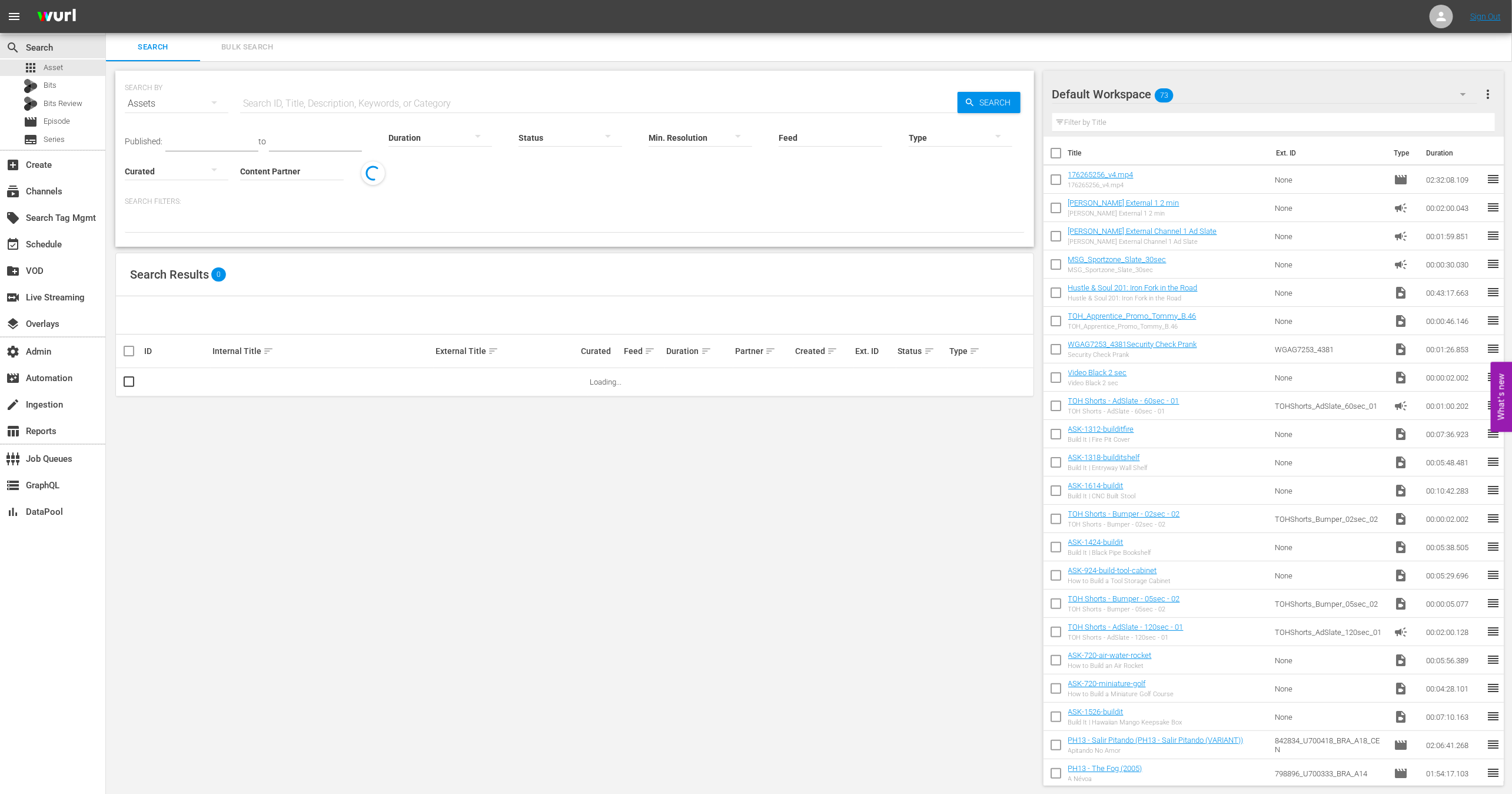
click at [272, 181] on input "Content Partner" at bounding box center [292, 172] width 103 height 43
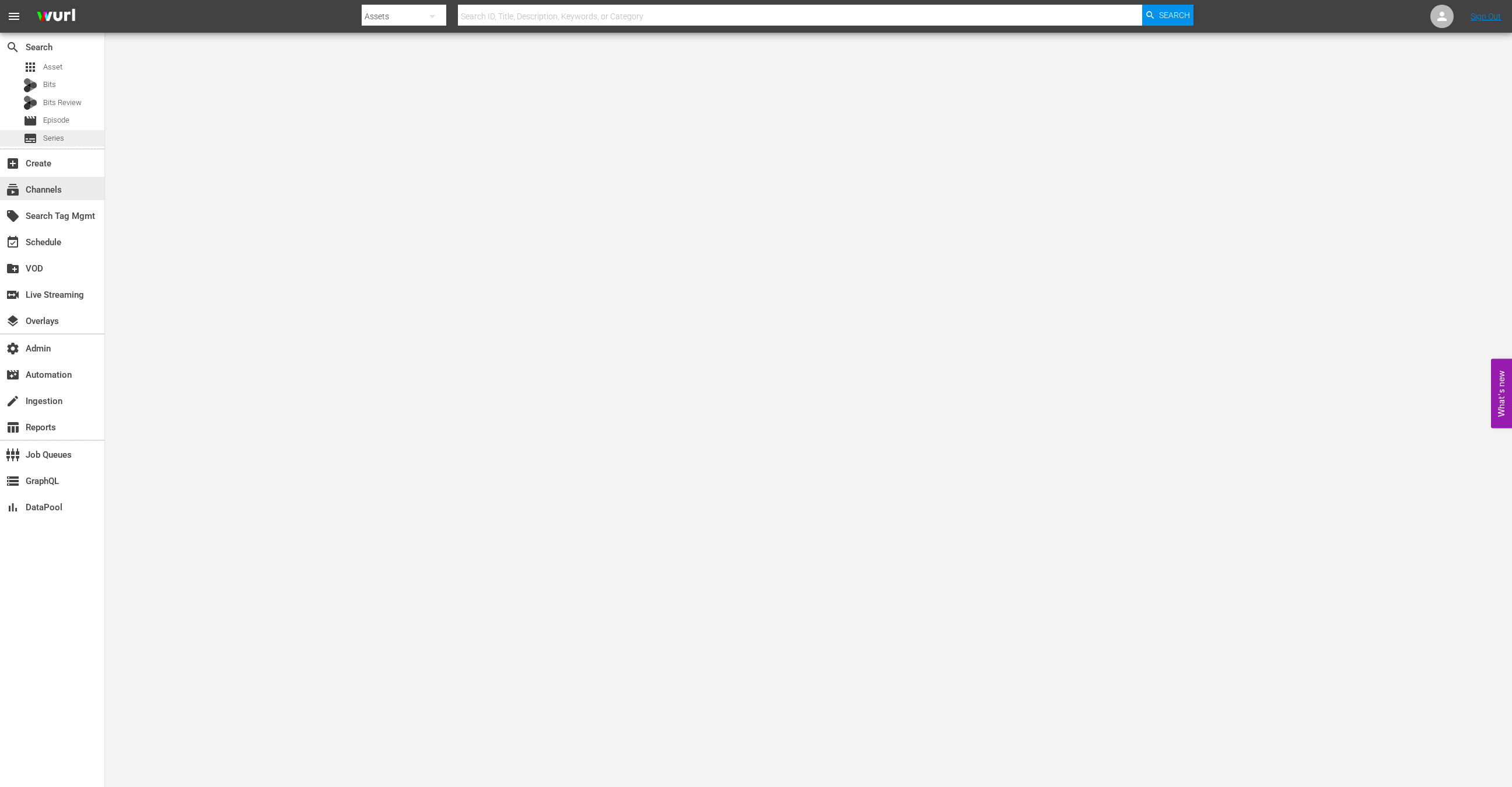
click at [73, 141] on div "subtitles Series" at bounding box center [52, 139] width 104 height 16
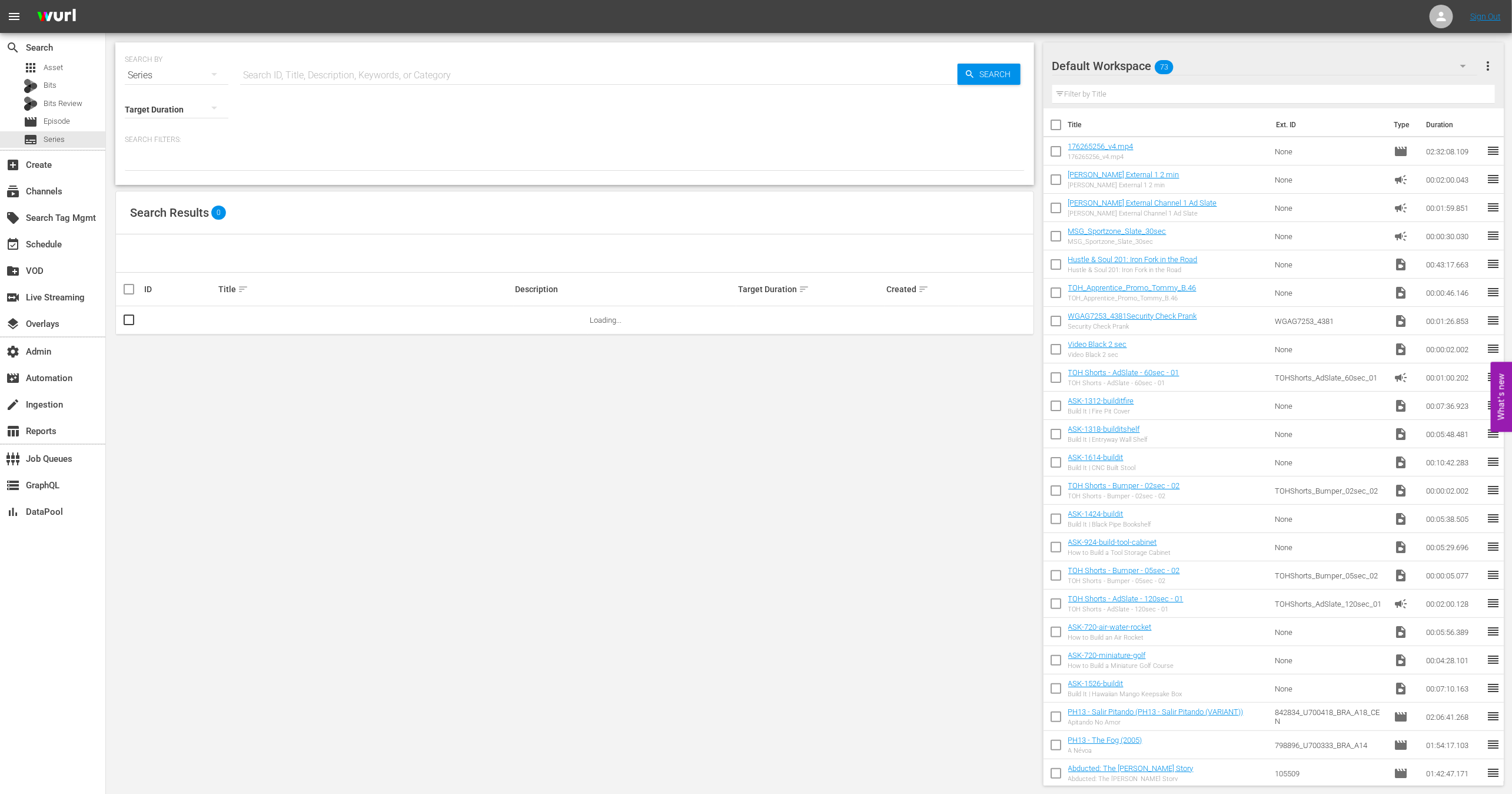
click at [281, 68] on input "text" at bounding box center [599, 74] width 717 height 28
paste input "56776337"
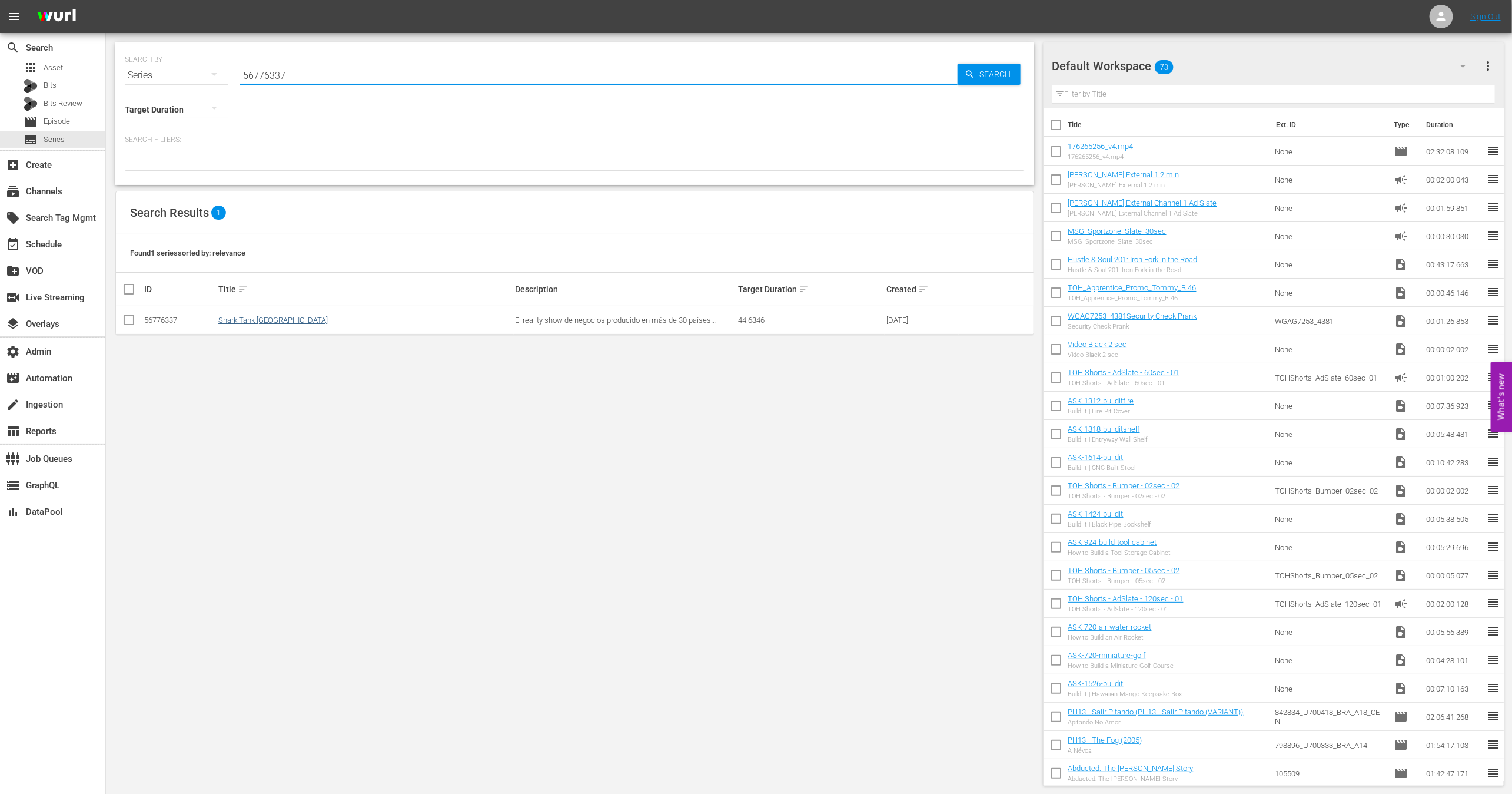
type input "56776337"
click at [270, 319] on link "Shark Tank [GEOGRAPHIC_DATA]" at bounding box center [273, 320] width 110 height 9
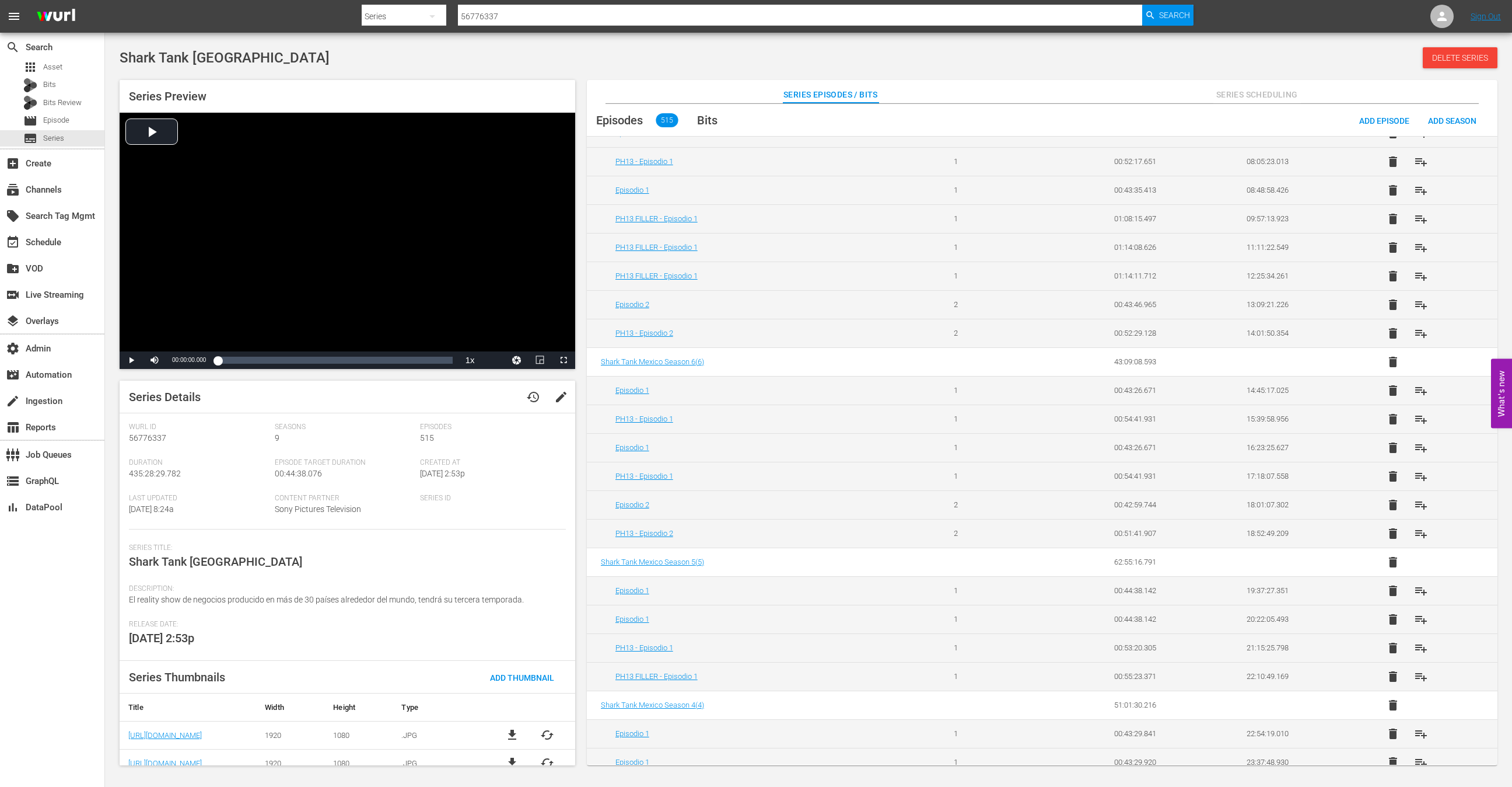
scroll to position [799, 0]
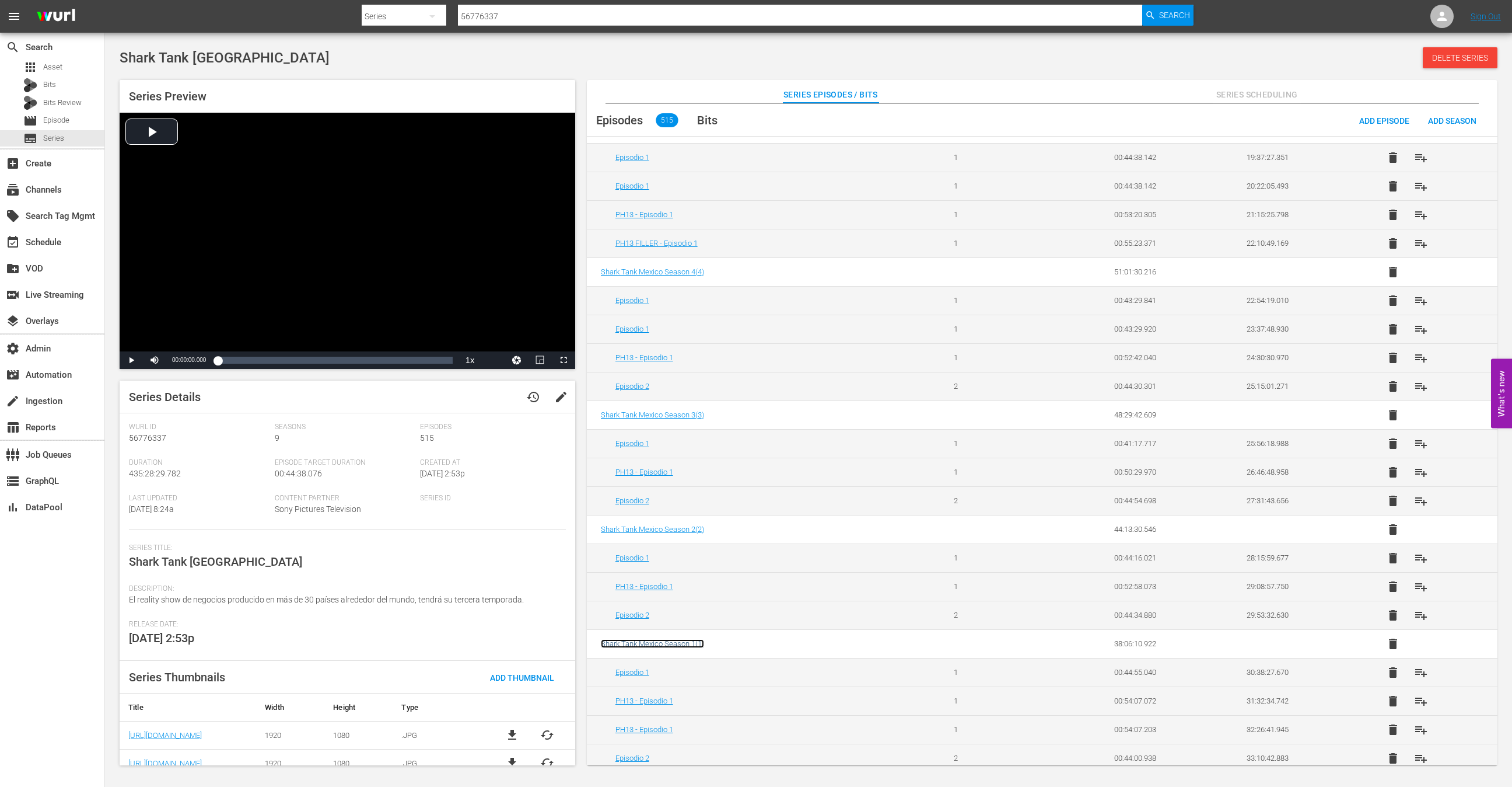
click at [677, 639] on span "Shark Tank Mexico Season 1 ( 1 )" at bounding box center [652, 643] width 103 height 9
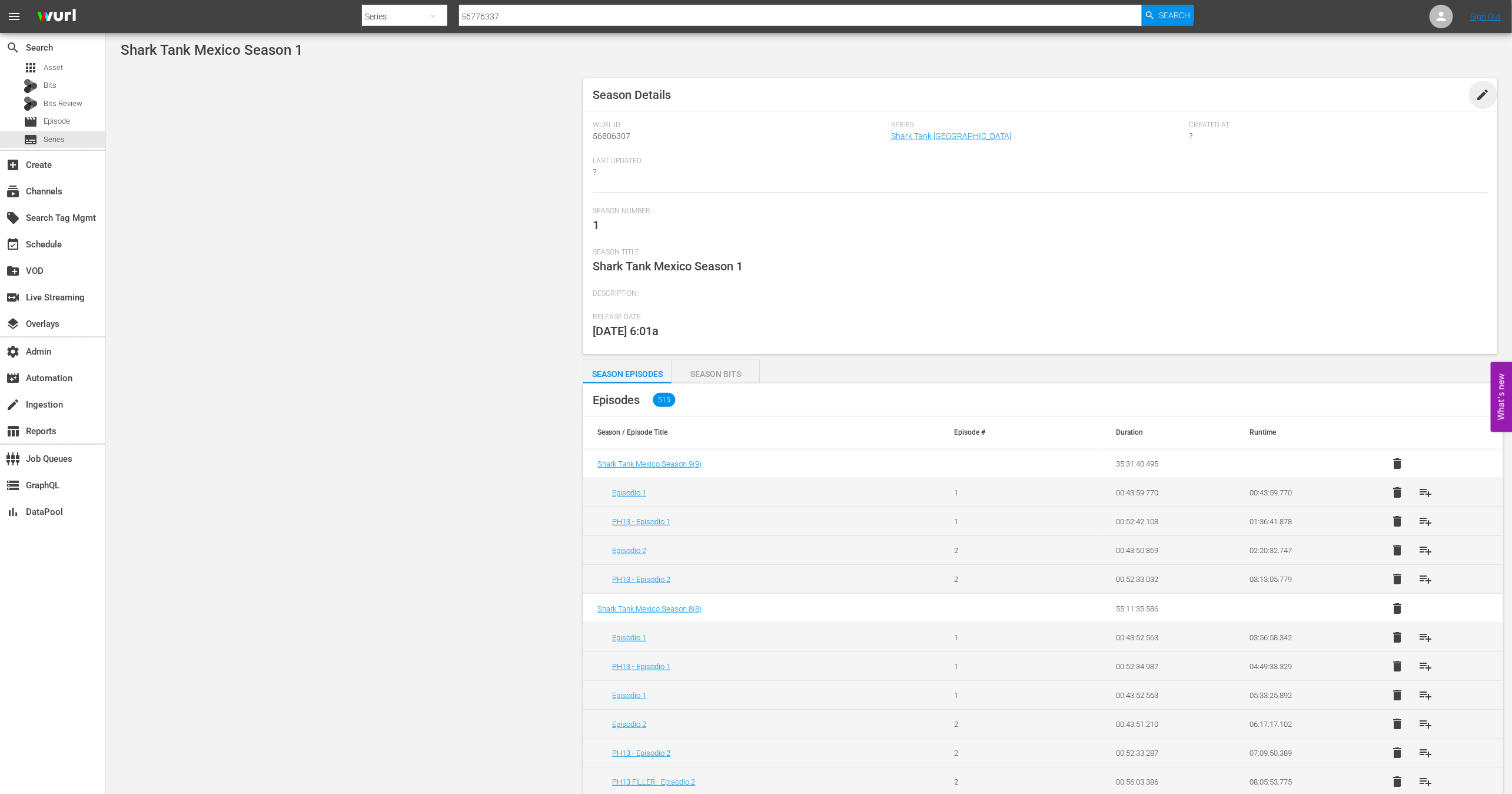
click at [1485, 100] on span "edit" at bounding box center [1483, 95] width 15 height 15
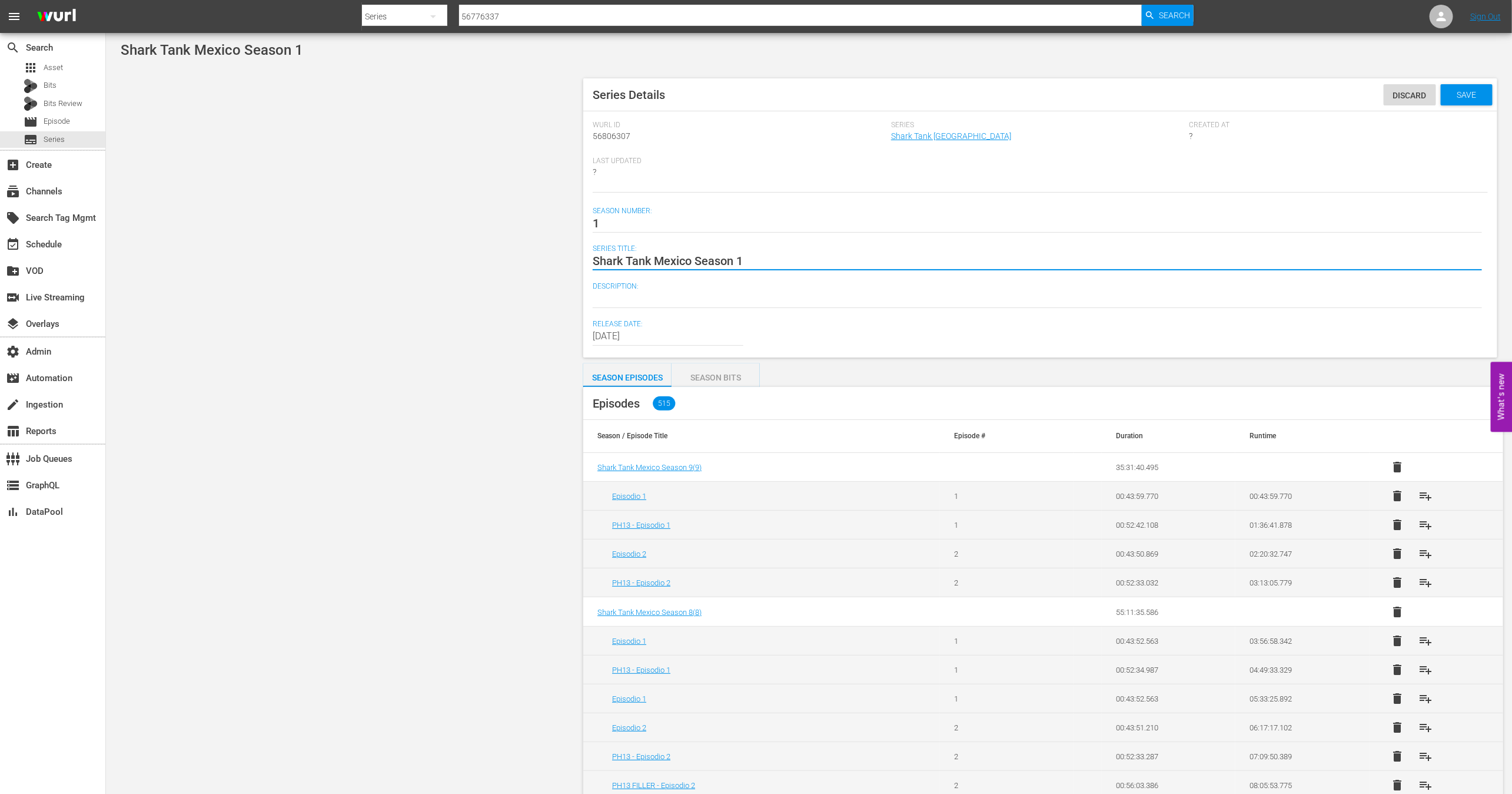
paste textarea "éxico Temporada"
type textarea "Shark Tank México Temporada 1"
click at [1475, 99] on span "Save" at bounding box center [1466, 94] width 38 height 9
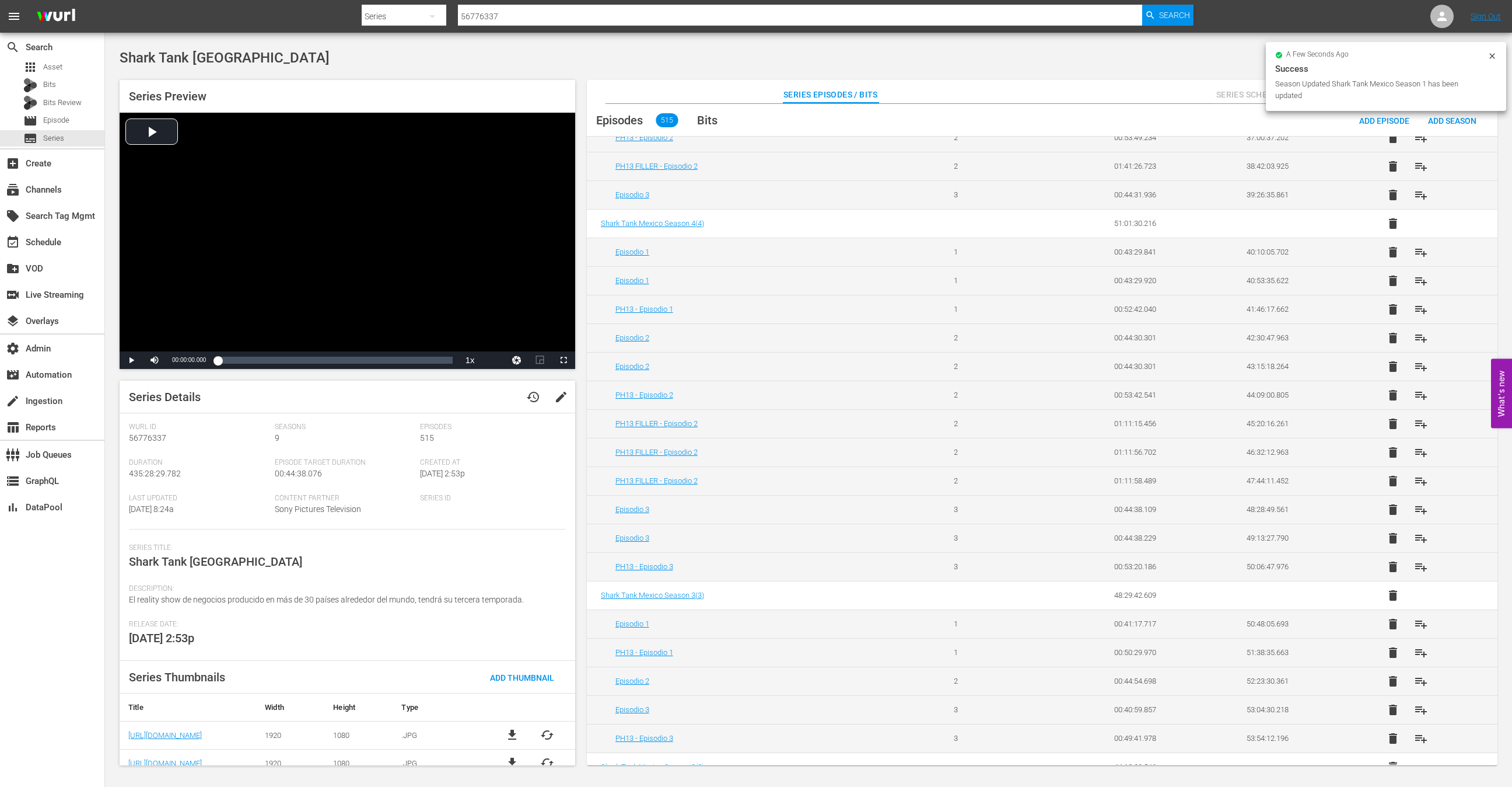
scroll to position [1936, 0]
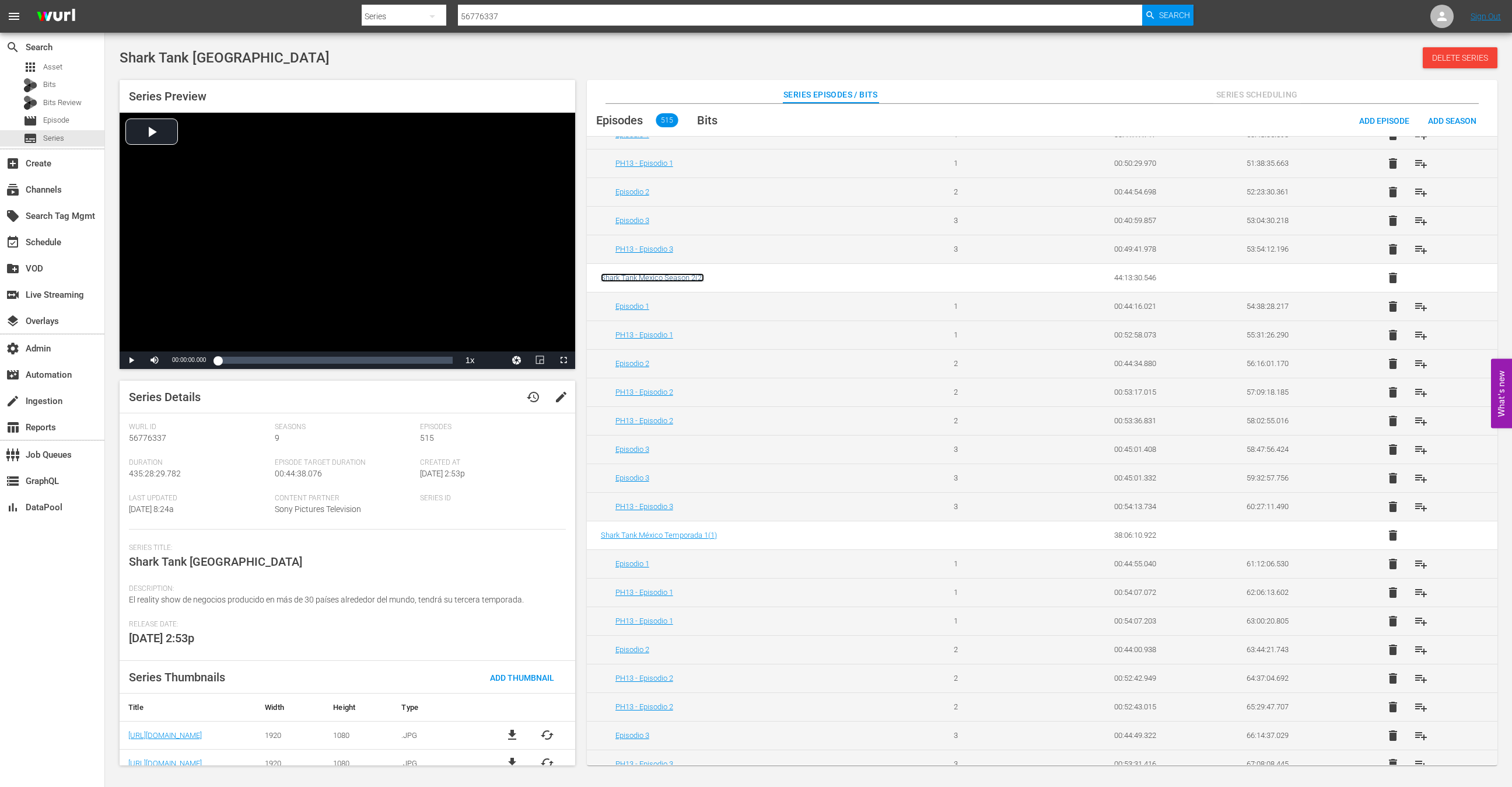
click at [681, 273] on span "Shark Tank Mexico Season 2 ( 2 )" at bounding box center [652, 278] width 103 height 9
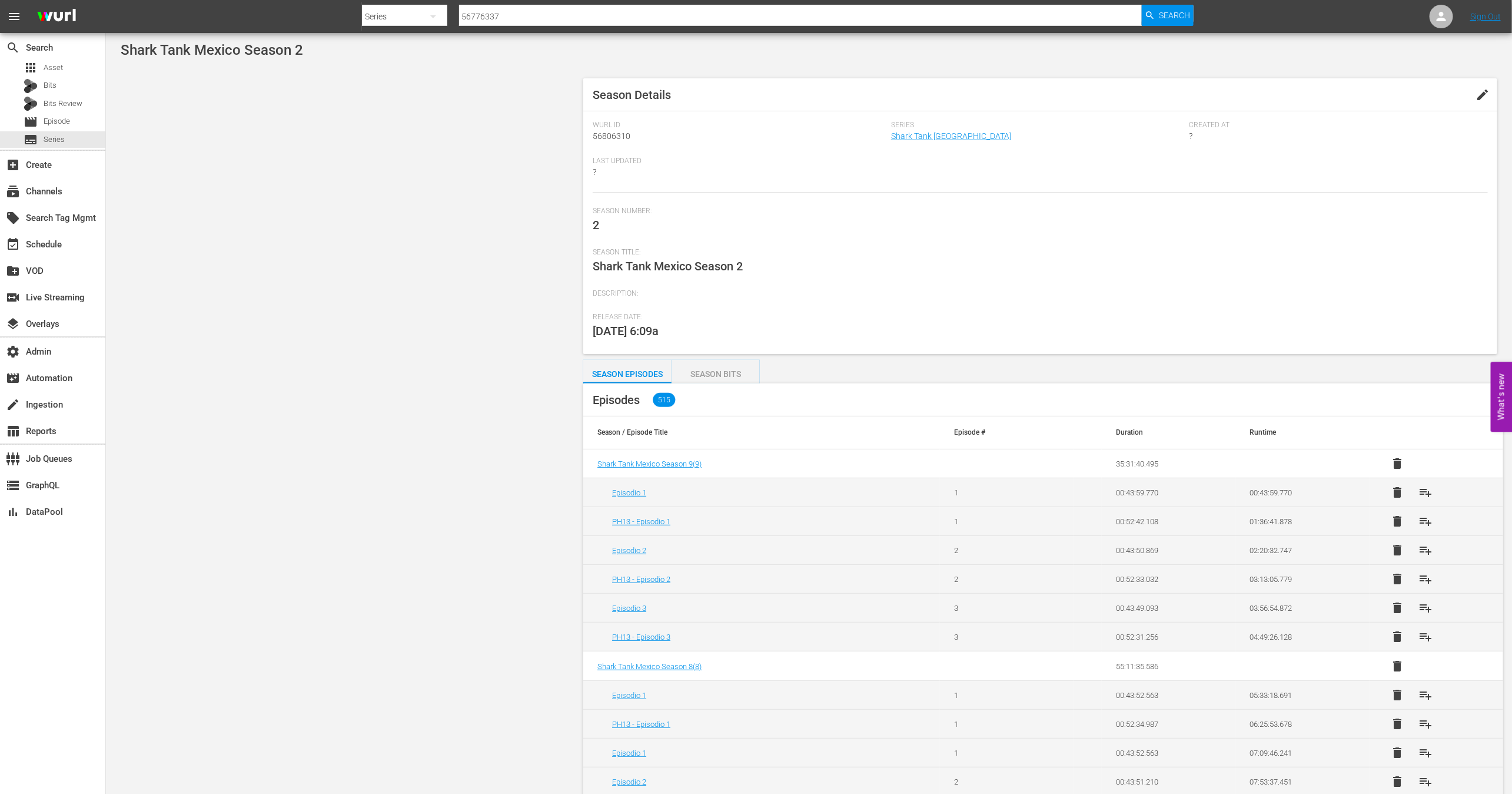
click at [1480, 92] on span "edit" at bounding box center [1483, 95] width 15 height 15
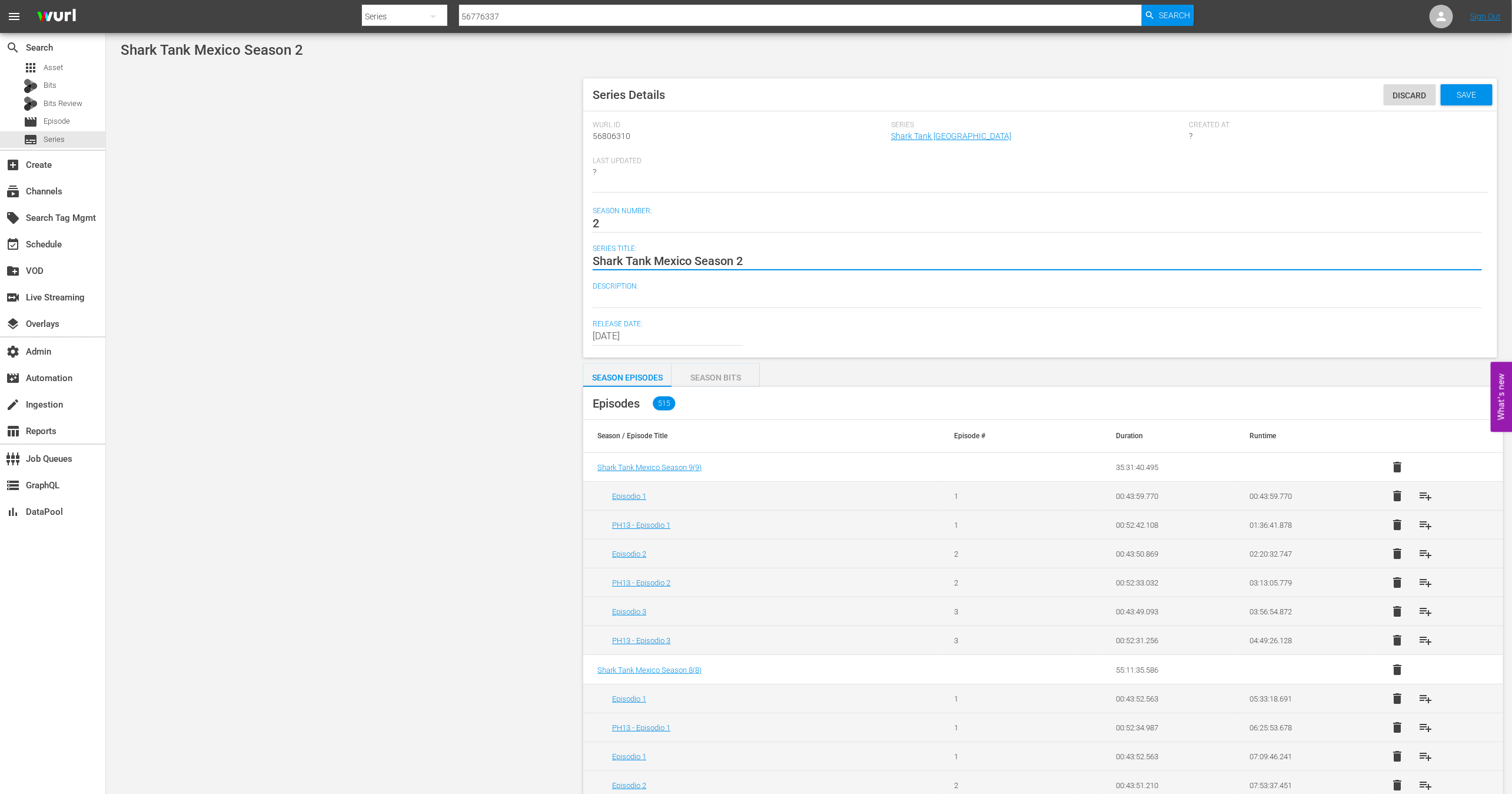
paste textarea "éxico Temporada"
type textarea "Shark Tank México Temporada 2"
click at [1470, 100] on div "Save" at bounding box center [1466, 94] width 52 height 21
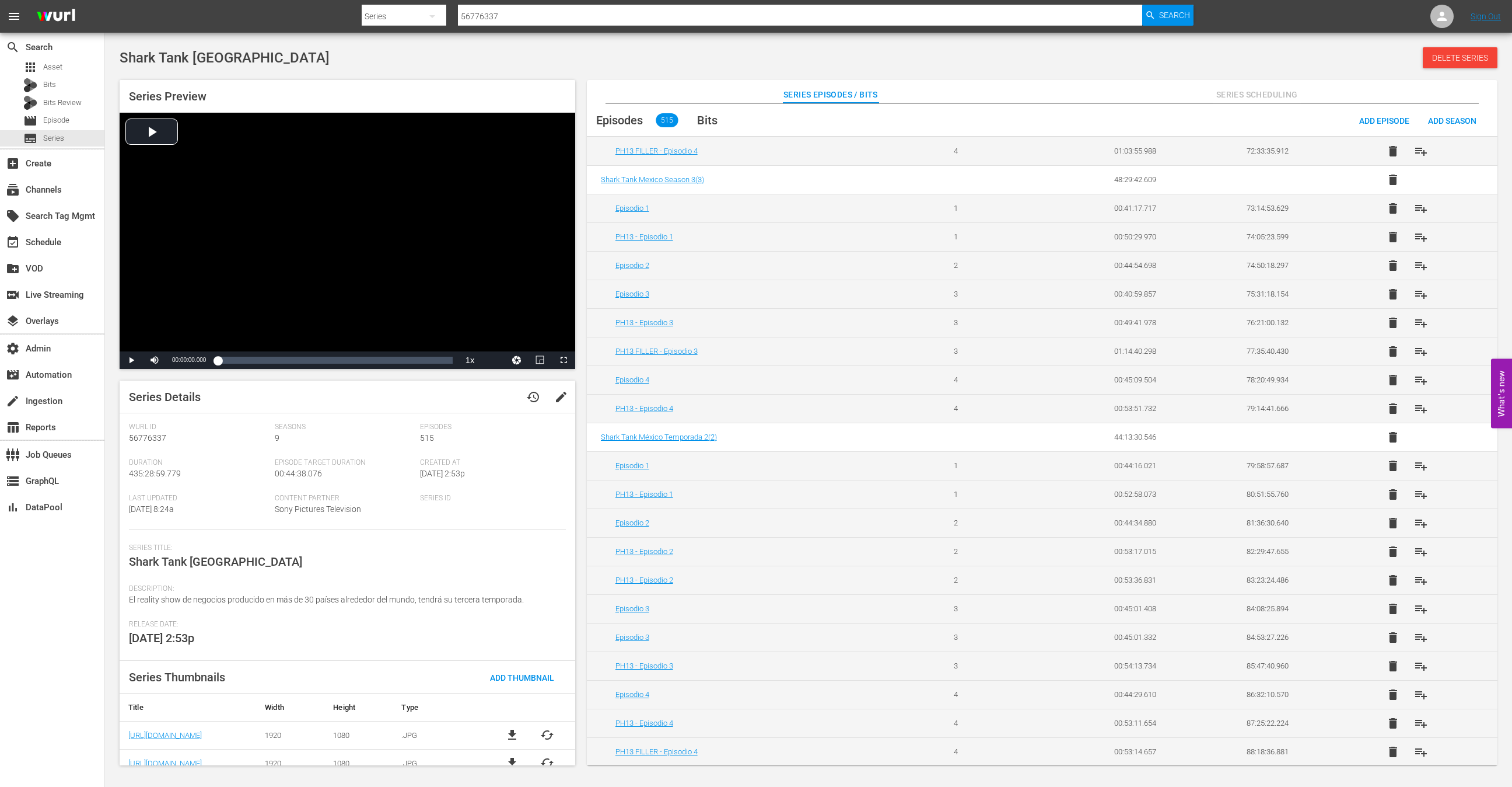
scroll to position [2478, 0]
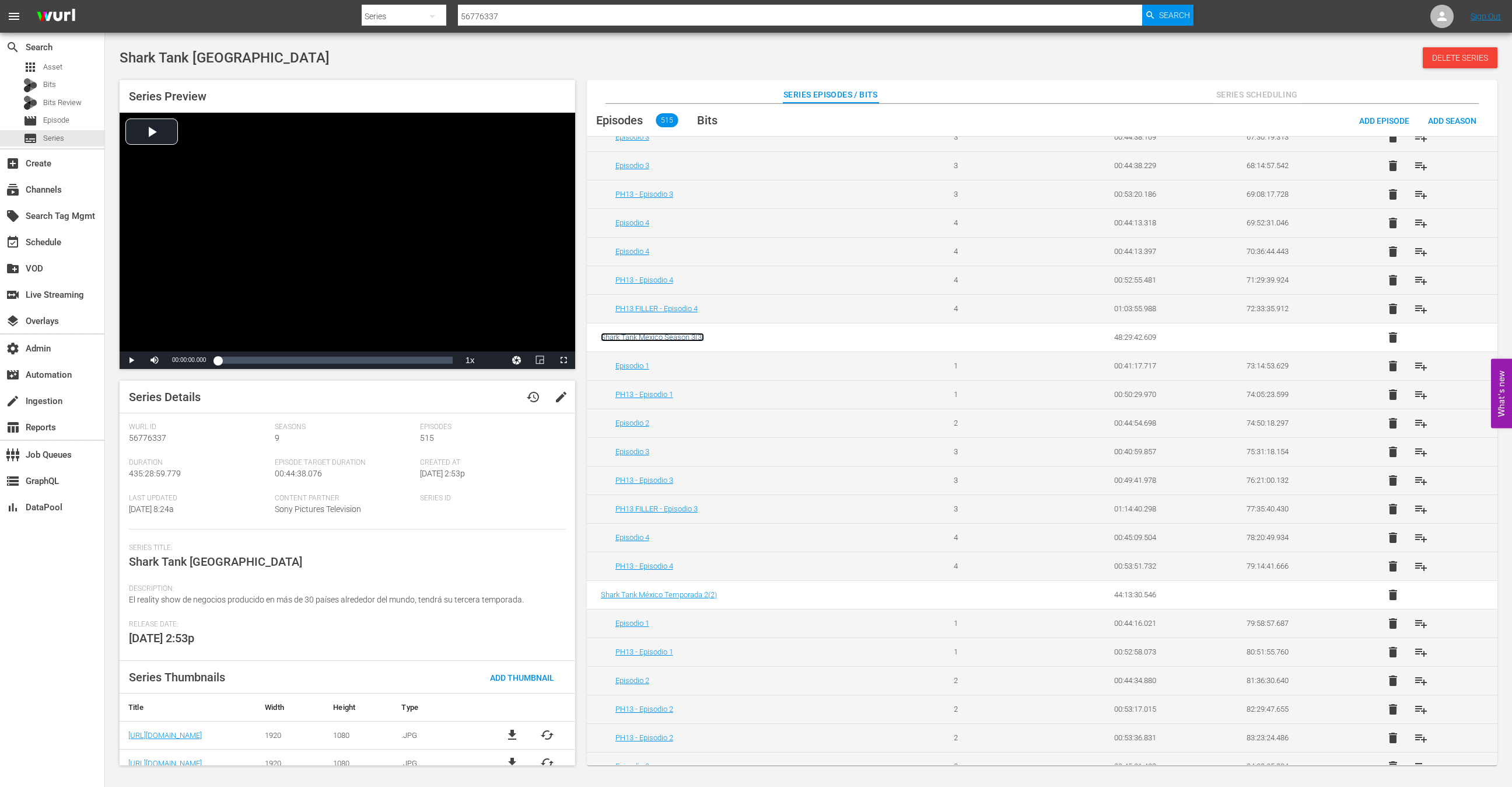
click at [696, 333] on span "Shark Tank Mexico Season 3 ( 3 )" at bounding box center [652, 337] width 103 height 9
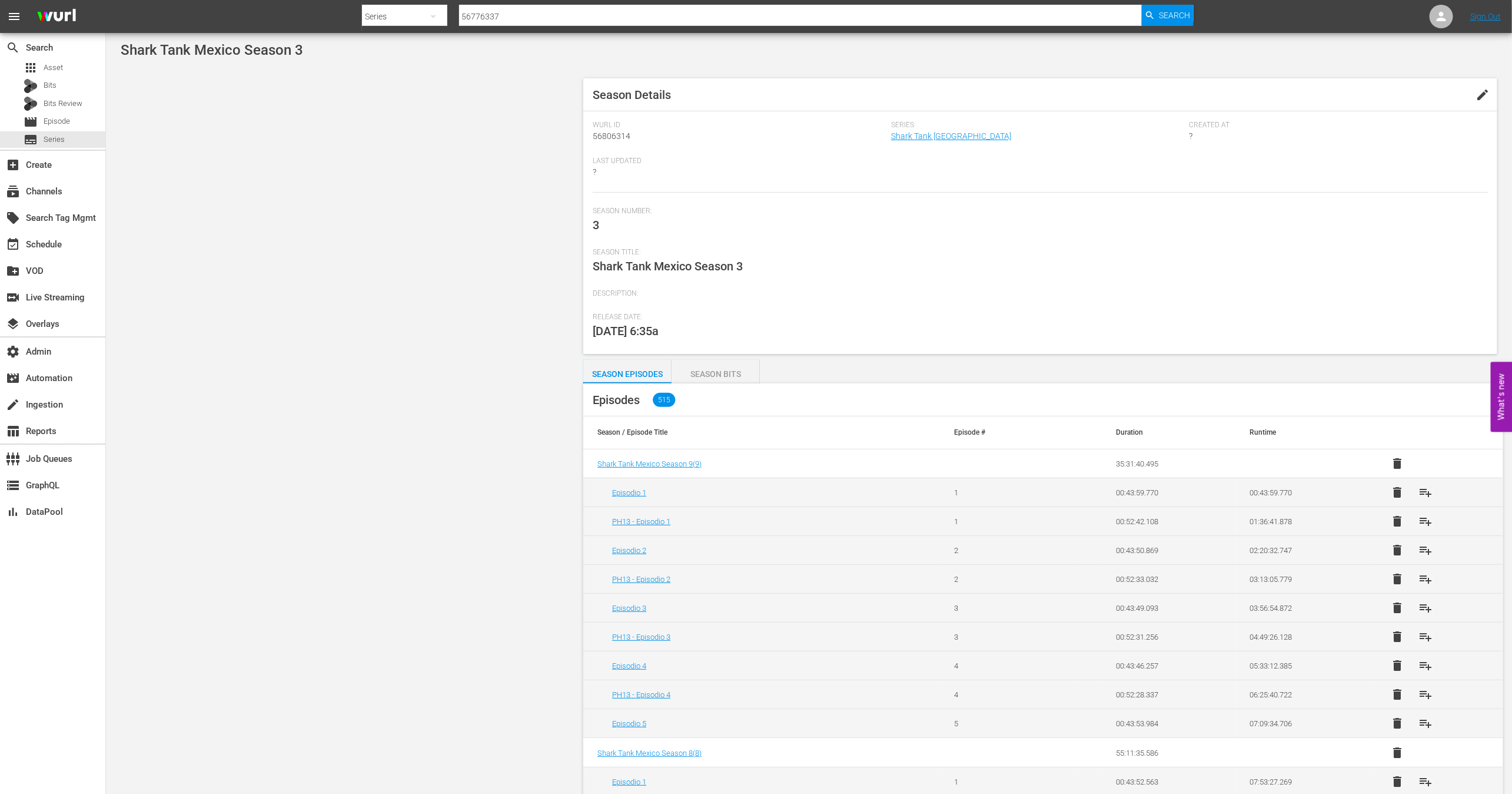
click at [1487, 95] on span "edit" at bounding box center [1483, 95] width 15 height 15
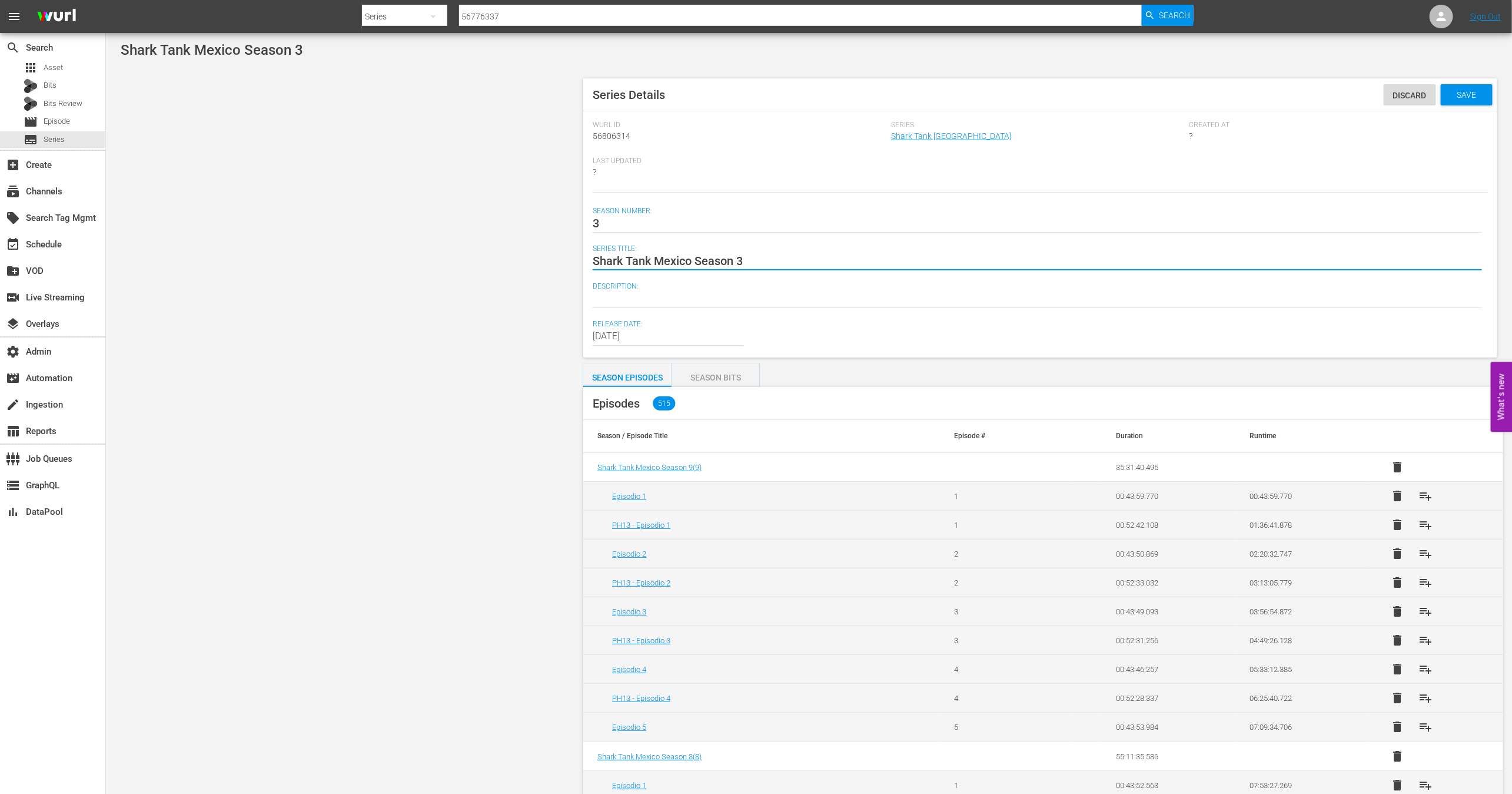
paste textarea "éxico Temporada"
type textarea "Shark Tank México Temporada 3"
click at [1468, 88] on div "Save" at bounding box center [1466, 94] width 52 height 21
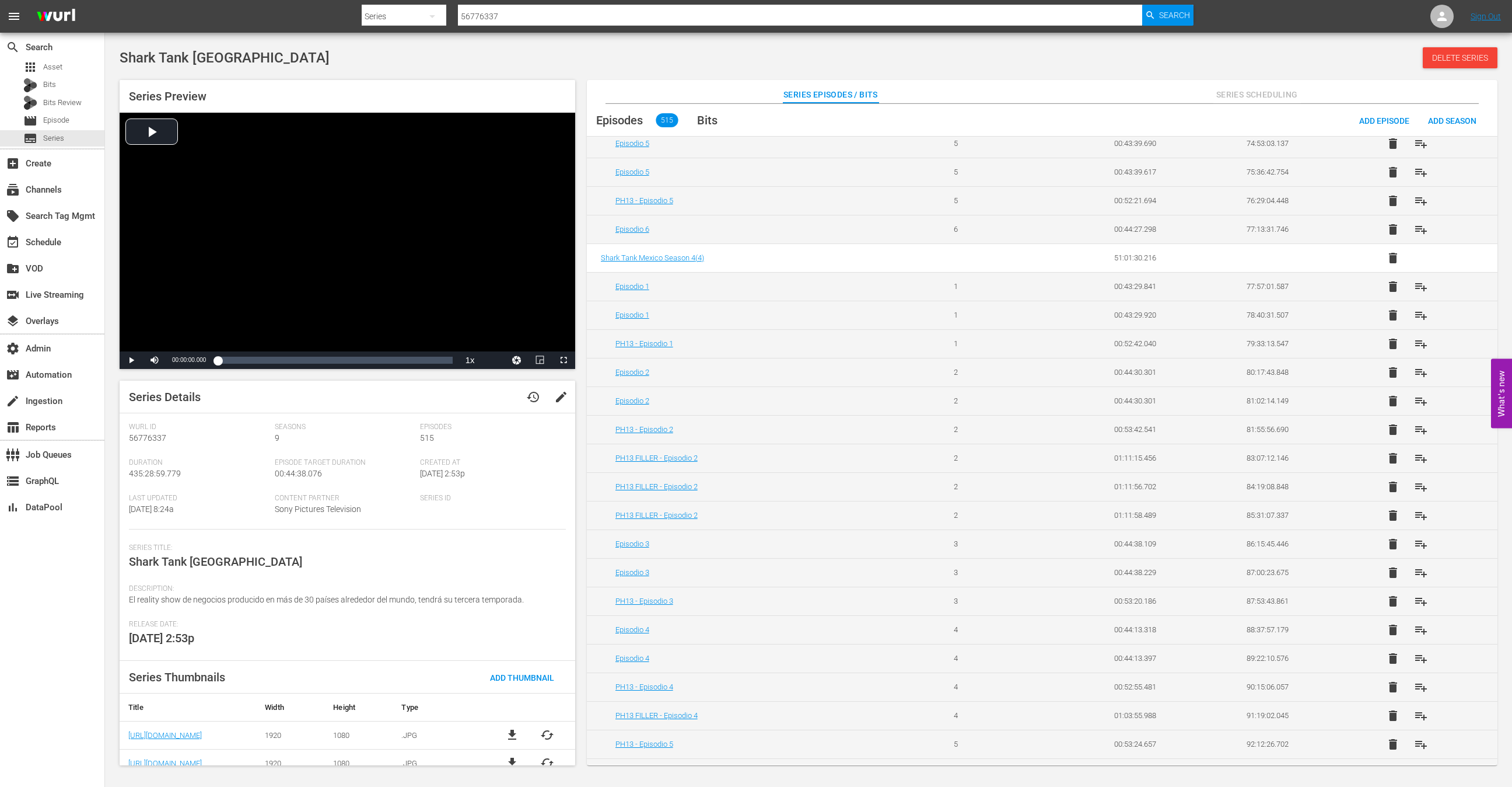
scroll to position [2736, 0]
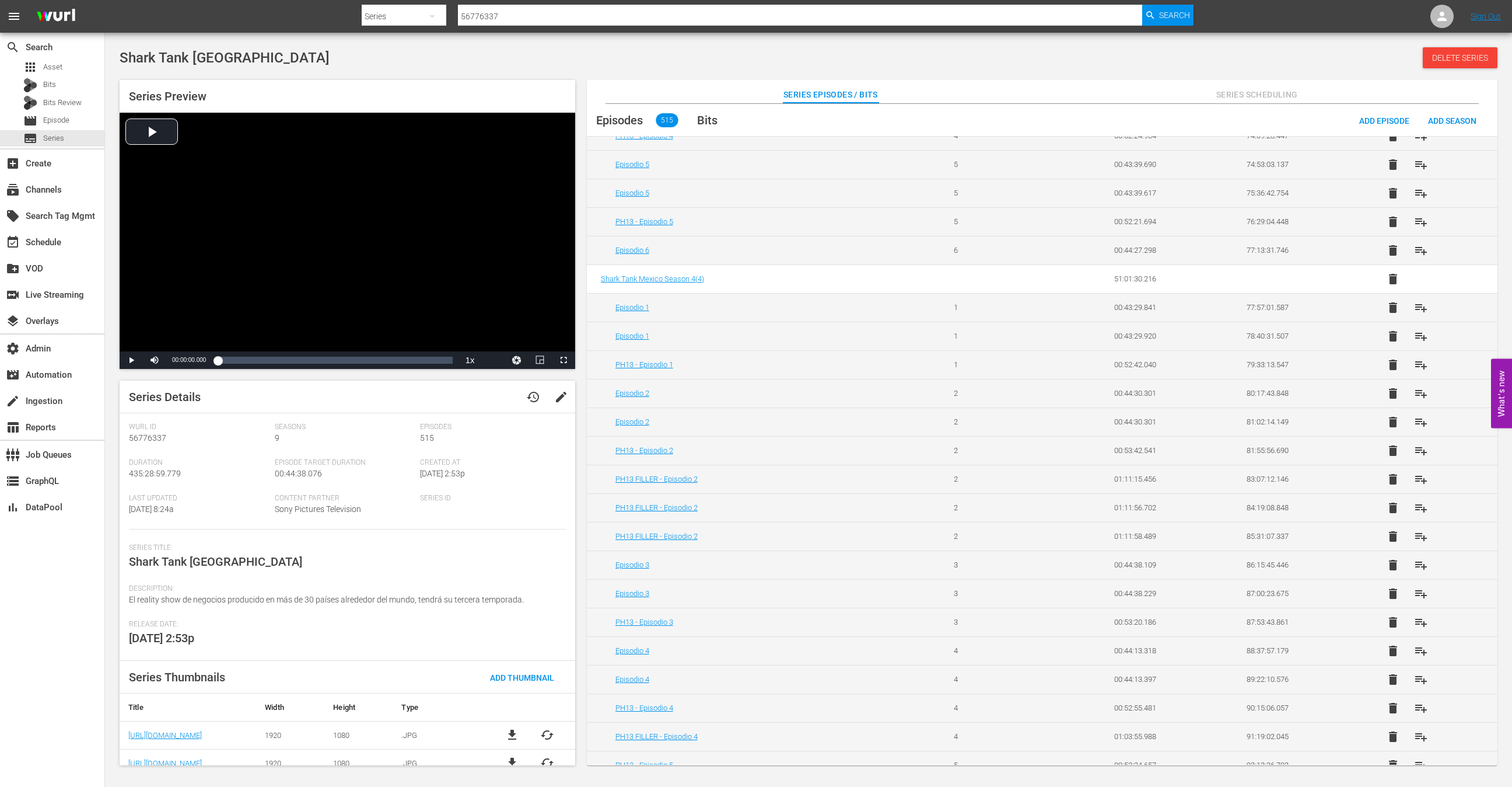
click at [689, 264] on td "Shark Tank Mexico Season 4 ( 4 )" at bounding box center [763, 279] width 352 height 29
click at [689, 274] on span "Shark Tank Mexico Season 4 ( 4 )" at bounding box center [652, 279] width 103 height 9
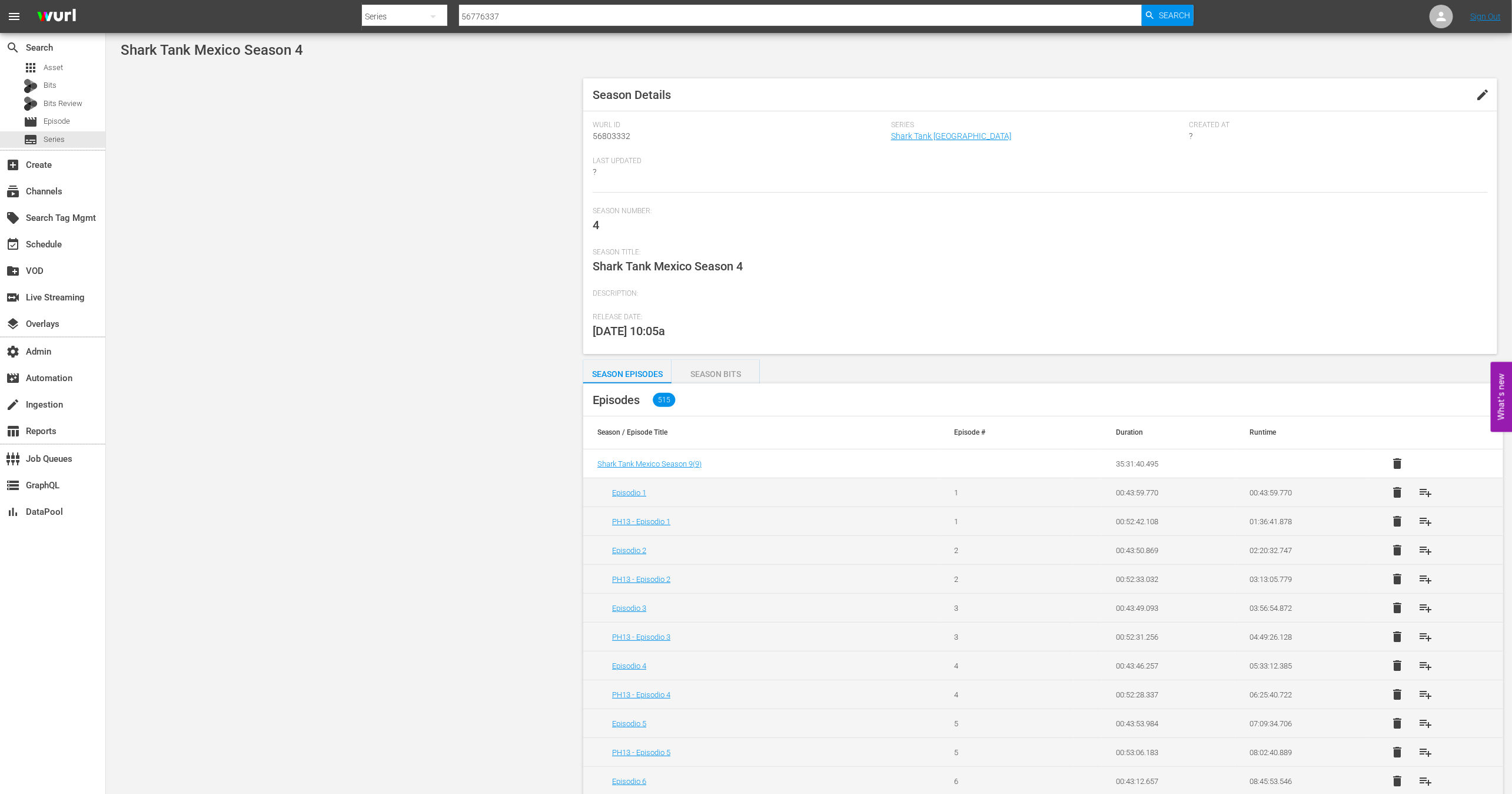
click at [1485, 90] on span "edit" at bounding box center [1483, 95] width 15 height 15
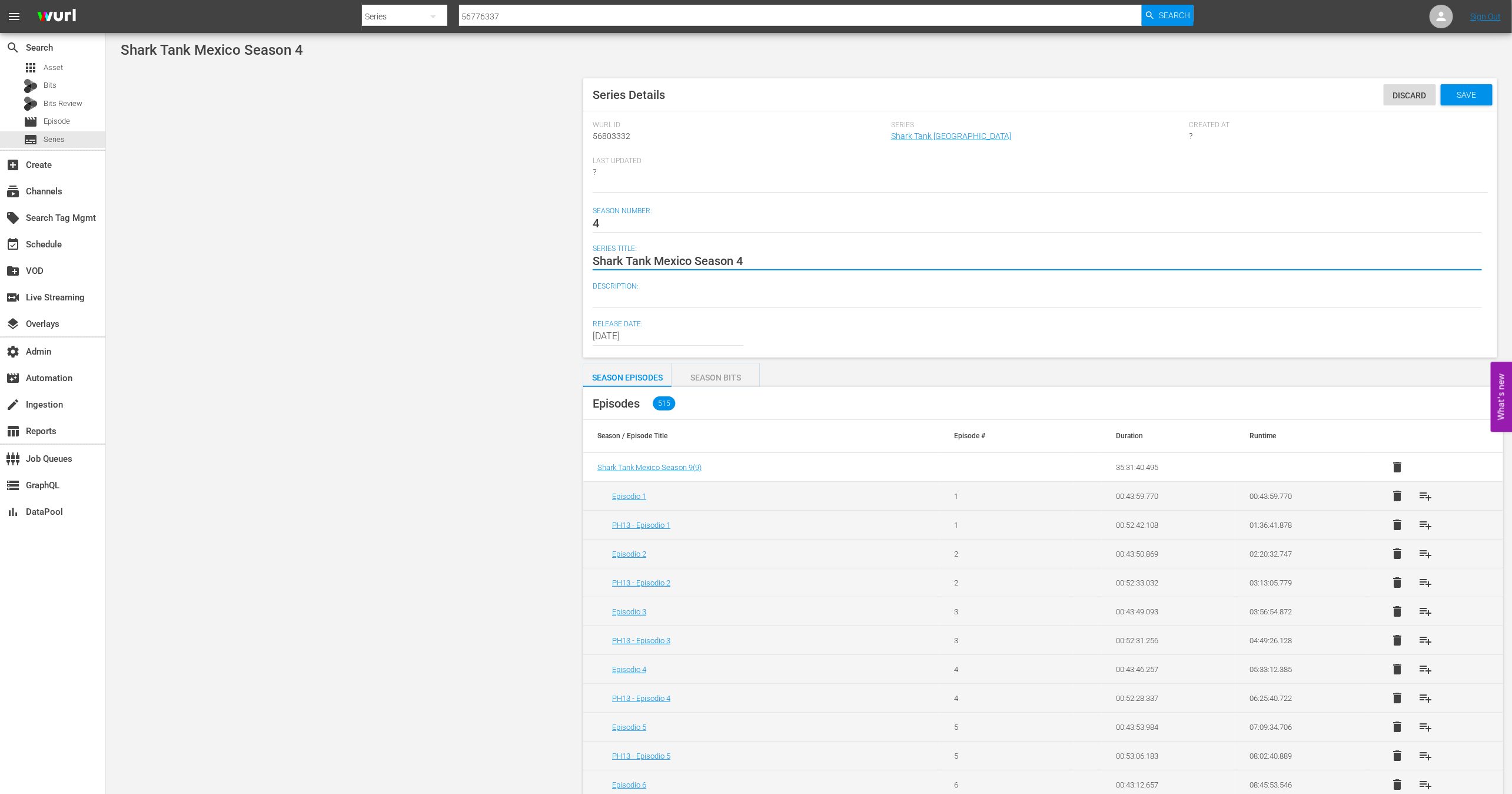
paste textarea "éxico Temporada"
type textarea "Shark Tank México Temporada 4"
click at [1478, 93] on span "Save" at bounding box center [1466, 94] width 38 height 9
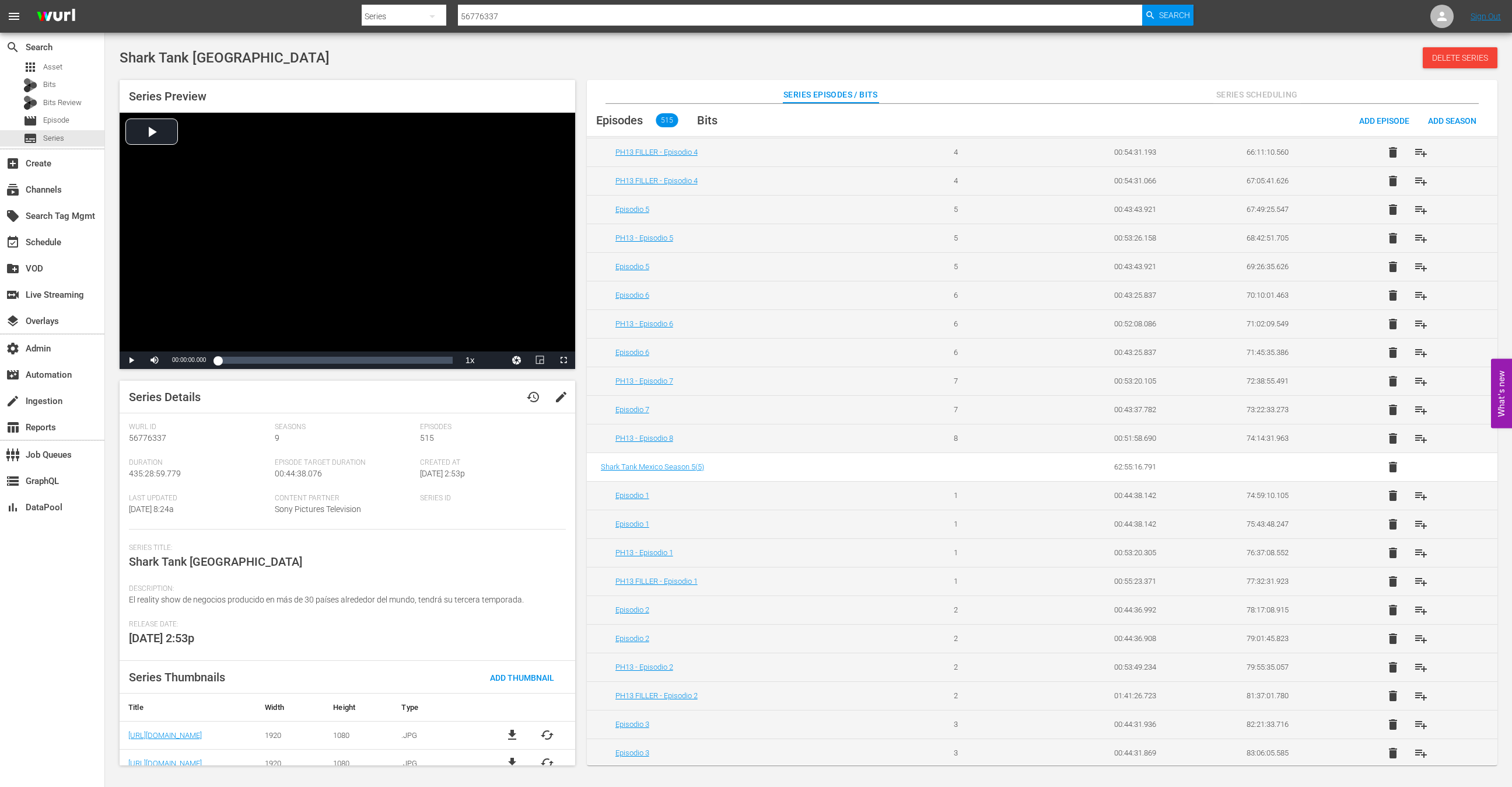
scroll to position [2590, 0]
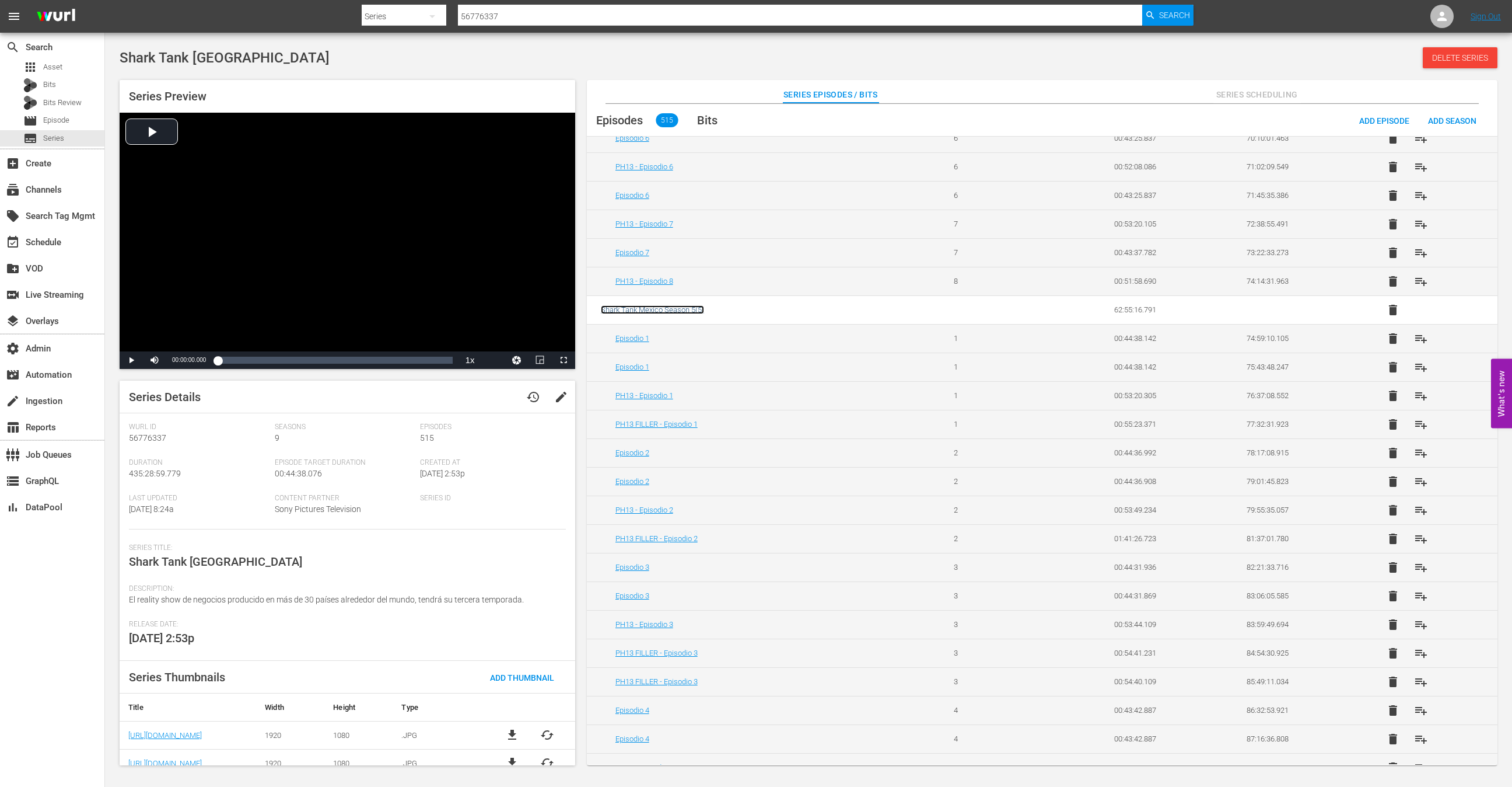
click at [678, 305] on span "Shark Tank Mexico Season 5 ( 5 )" at bounding box center [652, 309] width 103 height 9
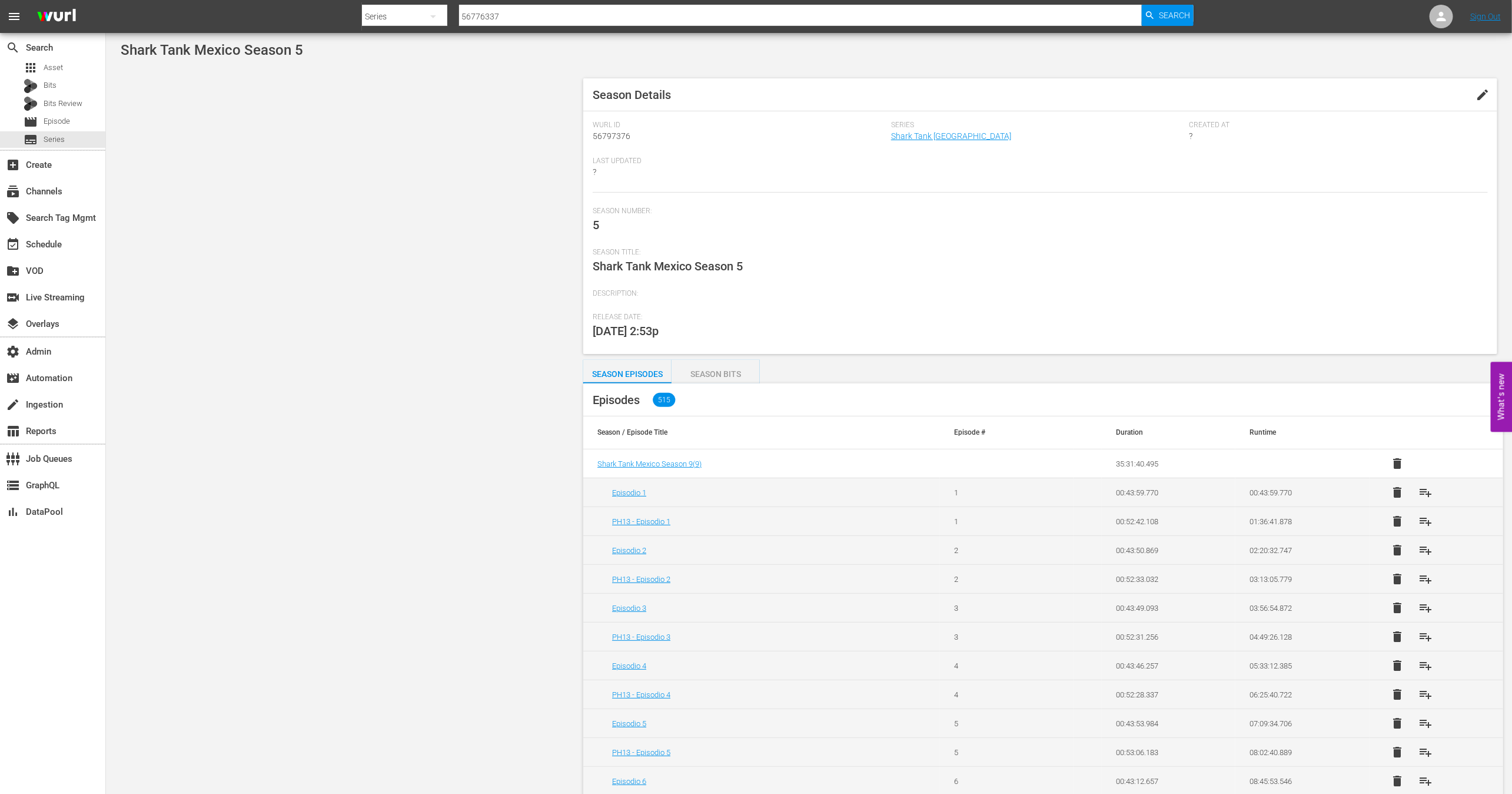
click at [1487, 92] on span "edit" at bounding box center [1483, 95] width 15 height 15
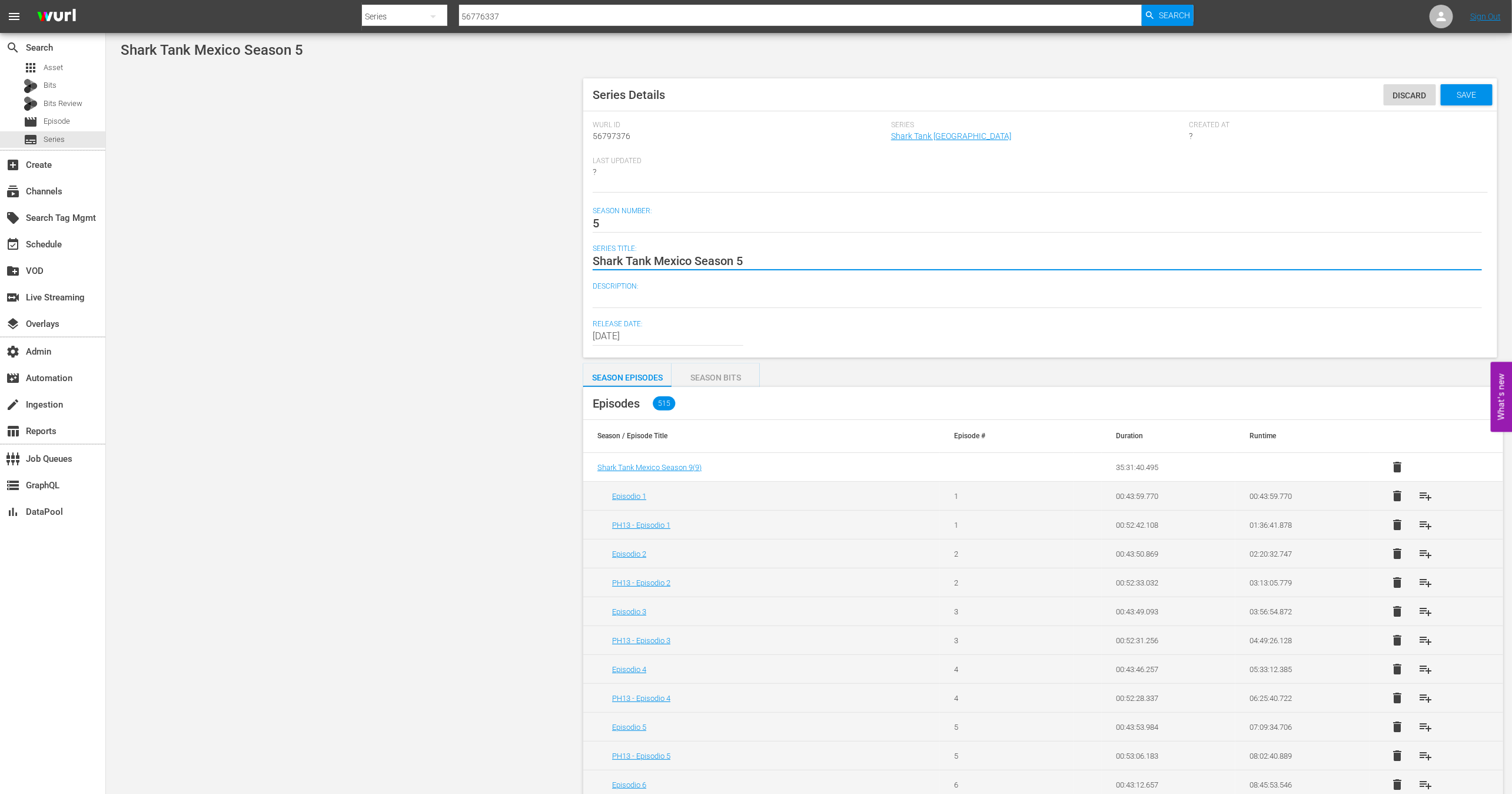
paste textarea "éxico Temporada"
type textarea "Shark Tank México Temporada 5"
click at [1468, 84] on div "Save" at bounding box center [1466, 94] width 52 height 21
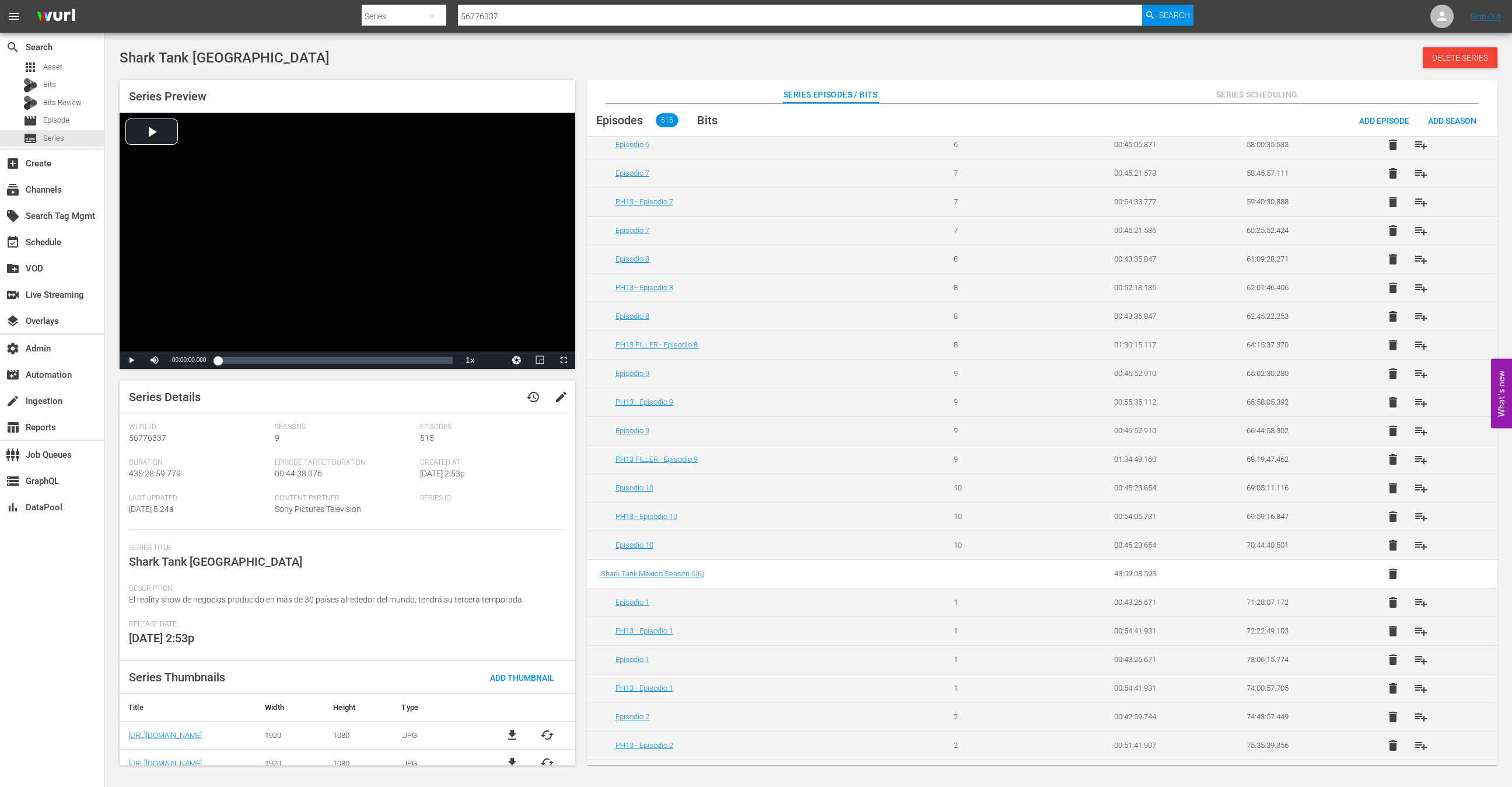
scroll to position [2146, 0]
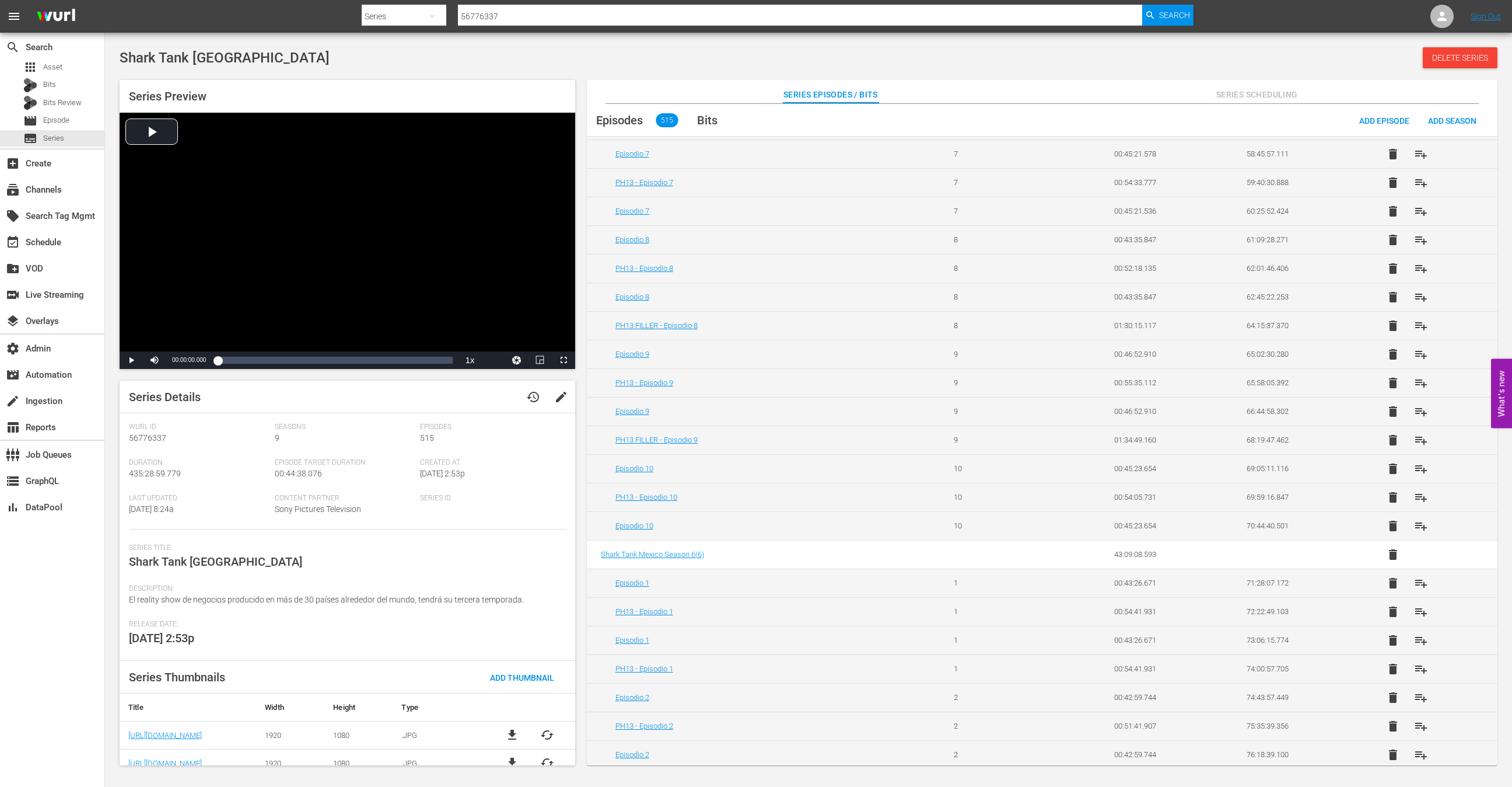
click at [657, 540] on td "Shark Tank Mexico Season 6 ( 6 )" at bounding box center [763, 554] width 352 height 29
click at [657, 550] on span "Shark Tank Mexico Season 6 ( 6 )" at bounding box center [652, 554] width 103 height 9
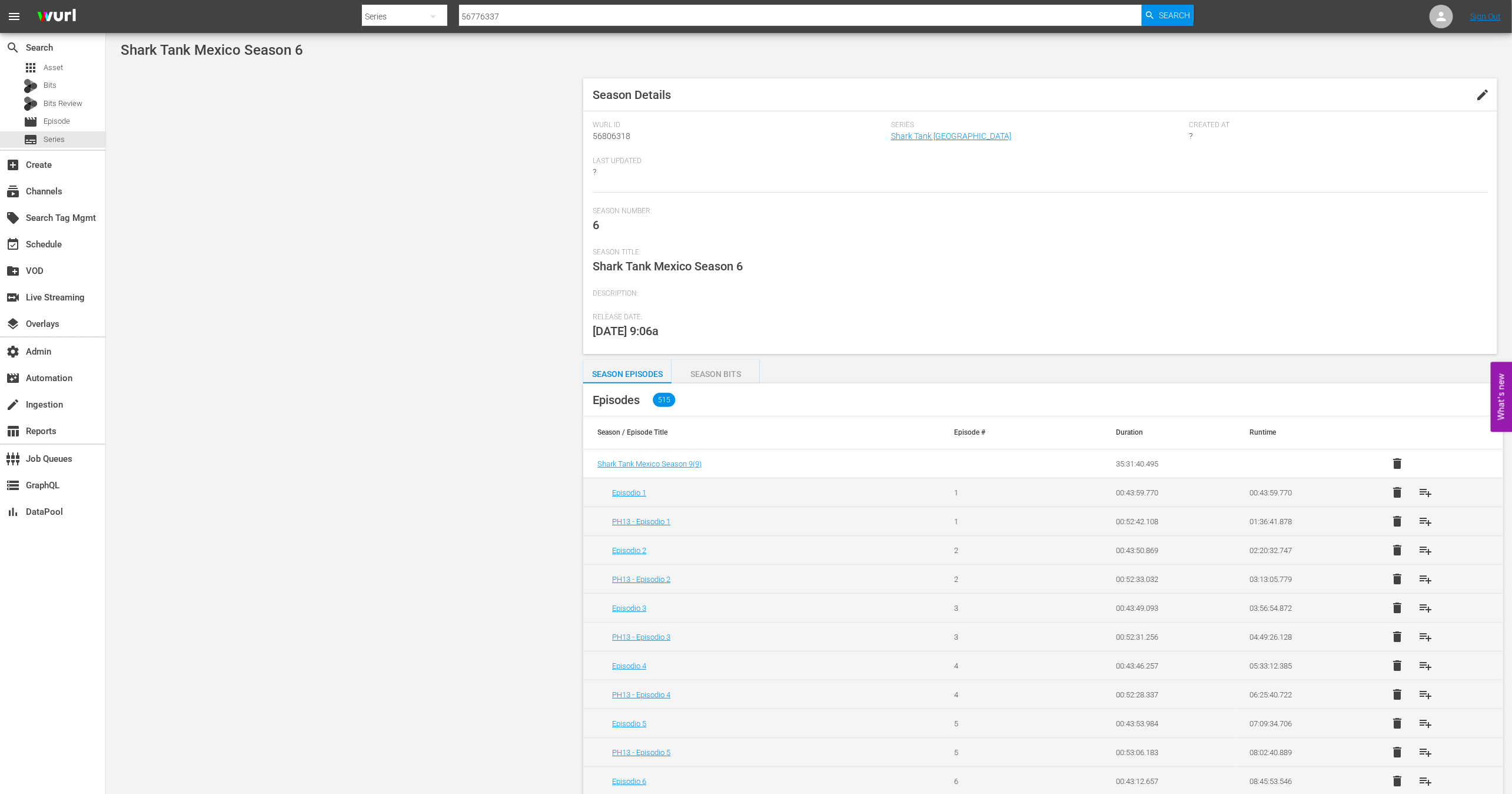
click at [1497, 96] on div "Season Details edit Wurl Id 56806318 Series Shark Tank México Created At ? Last…" at bounding box center [1039, 216] width 925 height 288
click at [1477, 96] on span "edit" at bounding box center [1483, 95] width 15 height 15
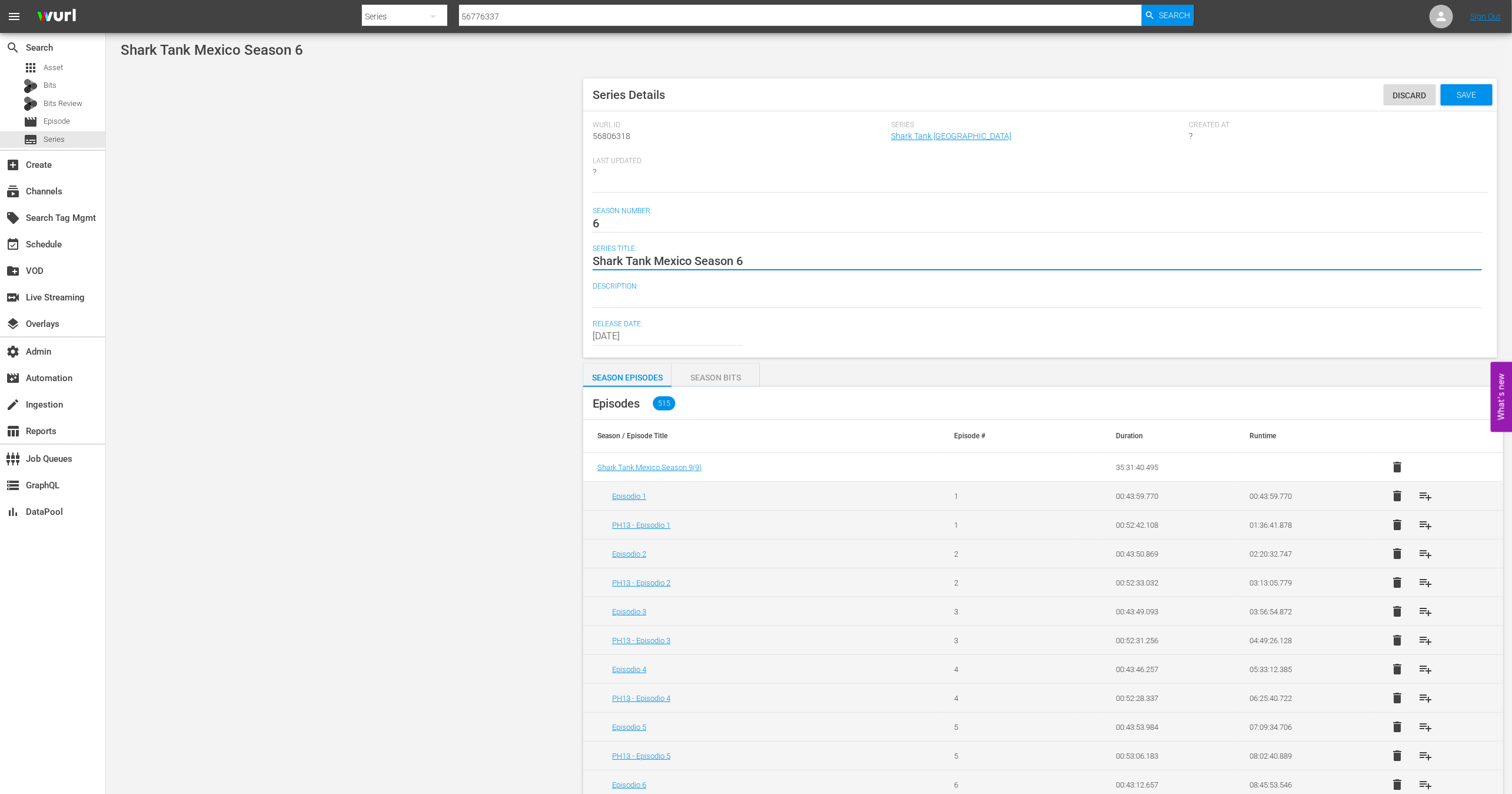
paste textarea "éxico Temporada"
type textarea "Shark Tank México Temporada 6"
click at [1482, 83] on div "Series Details Discard Save" at bounding box center [1040, 94] width 914 height 33
click at [1478, 93] on span "Save" at bounding box center [1466, 94] width 38 height 9
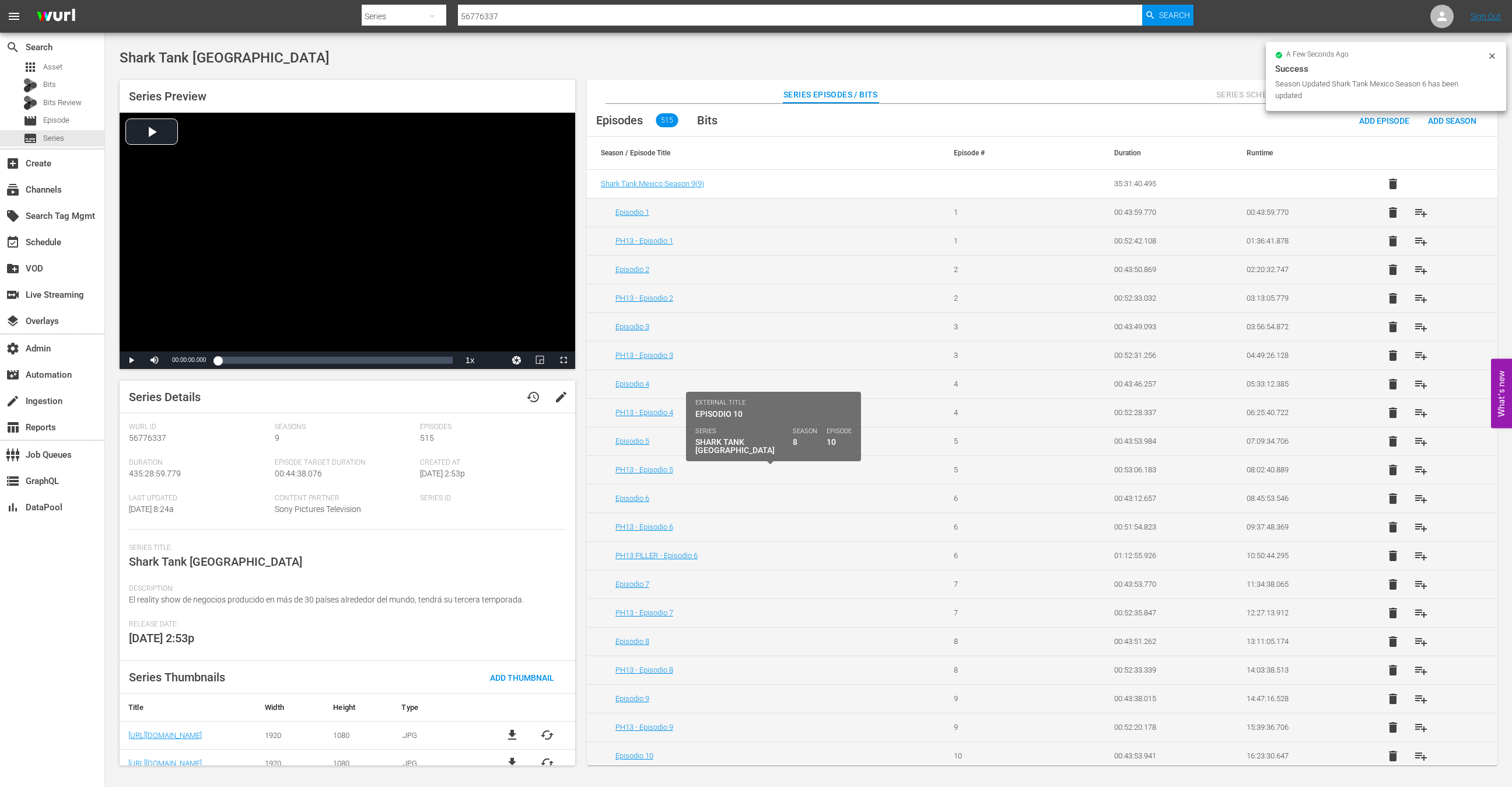
scroll to position [1311, 0]
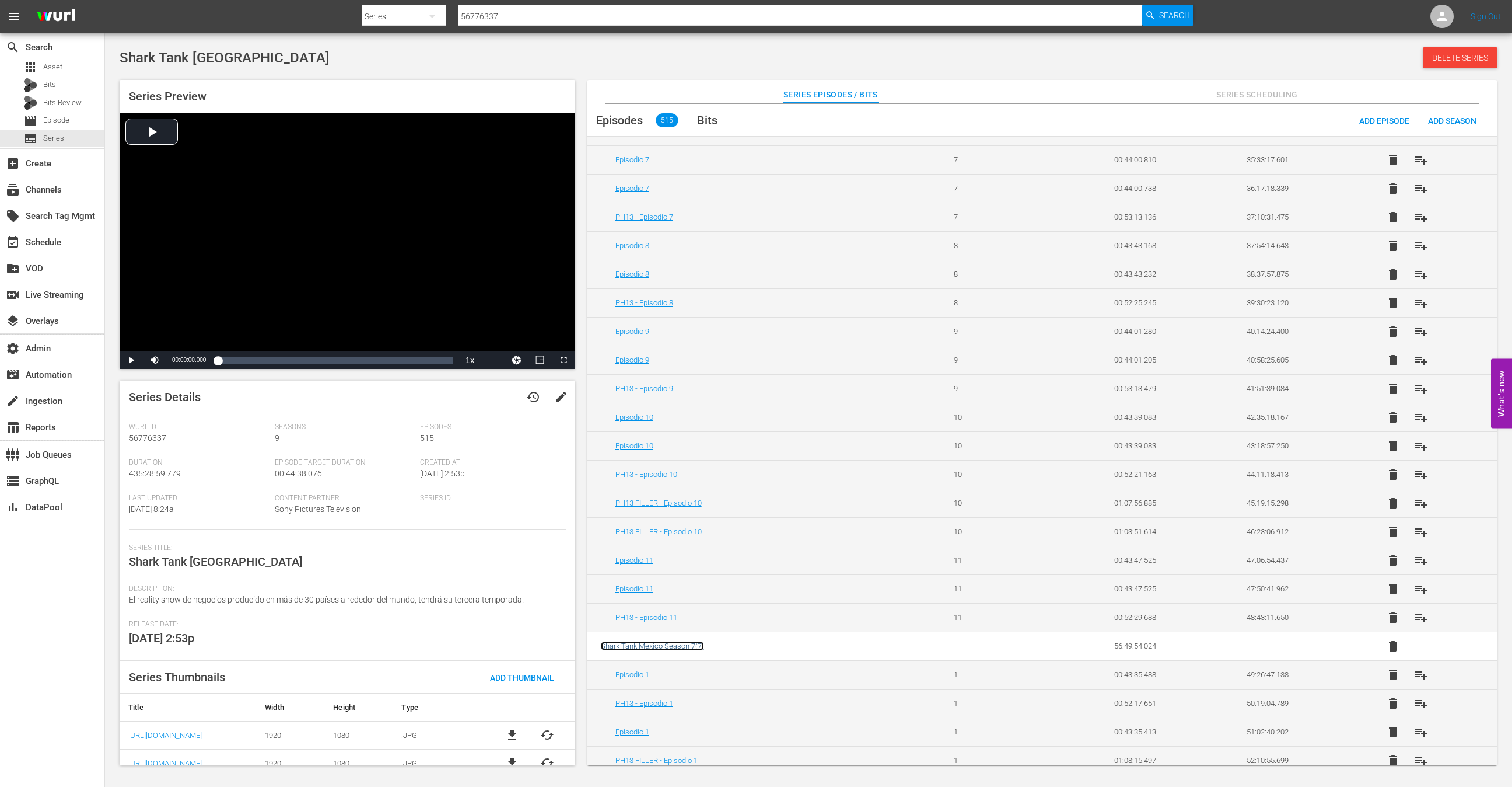
click at [675, 641] on span "Shark Tank Mexico Season 7 ( 7 )" at bounding box center [652, 646] width 103 height 9
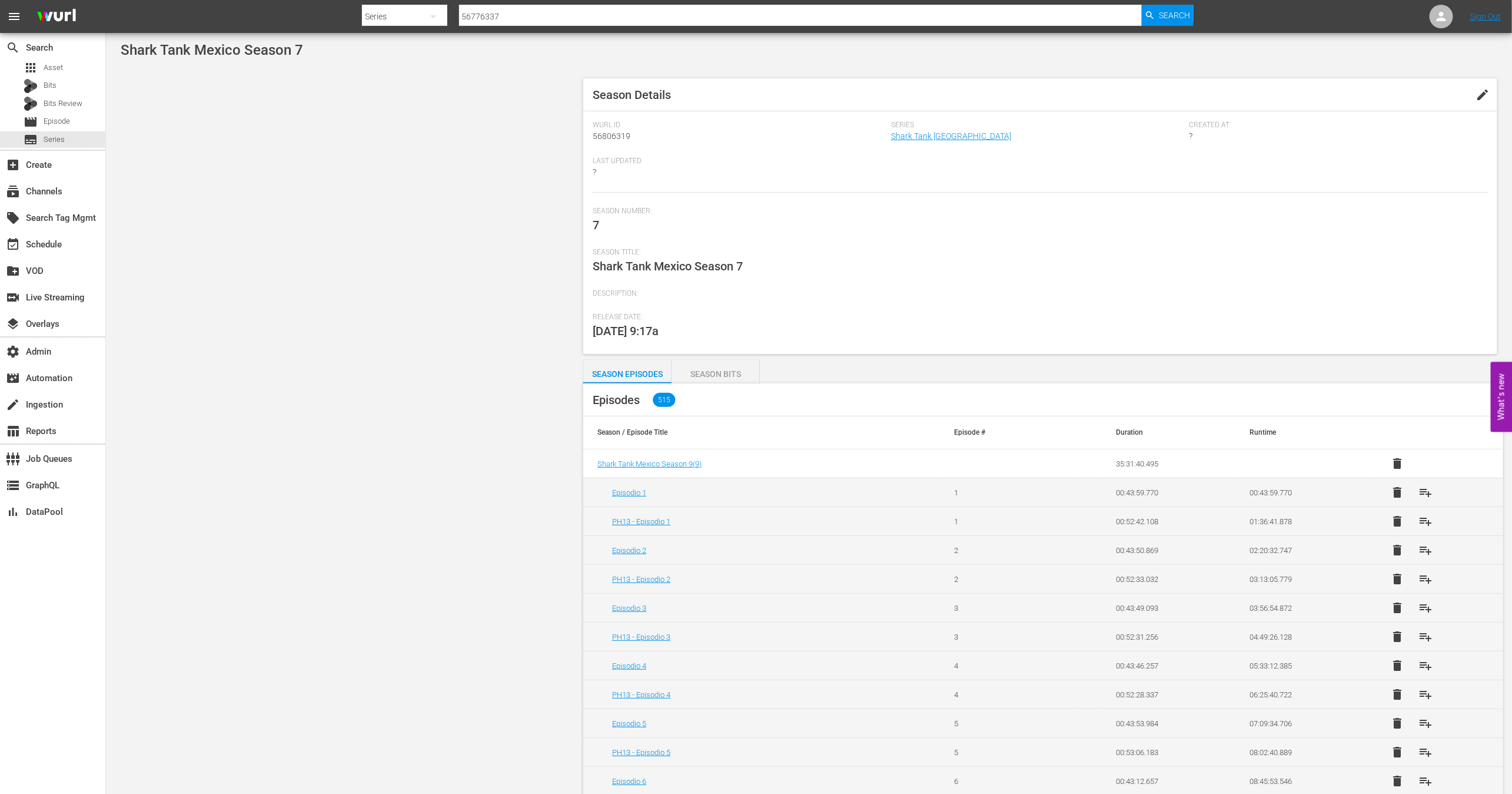
click at [1492, 93] on button "edit" at bounding box center [1482, 94] width 28 height 28
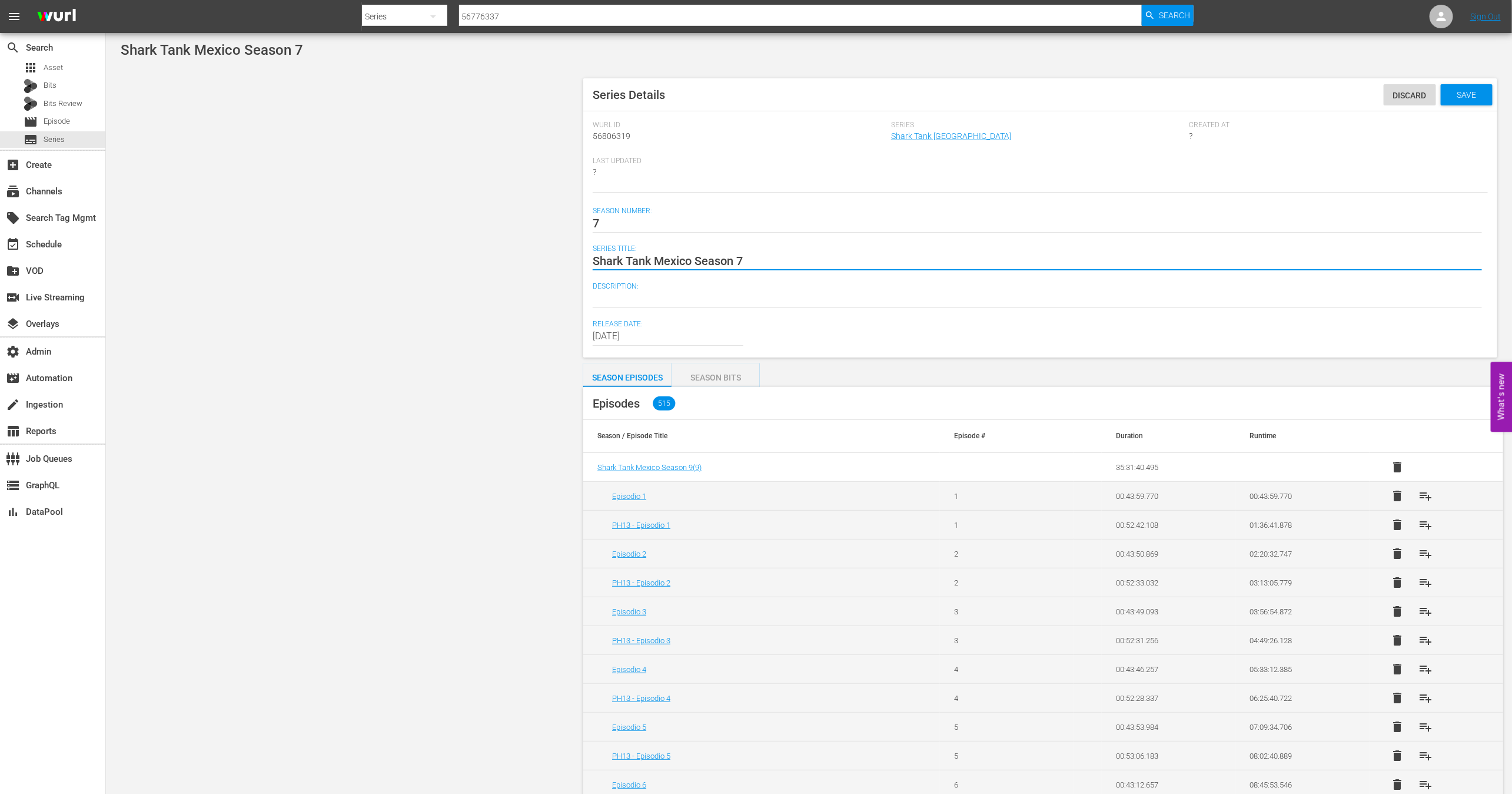
paste textarea "éxico Temporada"
type textarea "Shark Tank México Temporada 7"
click at [1467, 81] on div "Series Details Discard Save" at bounding box center [1040, 94] width 914 height 33
click at [1467, 94] on span "Save" at bounding box center [1466, 94] width 38 height 9
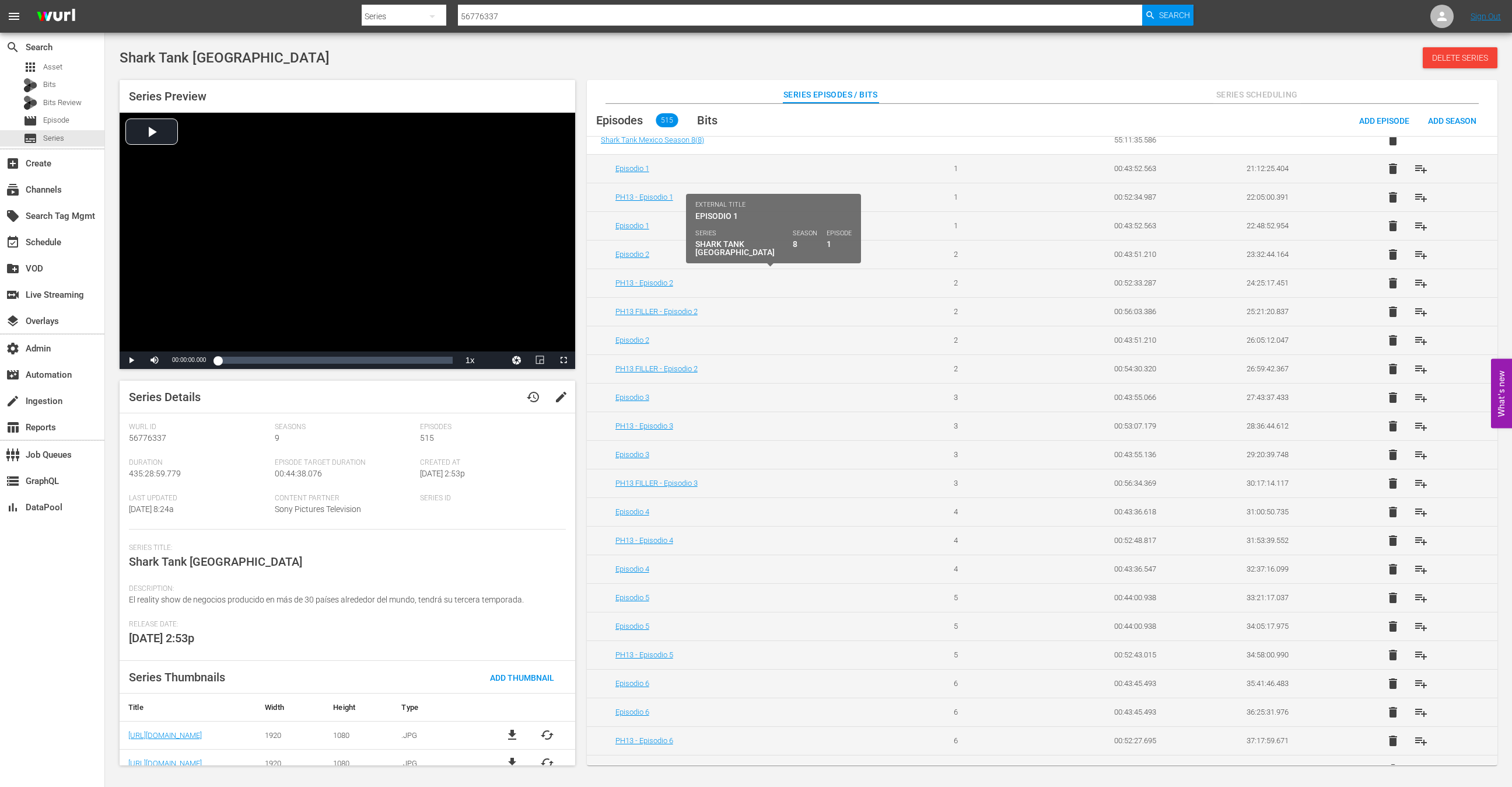
scroll to position [684, 0]
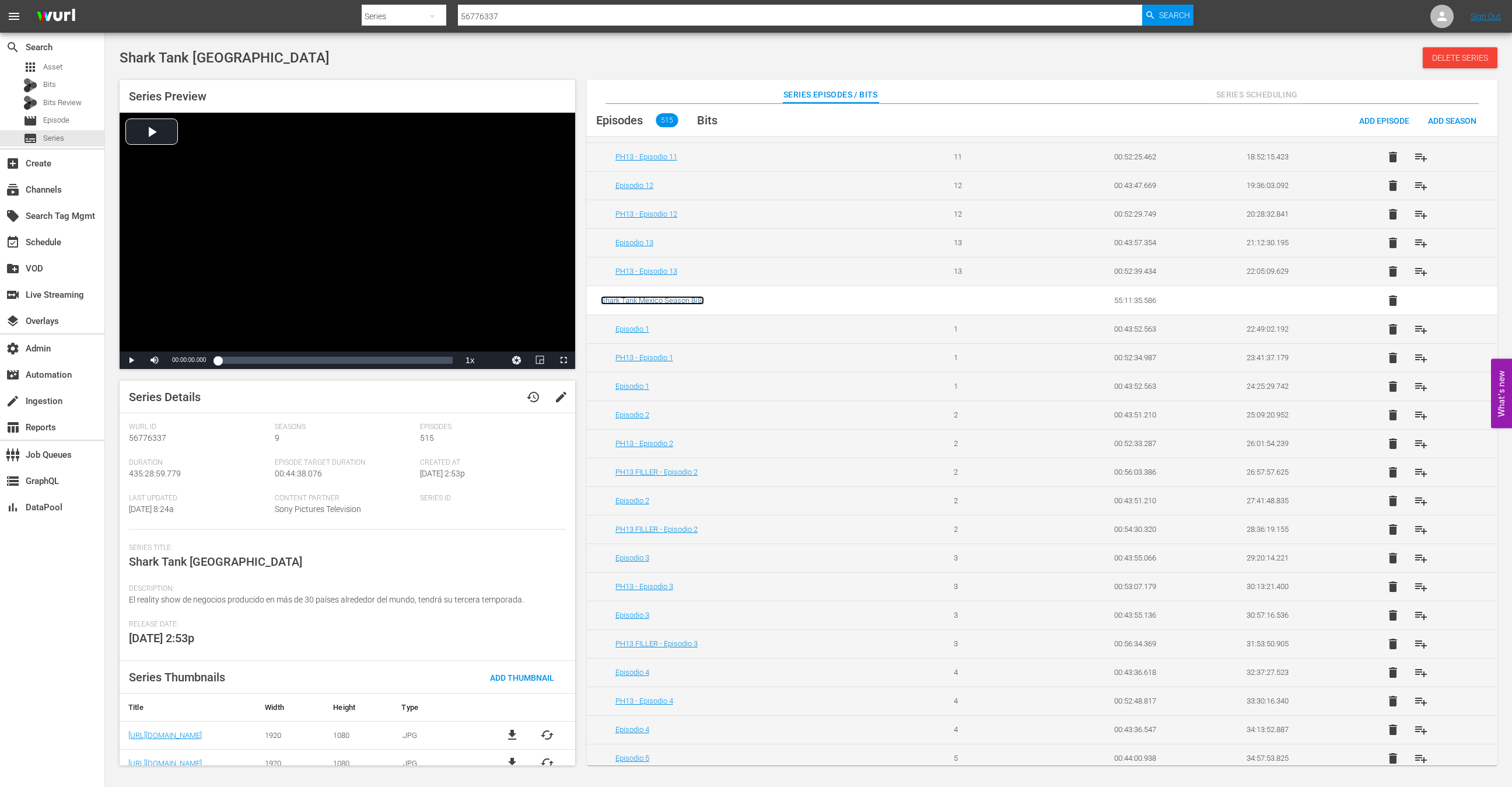
click at [683, 296] on span "Shark Tank Mexico Season 8 ( 8 )" at bounding box center [652, 300] width 103 height 9
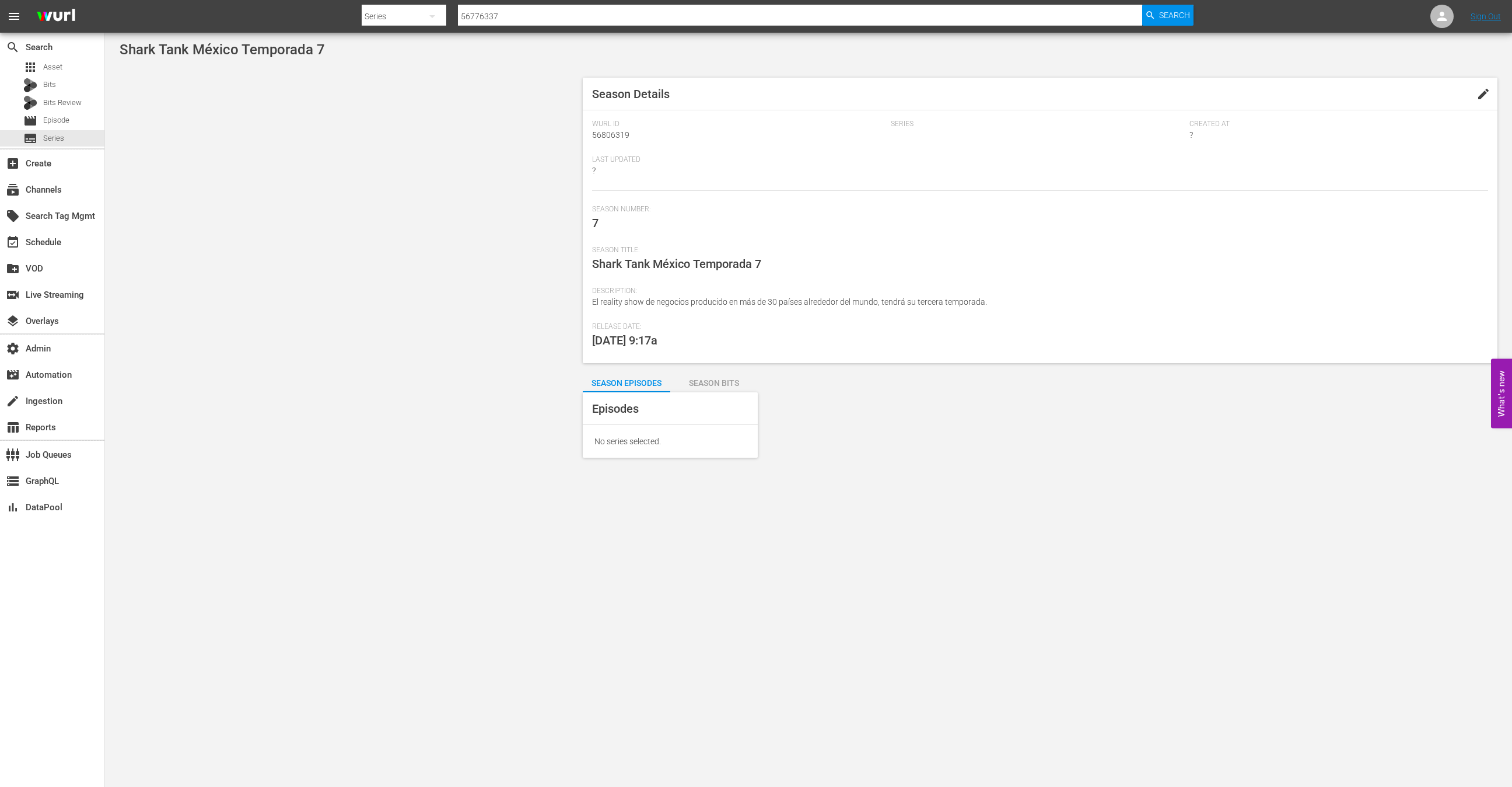
click at [1476, 95] on span "edit" at bounding box center [1483, 94] width 14 height 14
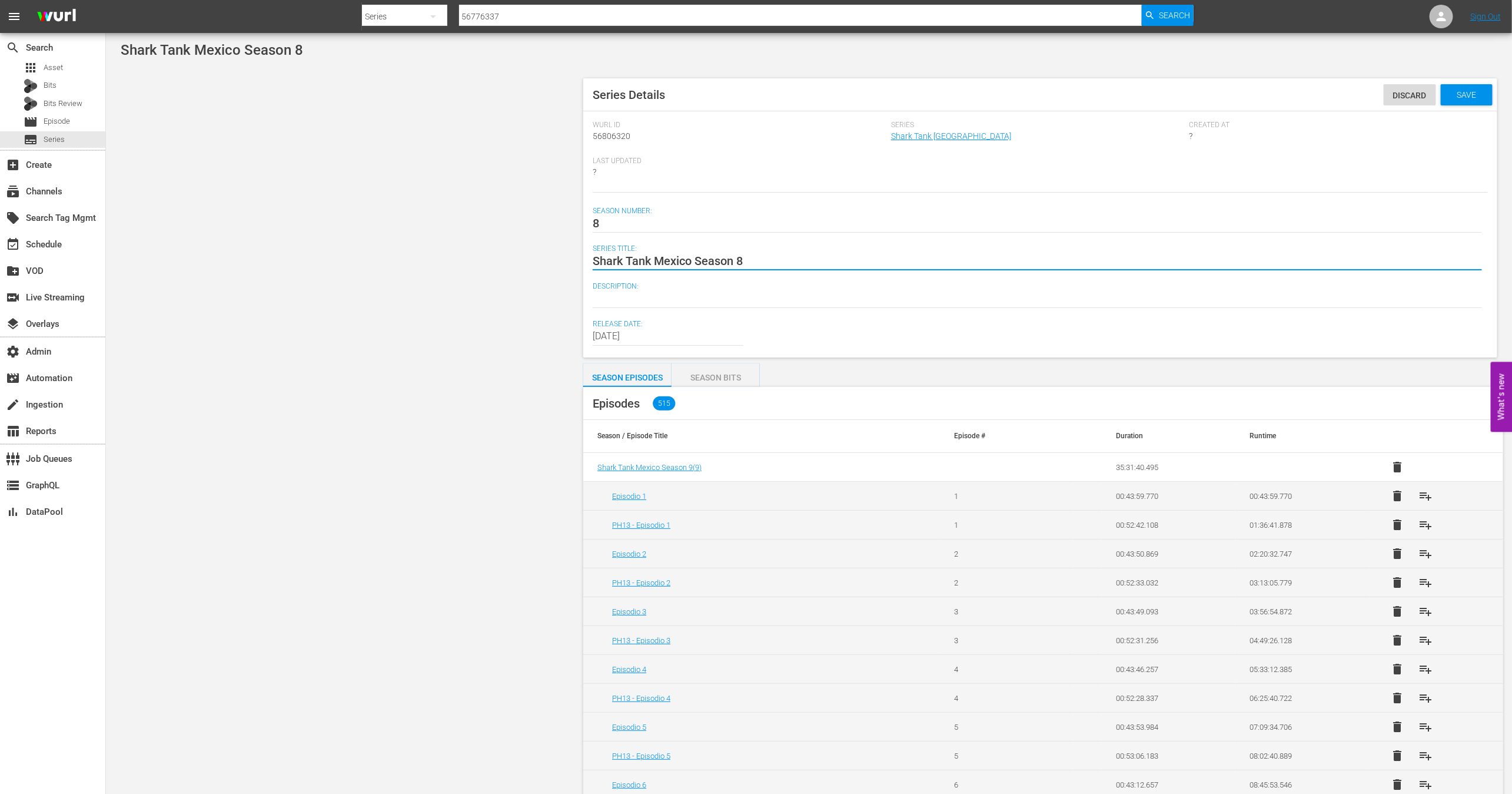
drag, startPoint x: 732, startPoint y: 262, endPoint x: 807, endPoint y: 317, distance: 93.0
paste textarea "éxico Temporada"
type textarea "Shark Tank México Temporada 8"
click at [1478, 89] on div "Save" at bounding box center [1466, 94] width 52 height 21
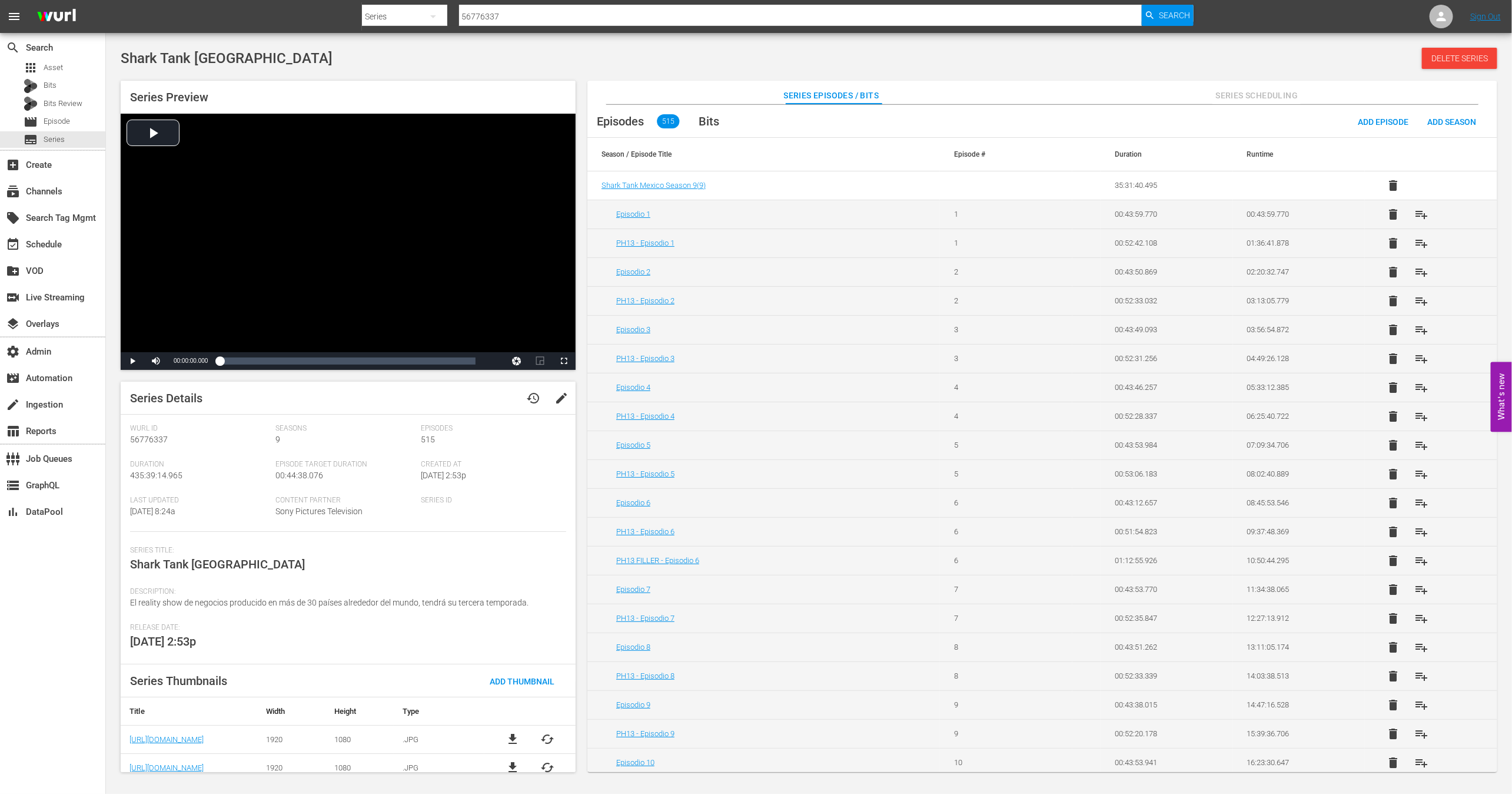
click at [679, 476] on td "PH13 - Episodio 5" at bounding box center [763, 474] width 353 height 29
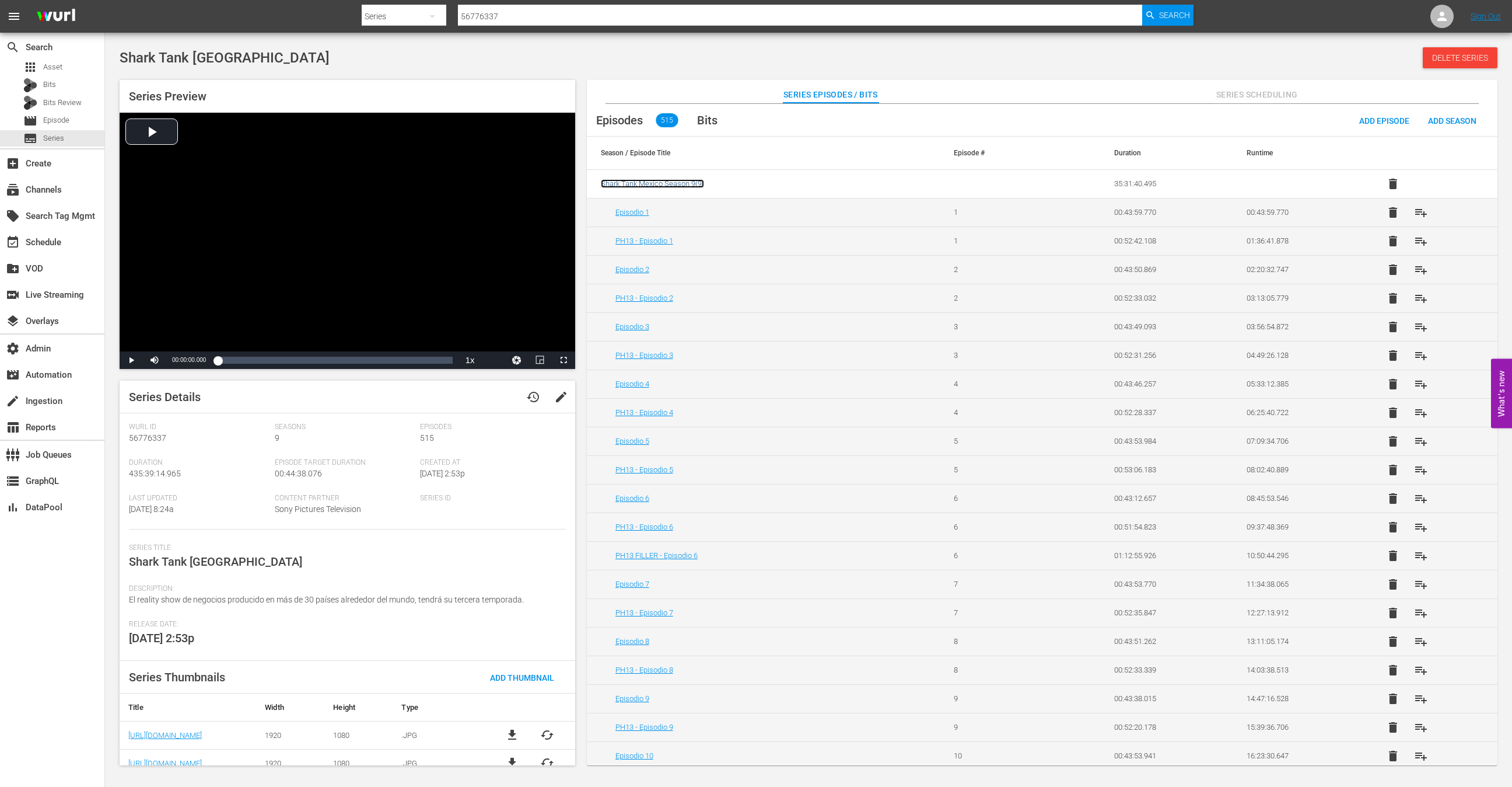
click at [669, 183] on span "Shark Tank Mexico Season 9 ( 9 )" at bounding box center [652, 183] width 103 height 9
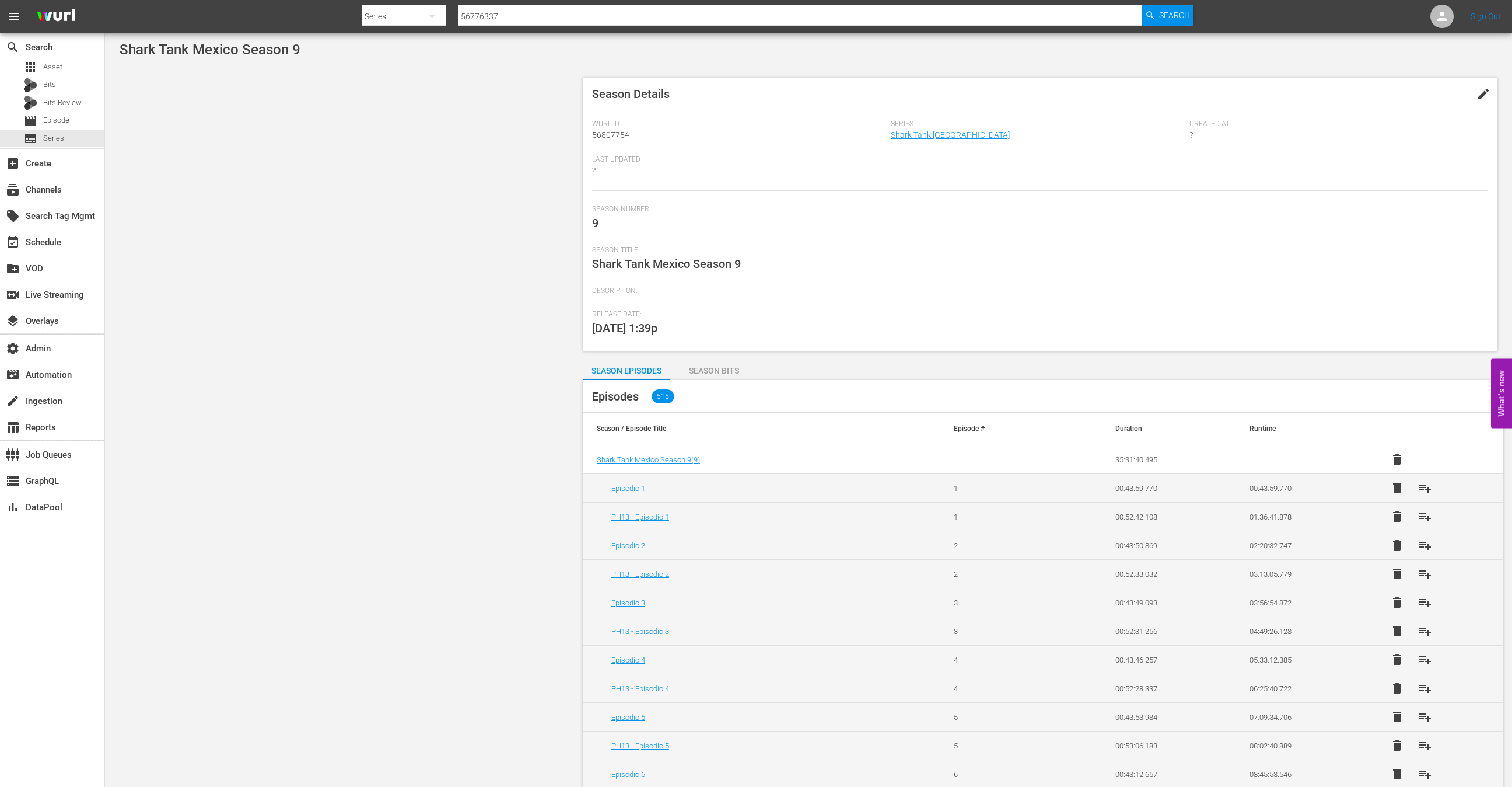
click at [1478, 91] on button "edit" at bounding box center [1482, 94] width 28 height 28
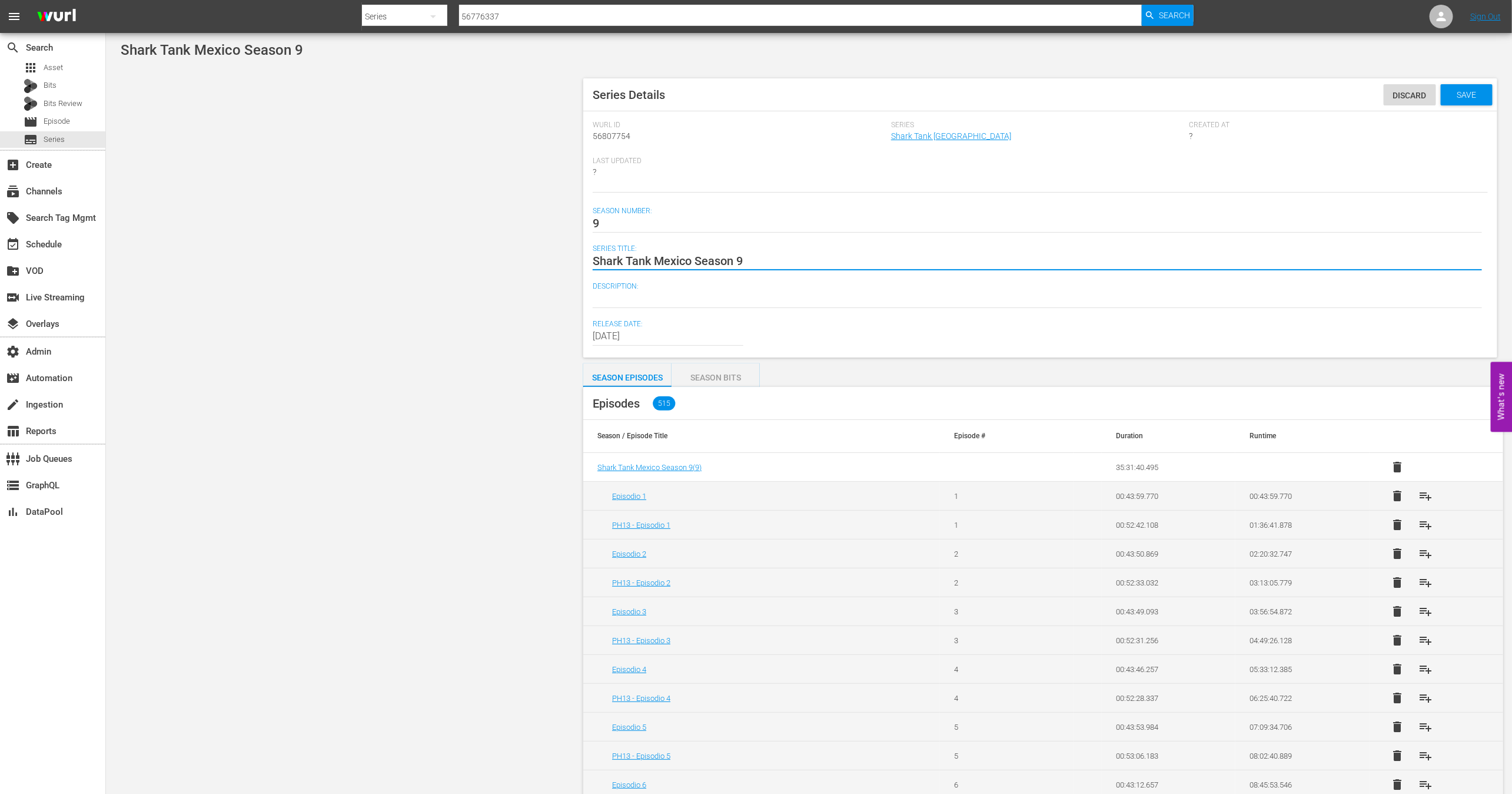
paste textarea "éxico Temporada"
type textarea "Shark Tank México Temporada 9"
click at [1472, 88] on div "Save" at bounding box center [1466, 94] width 52 height 21
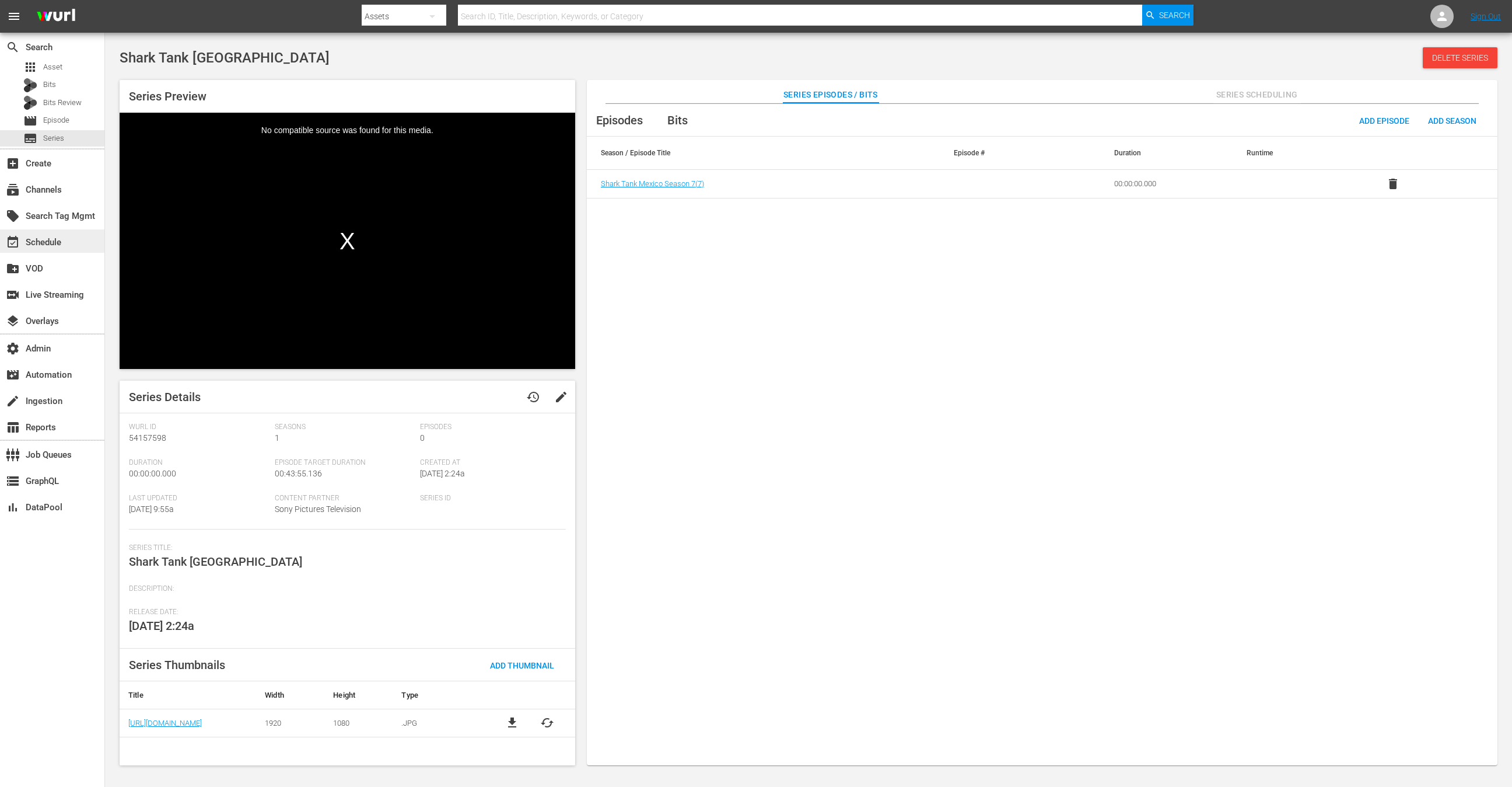
click at [69, 241] on div "event_available Schedule" at bounding box center [52, 241] width 104 height 23
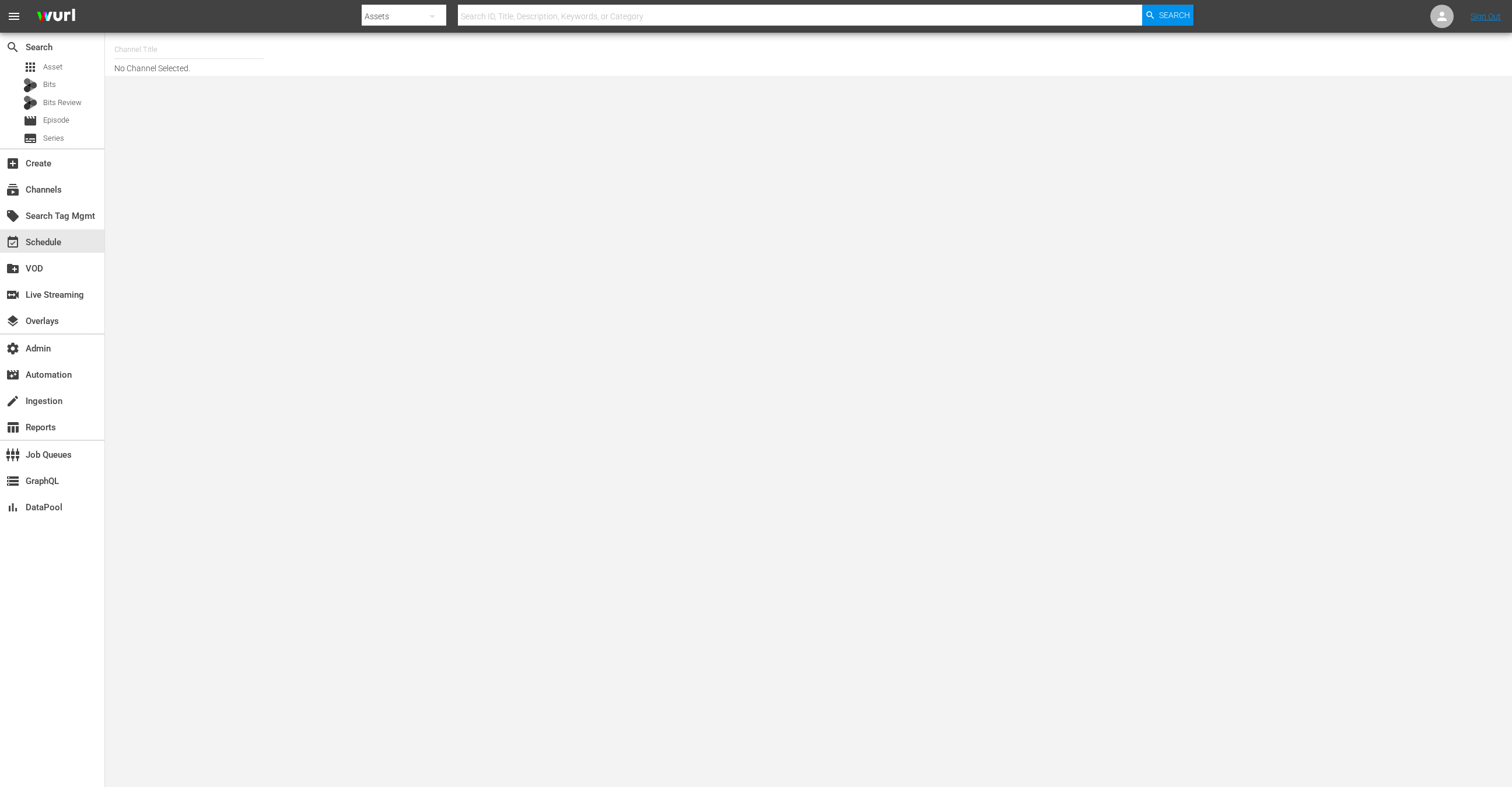
click at [213, 52] on input "text" at bounding box center [189, 49] width 149 height 28
click at [298, 174] on div "Sony One Shark Tank MX (1000 - spt_sonyonesharktank_1)" at bounding box center [275, 165] width 302 height 28
type input "Sony One Shark Tank MX (1000 - spt_sonyonesharktank_1)"
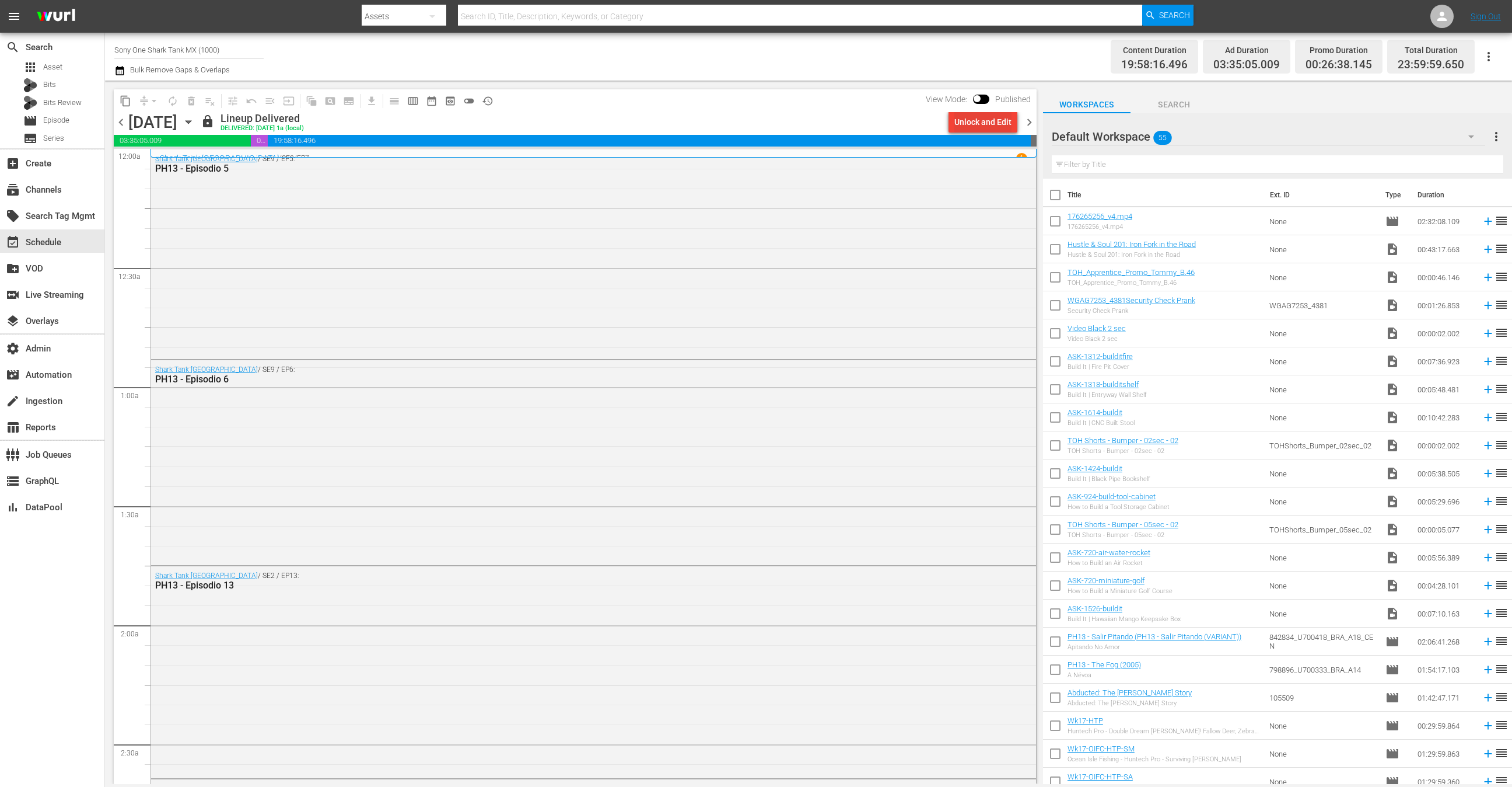
click at [974, 124] on div "Unlock and Edit" at bounding box center [983, 121] width 58 height 21
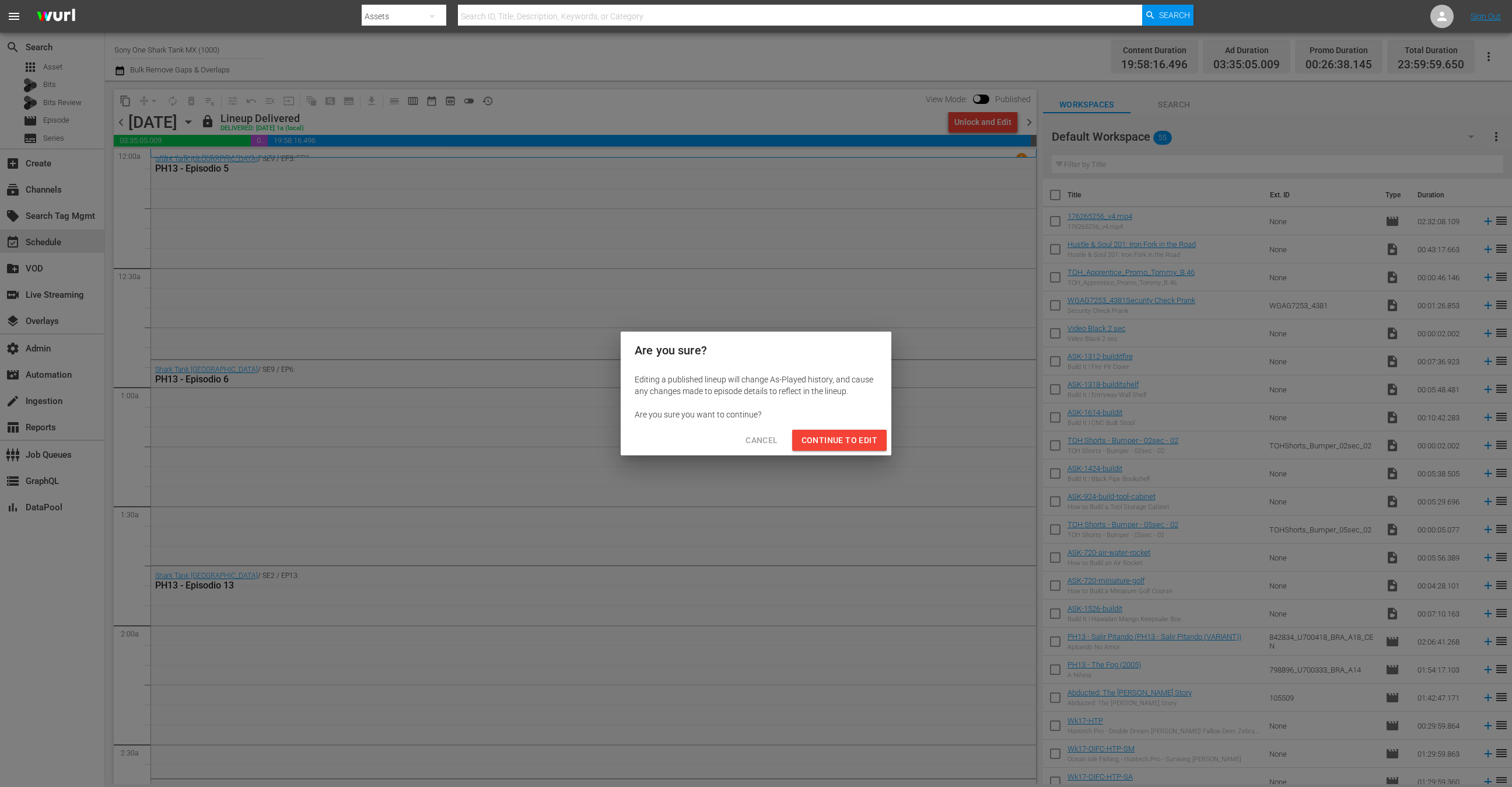
click at [835, 437] on span "Continue to Edit" at bounding box center [839, 440] width 76 height 14
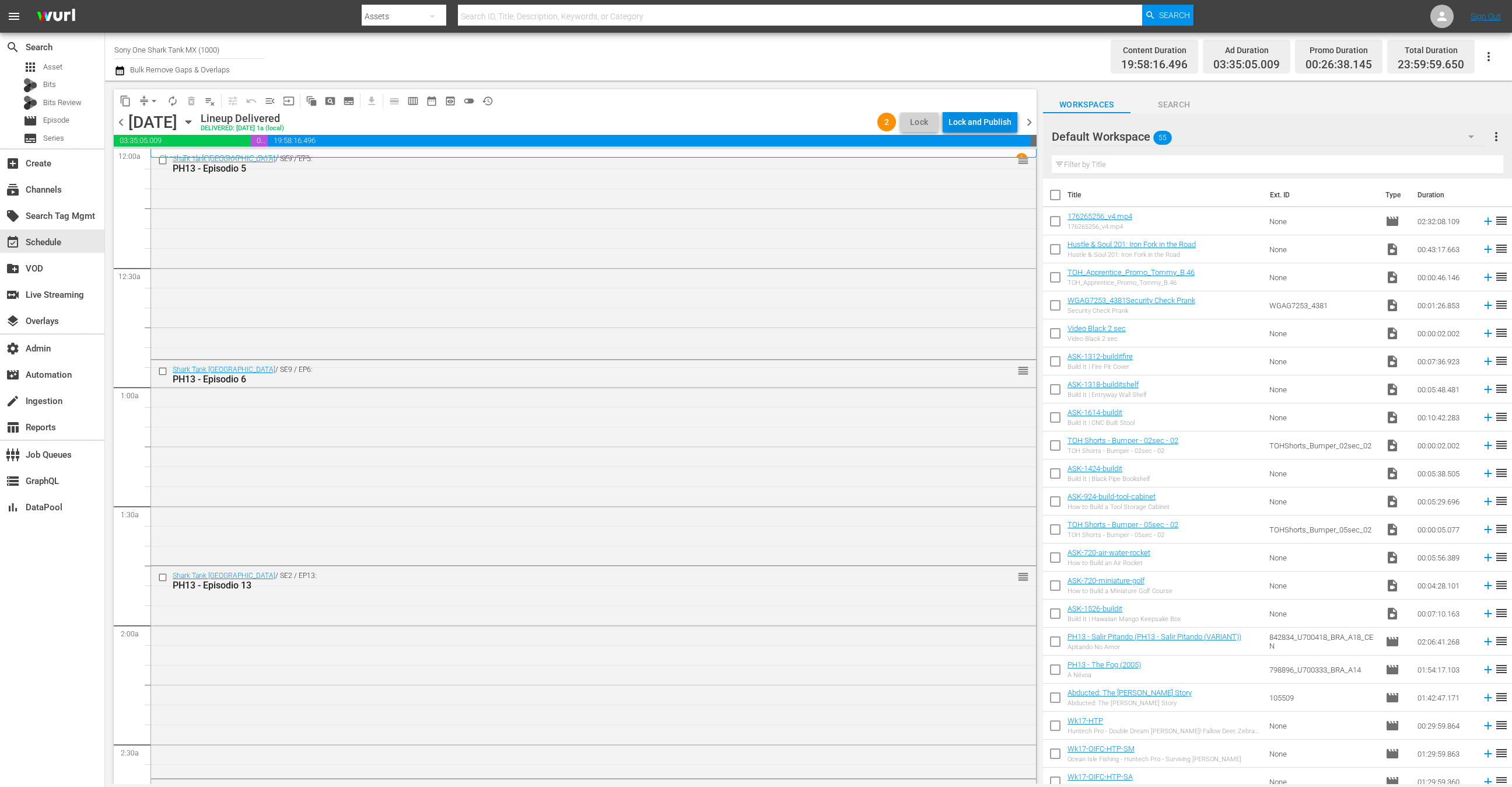
click at [993, 122] on div "Lock and Publish" at bounding box center [980, 121] width 63 height 21
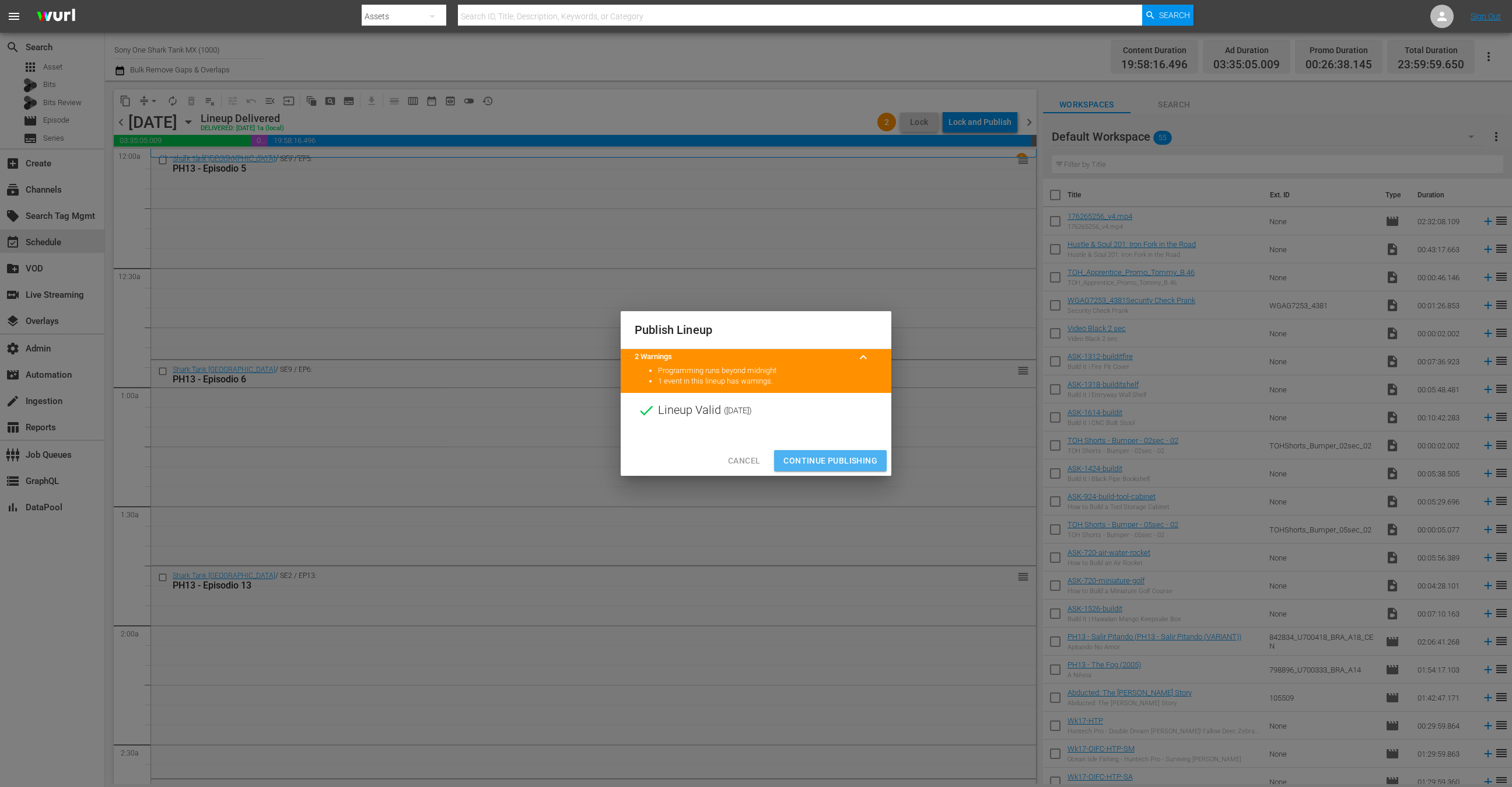
click at [834, 462] on span "Continue Publishing" at bounding box center [830, 461] width 93 height 14
